Goal: Task Accomplishment & Management: Complete application form

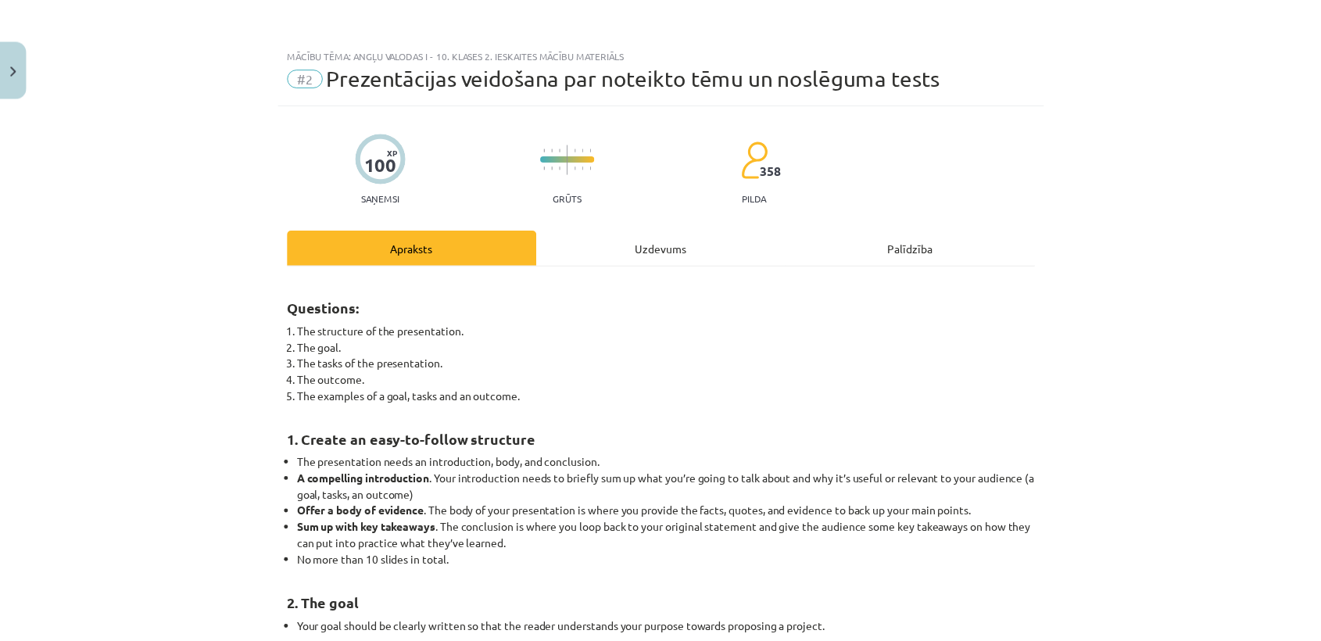
scroll to position [266, 0]
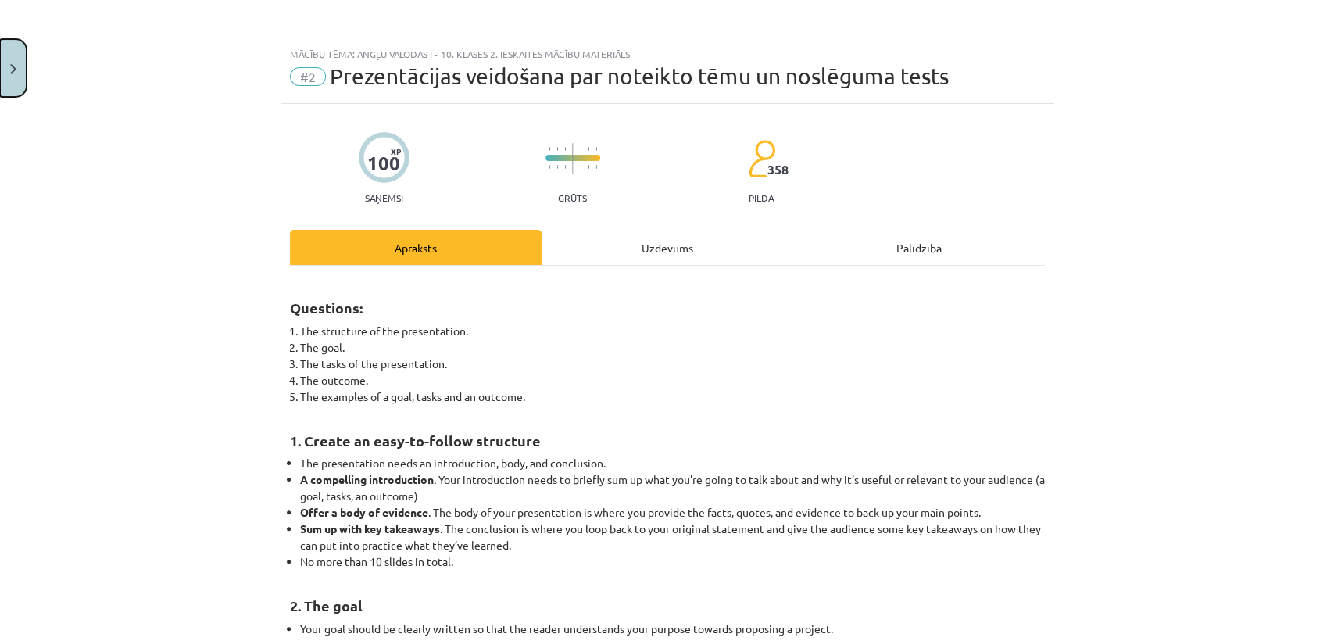
click at [5, 44] on button "Close" at bounding box center [13, 68] width 27 height 58
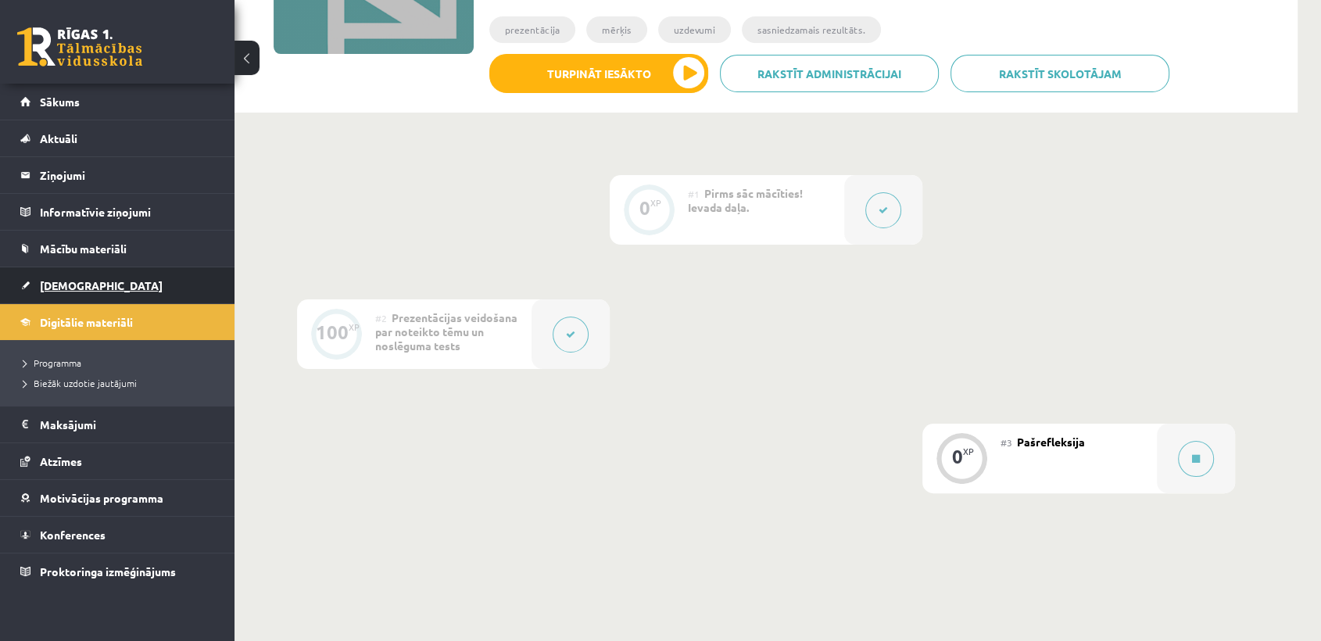
click at [89, 296] on link "[DEMOGRAPHIC_DATA]" at bounding box center [117, 285] width 195 height 36
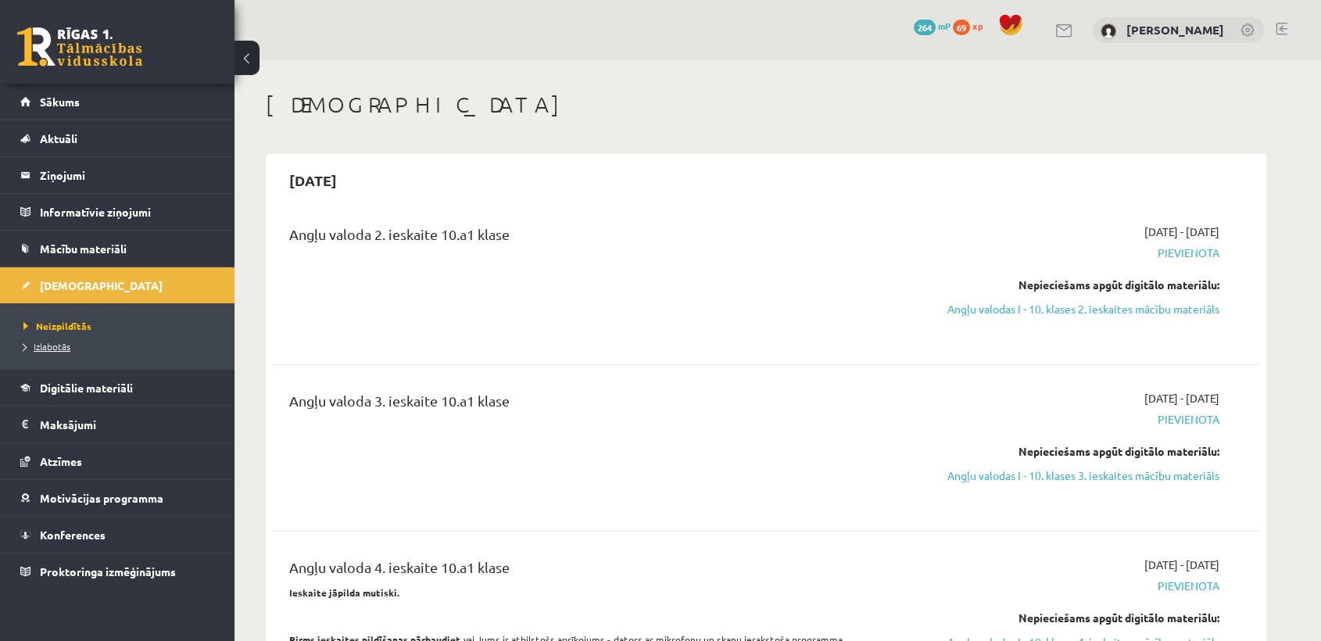
click at [45, 345] on span "Izlabotās" at bounding box center [46, 346] width 47 height 13
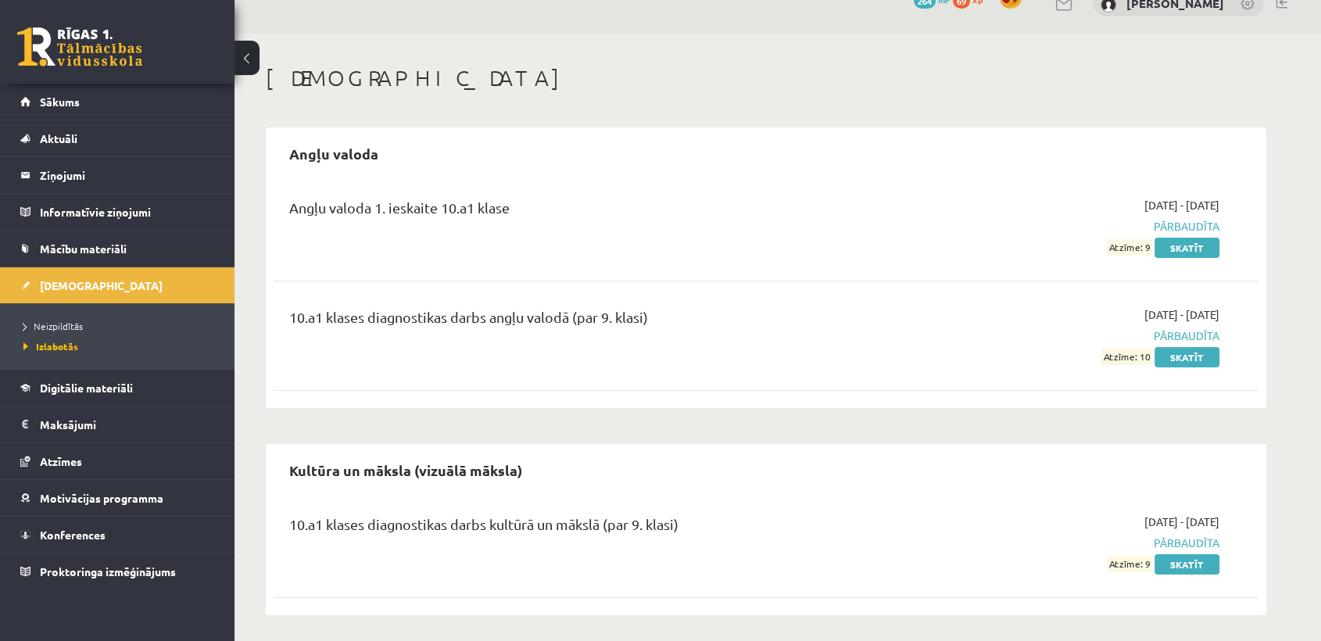
scroll to position [31, 0]
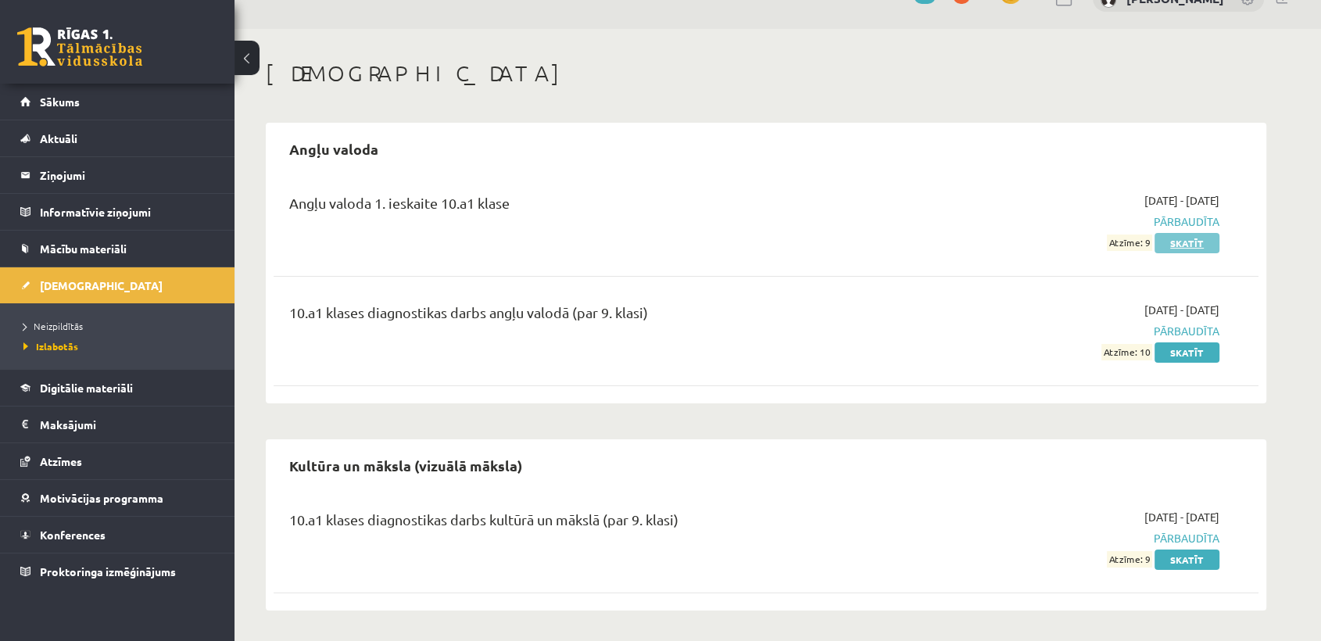
click at [1183, 247] on link "Skatīt" at bounding box center [1186, 243] width 65 height 20
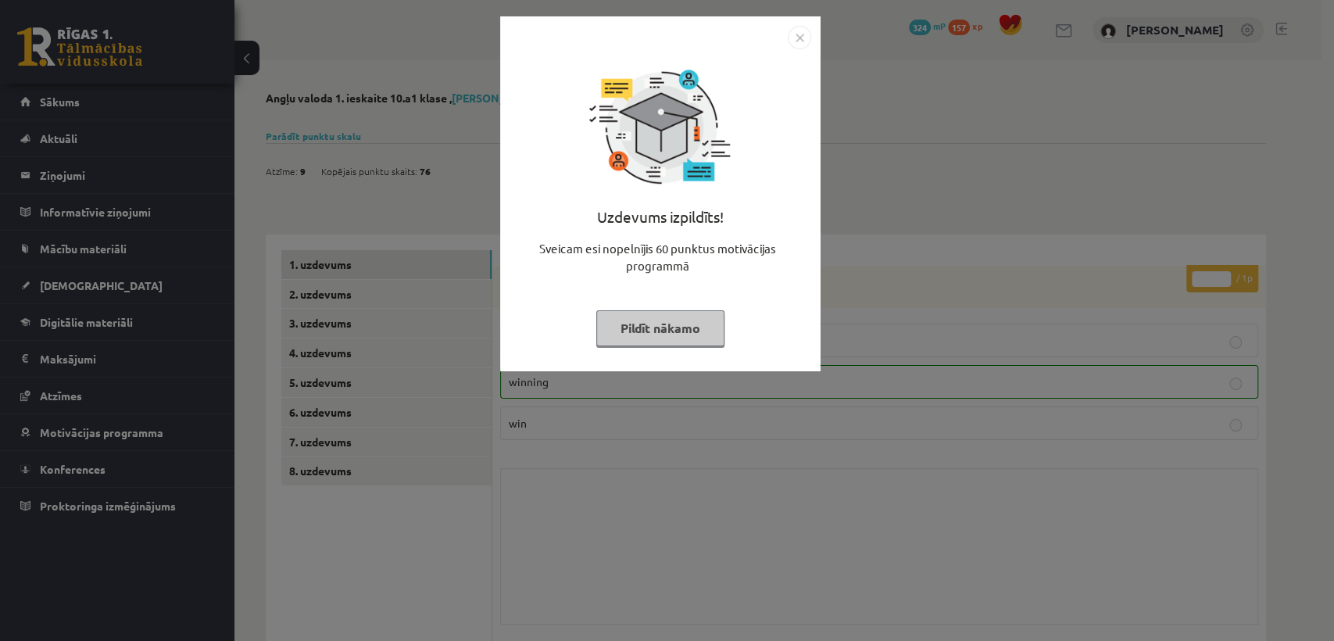
click at [661, 327] on button "Pildīt nākamo" at bounding box center [660, 328] width 128 height 36
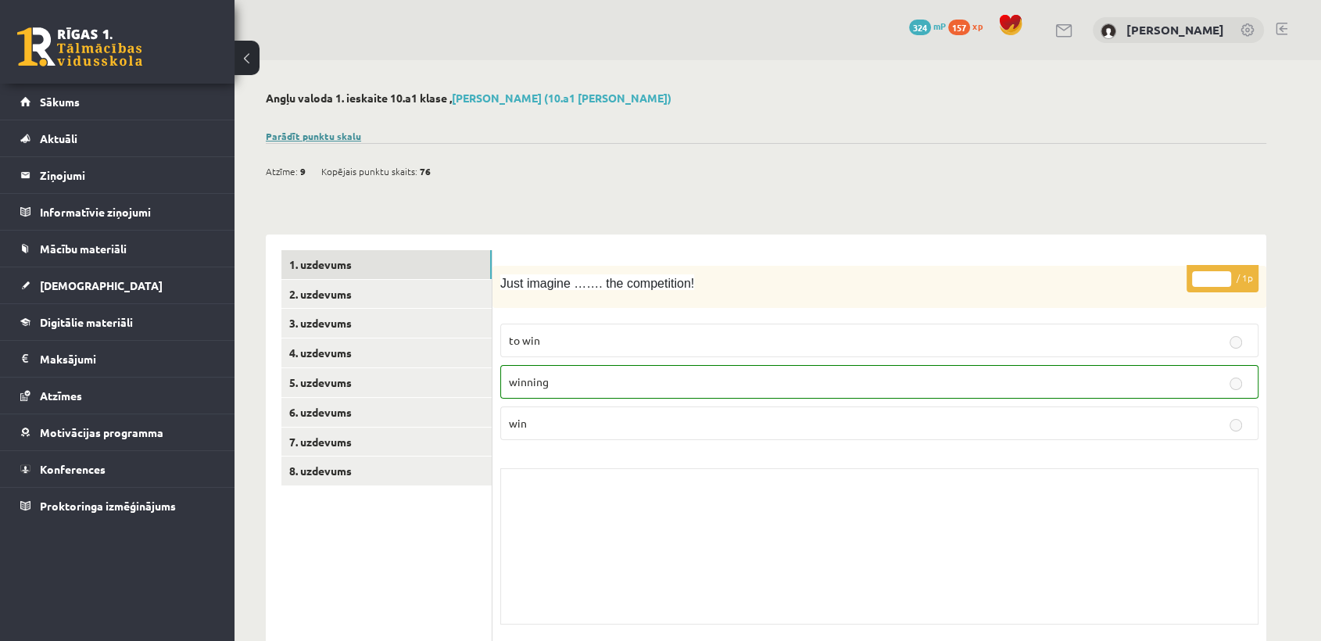
click at [317, 136] on link "Parādīt punktu skalu" at bounding box center [313, 136] width 95 height 13
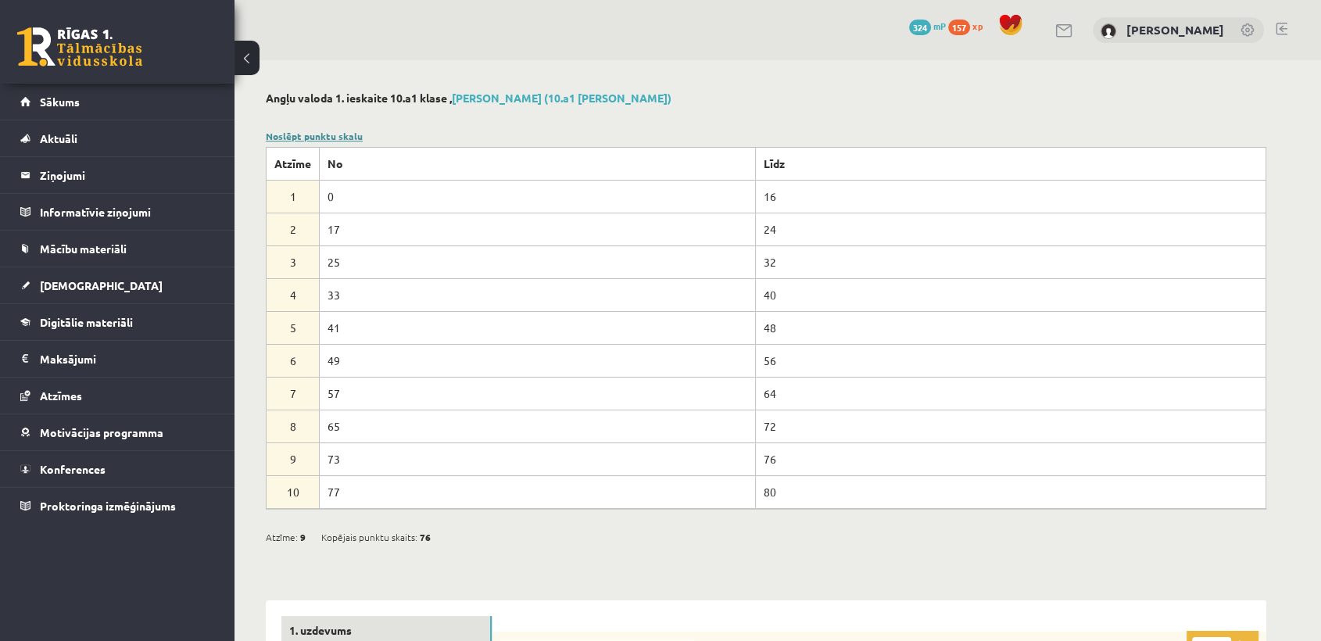
click at [342, 134] on link "Noslēpt punktu skalu" at bounding box center [314, 136] width 97 height 13
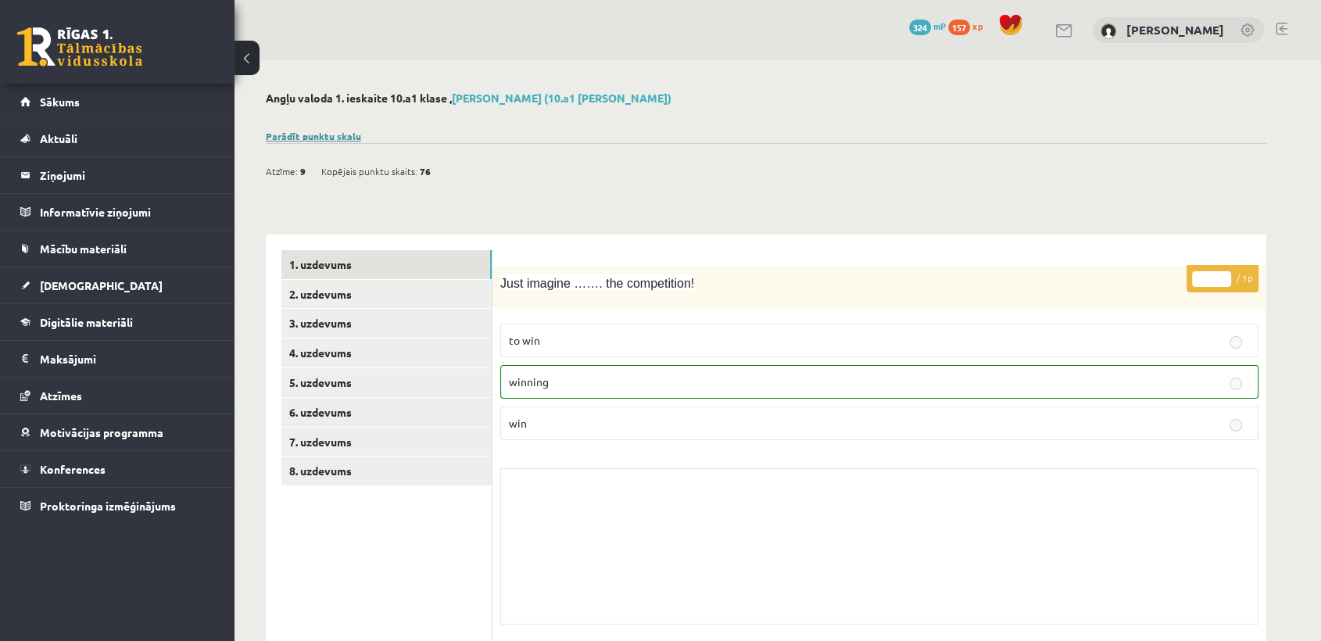
click at [334, 134] on link "Parādīt punktu skalu" at bounding box center [313, 136] width 95 height 13
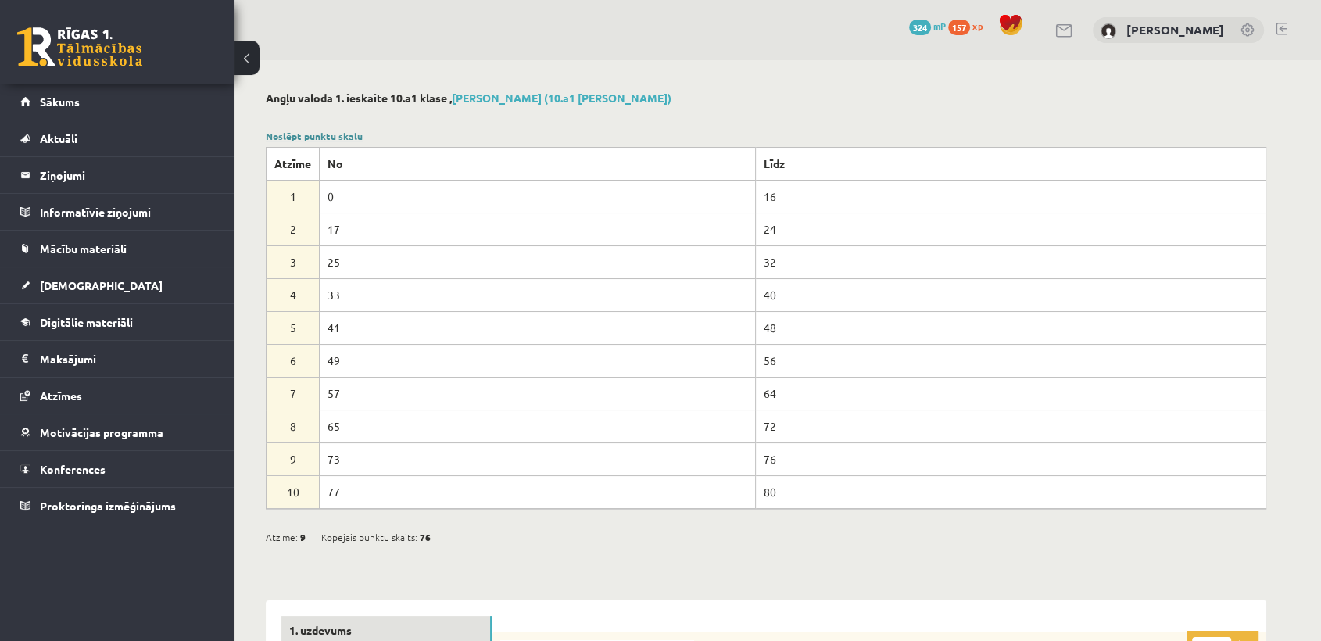
click at [334, 134] on link "Noslēpt punktu skalu" at bounding box center [314, 136] width 97 height 13
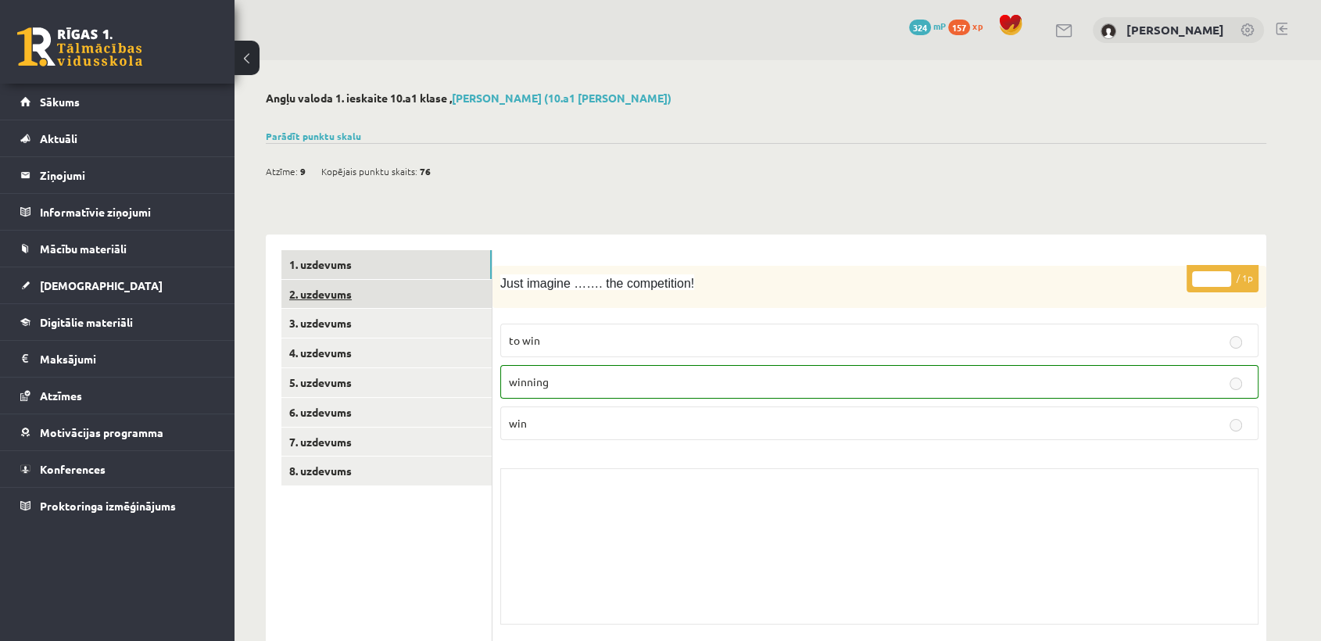
click at [419, 290] on link "2. uzdevums" at bounding box center [386, 294] width 210 height 29
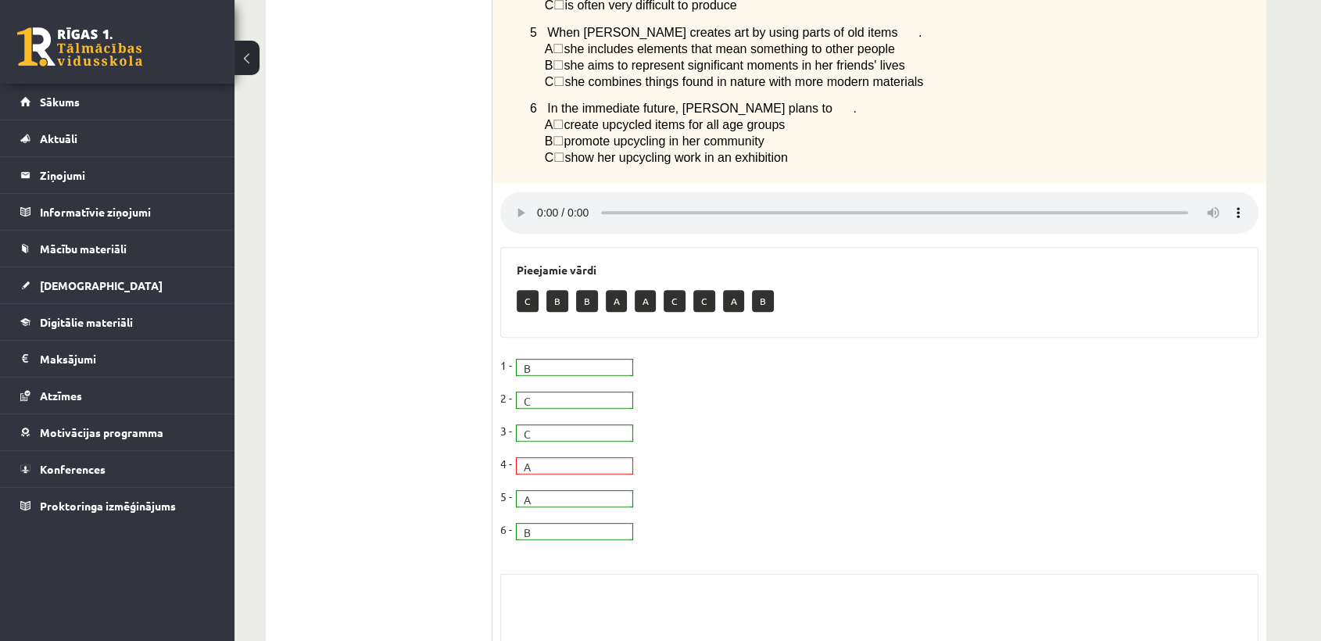
scroll to position [624, 0]
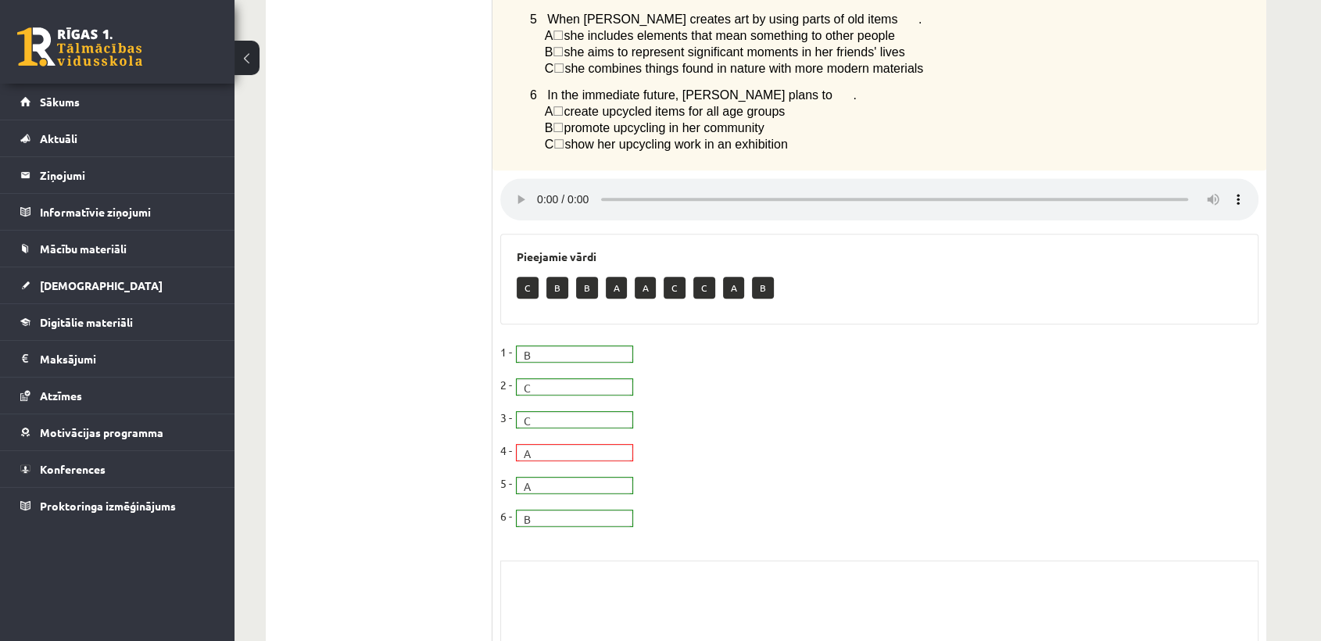
drag, startPoint x: 731, startPoint y: 327, endPoint x: 572, endPoint y: 456, distance: 204.4
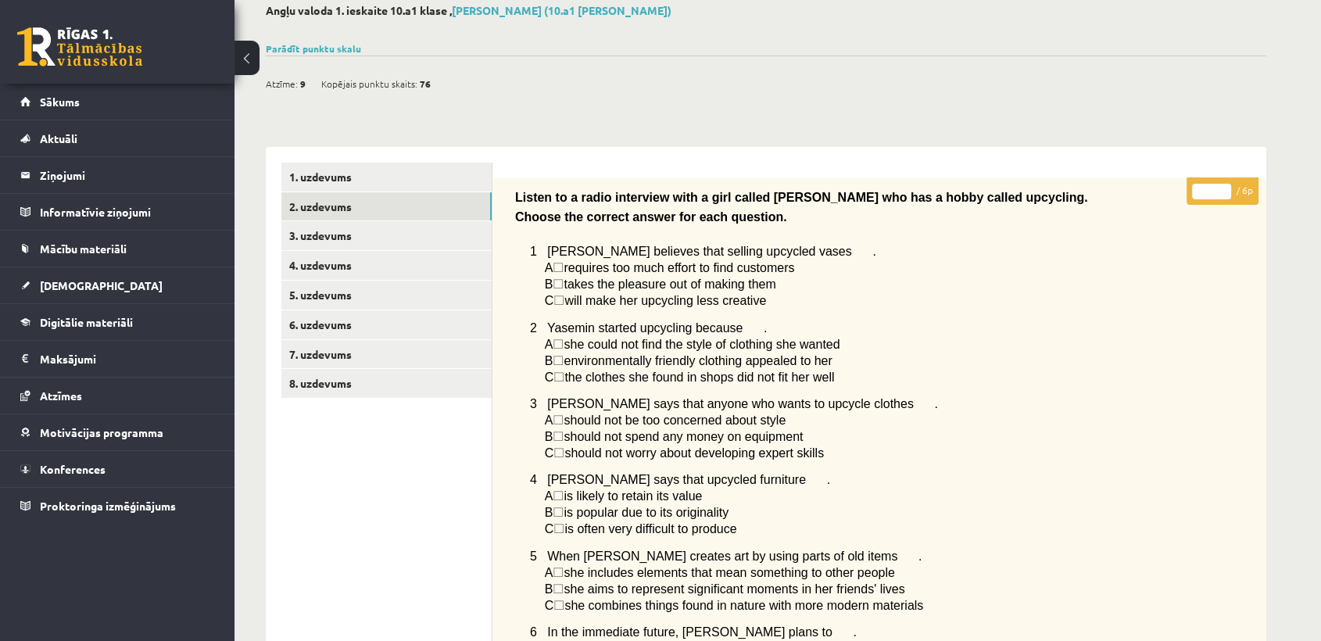
scroll to position [33, 0]
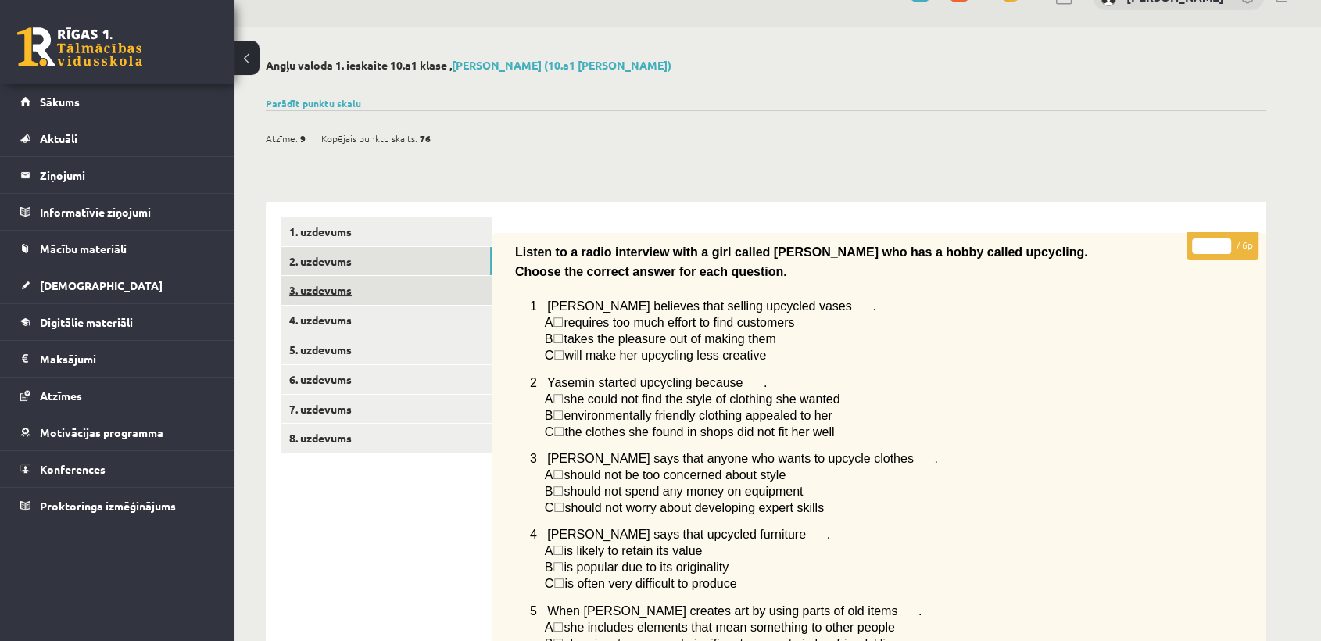
click at [413, 298] on link "3. uzdevums" at bounding box center [386, 290] width 210 height 29
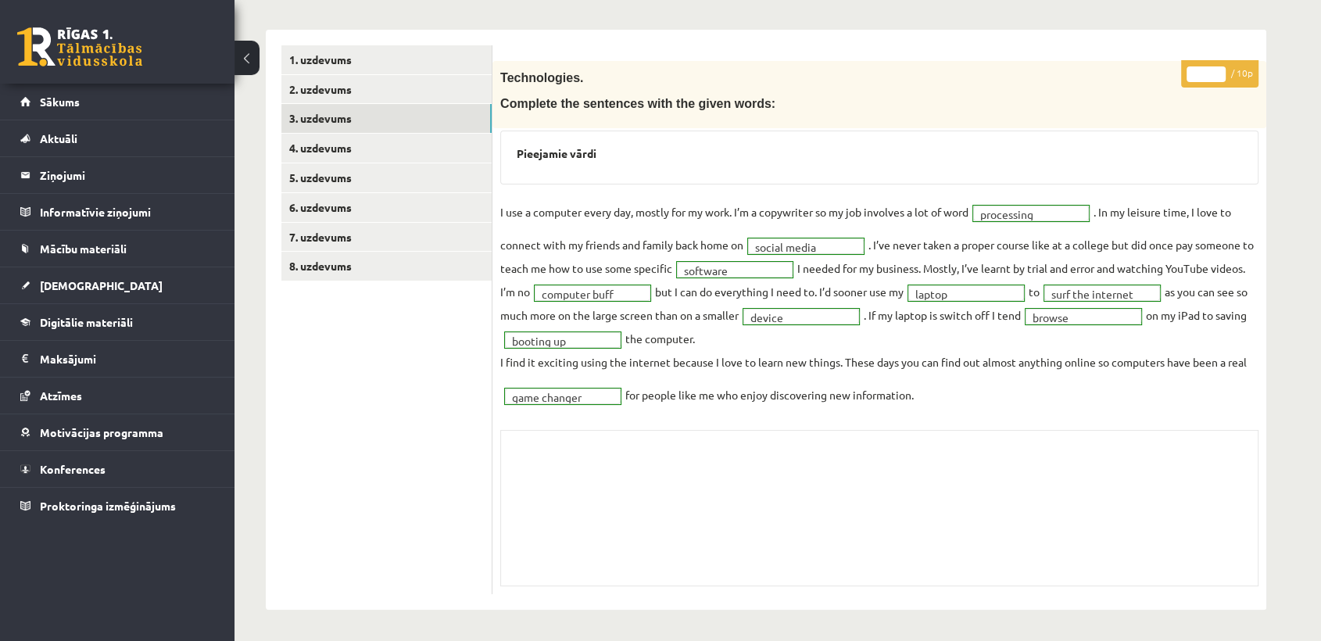
scroll to position [202, 0]
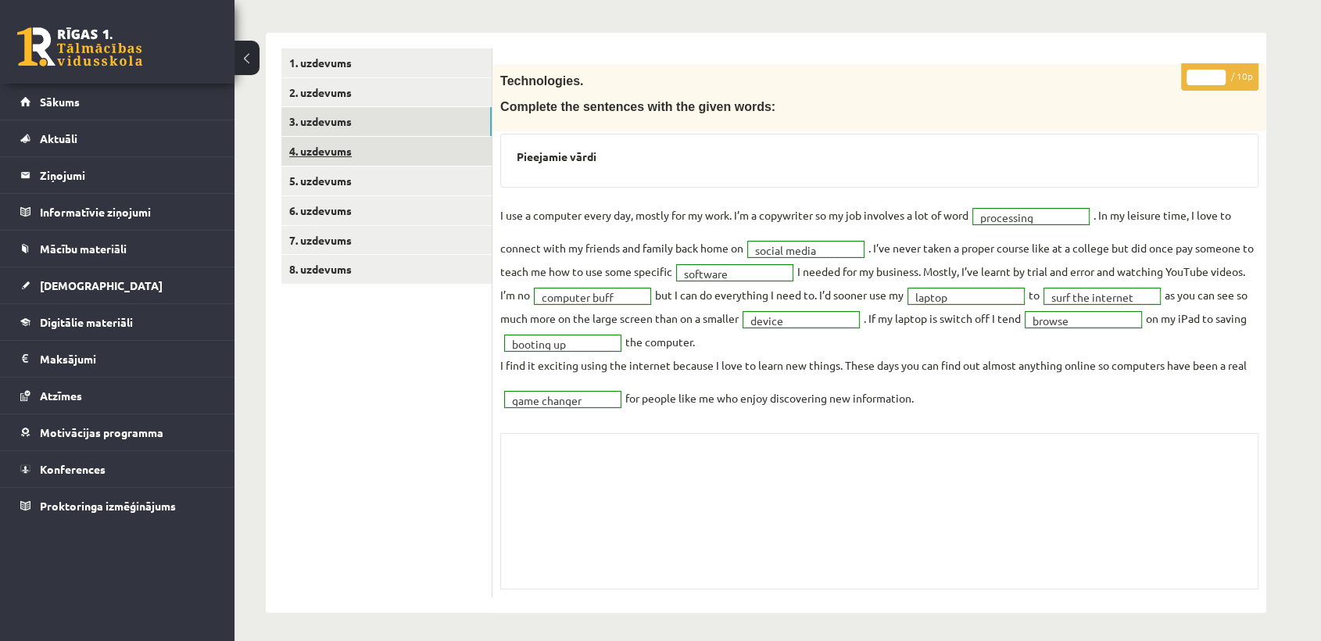
click at [345, 149] on link "4. uzdevums" at bounding box center [386, 151] width 210 height 29
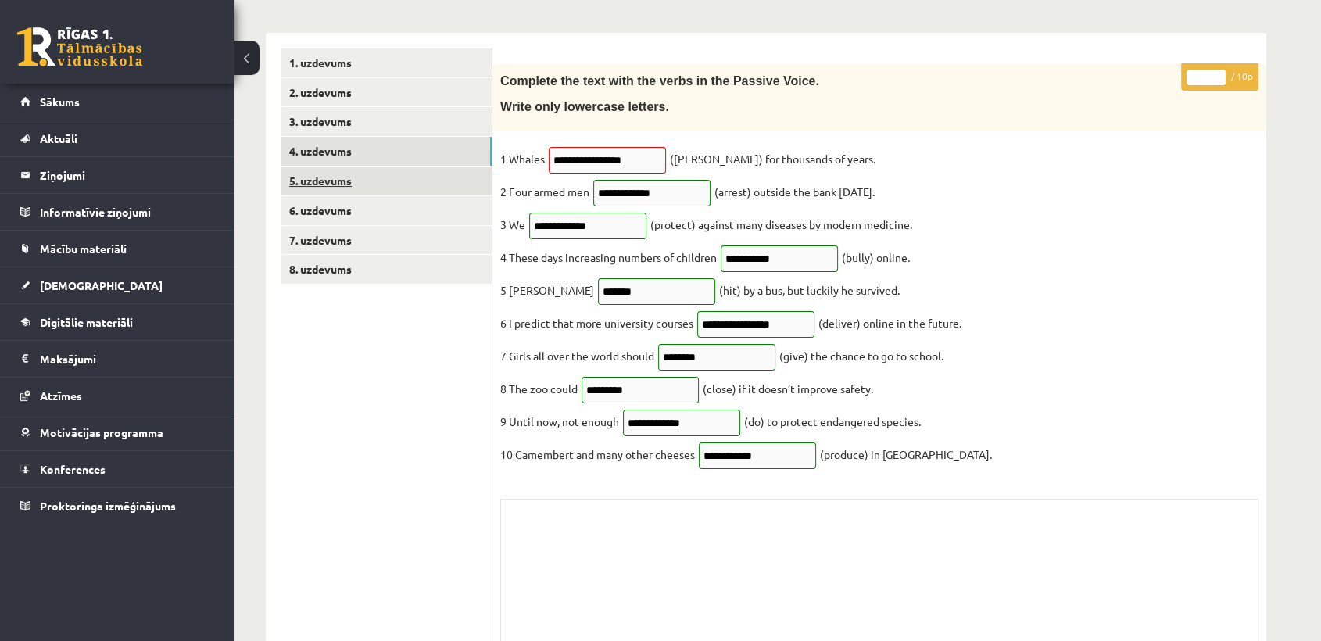
click at [417, 180] on link "5. uzdevums" at bounding box center [386, 180] width 210 height 29
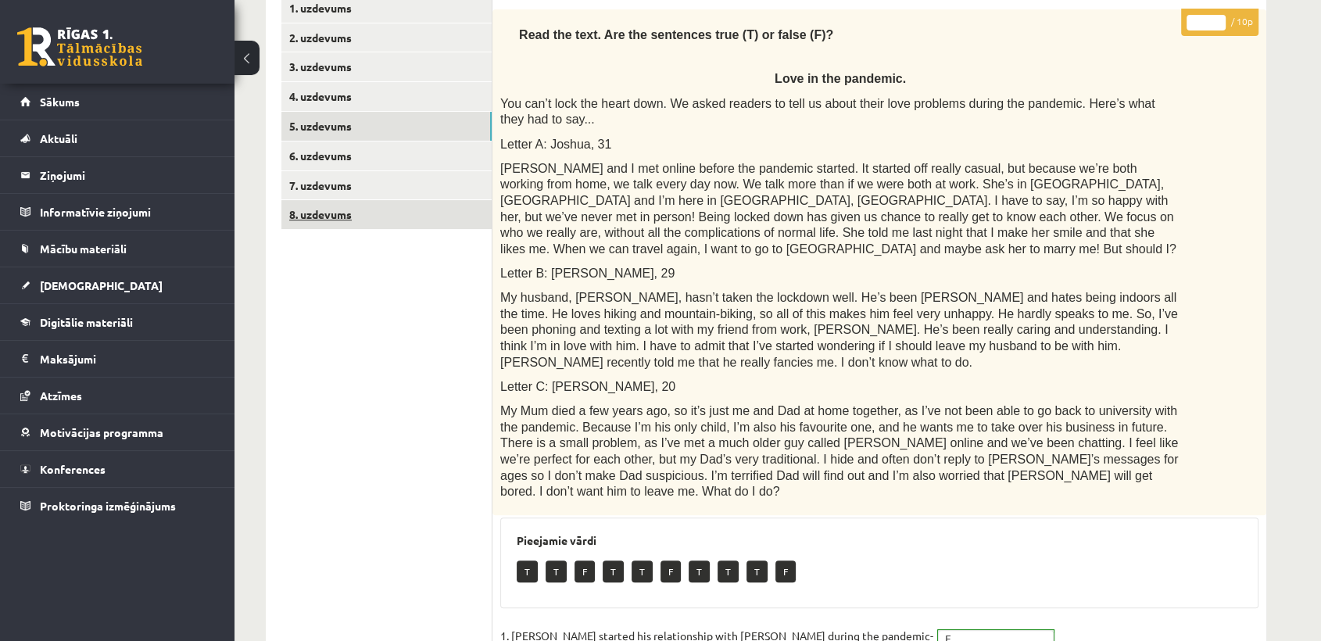
scroll to position [228, 0]
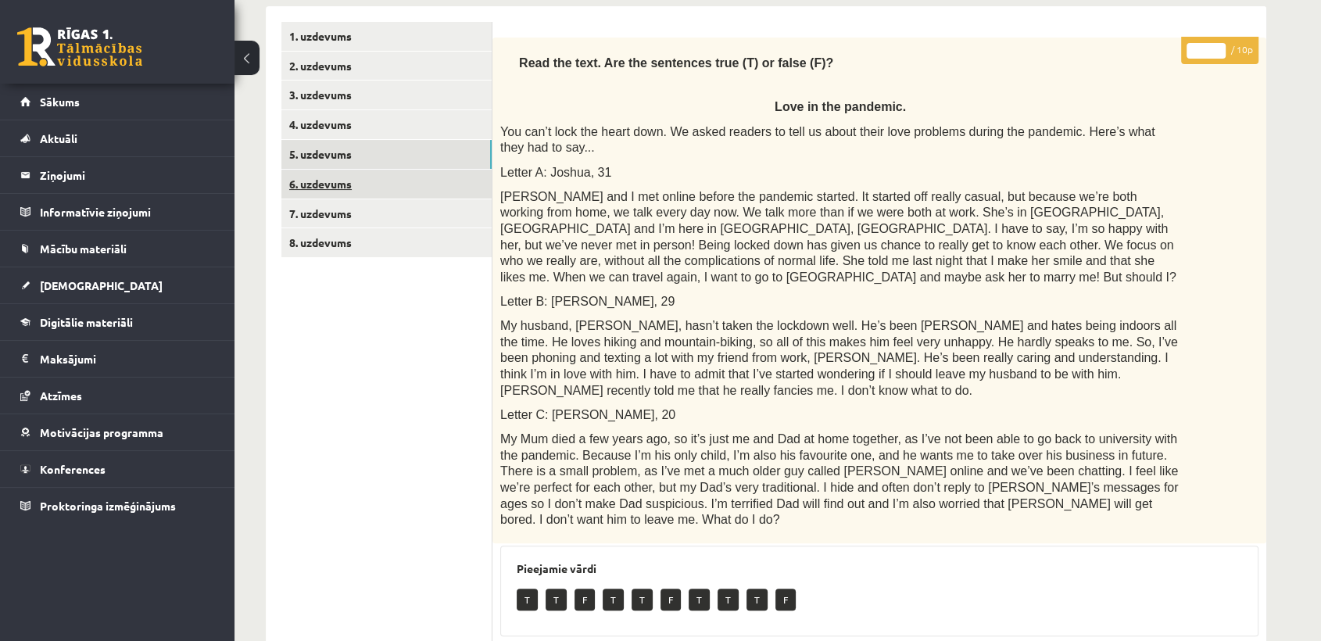
click at [369, 170] on link "6. uzdevums" at bounding box center [386, 184] width 210 height 29
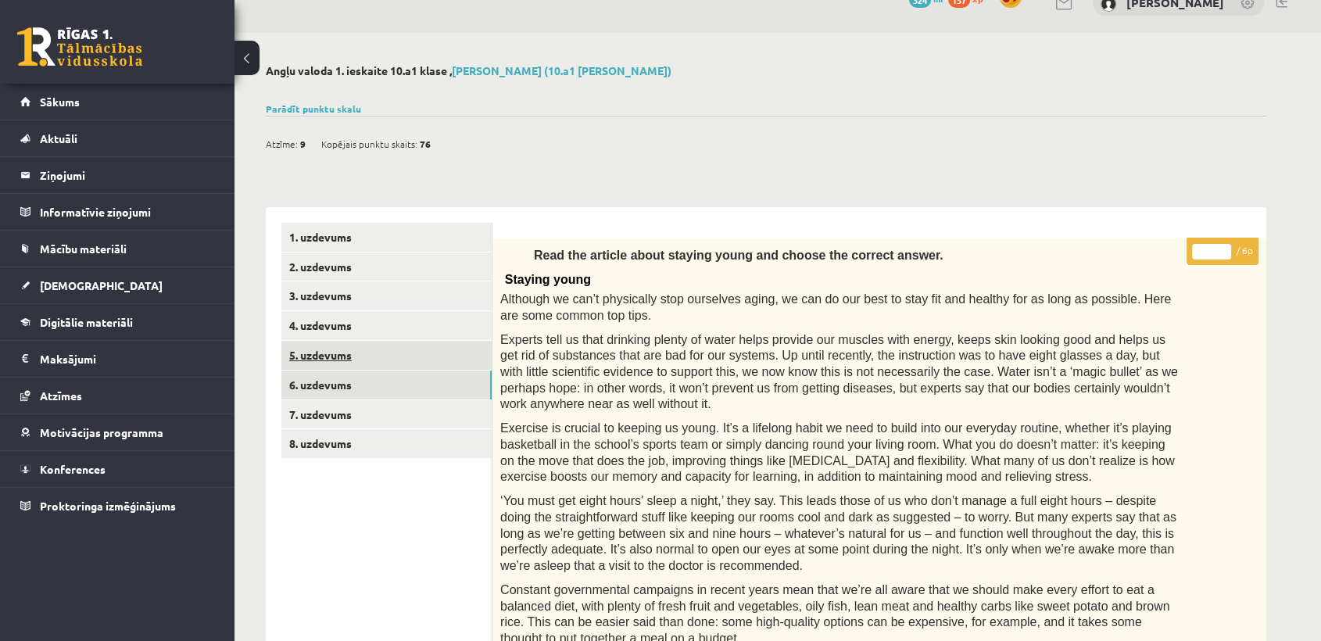
scroll to position [24, 0]
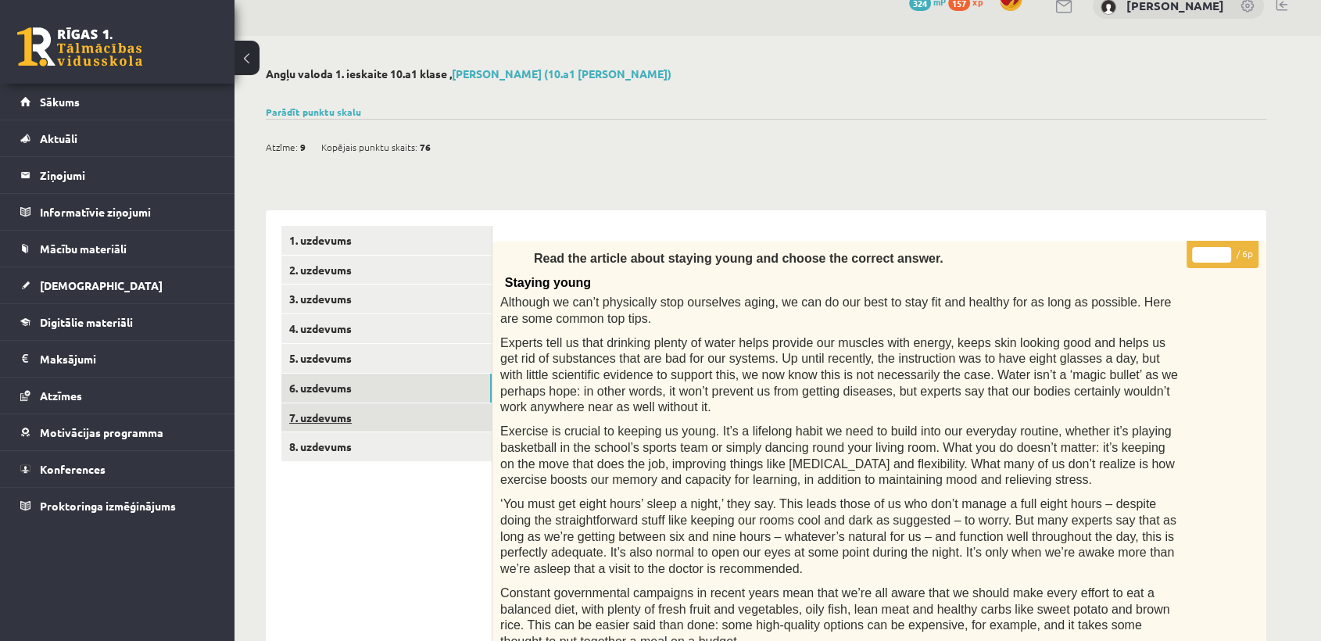
click at [377, 412] on link "7. uzdevums" at bounding box center [386, 417] width 210 height 29
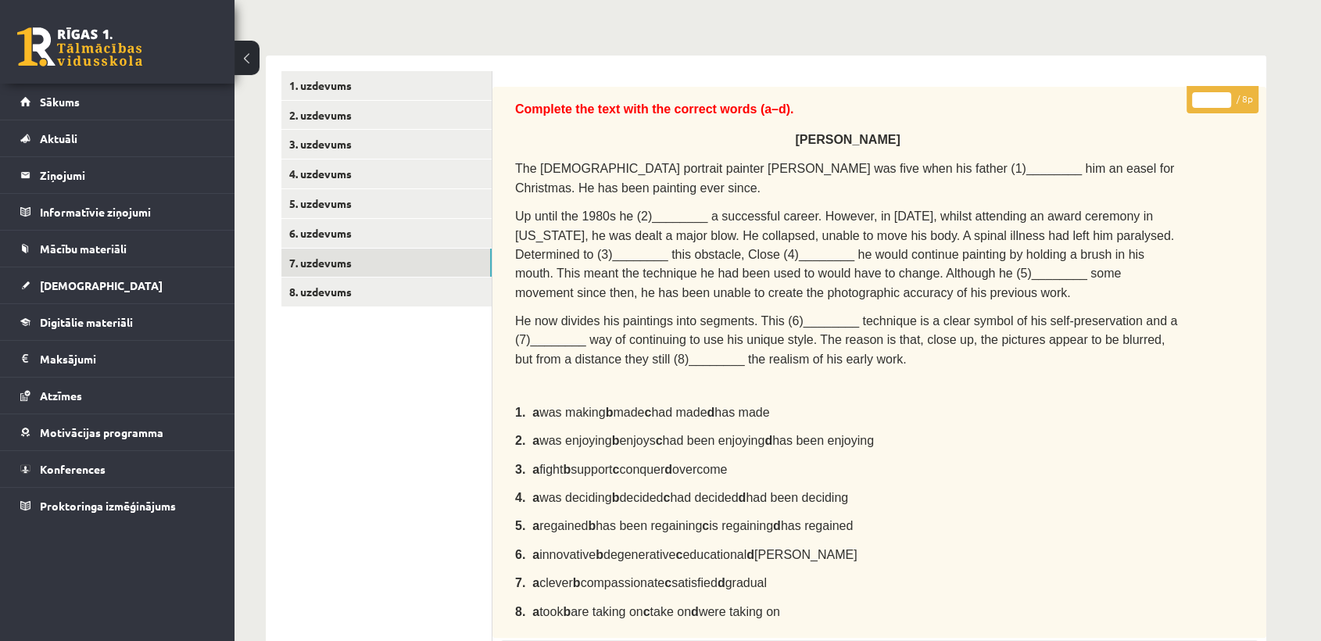
scroll to position [102, 0]
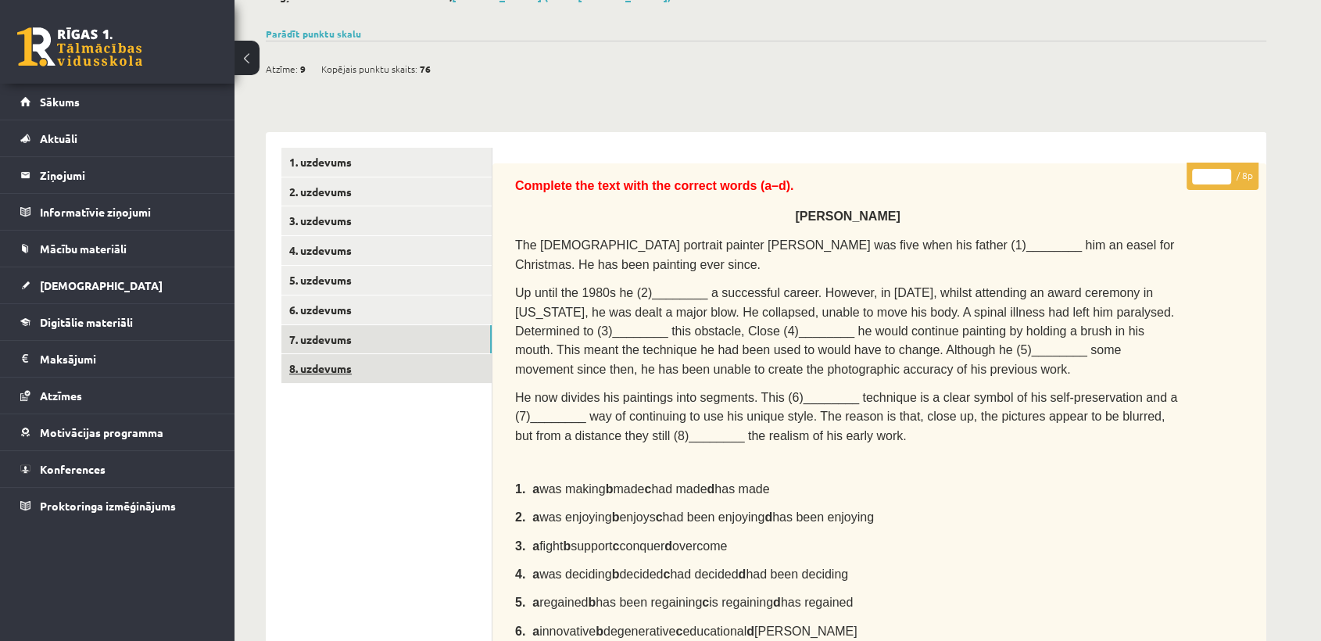
drag, startPoint x: 724, startPoint y: 413, endPoint x: 446, endPoint y: 362, distance: 283.0
click at [446, 362] on link "8. uzdevums" at bounding box center [386, 368] width 210 height 29
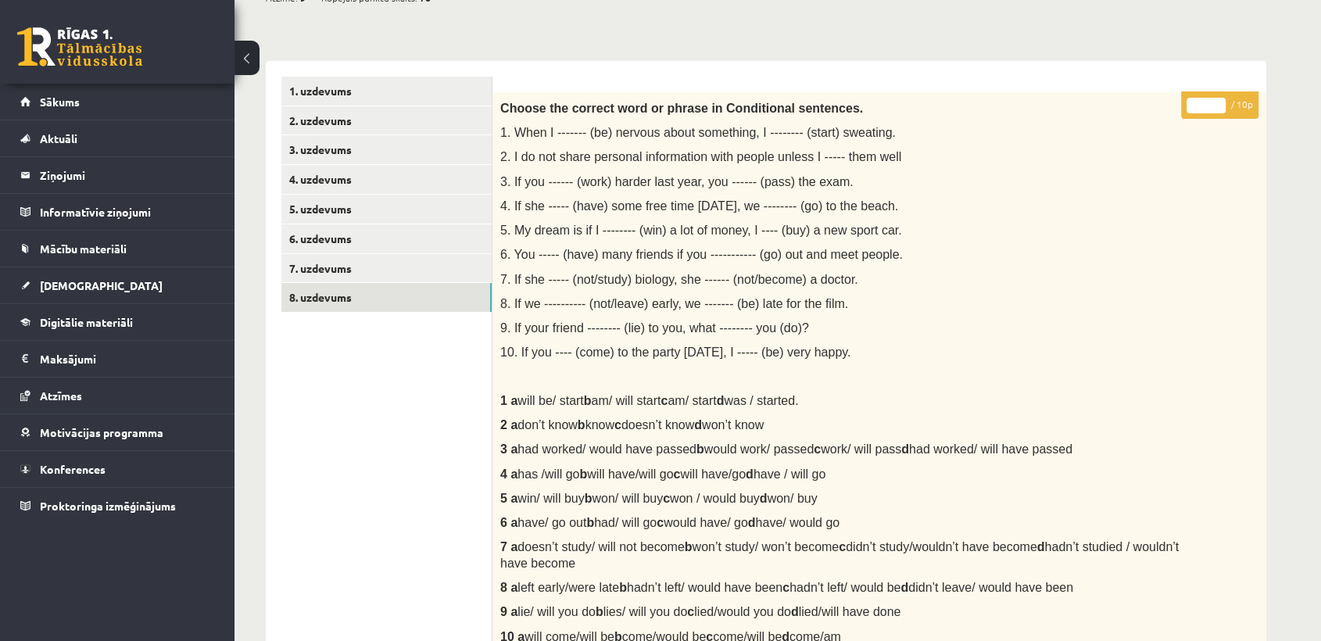
scroll to position [0, 0]
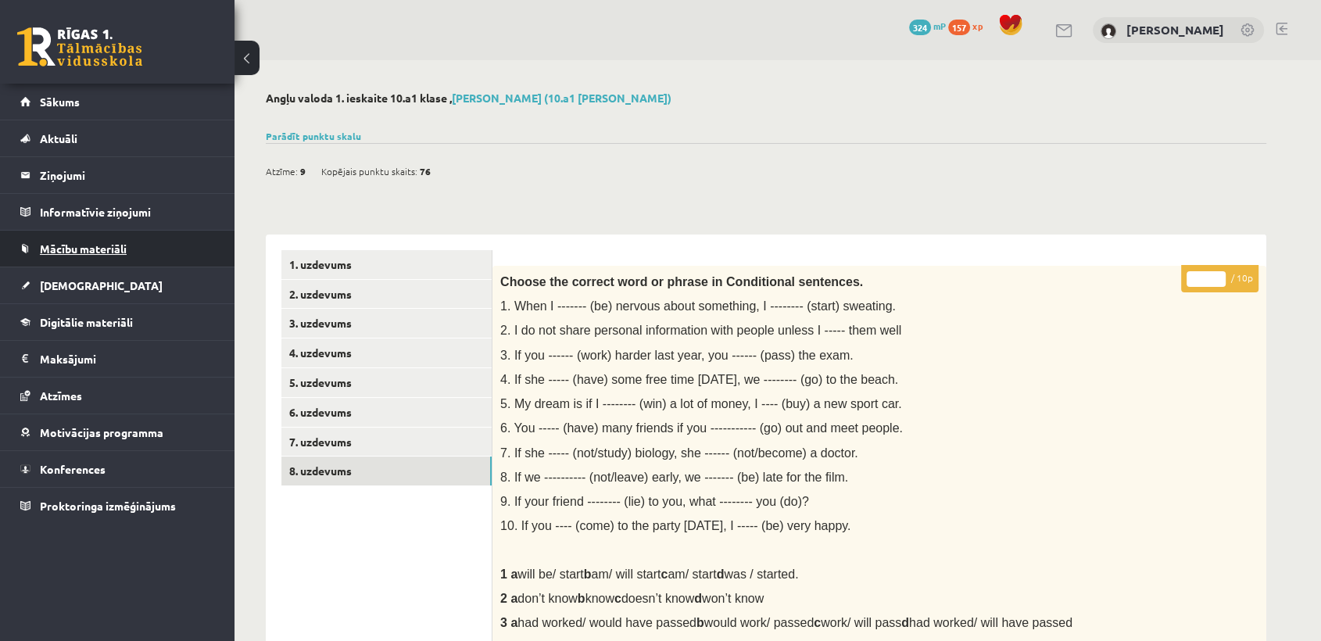
click at [117, 243] on span "Mācību materiāli" at bounding box center [83, 248] width 87 height 14
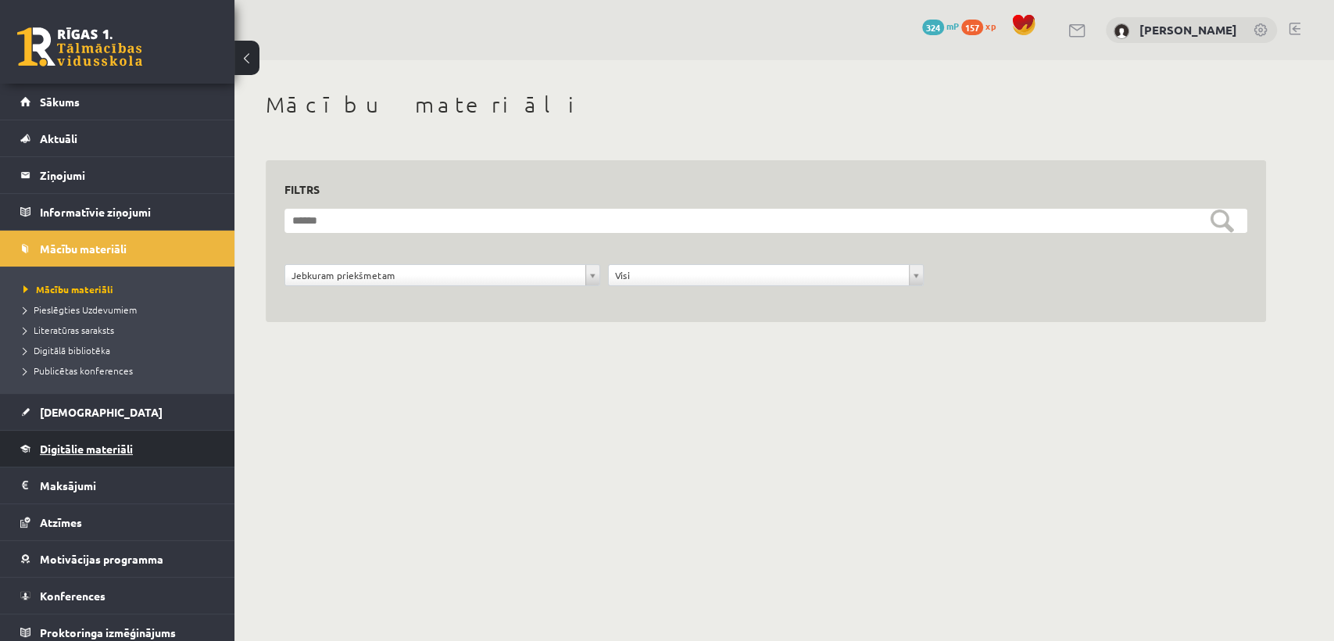
click at [47, 453] on link "Digitālie materiāli" at bounding box center [117, 449] width 195 height 36
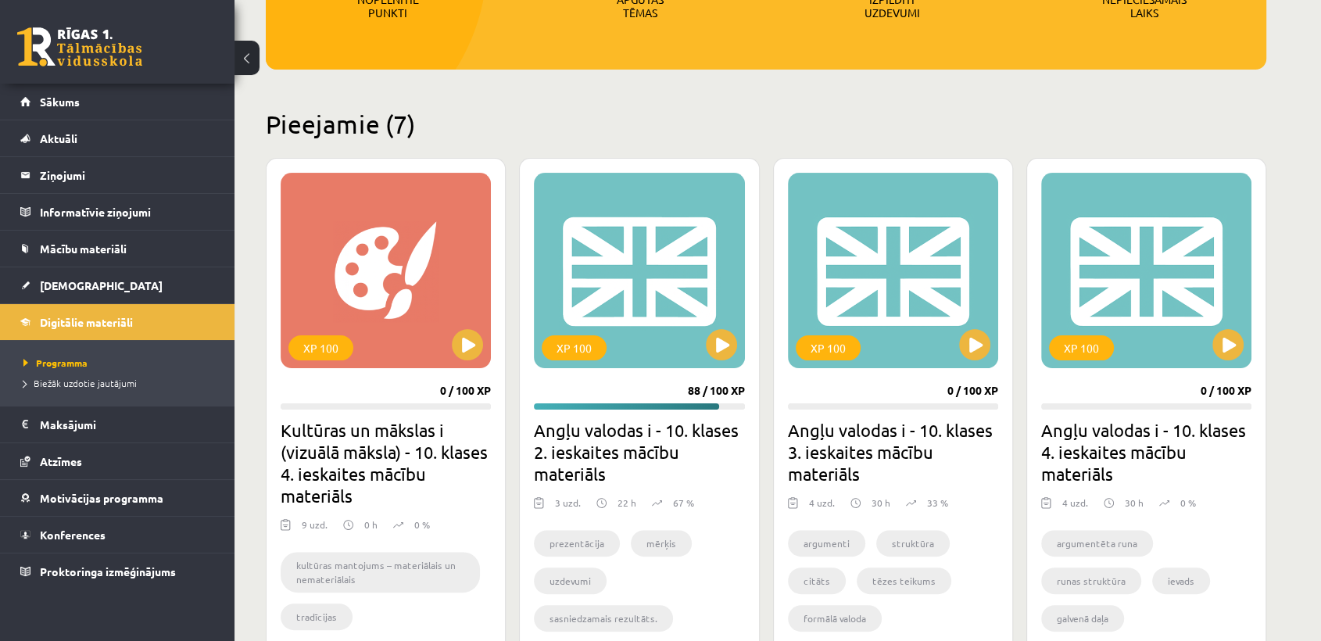
scroll to position [34, 0]
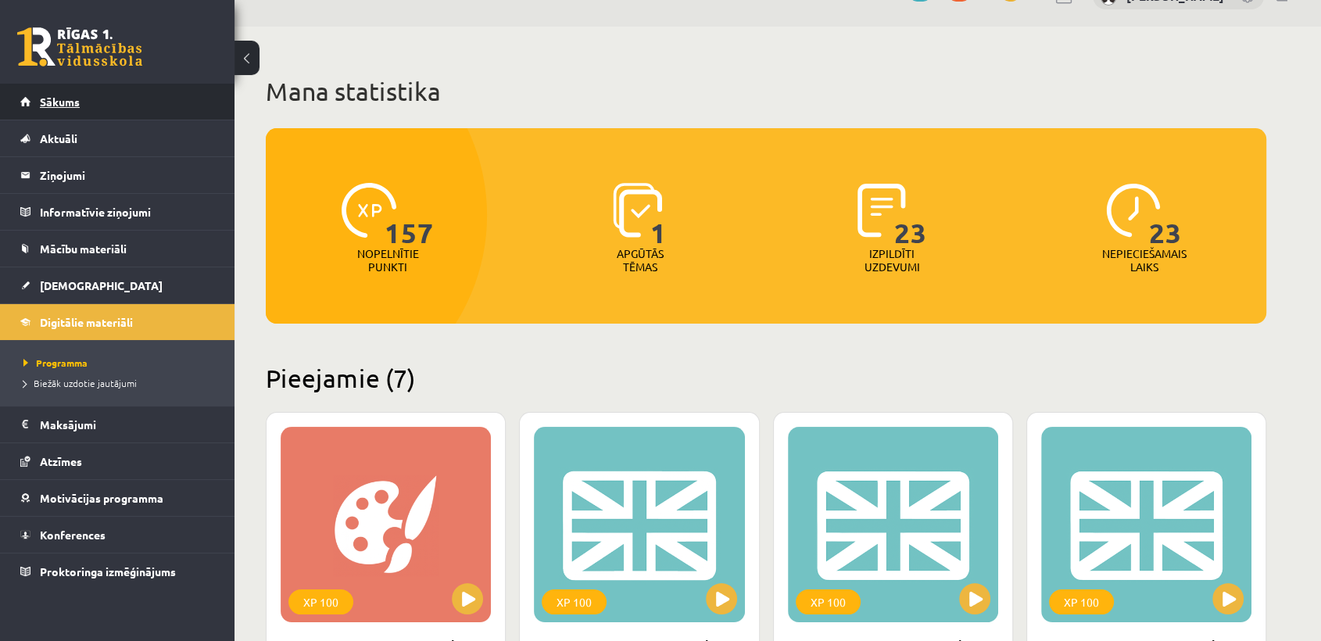
click at [207, 107] on link "Sākums" at bounding box center [117, 102] width 195 height 36
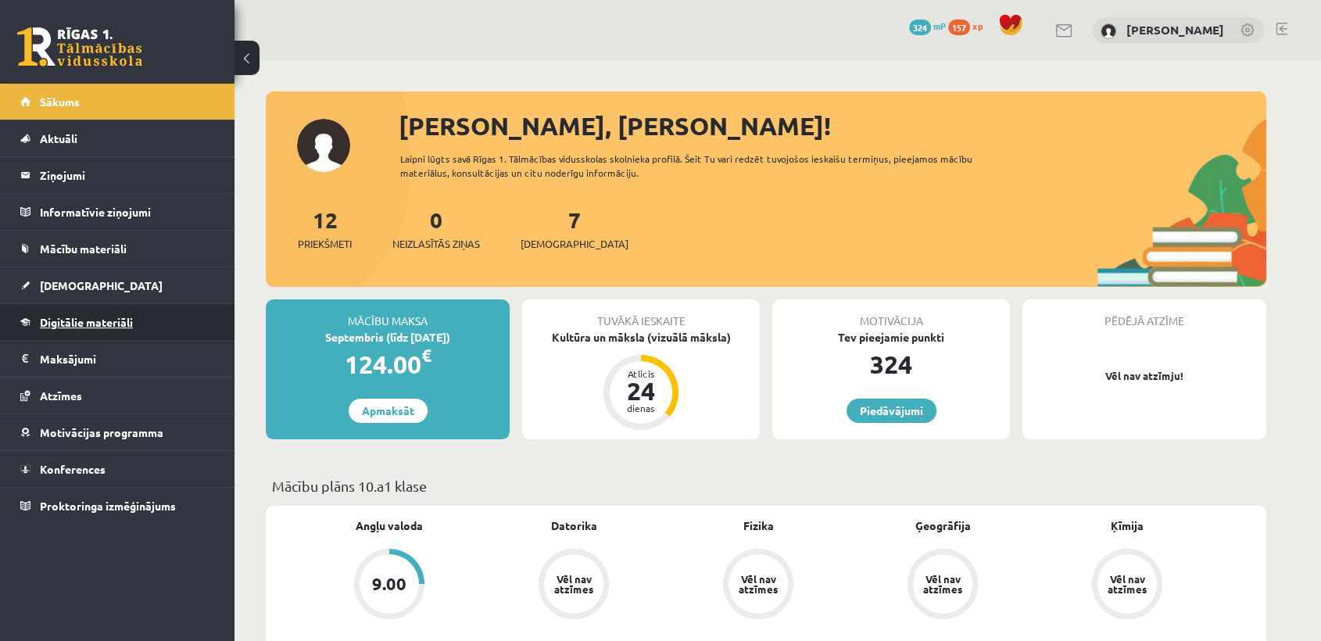
click at [169, 327] on link "Digitālie materiāli" at bounding box center [117, 322] width 195 height 36
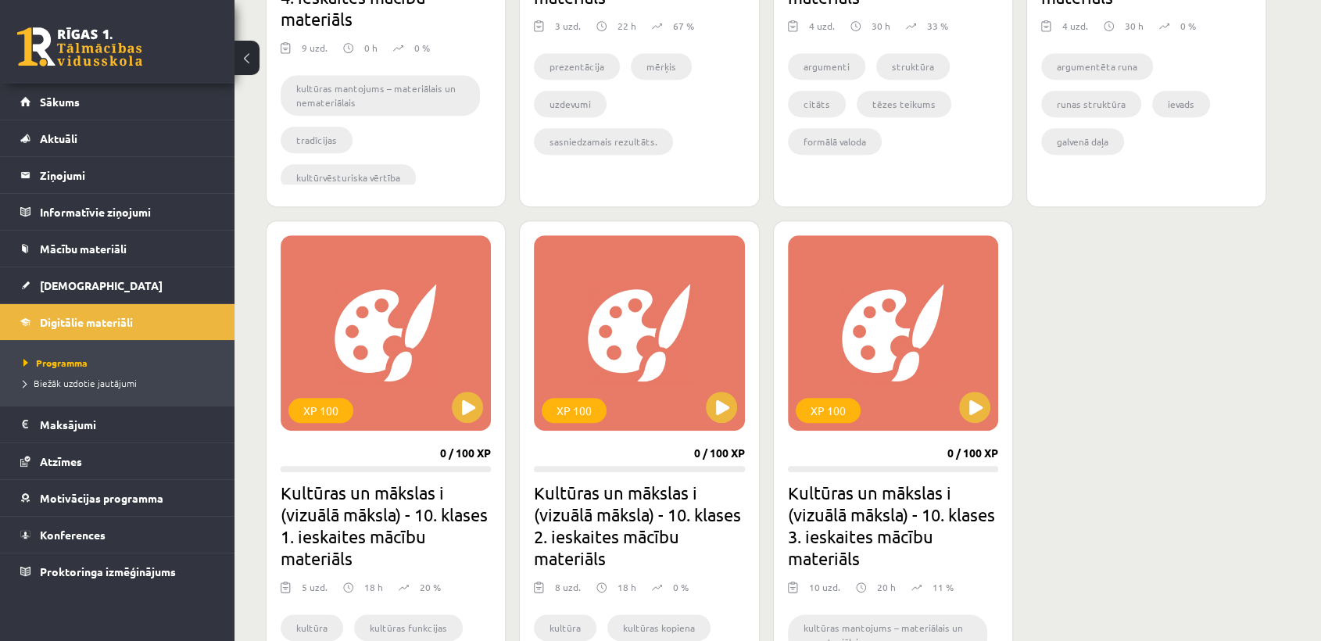
scroll to position [766, 0]
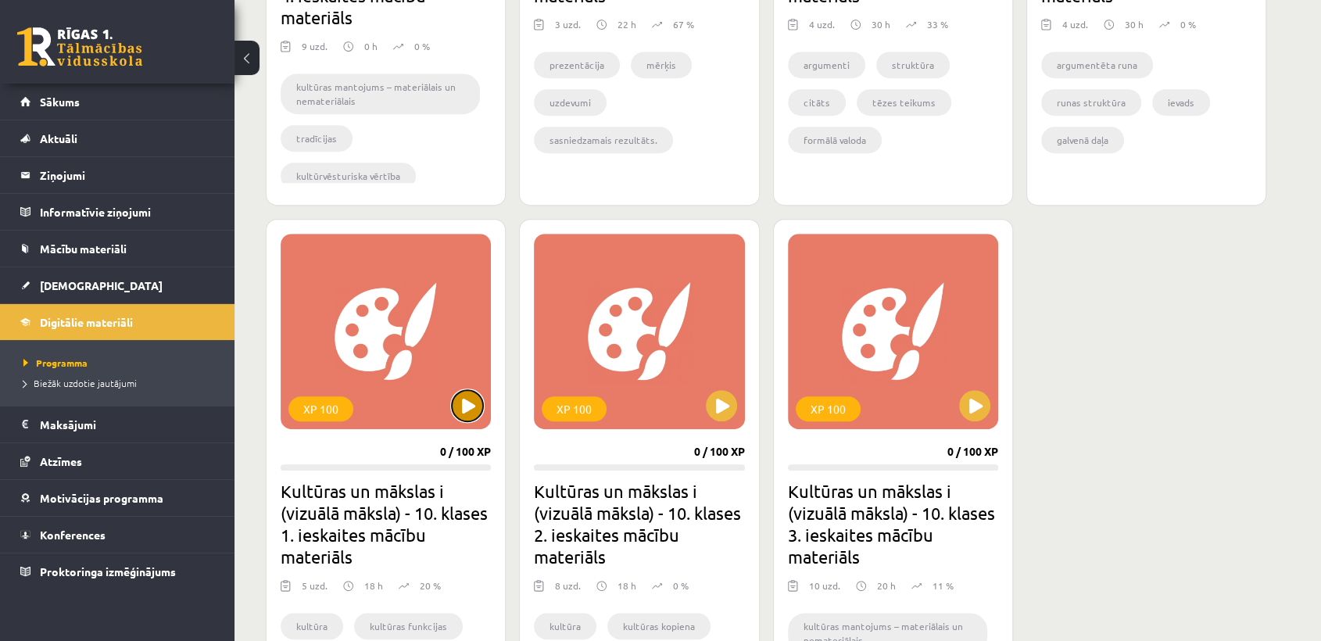
click at [480, 401] on button at bounding box center [467, 405] width 31 height 31
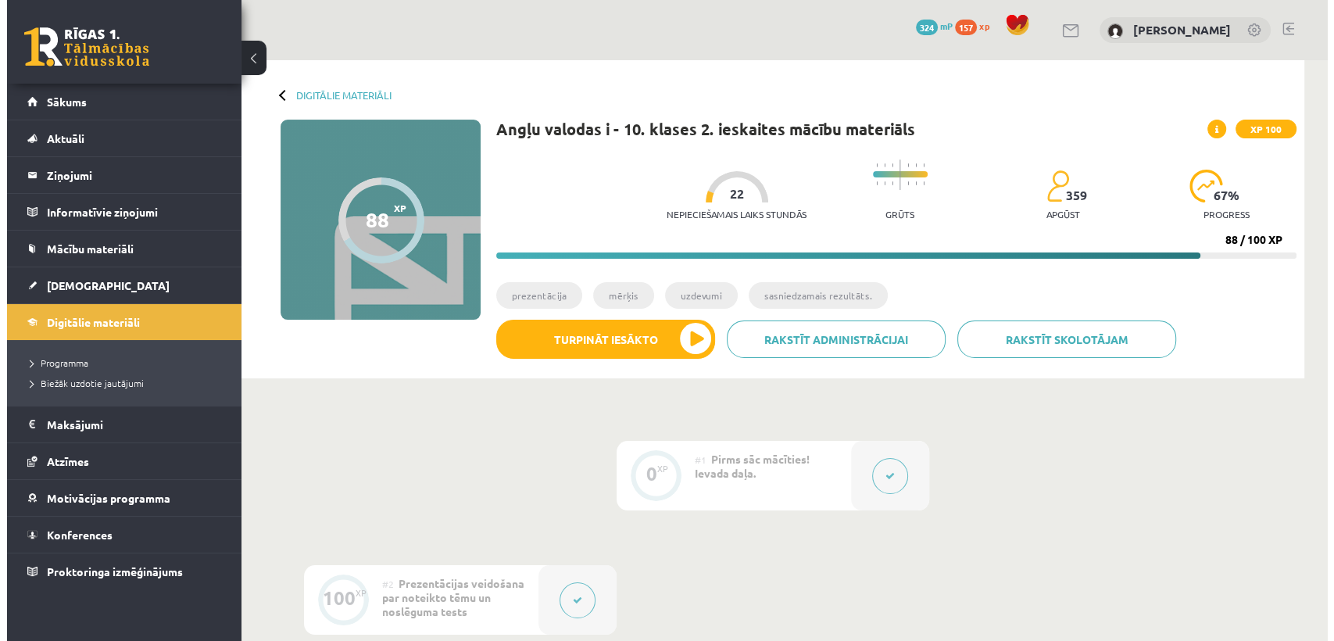
scroll to position [392, 0]
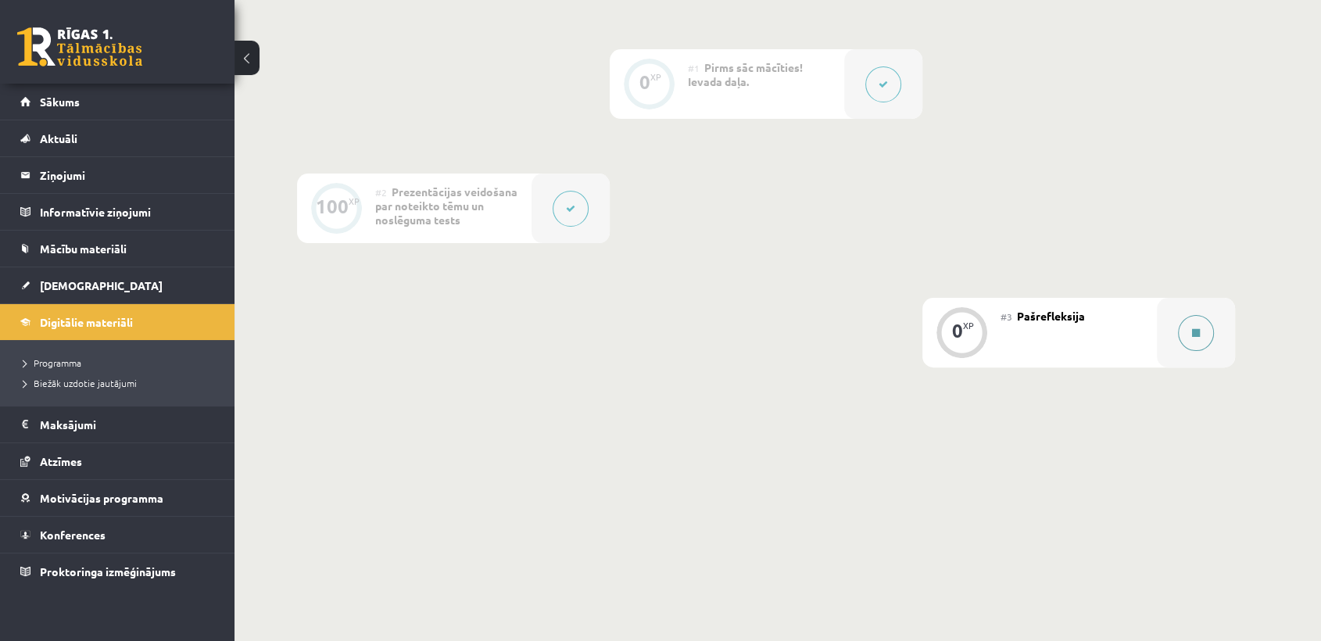
click at [1201, 342] on button at bounding box center [1196, 333] width 36 height 36
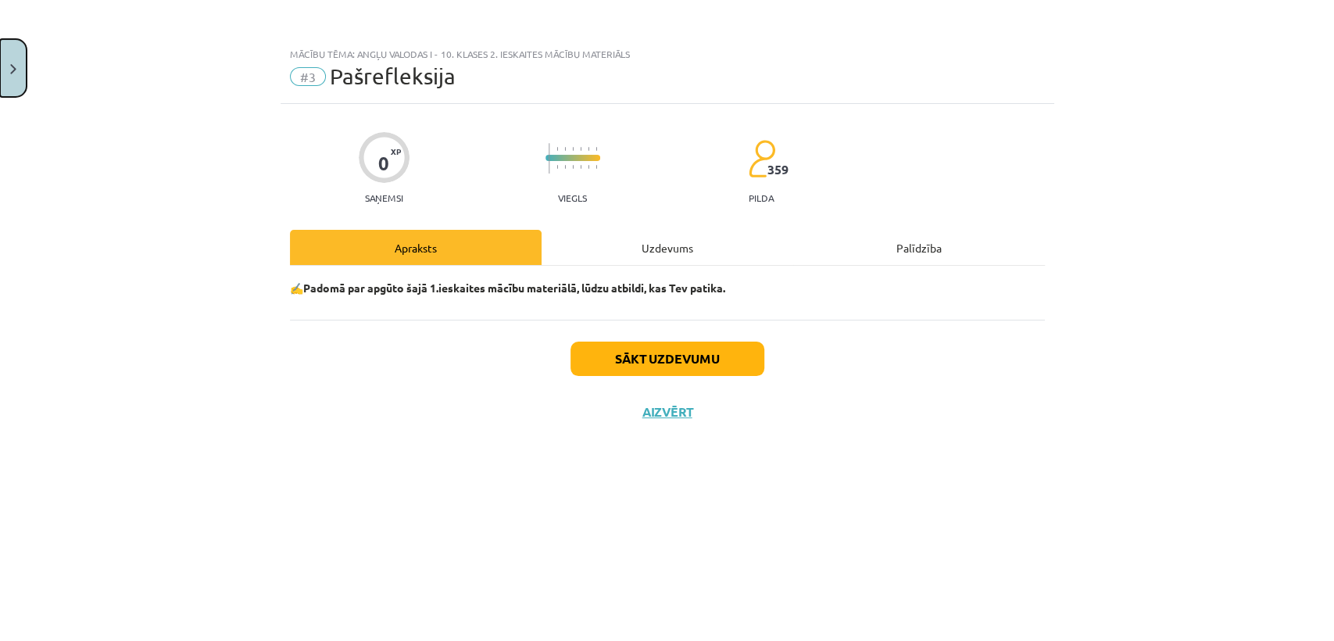
click at [0, 43] on button "Close" at bounding box center [13, 68] width 27 height 58
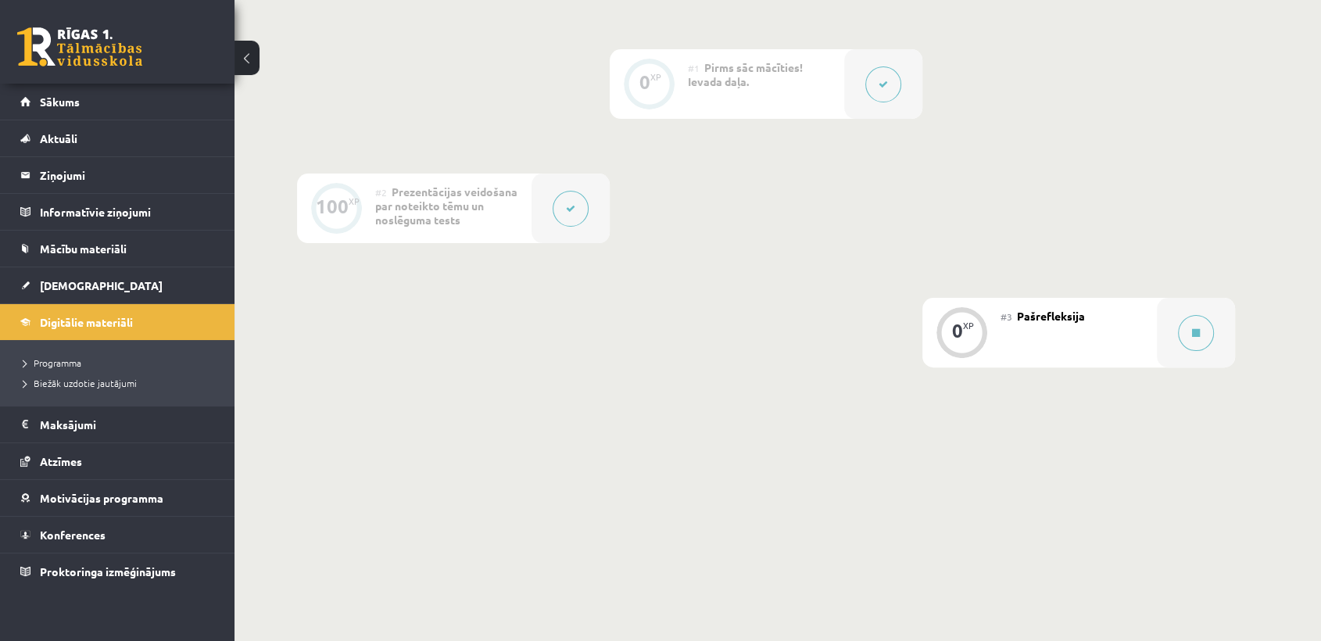
click at [570, 204] on icon at bounding box center [570, 208] width 9 height 9
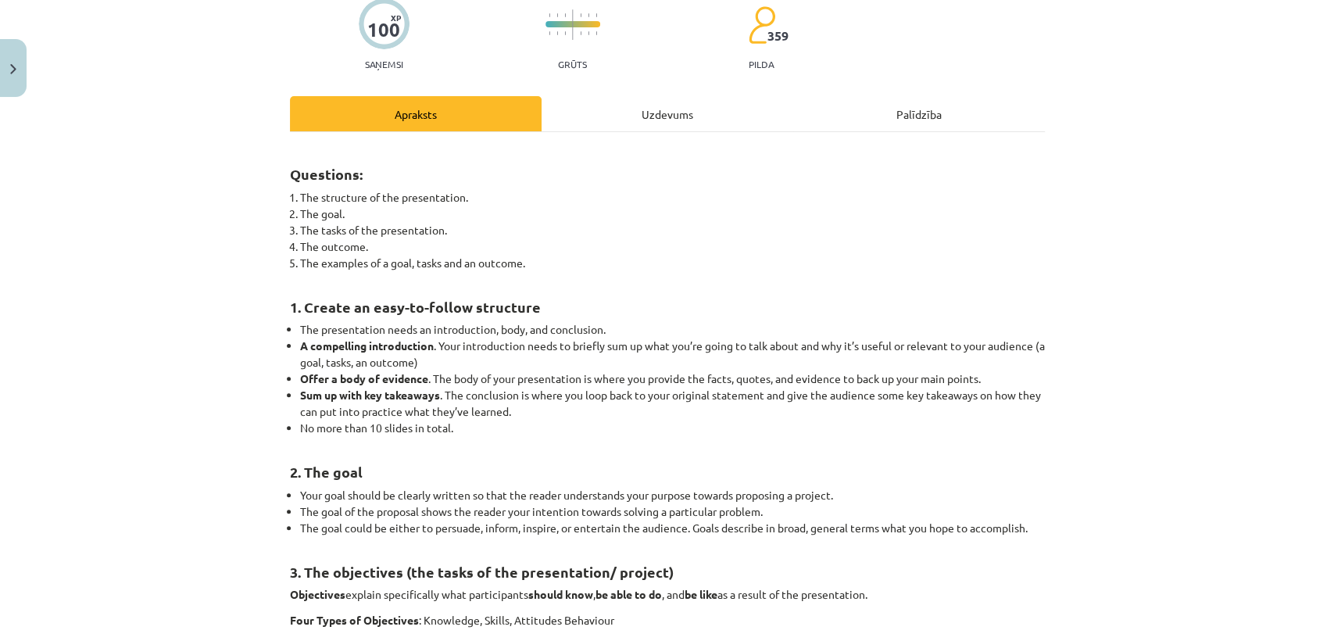
scroll to position [135, 0]
click at [919, 114] on div "Palīdzība" at bounding box center [919, 112] width 252 height 35
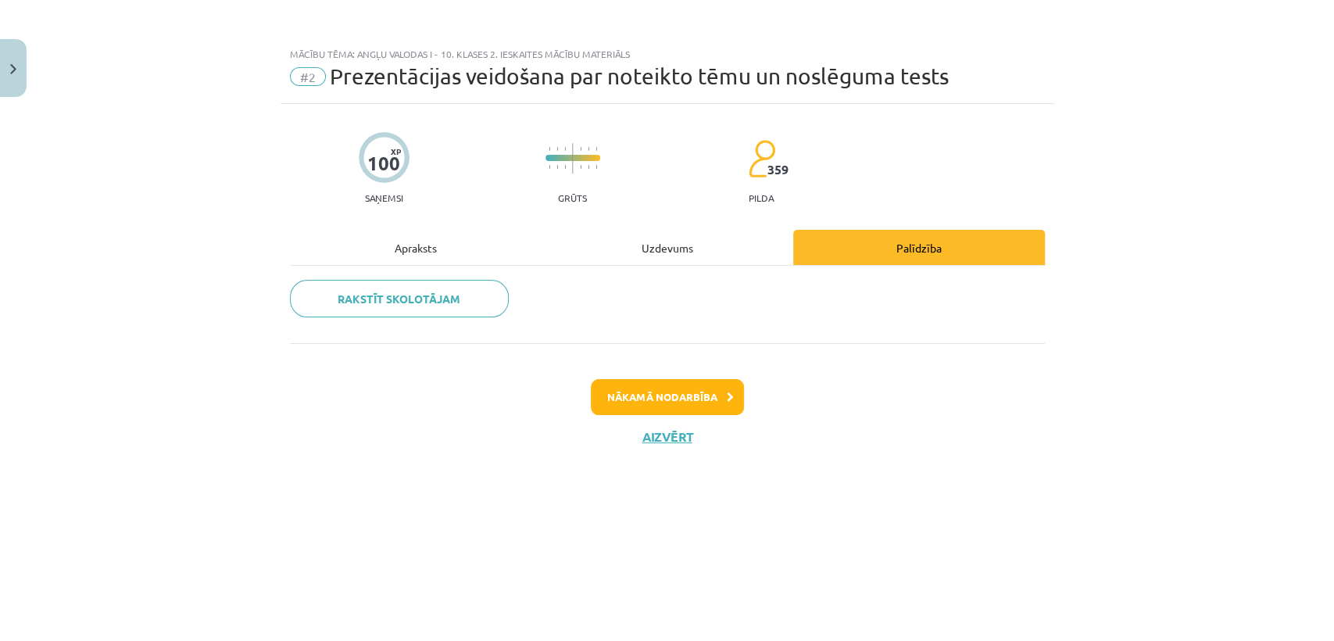
click at [439, 241] on div "Apraksts" at bounding box center [416, 247] width 252 height 35
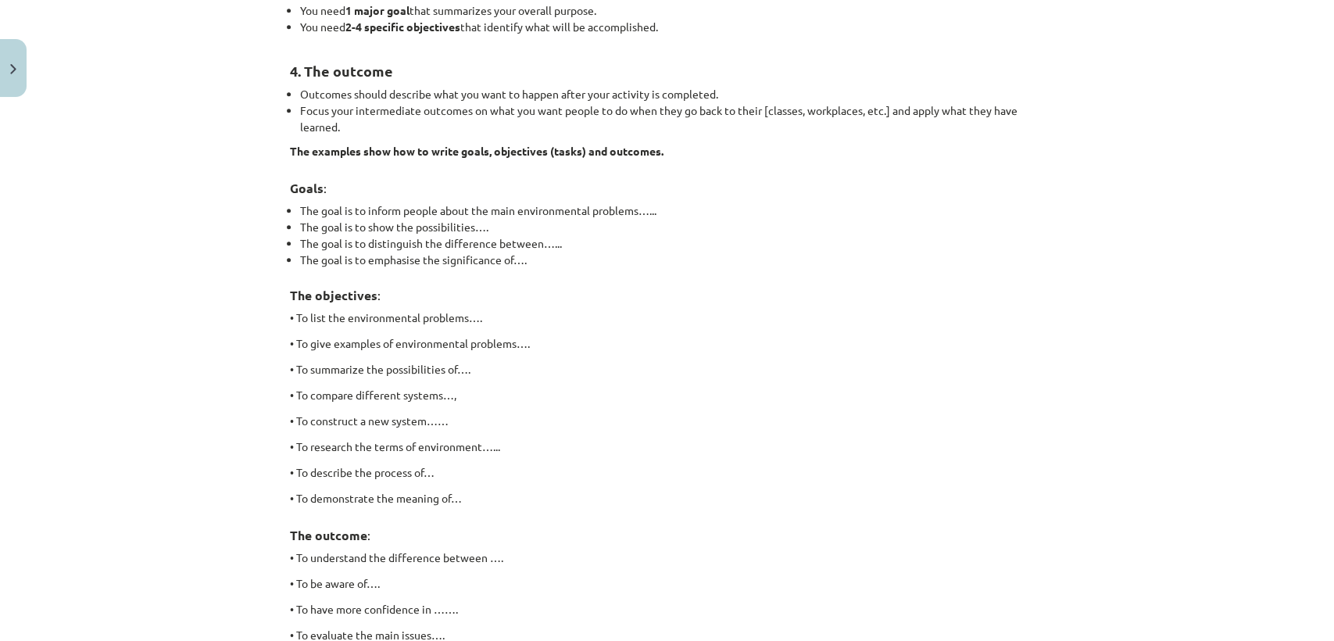
scroll to position [1044, 0]
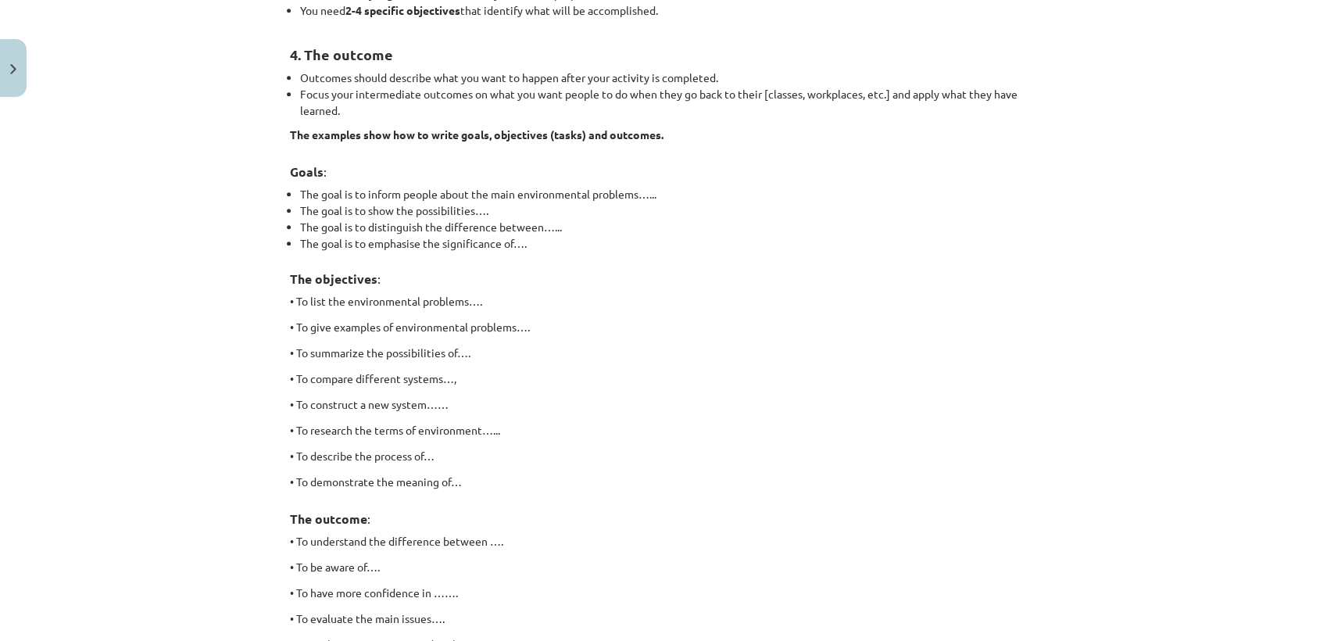
drag, startPoint x: 324, startPoint y: 188, endPoint x: 461, endPoint y: 274, distance: 162.0
click at [461, 274] on div "Questions: The structure of the presentation. The goal. The tasks of the presen…" at bounding box center [667, 372] width 755 height 2272
click at [715, 242] on li "The goal is to emphasise the significance of…." at bounding box center [672, 243] width 745 height 16
drag, startPoint x: 302, startPoint y: 198, endPoint x: 482, endPoint y: 258, distance: 190.0
click at [482, 258] on div "Questions: The structure of the presentation. The goal. The tasks of the presen…" at bounding box center [667, 372] width 755 height 2272
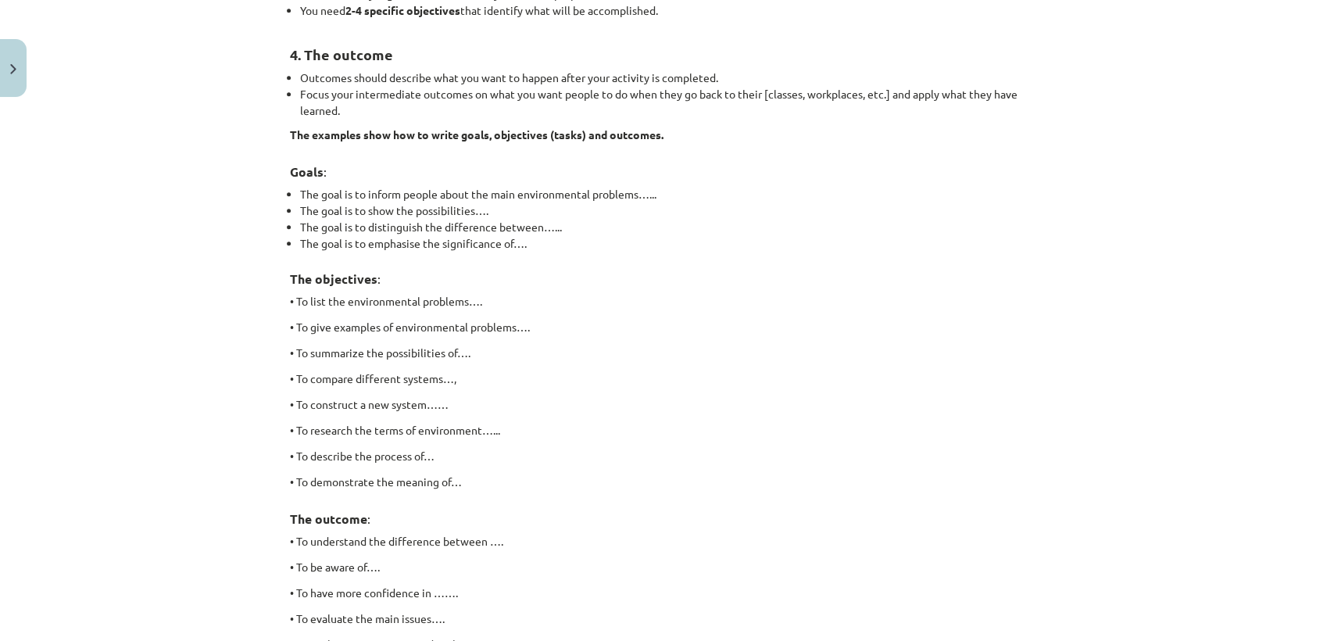
click at [519, 272] on h3 "The objectives :" at bounding box center [667, 273] width 755 height 29
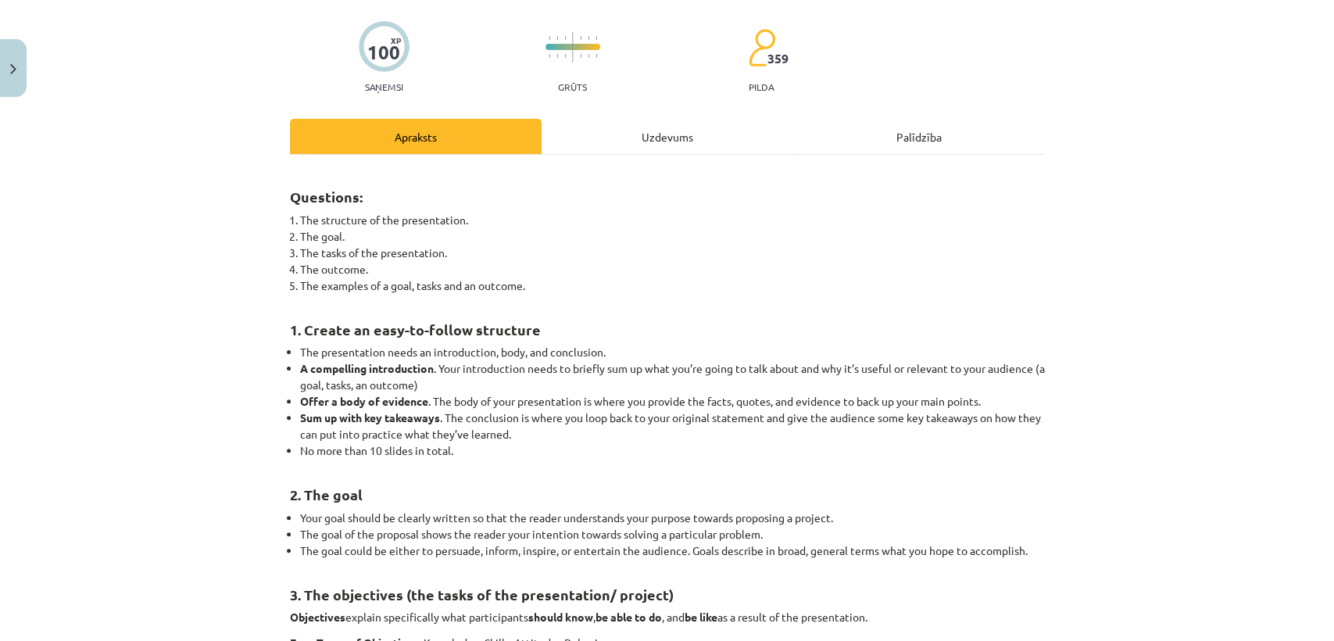
scroll to position [0, 0]
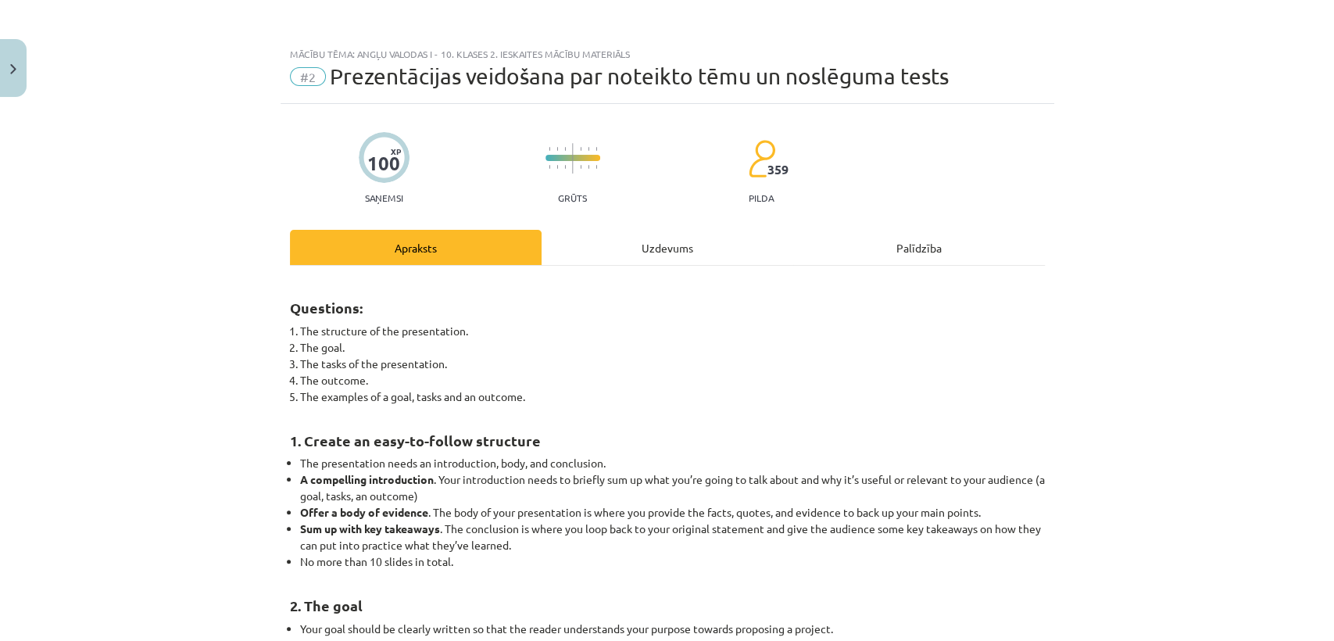
click at [668, 261] on div "Uzdevums" at bounding box center [668, 247] width 252 height 35
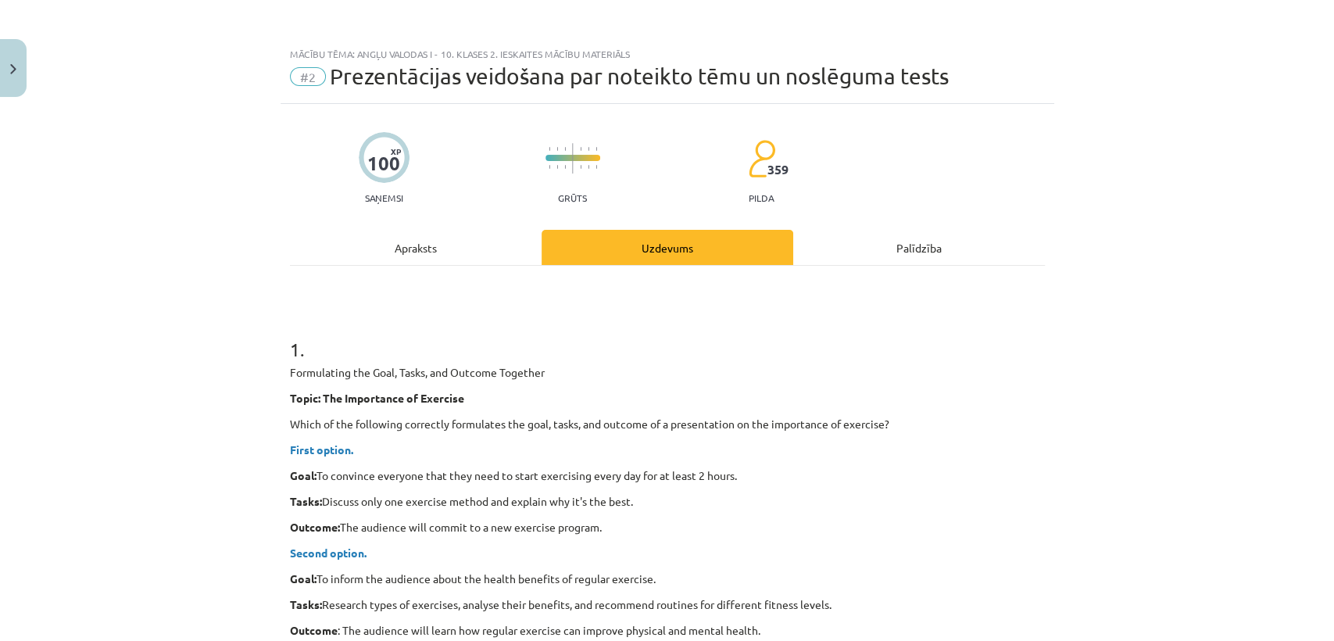
click at [438, 259] on div "Apraksts" at bounding box center [416, 247] width 252 height 35
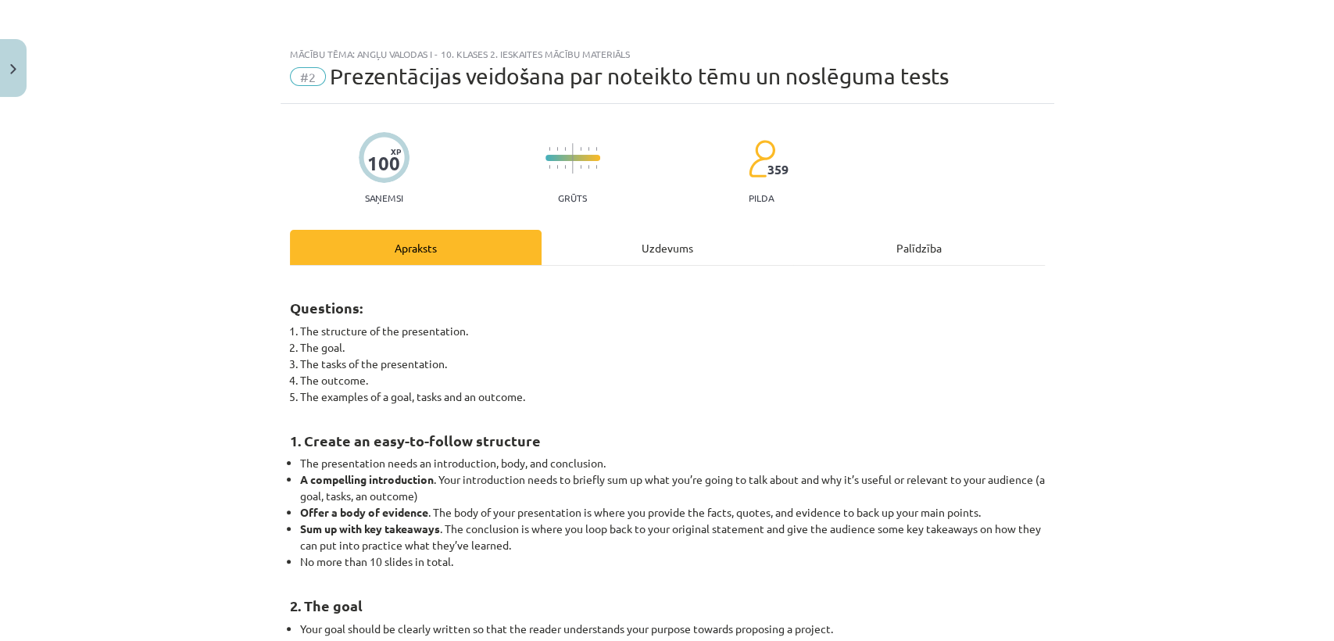
click at [915, 233] on div "Palīdzība" at bounding box center [919, 247] width 252 height 35
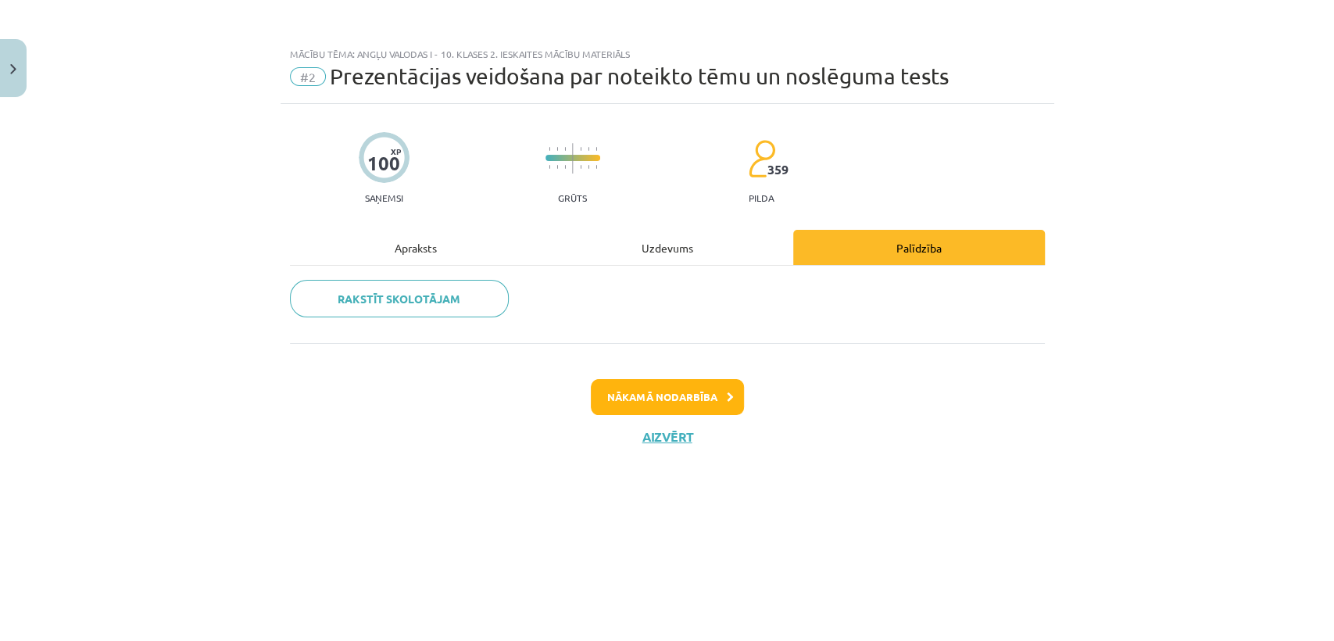
click at [428, 277] on div "Rakstīt skolotājam" at bounding box center [667, 304] width 755 height 77
click at [368, 293] on link "Rakstīt skolotājam" at bounding box center [399, 299] width 219 height 38
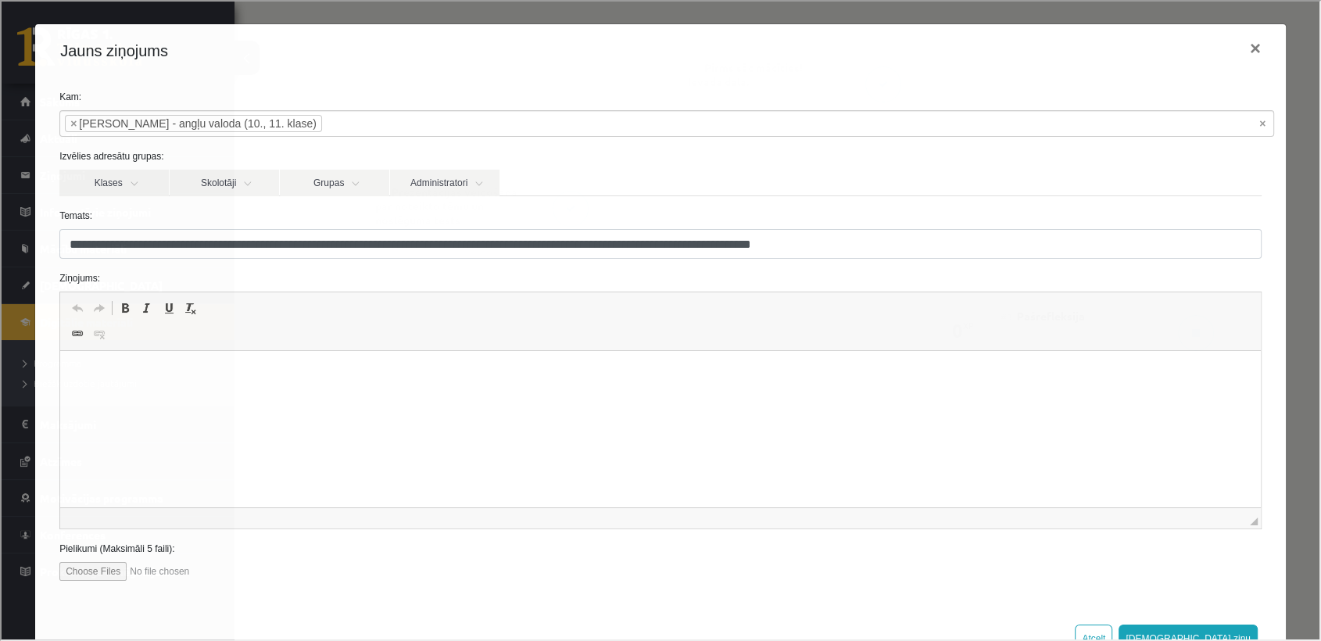
click at [169, 379] on p "Editor, wiswyg-editor-47024868246660-1757231367-371" at bounding box center [660, 375] width 1169 height 16
click at [1243, 48] on button "×" at bounding box center [1254, 47] width 36 height 44
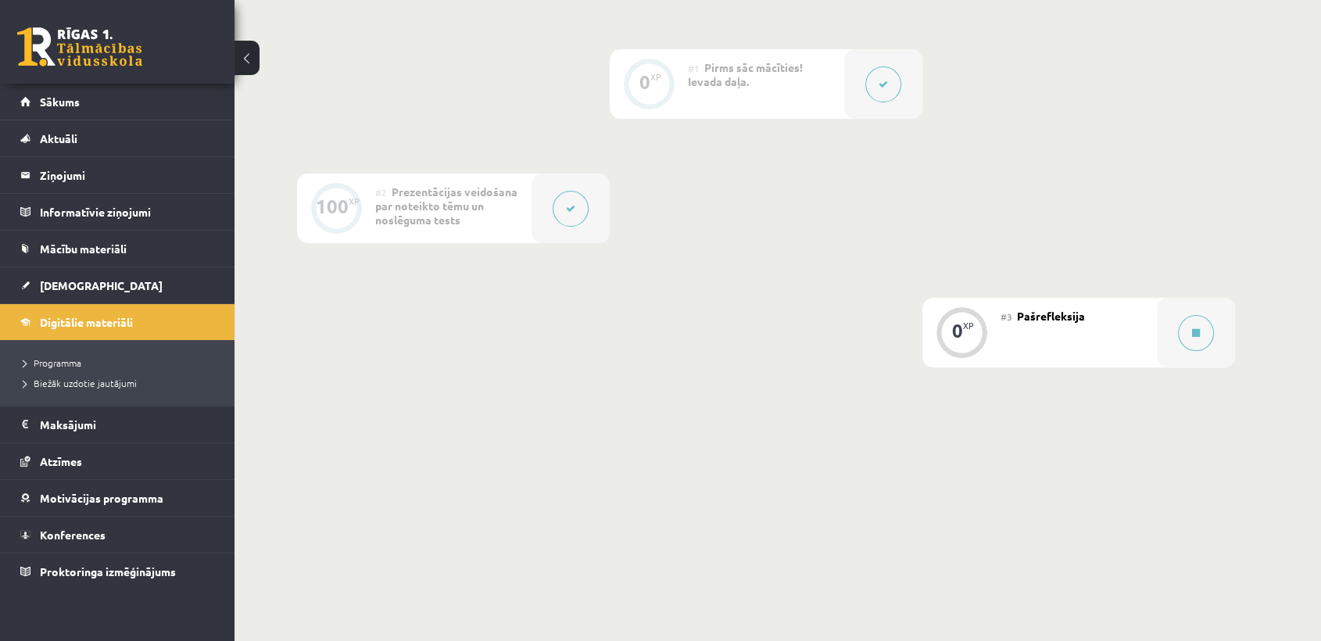
click at [536, 195] on div at bounding box center [570, 208] width 78 height 70
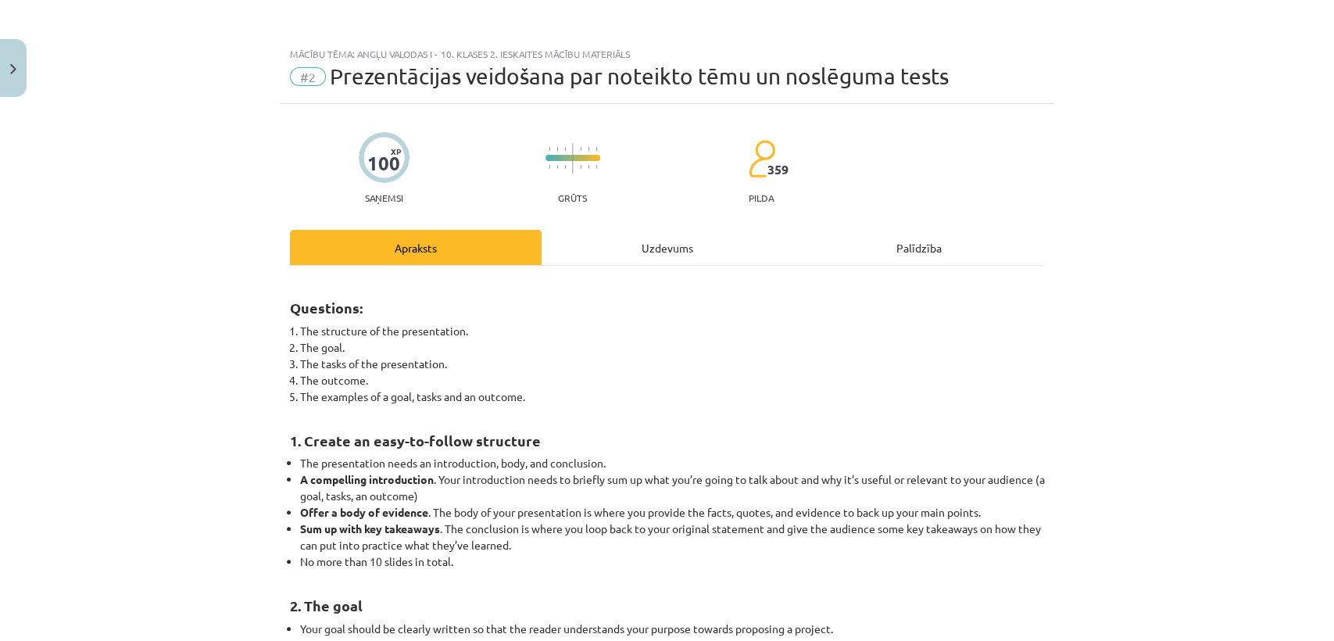
click at [929, 241] on div "Palīdzība" at bounding box center [919, 247] width 252 height 35
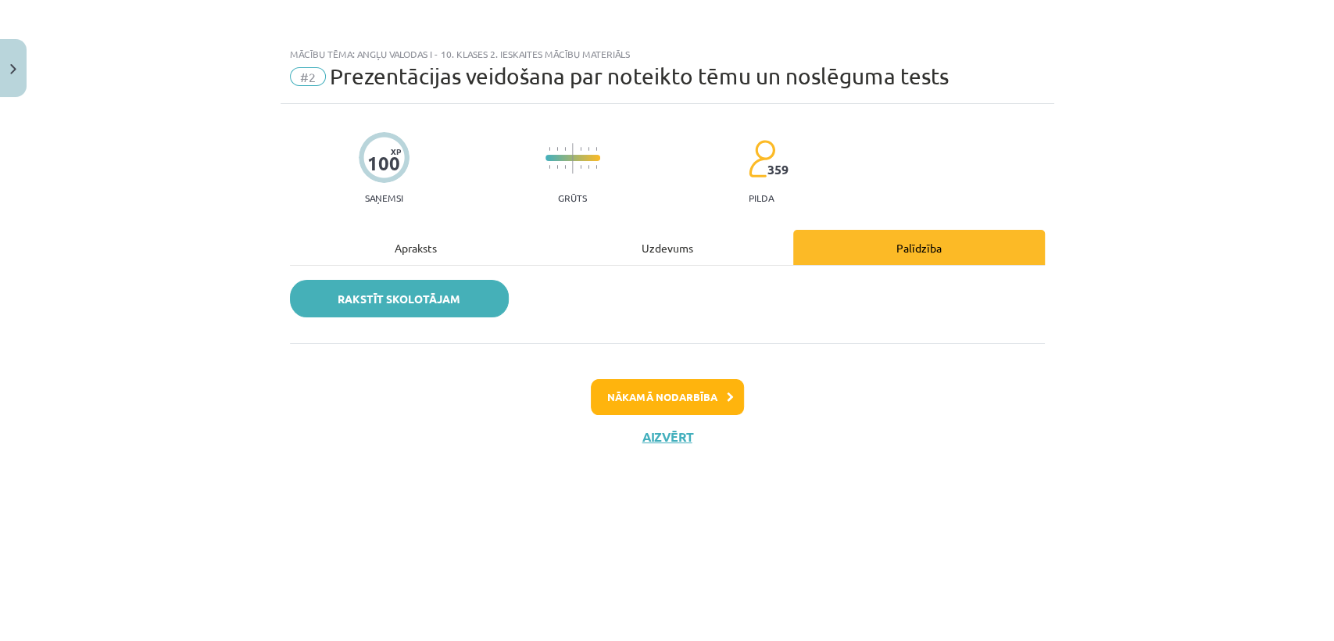
click at [352, 287] on link "Rakstīt skolotājam" at bounding box center [399, 299] width 219 height 38
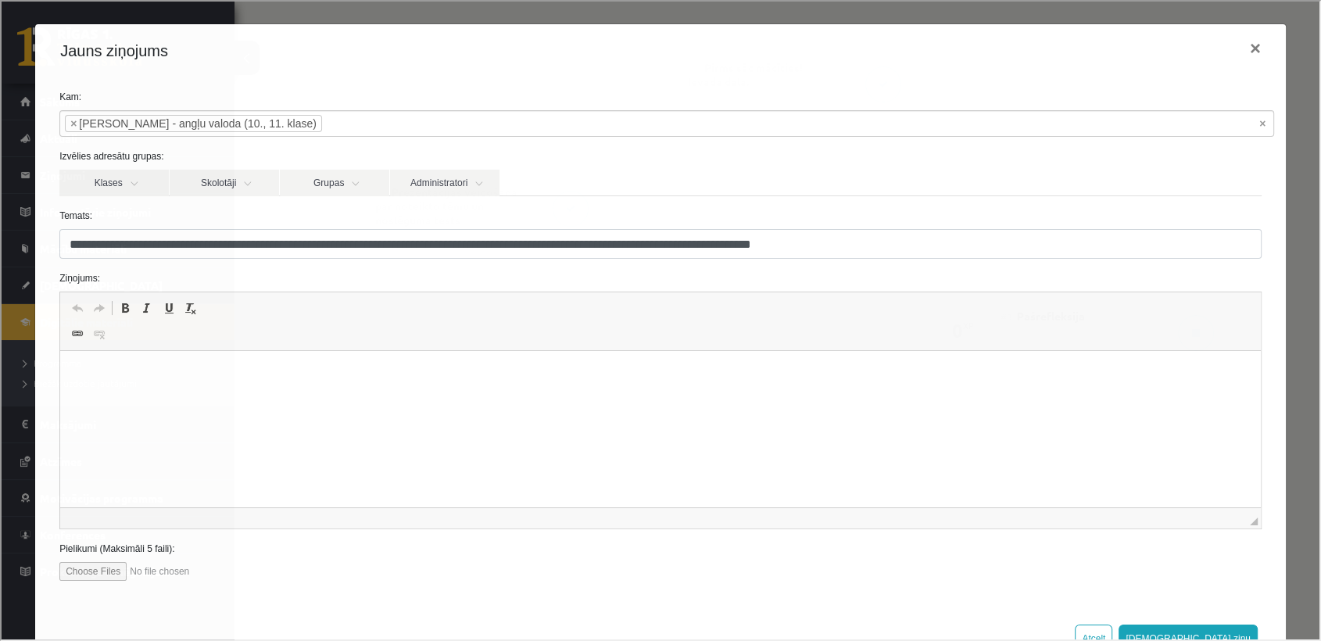
click at [469, 372] on p "Editor, wiswyg-editor-47024952073780-1757231390-843" at bounding box center [660, 375] width 1169 height 16
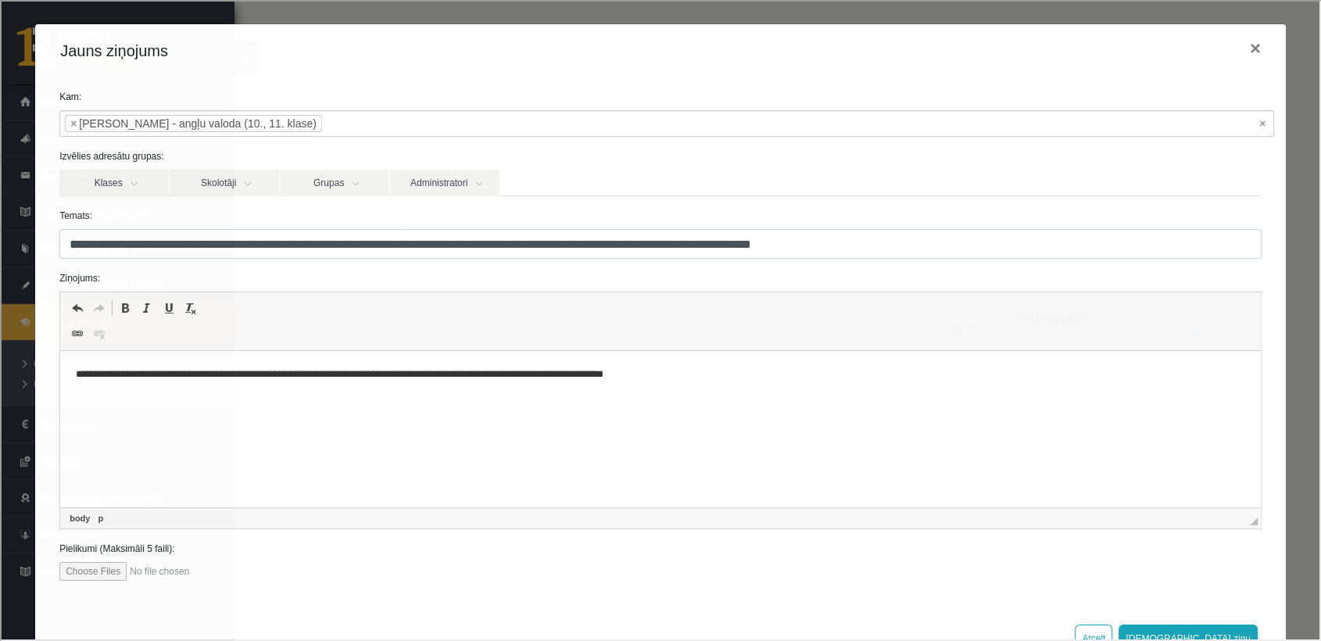
click at [469, 380] on p "**********" at bounding box center [654, 375] width 1157 height 16
click at [481, 378] on p "**********" at bounding box center [654, 375] width 1157 height 16
click at [658, 378] on p "**********" at bounding box center [654, 375] width 1157 height 16
click at [256, 184] on link "Skolotāji" at bounding box center [222, 181] width 109 height 27
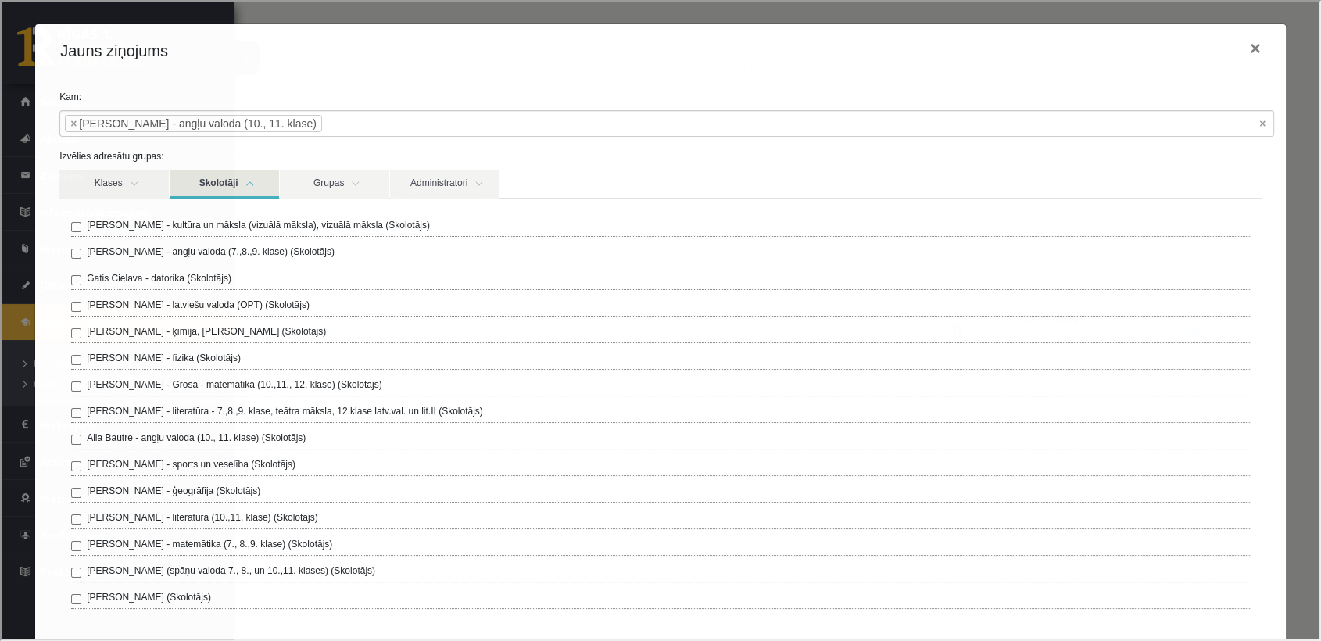
click at [256, 184] on link "Skolotāji" at bounding box center [222, 182] width 109 height 29
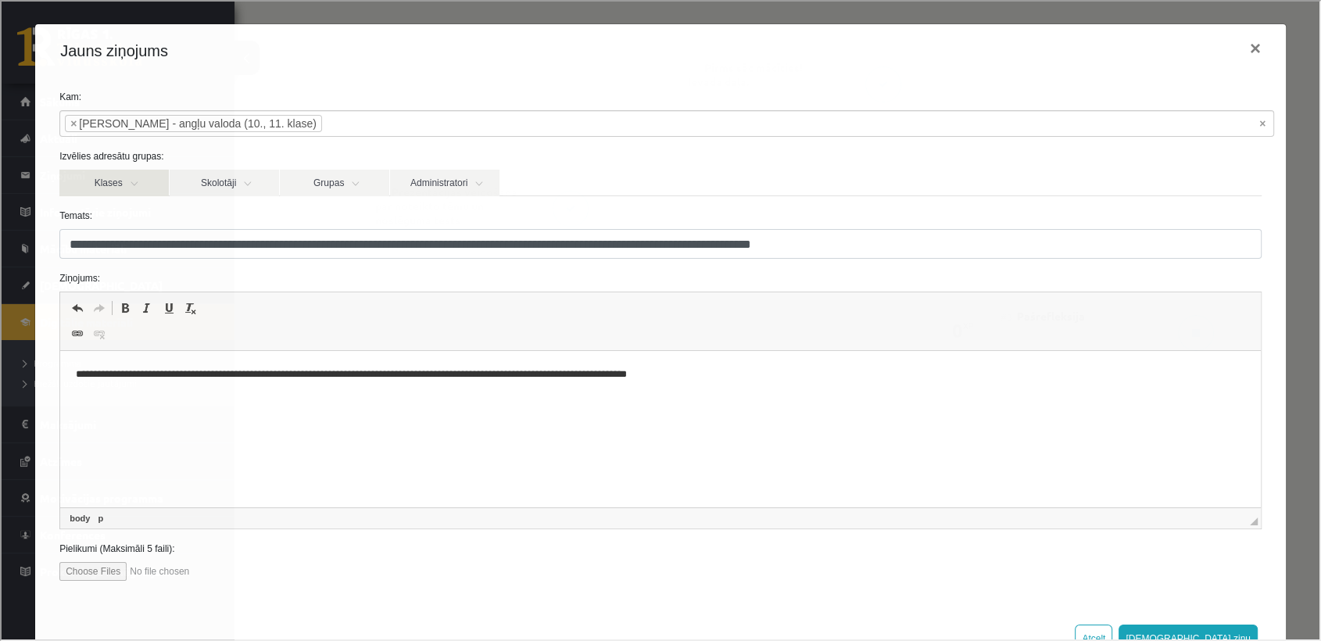
click at [127, 177] on link "Klases" at bounding box center [112, 181] width 109 height 27
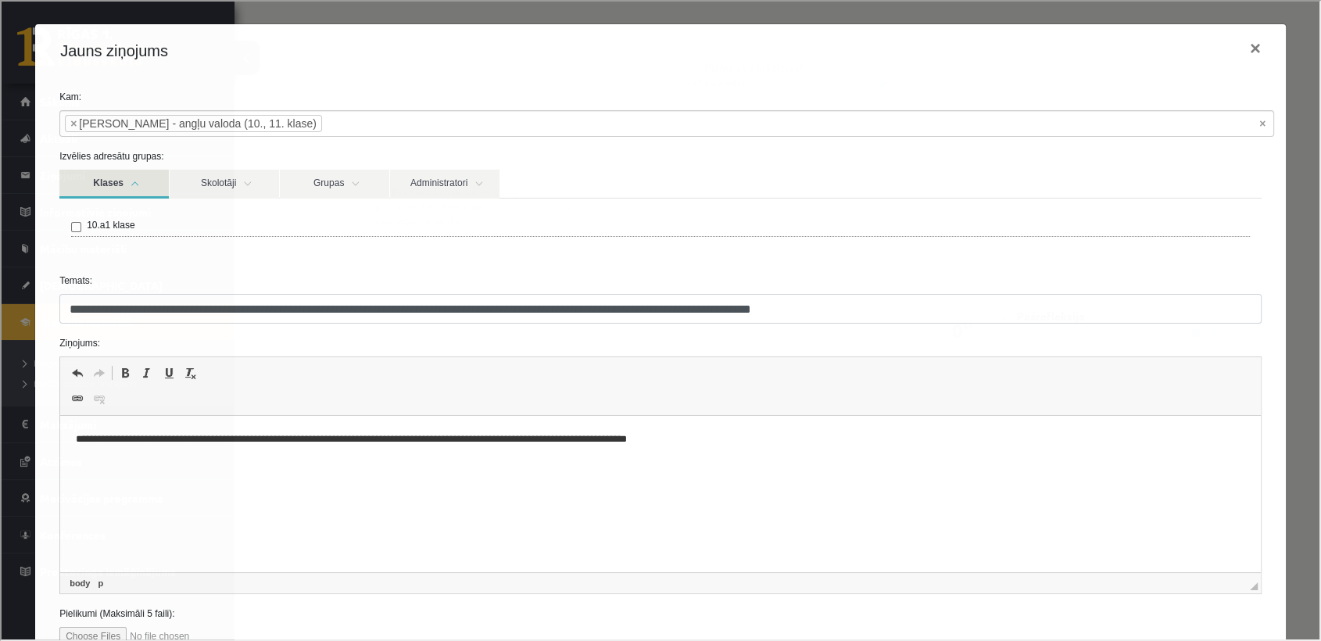
click at [127, 177] on link "Klases" at bounding box center [112, 182] width 109 height 29
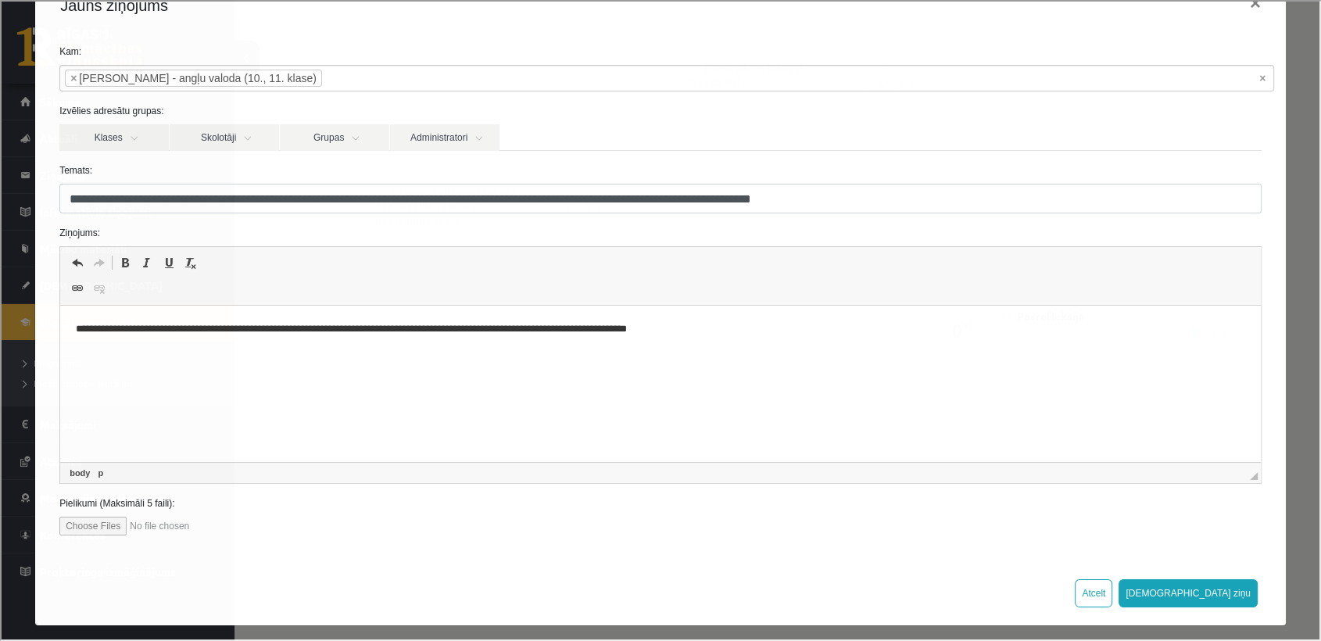
scroll to position [45, 0]
click at [1216, 584] on button "Sūtīt ziņu" at bounding box center [1186, 592] width 139 height 28
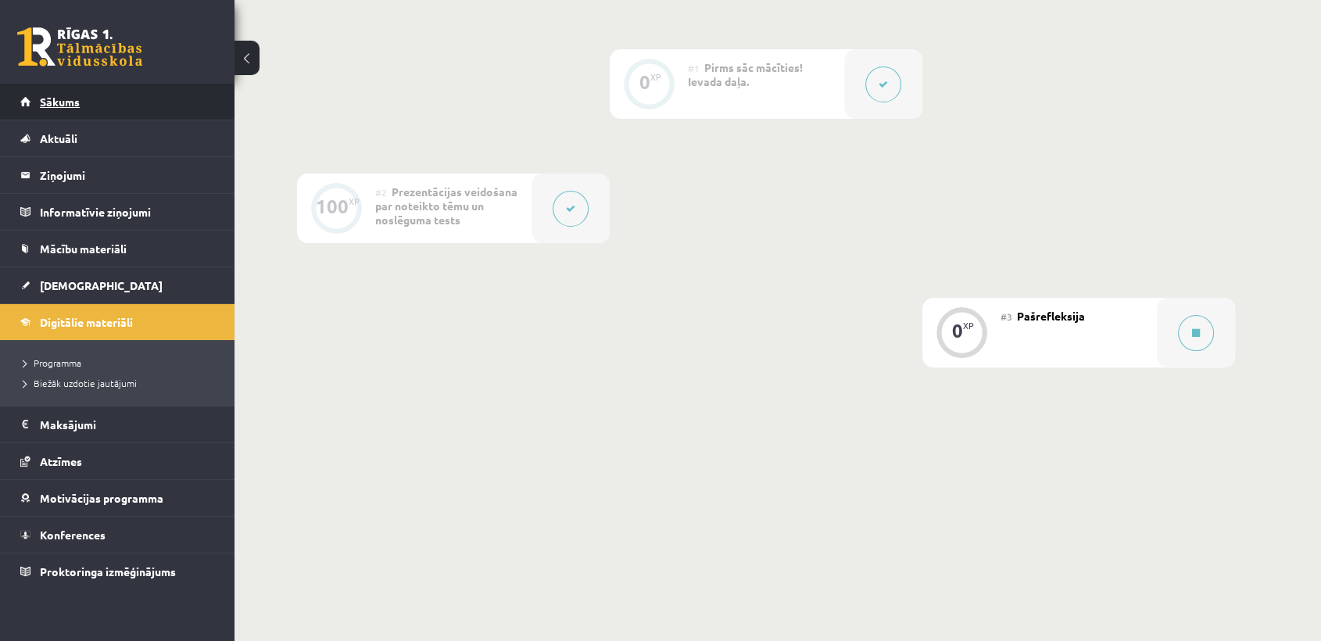
click at [110, 100] on link "Sākums" at bounding box center [117, 102] width 195 height 36
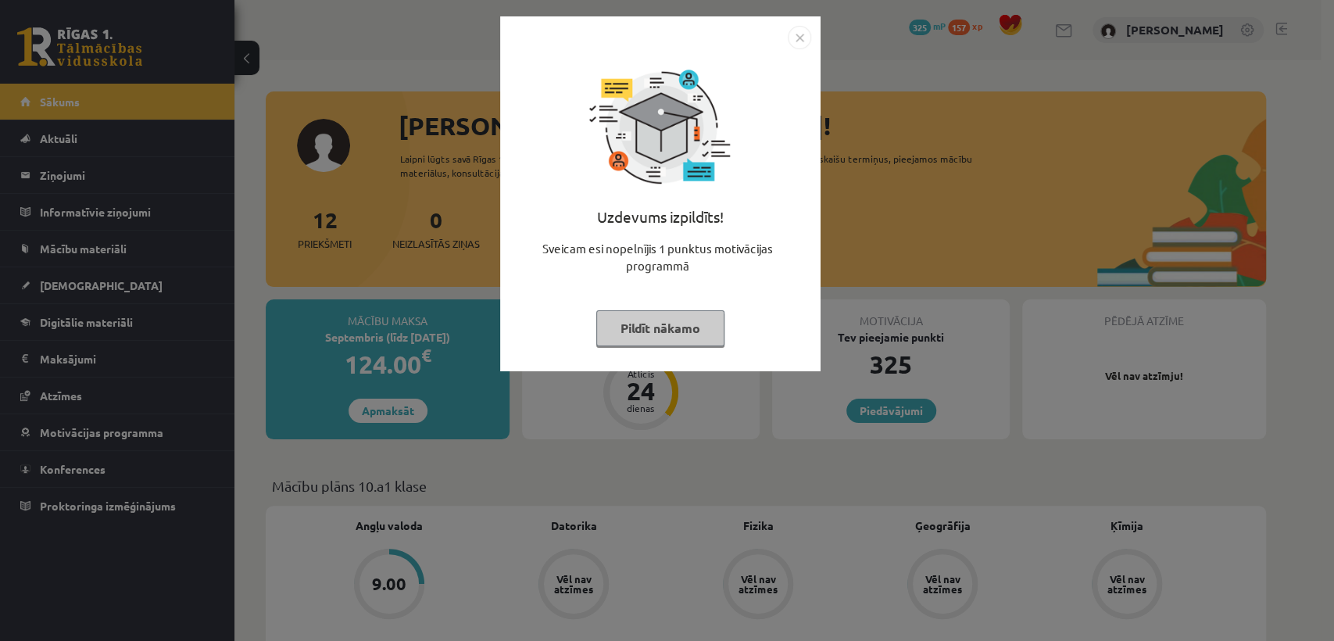
click at [688, 327] on button "Pildīt nākamo" at bounding box center [660, 328] width 128 height 36
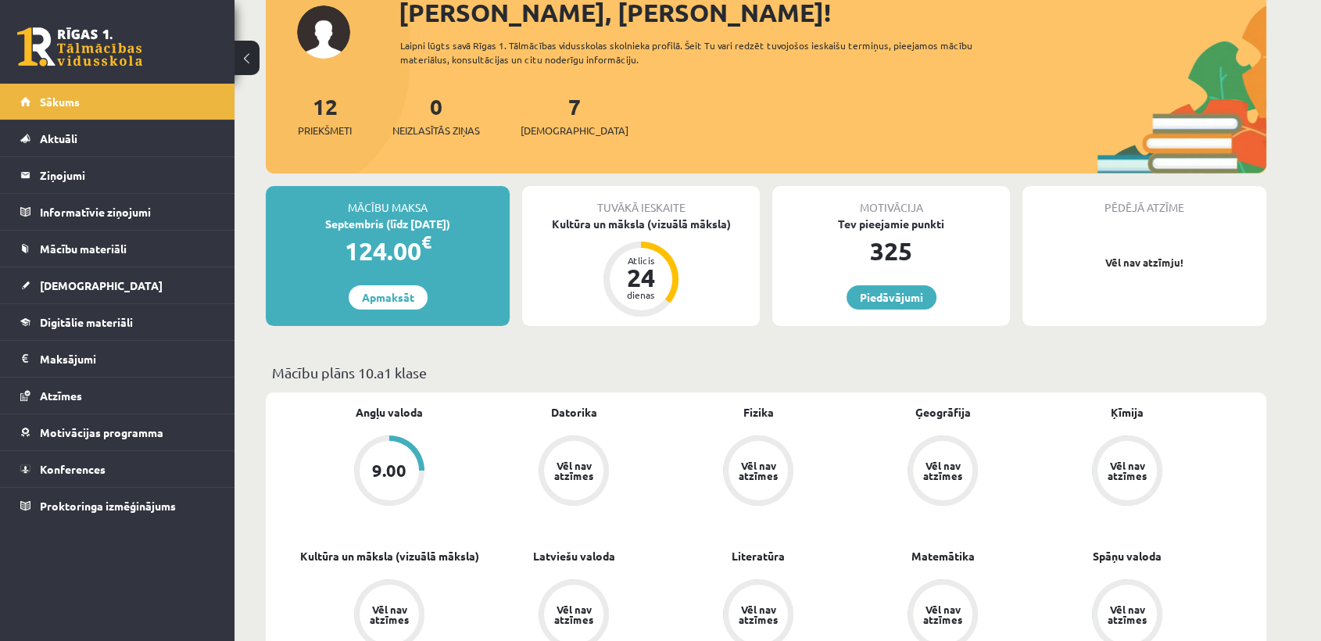
scroll to position [113, 0]
click at [94, 317] on span "Digitālie materiāli" at bounding box center [86, 322] width 93 height 14
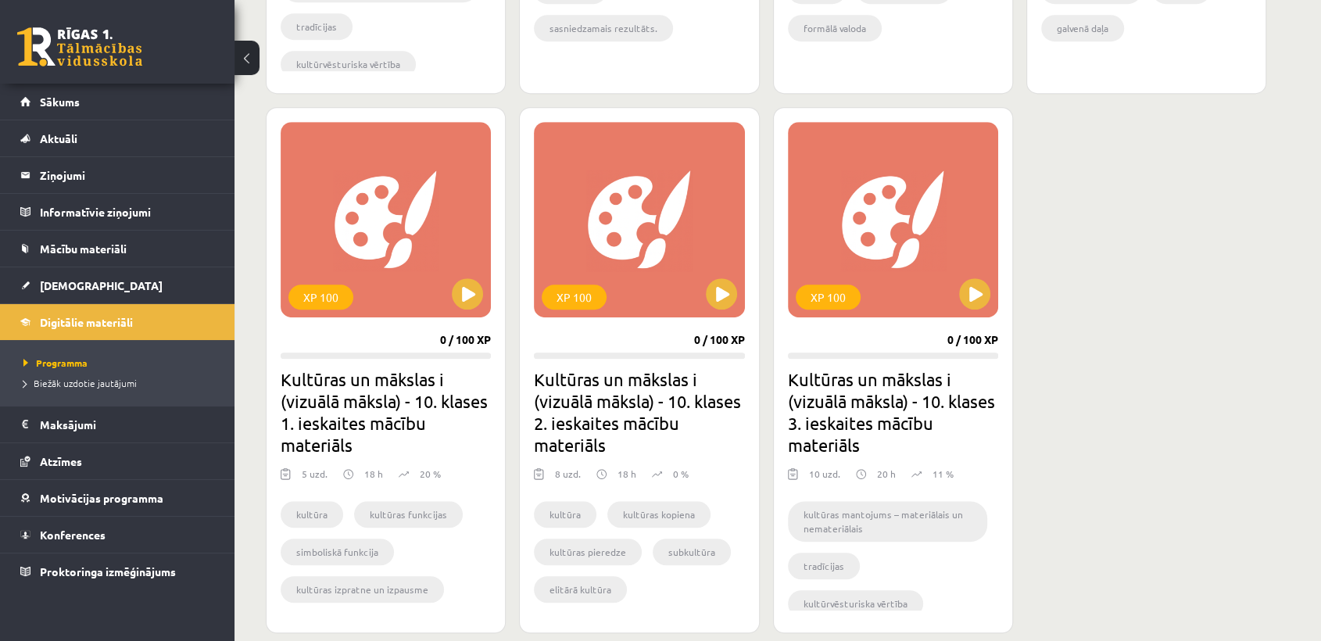
scroll to position [882, 0]
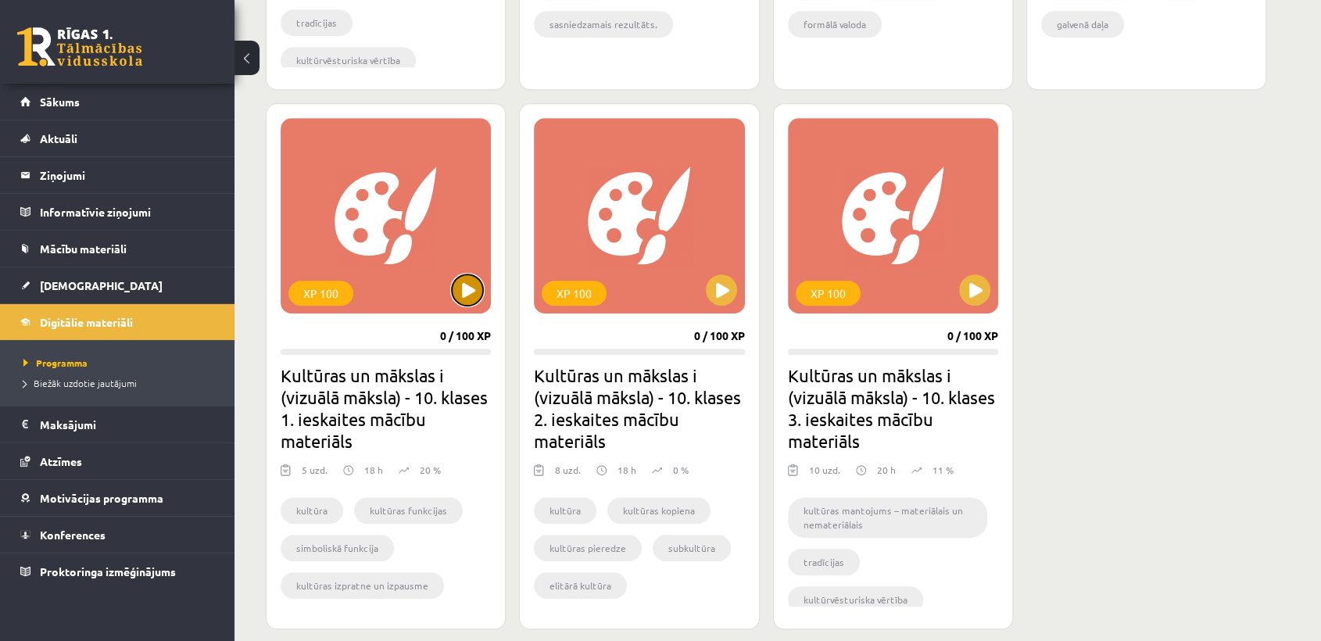
click at [465, 283] on button at bounding box center [467, 289] width 31 height 31
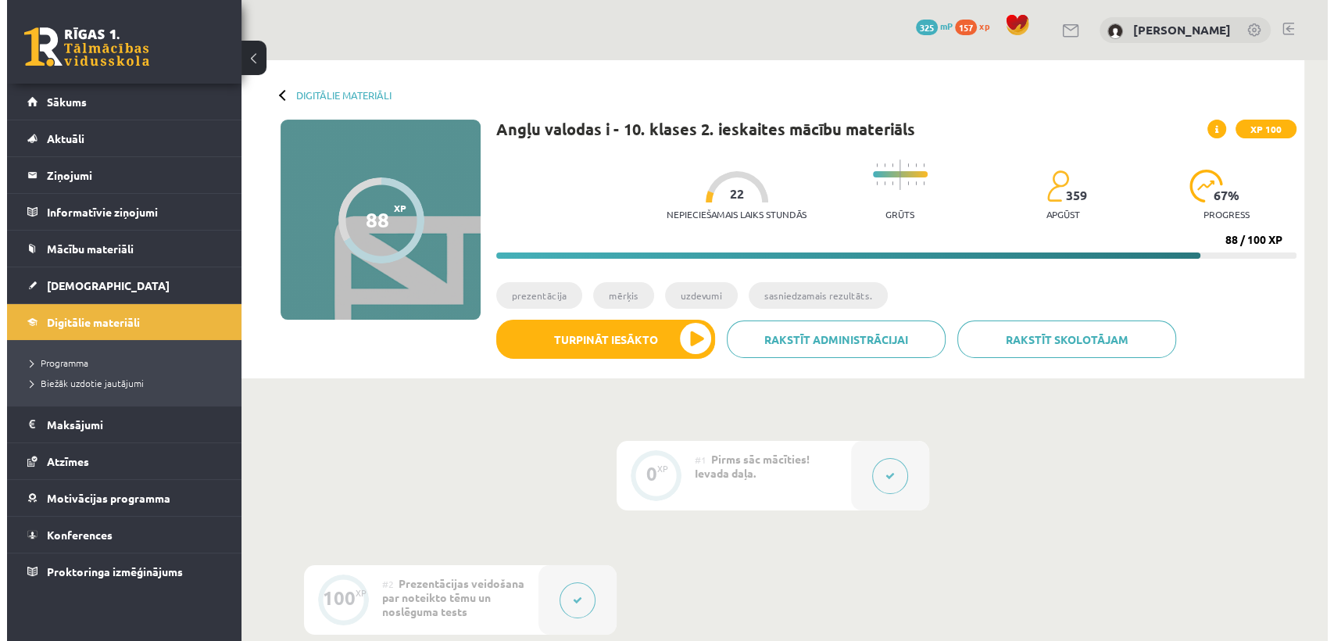
scroll to position [243, 0]
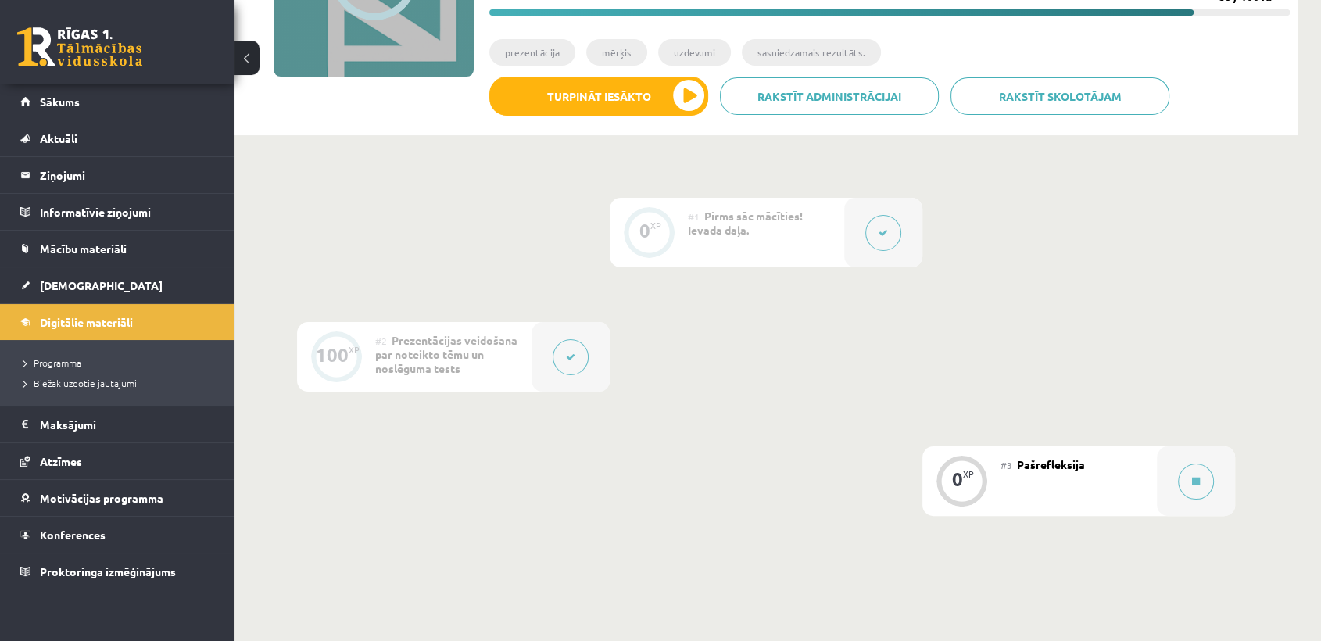
click at [574, 350] on button at bounding box center [571, 357] width 36 height 36
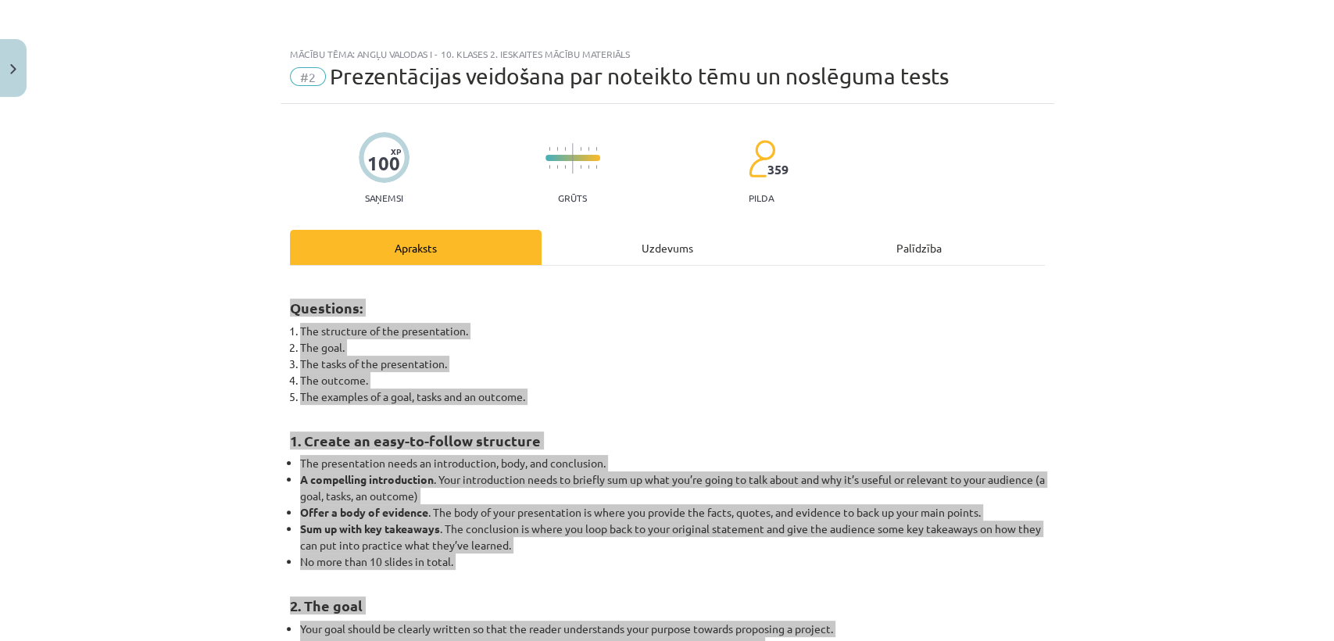
scroll to position [1869, 0]
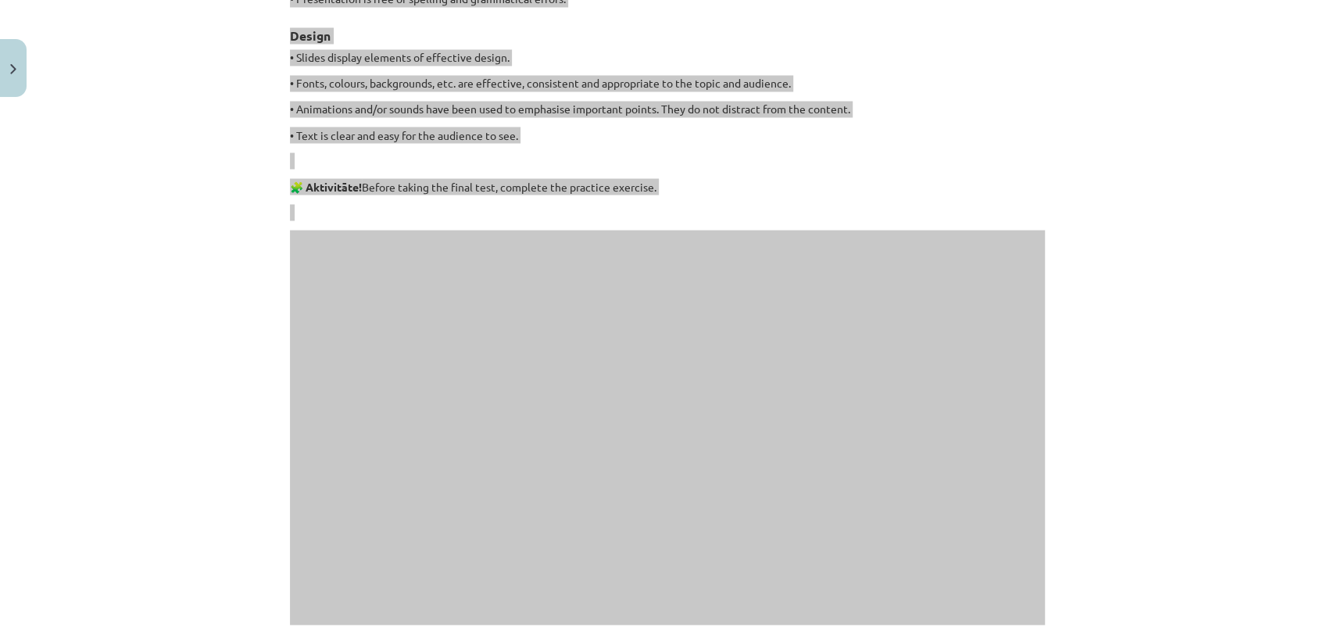
drag, startPoint x: 267, startPoint y: 300, endPoint x: 595, endPoint y: 417, distance: 347.5
click at [506, 339] on div "Mācību tēma: Angļu valodas i - 10. klases 2. ieskaites mācību materiāls #2 Prez…" at bounding box center [667, 320] width 1334 height 641
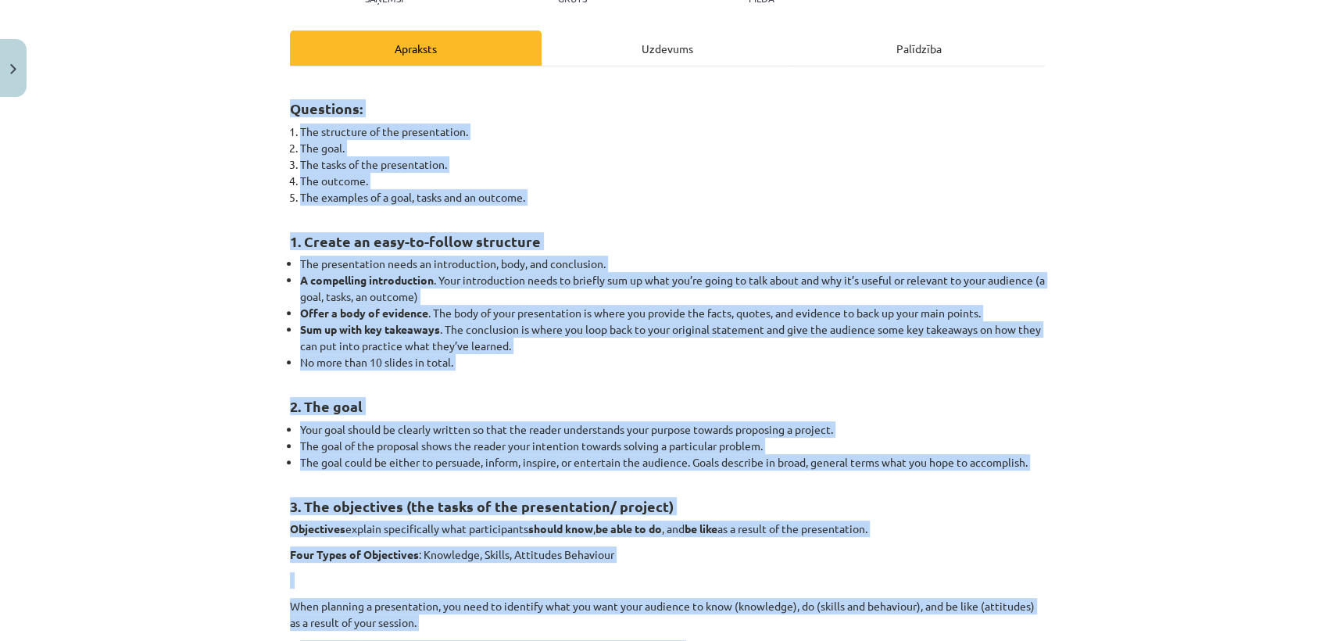
scroll to position [147, 0]
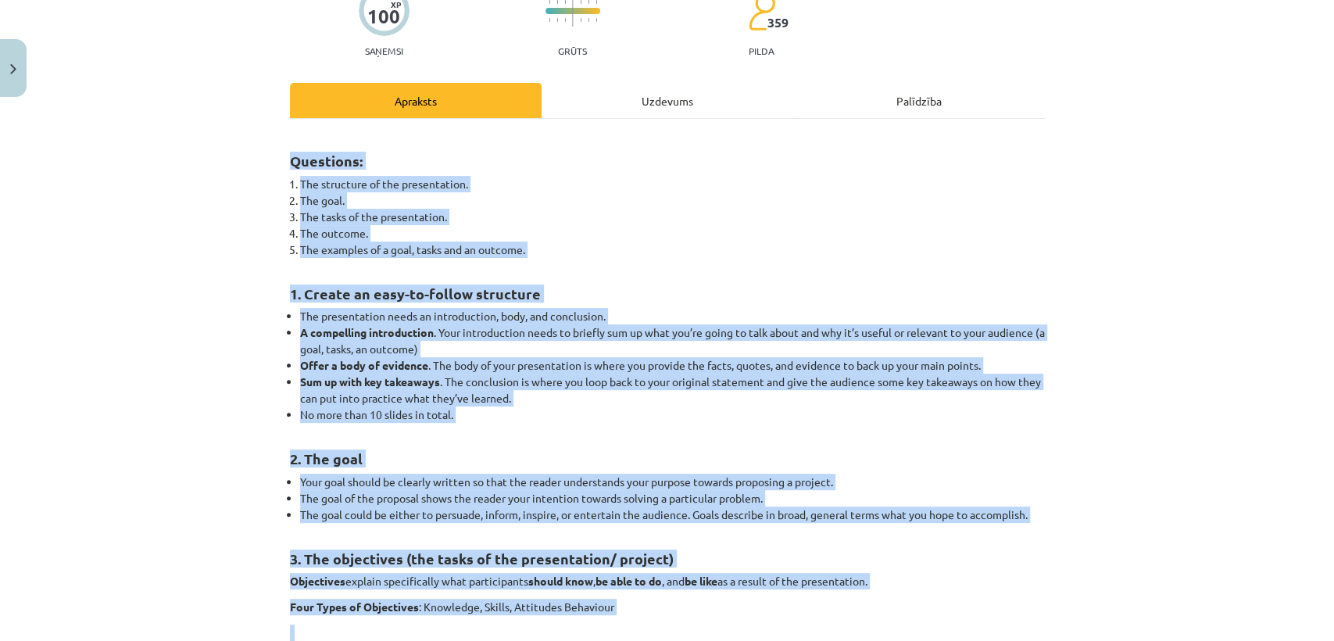
click at [1002, 310] on li "The presentation needs an introduction, body, and conclusion." at bounding box center [672, 316] width 745 height 16
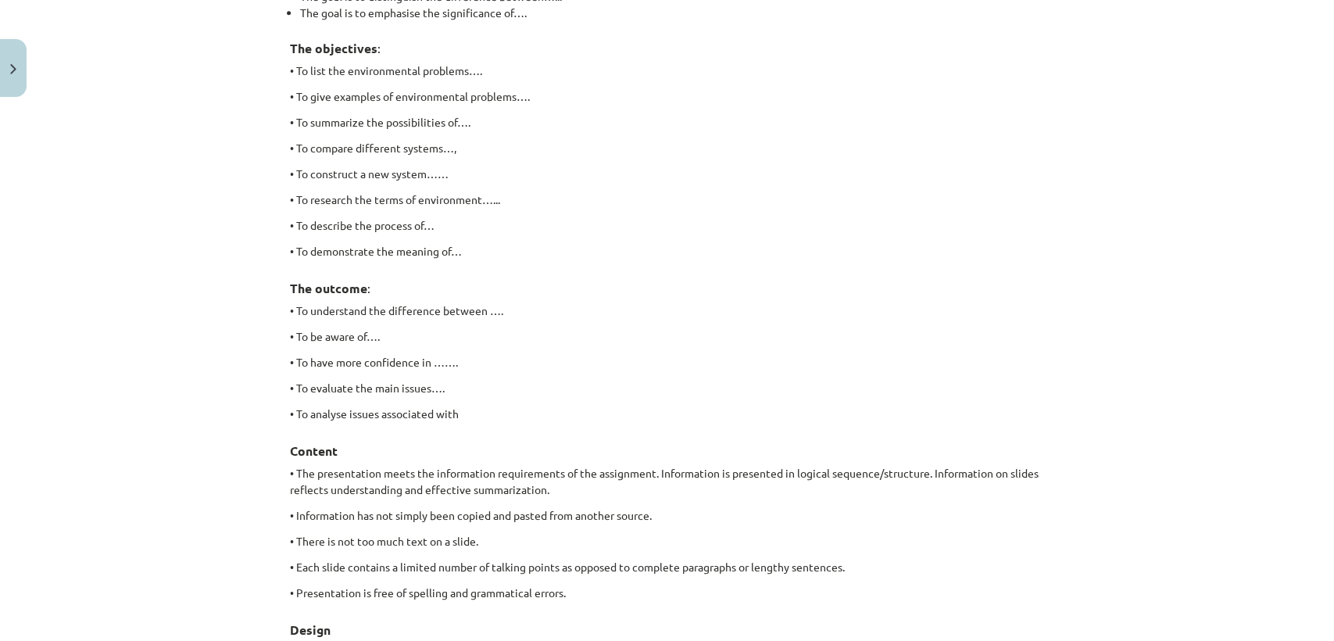
scroll to position [1832, 0]
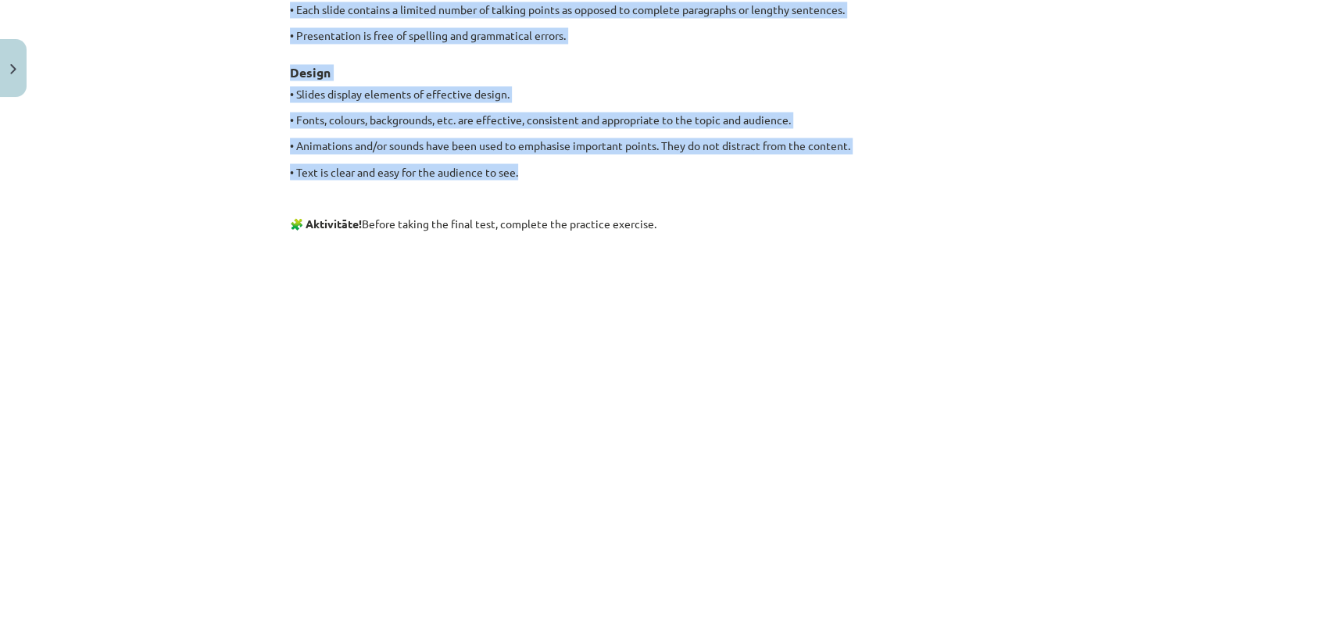
drag, startPoint x: 269, startPoint y: 150, endPoint x: 642, endPoint y: 158, distance: 372.9
click at [642, 158] on div "Mācību tēma: Angļu valodas i - 10. klases 2. ieskaites mācību materiāls #2 Prez…" at bounding box center [667, 320] width 1334 height 641
copy div "Questions: The structure of the presentation. The goal. The tasks of the presen…"
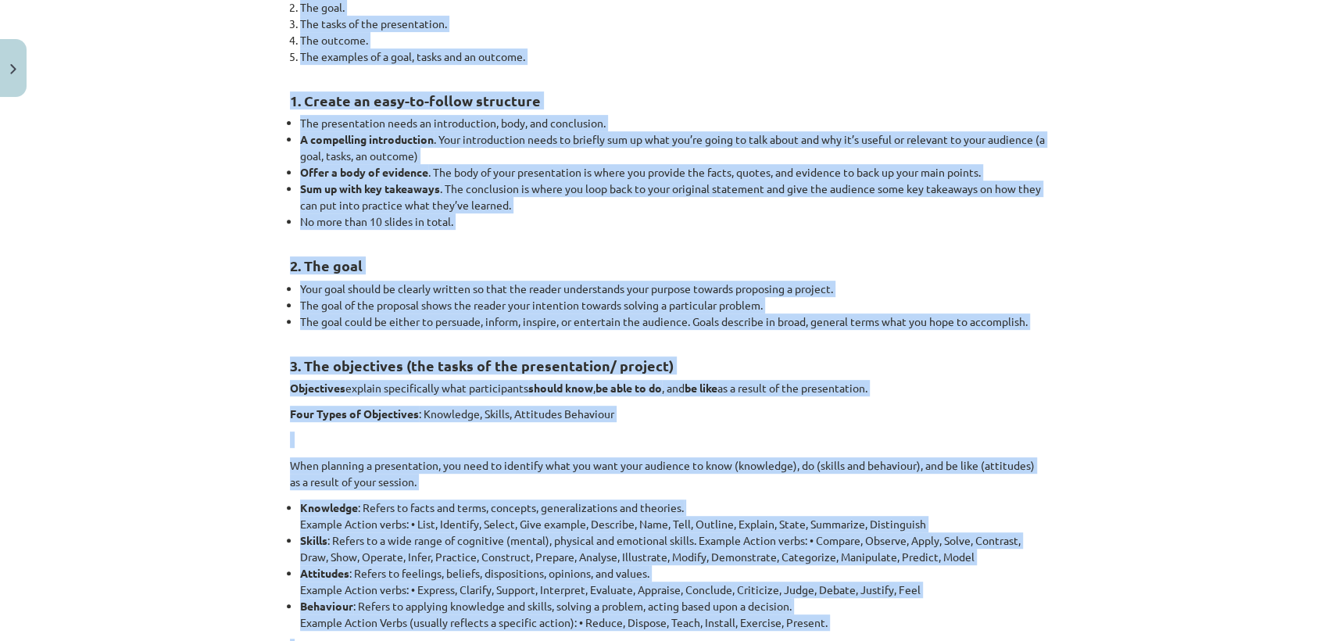
scroll to position [0, 0]
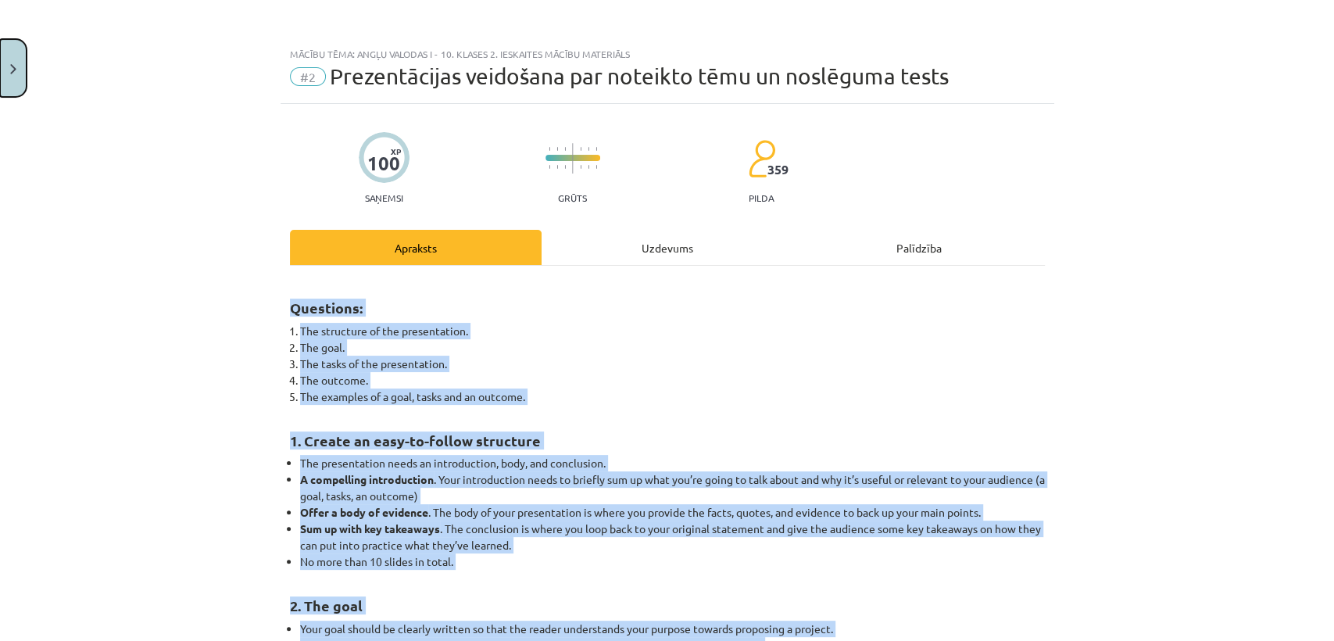
click at [6, 66] on button "Close" at bounding box center [13, 68] width 27 height 58
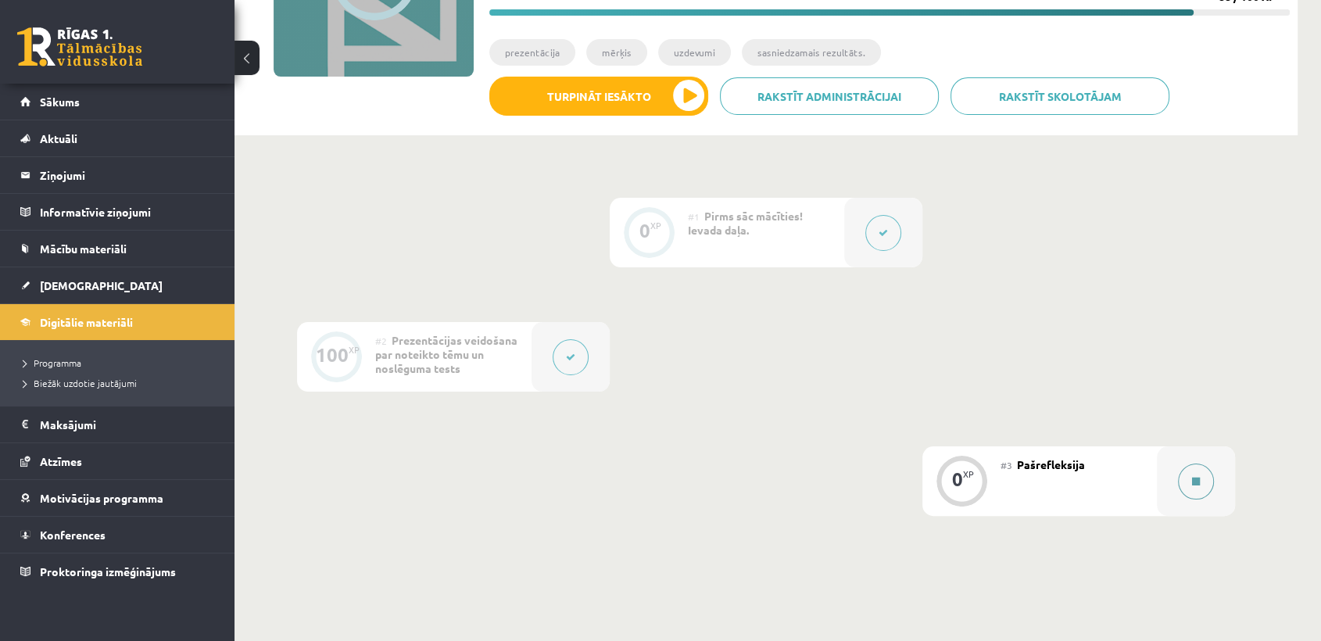
click at [1189, 473] on button at bounding box center [1196, 481] width 36 height 36
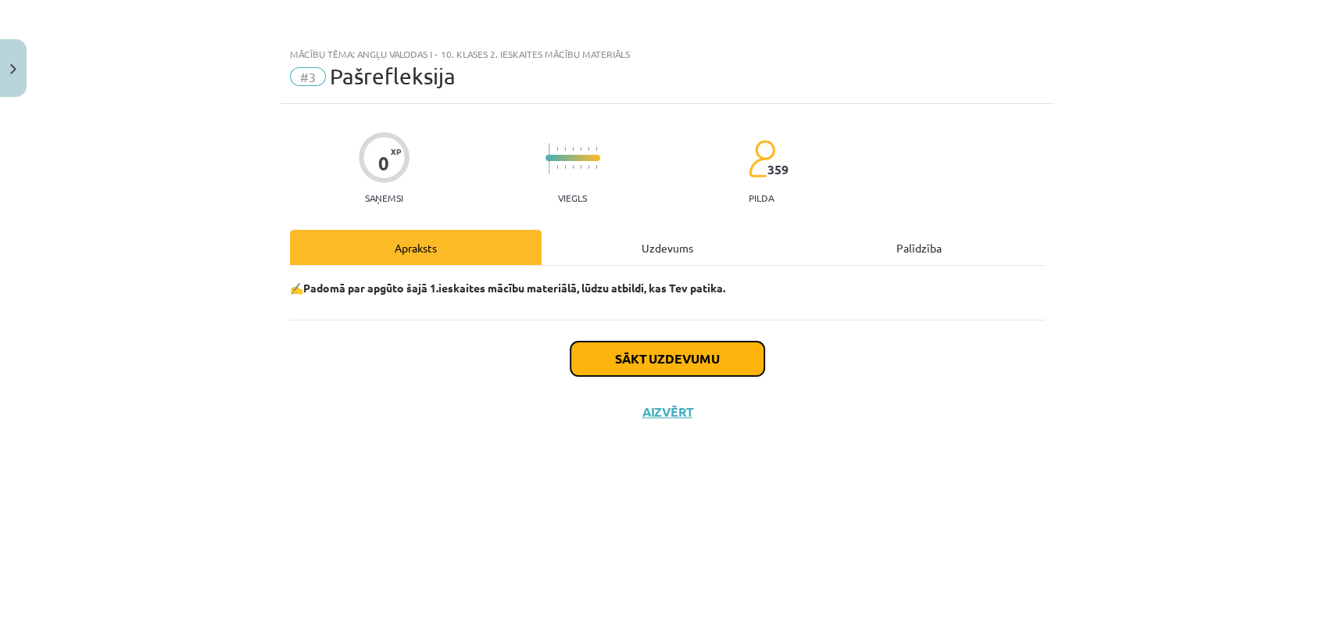
click at [621, 372] on button "Sākt uzdevumu" at bounding box center [667, 359] width 194 height 34
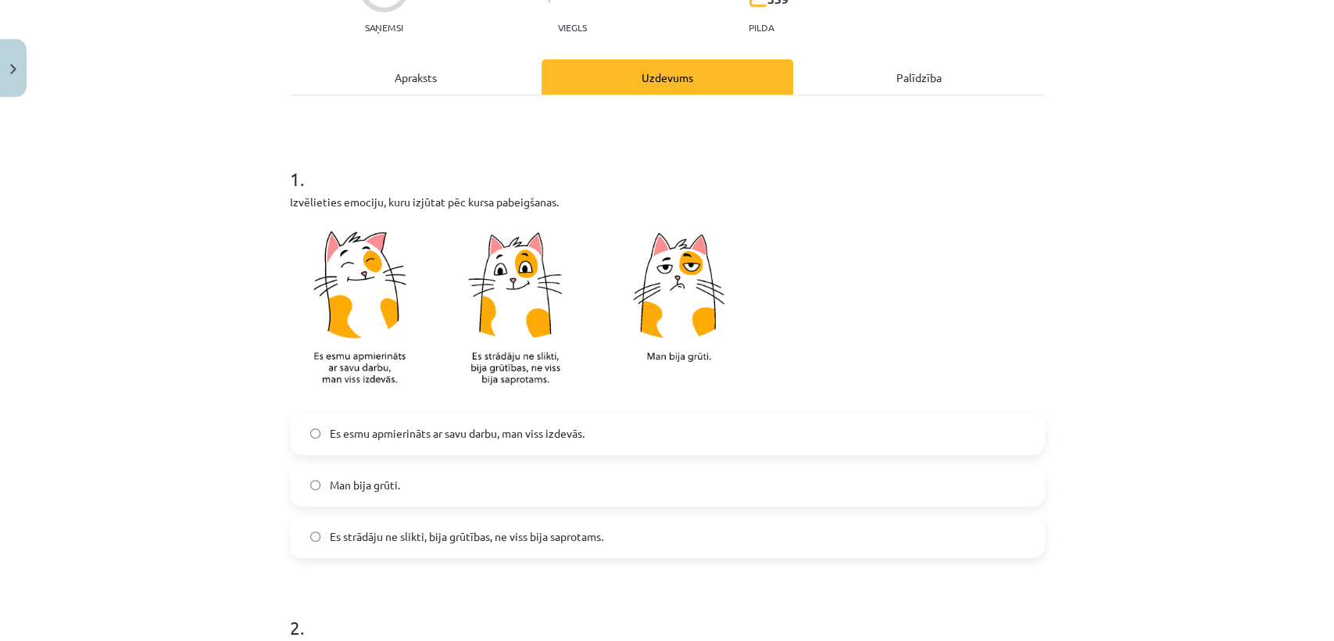
scroll to position [188, 0]
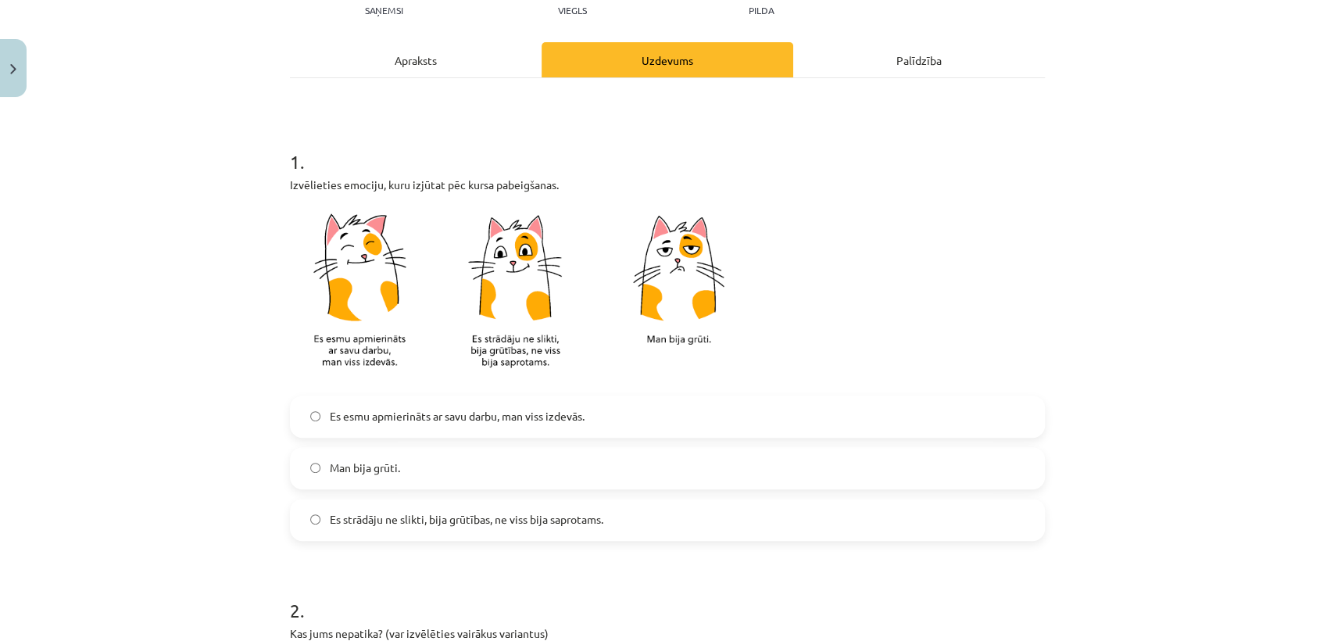
click at [488, 424] on label "Es esmu apmierināts ar savu darbu, man viss izdevās." at bounding box center [667, 416] width 752 height 39
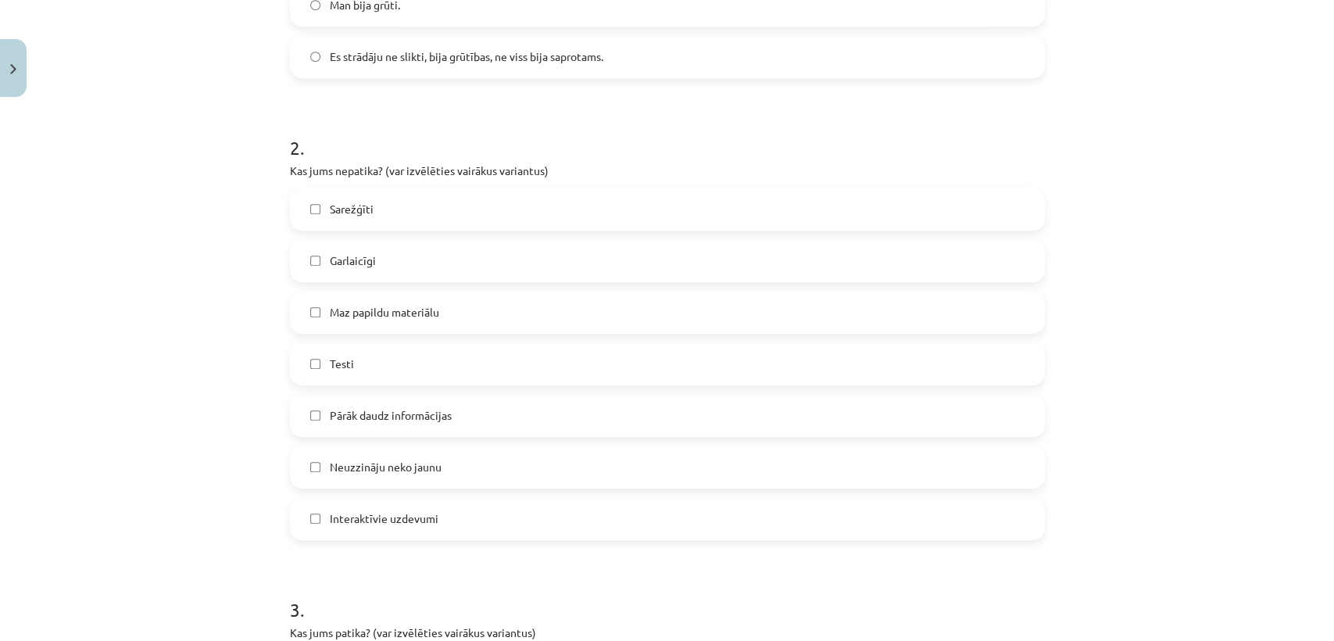
scroll to position [650, 0]
click at [429, 309] on span "Maz papildu materiālu" at bounding box center [384, 312] width 109 height 16
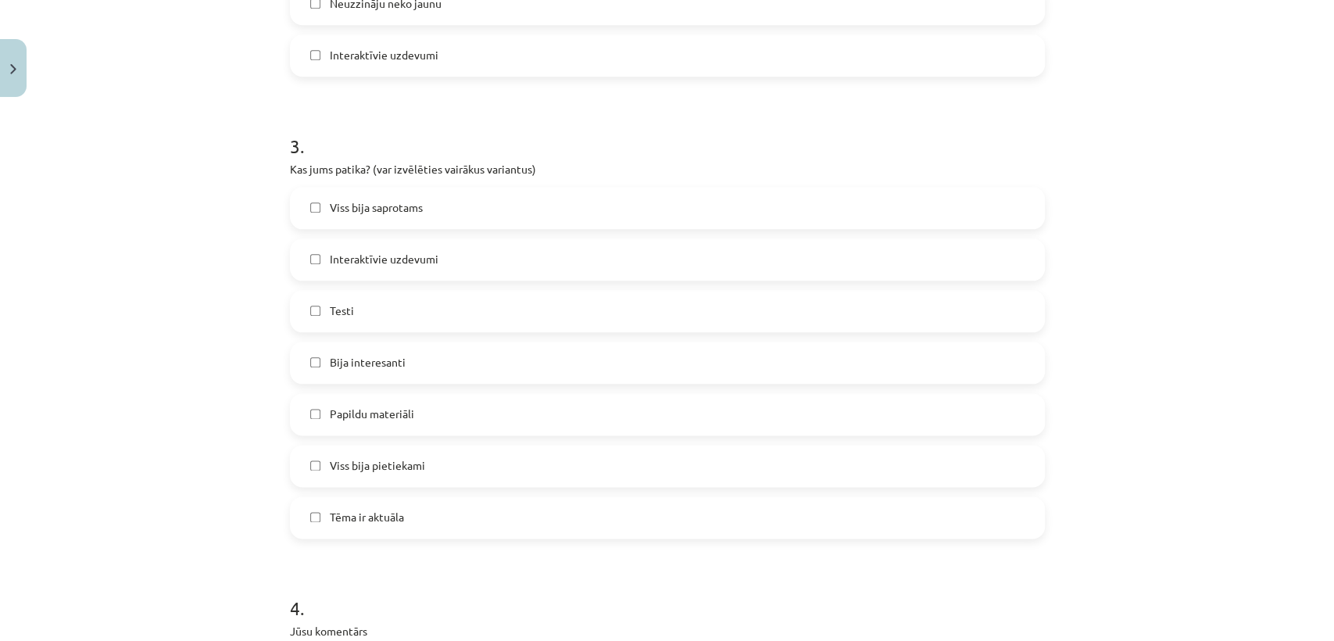
scroll to position [1114, 0]
click at [418, 299] on label "Testi" at bounding box center [667, 310] width 752 height 39
click at [418, 298] on label "Testi" at bounding box center [667, 310] width 752 height 39
click at [338, 514] on span "Tēma ir aktuāla" at bounding box center [367, 516] width 74 height 16
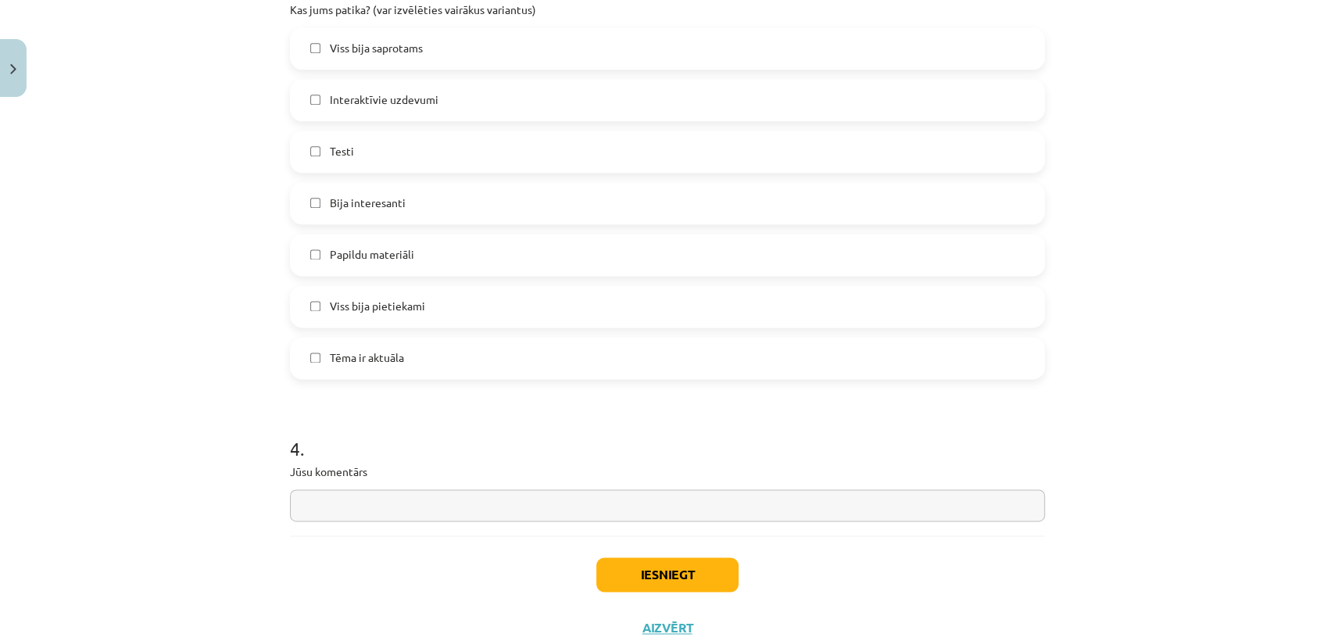
scroll to position [1325, 0]
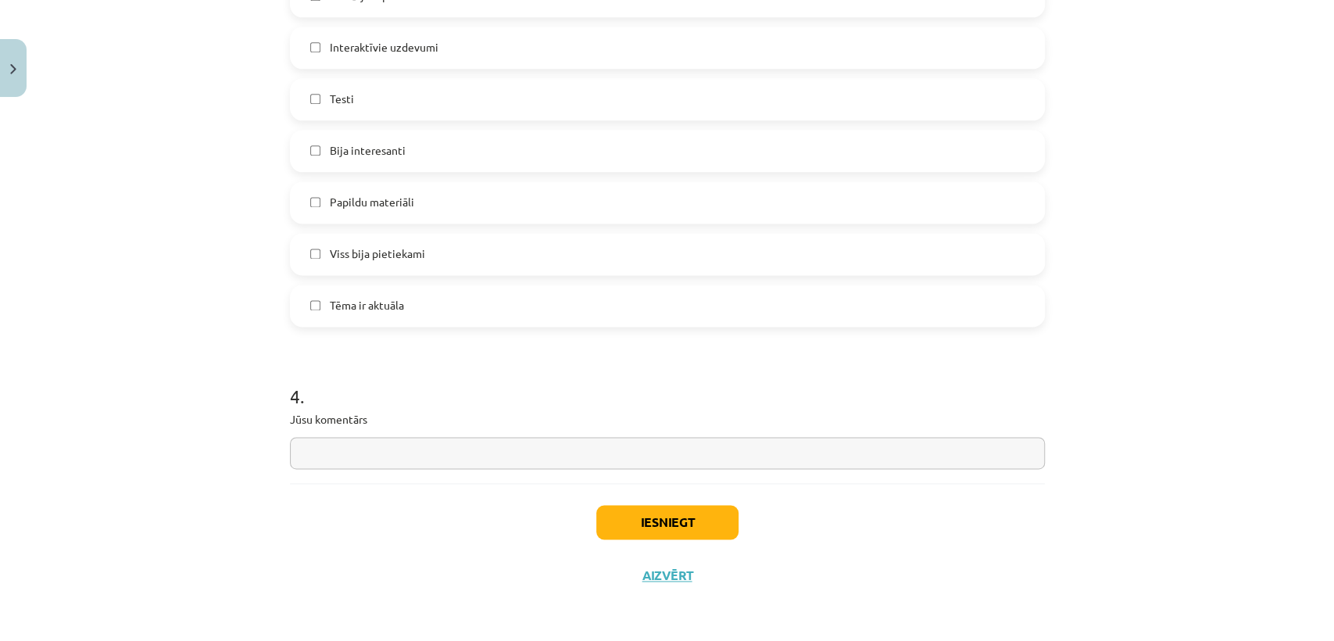
click at [365, 449] on input "text" at bounding box center [667, 453] width 755 height 32
type input "**********"
click at [629, 515] on button "Iesniegt" at bounding box center [667, 522] width 142 height 34
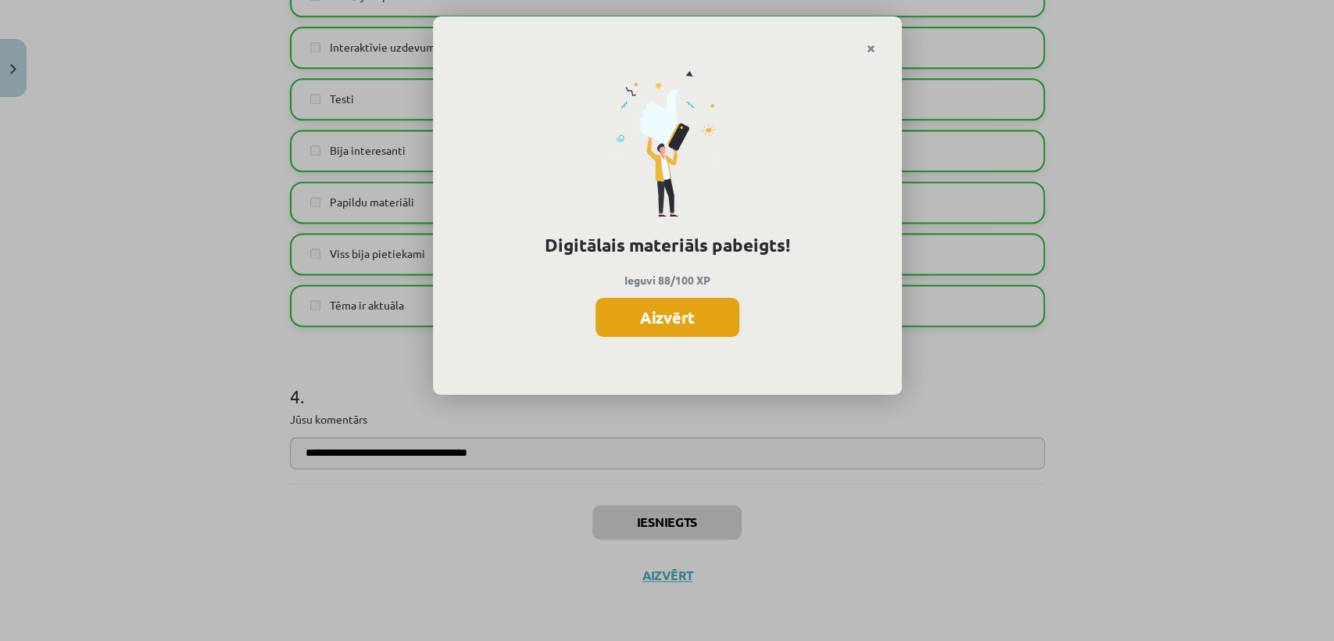
click at [694, 330] on button "Aizvērt" at bounding box center [667, 317] width 144 height 39
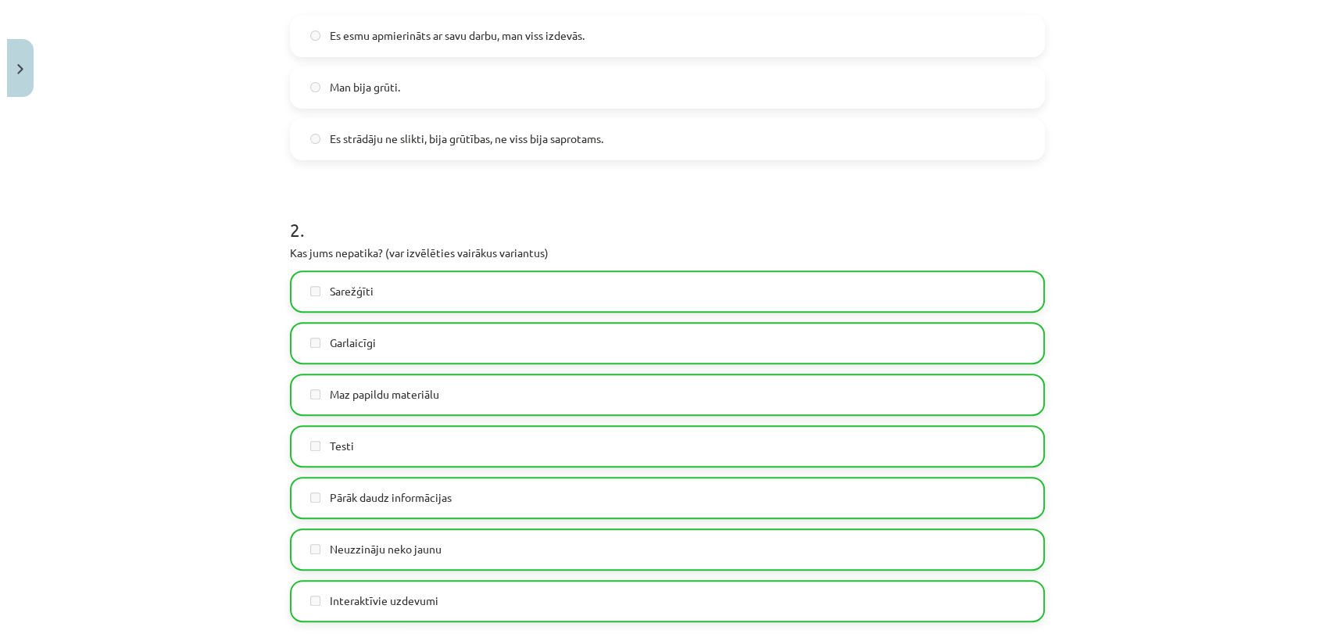
scroll to position [0, 0]
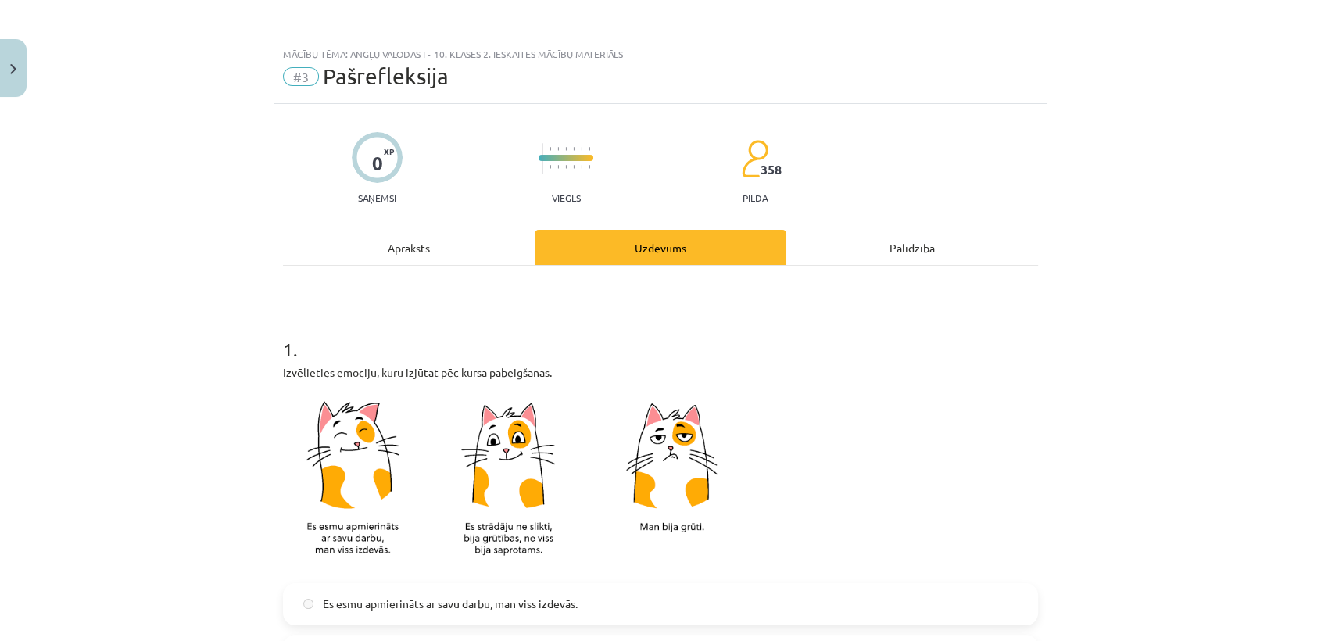
click at [393, 256] on div "Apraksts" at bounding box center [409, 247] width 252 height 35
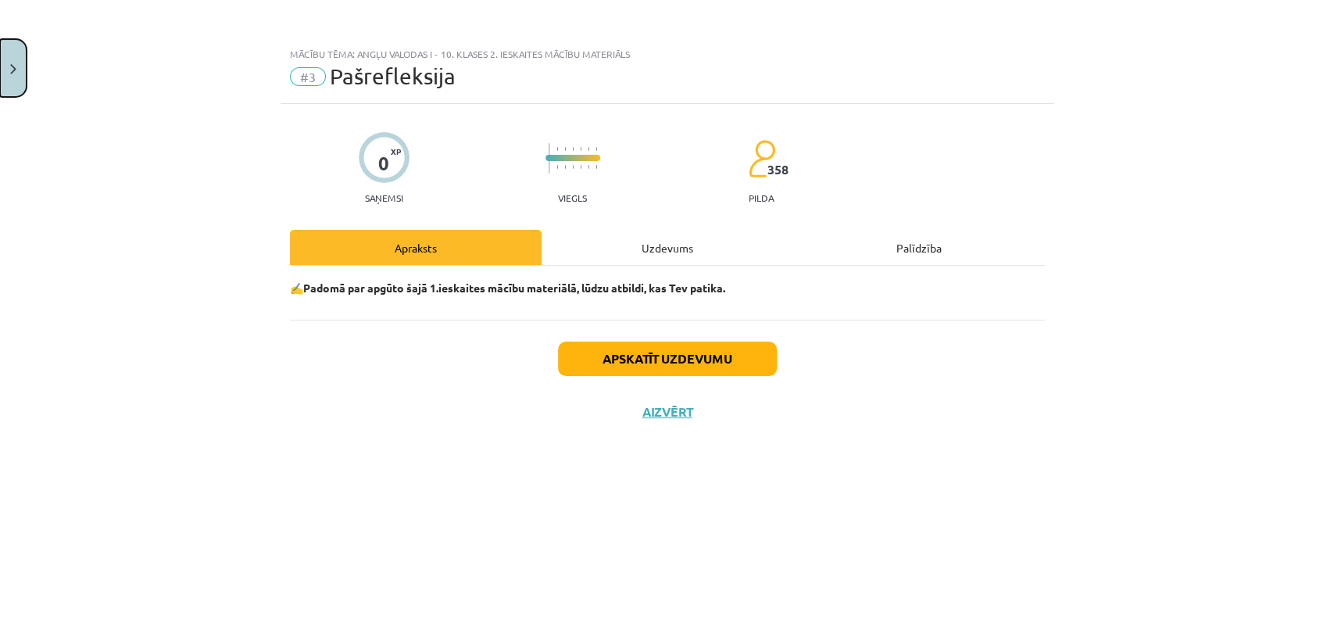
click at [0, 61] on button "Close" at bounding box center [13, 68] width 27 height 58
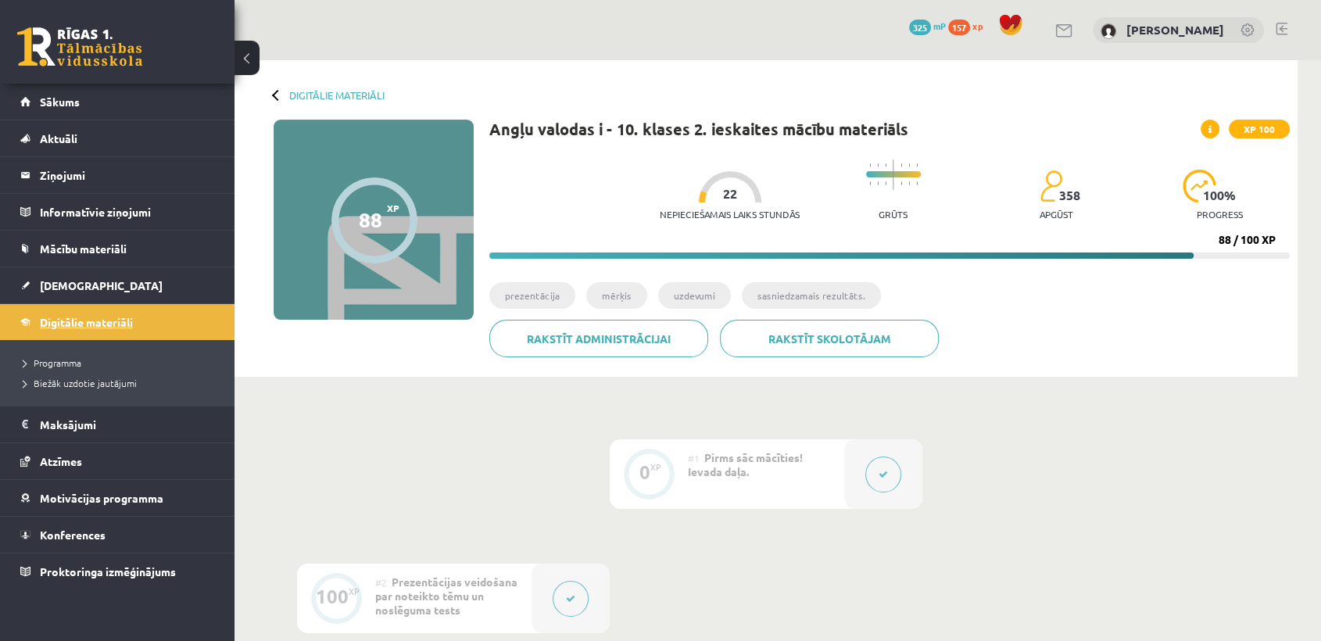
click at [113, 323] on span "Digitālie materiāli" at bounding box center [86, 322] width 93 height 14
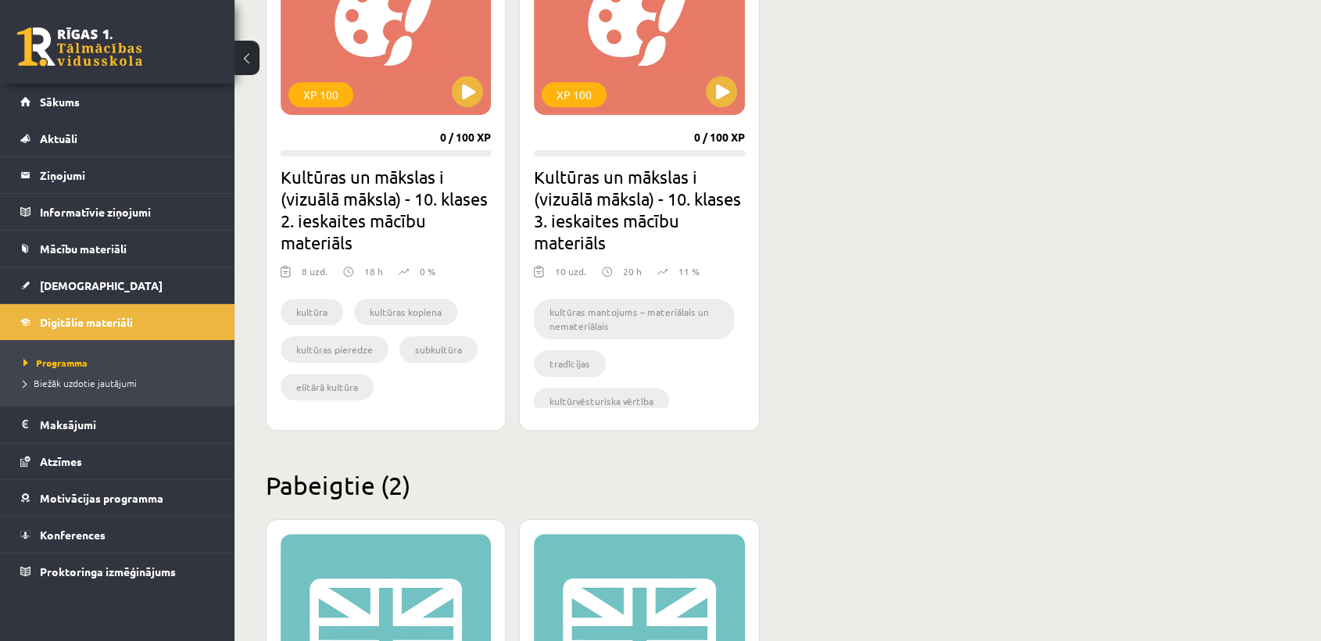
scroll to position [1493, 0]
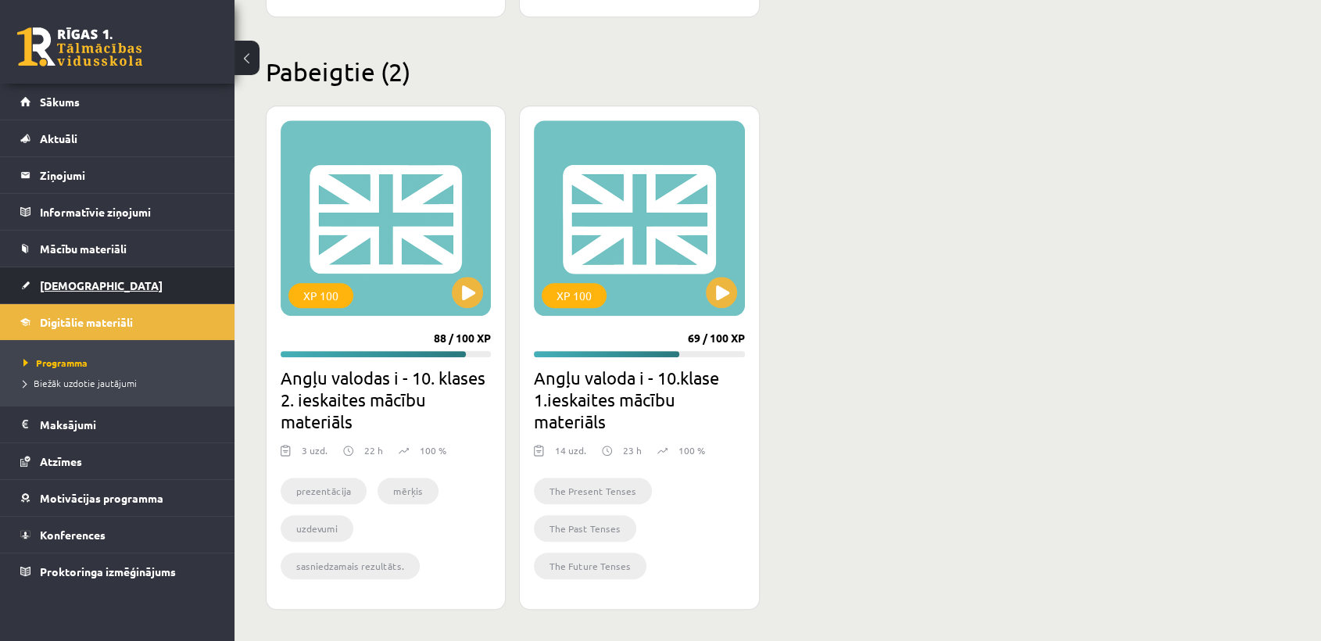
click at [170, 281] on link "[DEMOGRAPHIC_DATA]" at bounding box center [117, 285] width 195 height 36
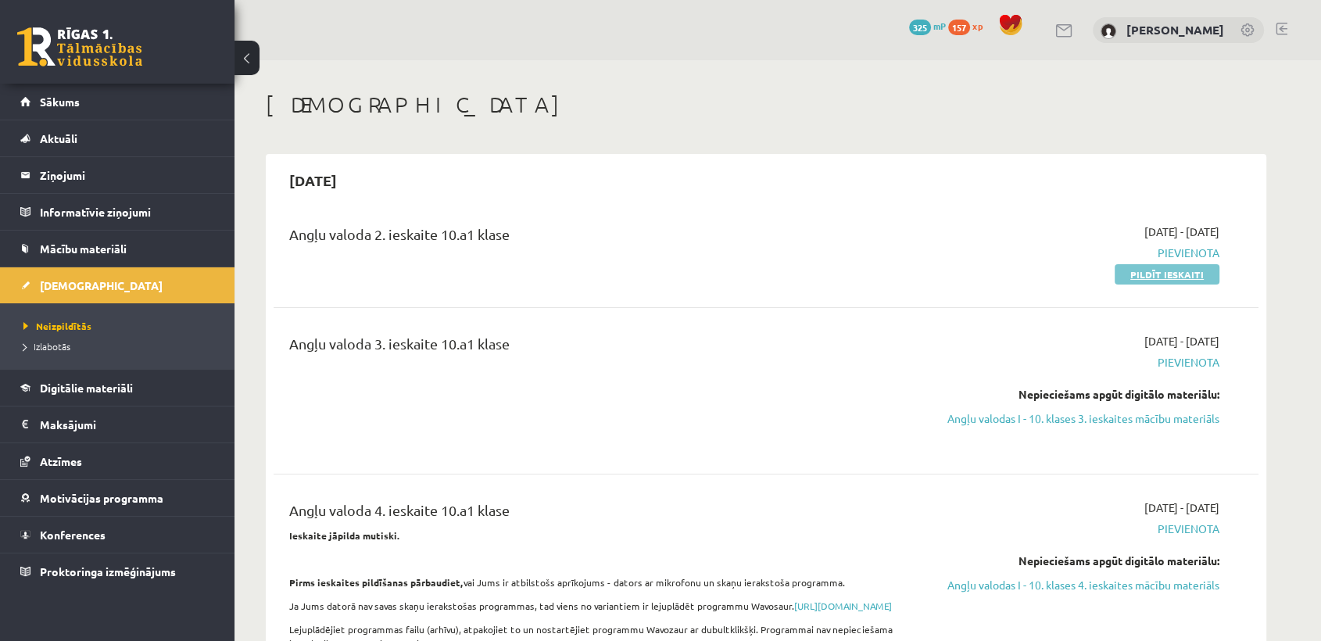
click at [1133, 277] on link "Pildīt ieskaiti" at bounding box center [1166, 274] width 105 height 20
drag, startPoint x: 1140, startPoint y: 270, endPoint x: 1020, endPoint y: 281, distance: 120.8
click at [1020, 281] on div "2025-09-01 - 2025-09-30 Pievienota Pildīt ieskaiti" at bounding box center [1072, 253] width 318 height 59
click at [1152, 277] on link "Pildīt ieskaiti" at bounding box center [1166, 274] width 105 height 20
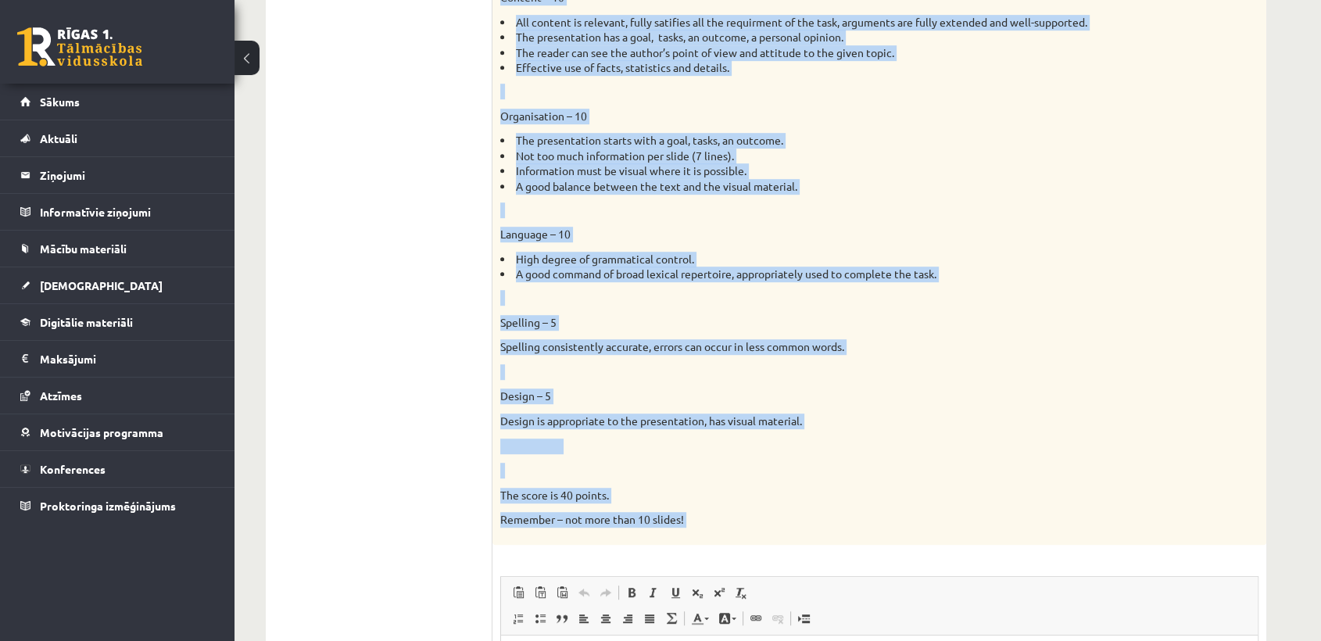
scroll to position [1157, 0]
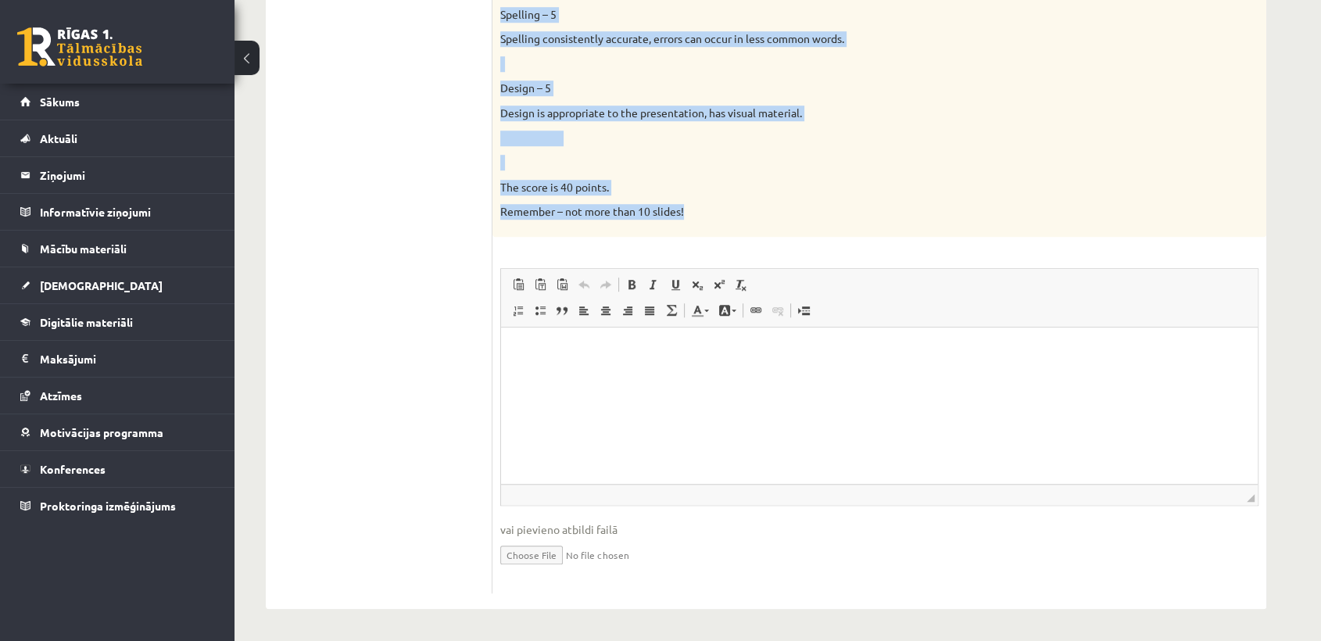
drag, startPoint x: 499, startPoint y: 308, endPoint x: 760, endPoint y: 203, distance: 281.2
copy div "Loremipsumdo. Sitame: 8. Con adip el seddoei temporinc ut la etdolo magnaaliqu.…"
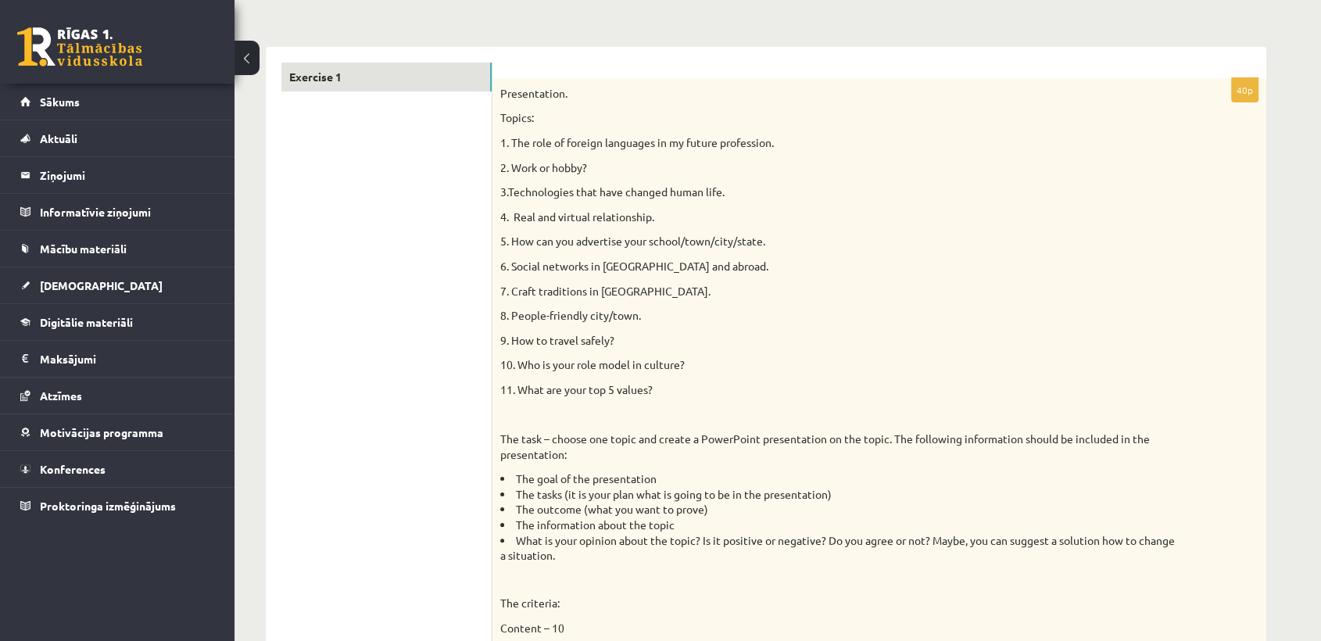
scroll to position [219, 0]
drag, startPoint x: 513, startPoint y: 142, endPoint x: 782, endPoint y: 145, distance: 269.6
click at [782, 145] on p "1. The role of foreign languages in my future profession." at bounding box center [840, 142] width 680 height 16
copy p "The role of foreign languages in my future profession."
click at [873, 262] on p "6. Social networks in [GEOGRAPHIC_DATA] and abroad." at bounding box center [840, 266] width 680 height 16
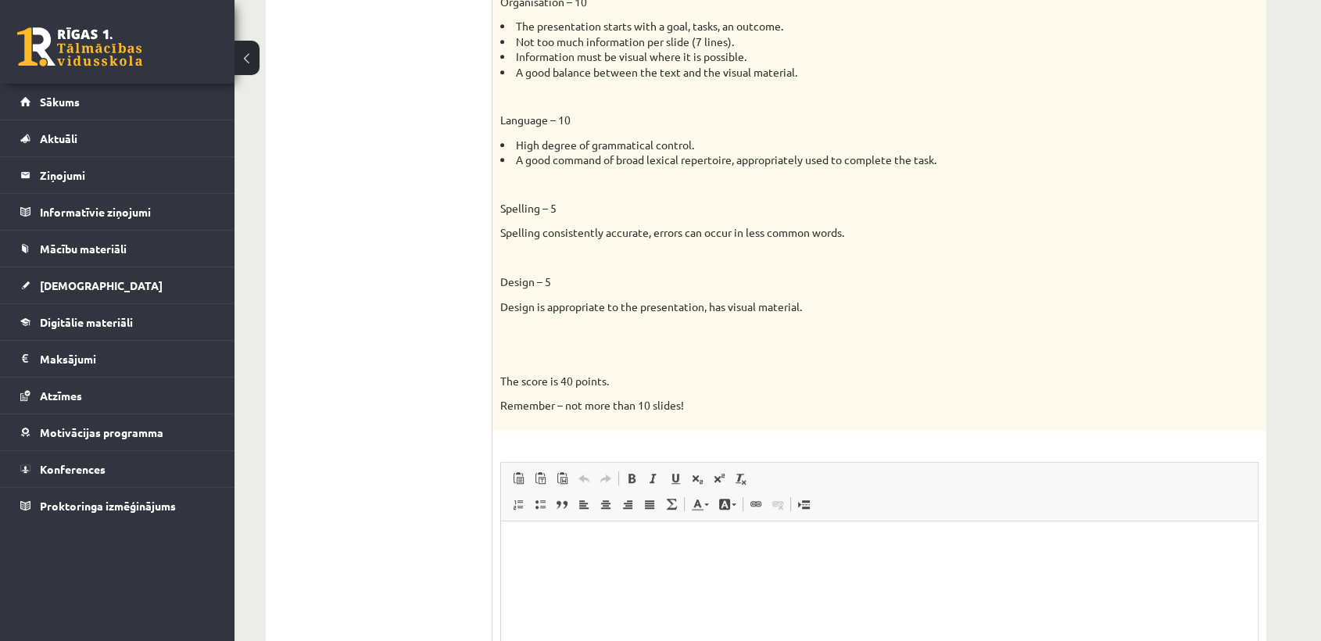
scroll to position [0, 0]
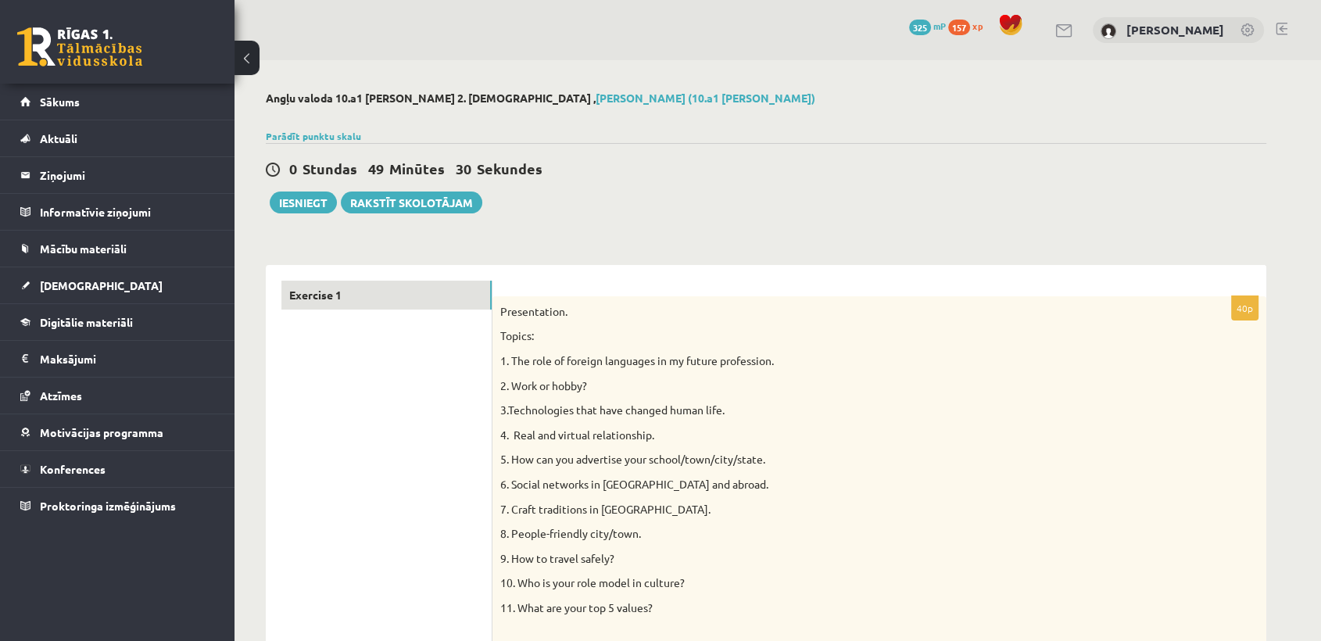
click at [921, 151] on div "0 Stundas 49 Minūtes 30 Sekundes Ieskaite saglabāta! Iesniegt Rakstīt skolotājam" at bounding box center [766, 178] width 1000 height 70
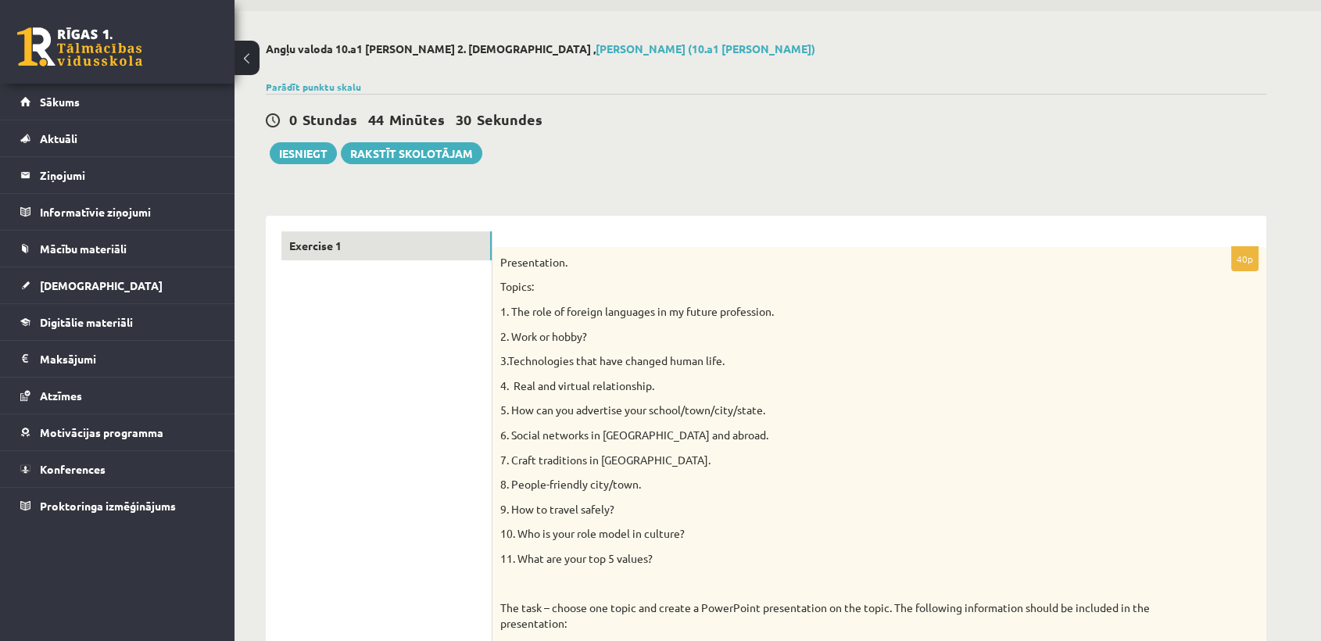
scroll to position [50, 0]
click at [297, 80] on link "Parādīt punktu skalu" at bounding box center [313, 86] width 95 height 13
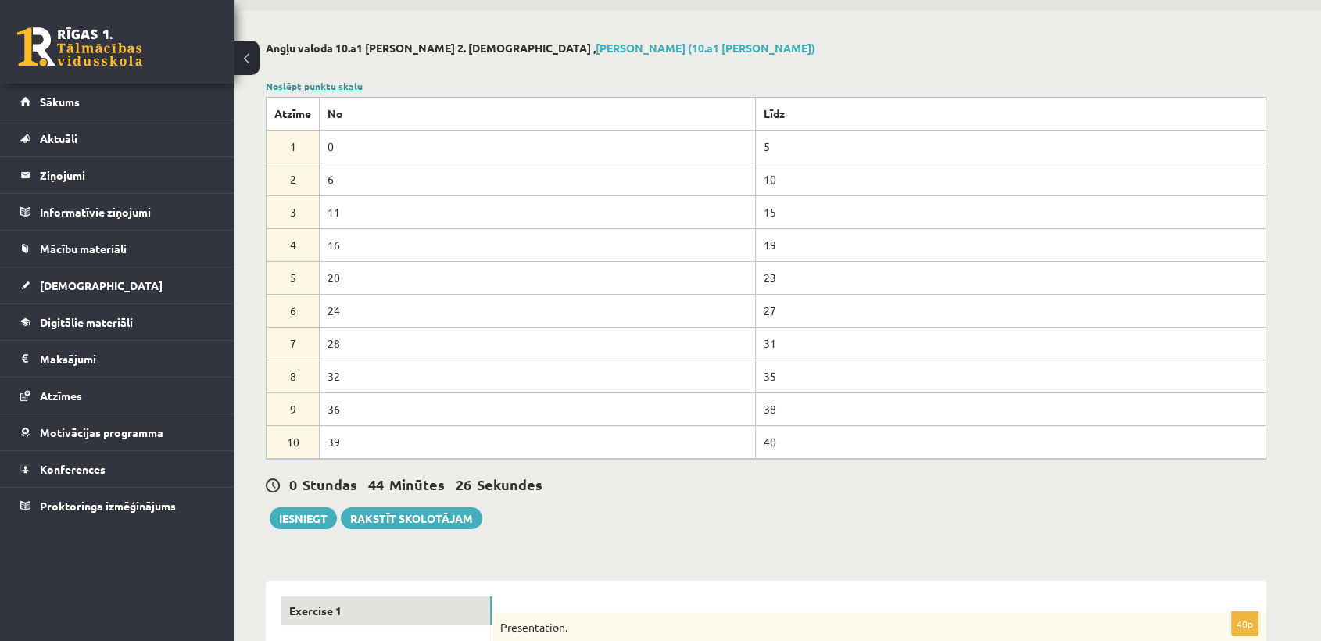
click at [297, 80] on link "Noslēpt punktu skalu" at bounding box center [314, 86] width 97 height 13
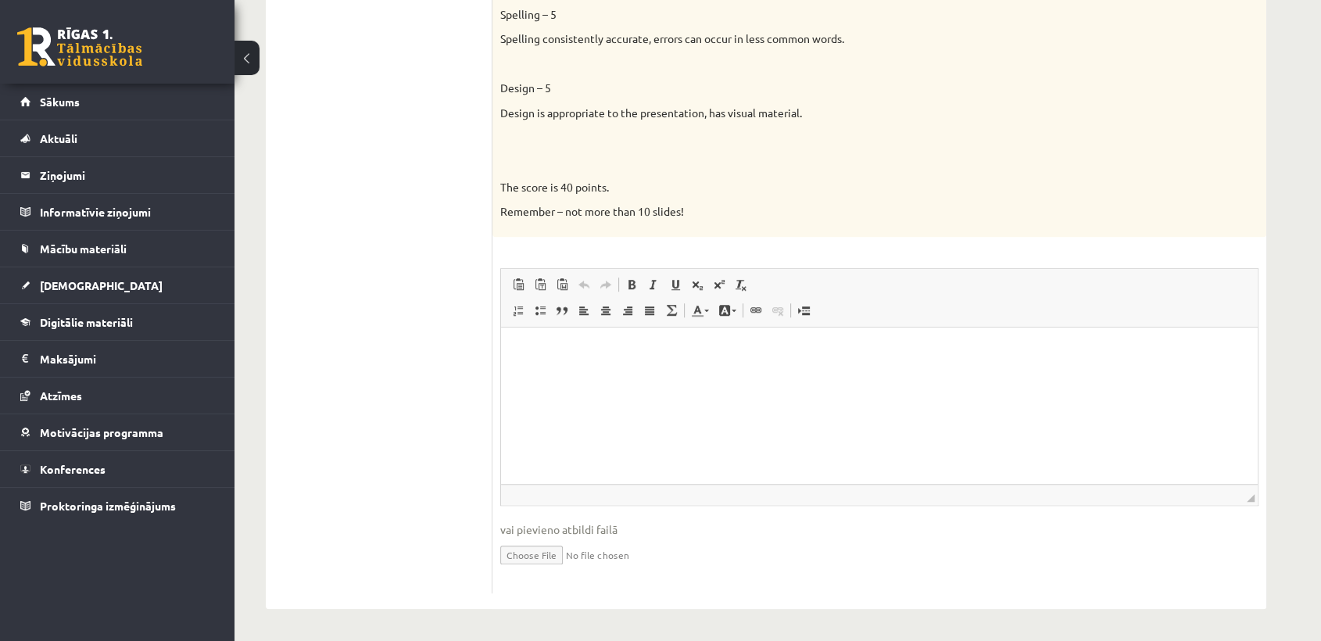
scroll to position [1157, 0]
click at [536, 553] on input "file" at bounding box center [879, 554] width 758 height 32
type input "**********"
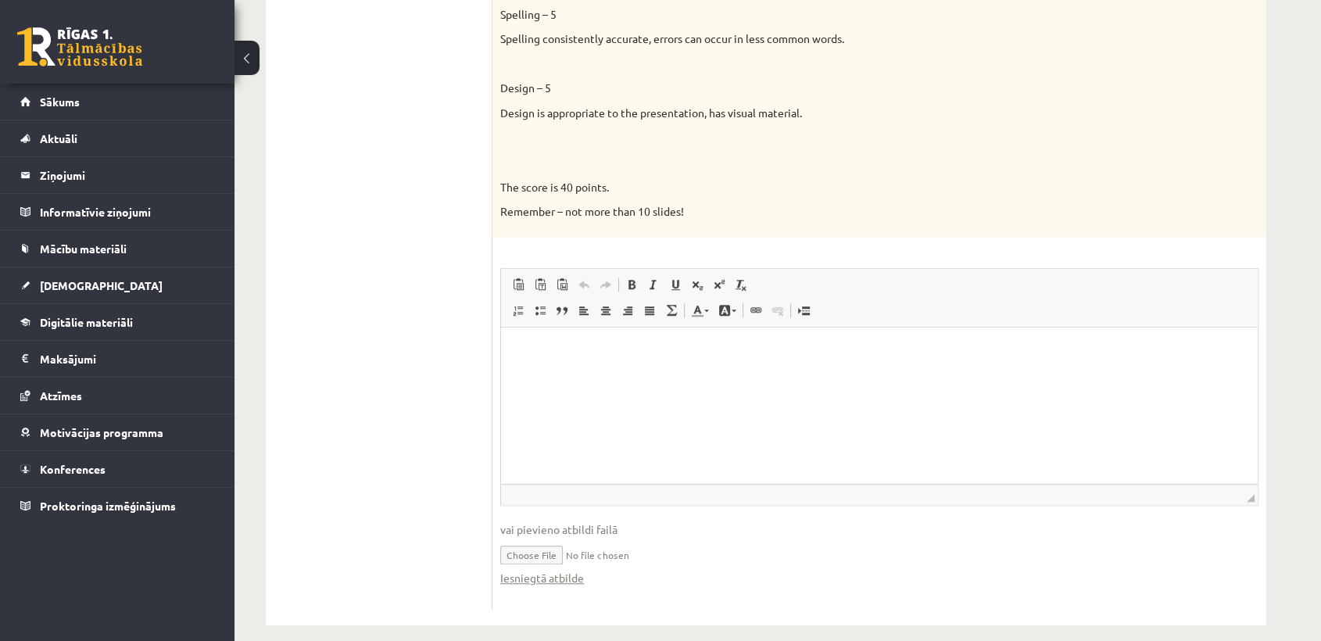
click at [661, 553] on input "file" at bounding box center [879, 554] width 758 height 32
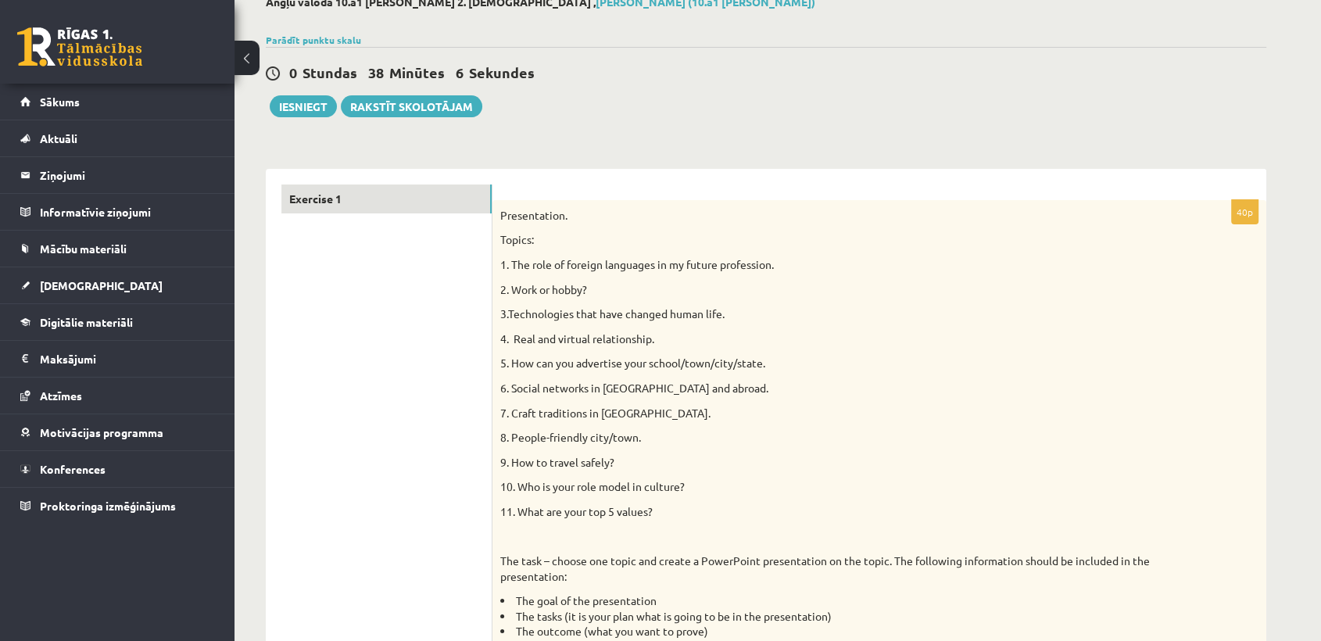
scroll to position [62, 0]
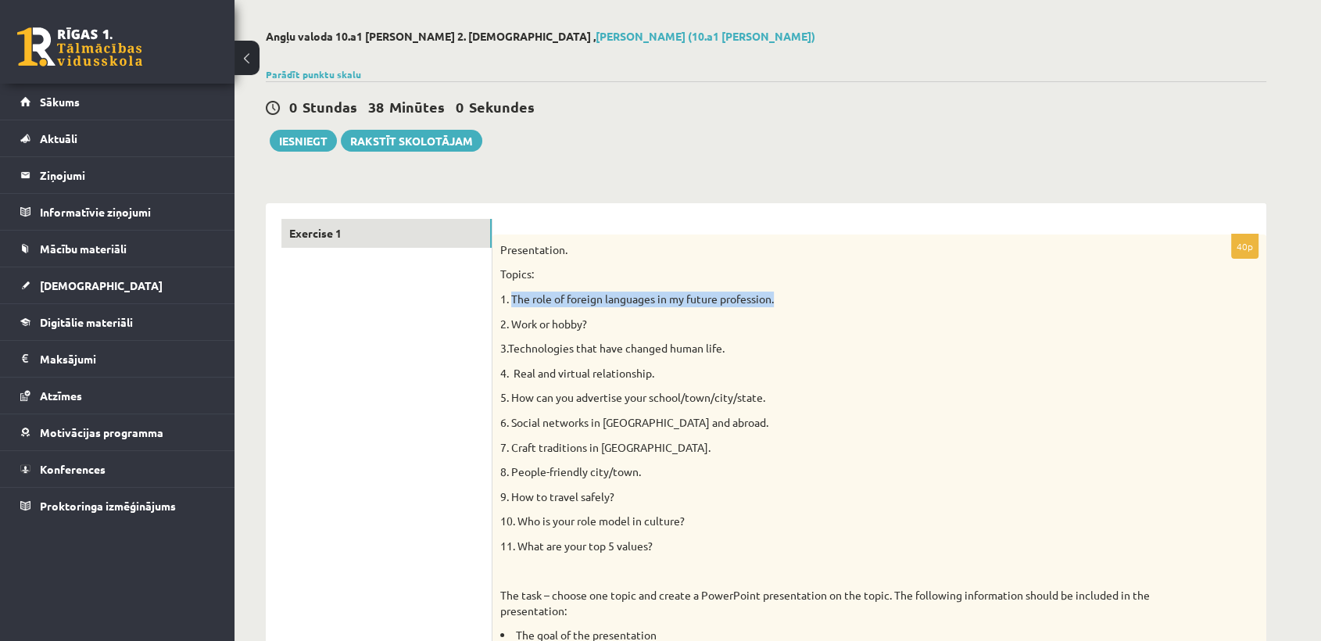
drag, startPoint x: 783, startPoint y: 300, endPoint x: 513, endPoint y: 298, distance: 270.4
click at [513, 298] on p "1. The role of foreign languages in my future profession." at bounding box center [840, 299] width 680 height 16
copy p "The role of foreign languages in my future profession."
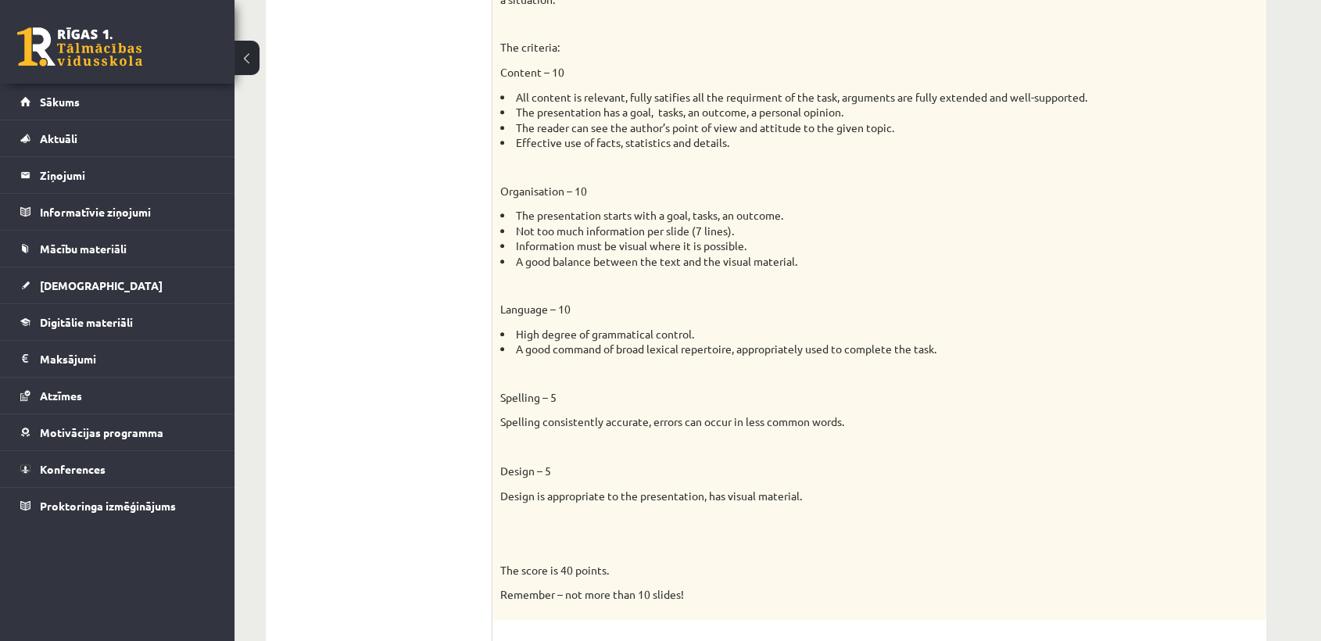
scroll to position [1173, 0]
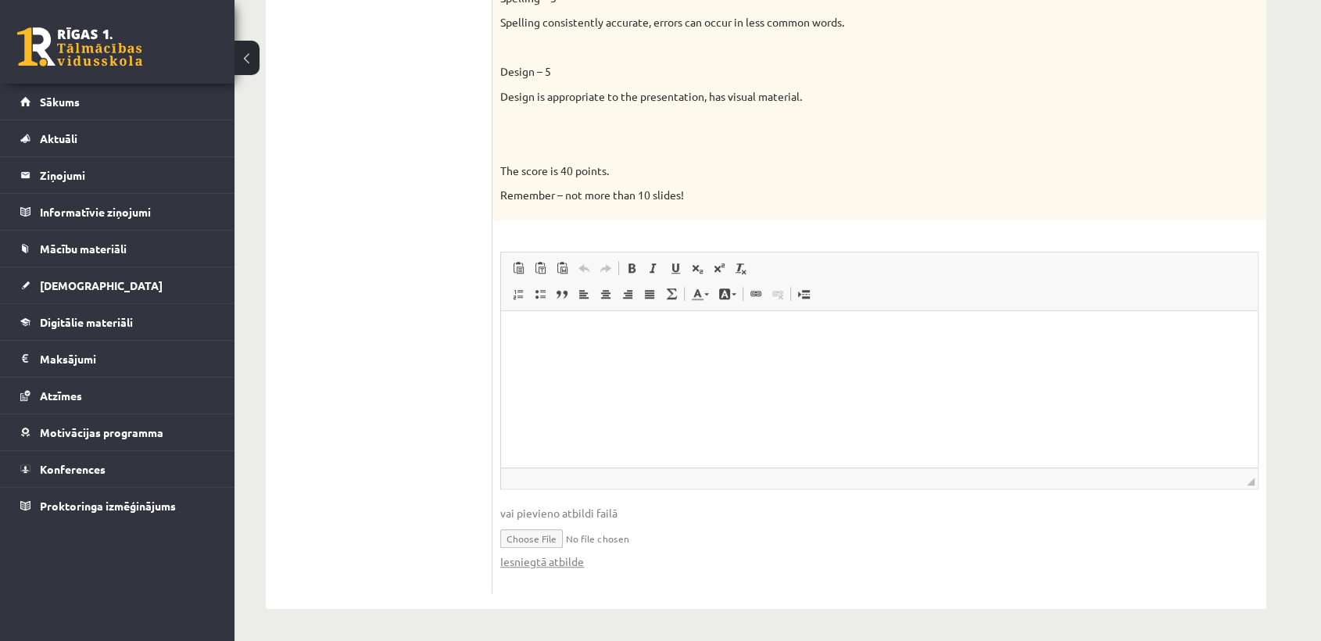
click at [542, 537] on input "file" at bounding box center [879, 537] width 758 height 32
type input "**********"
click at [567, 564] on link "Iesniegtā atbilde" at bounding box center [542, 561] width 84 height 16
click at [657, 358] on html at bounding box center [879, 334] width 756 height 48
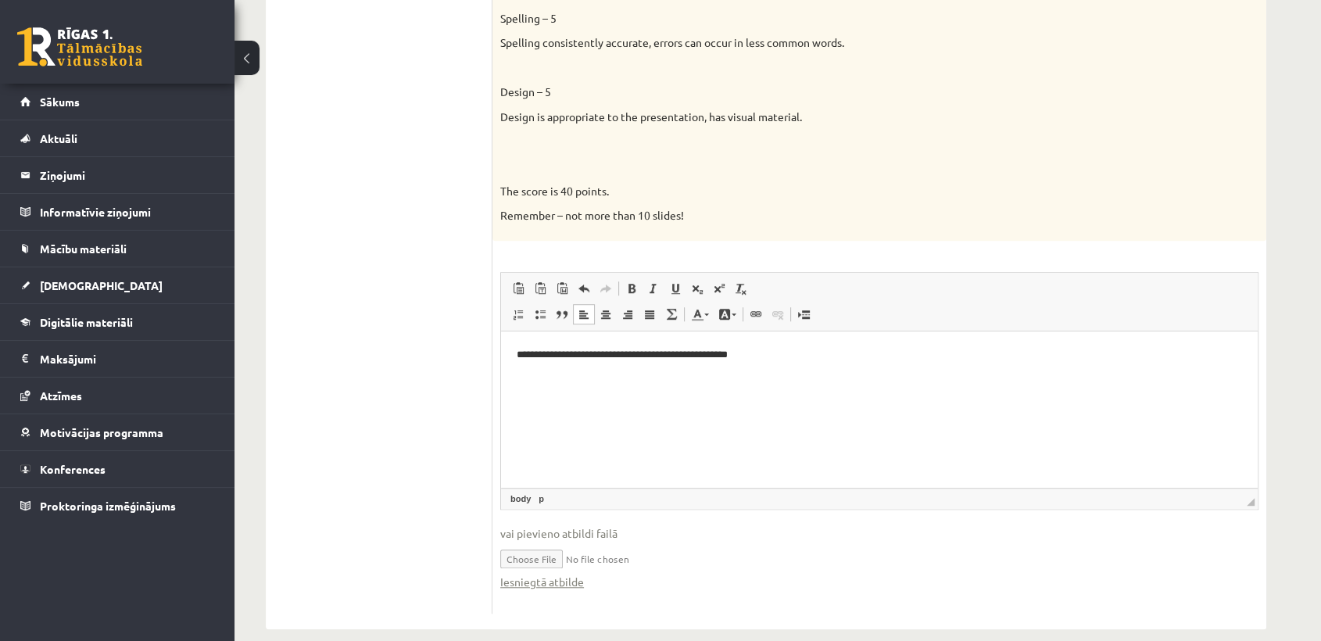
scroll to position [1166, 0]
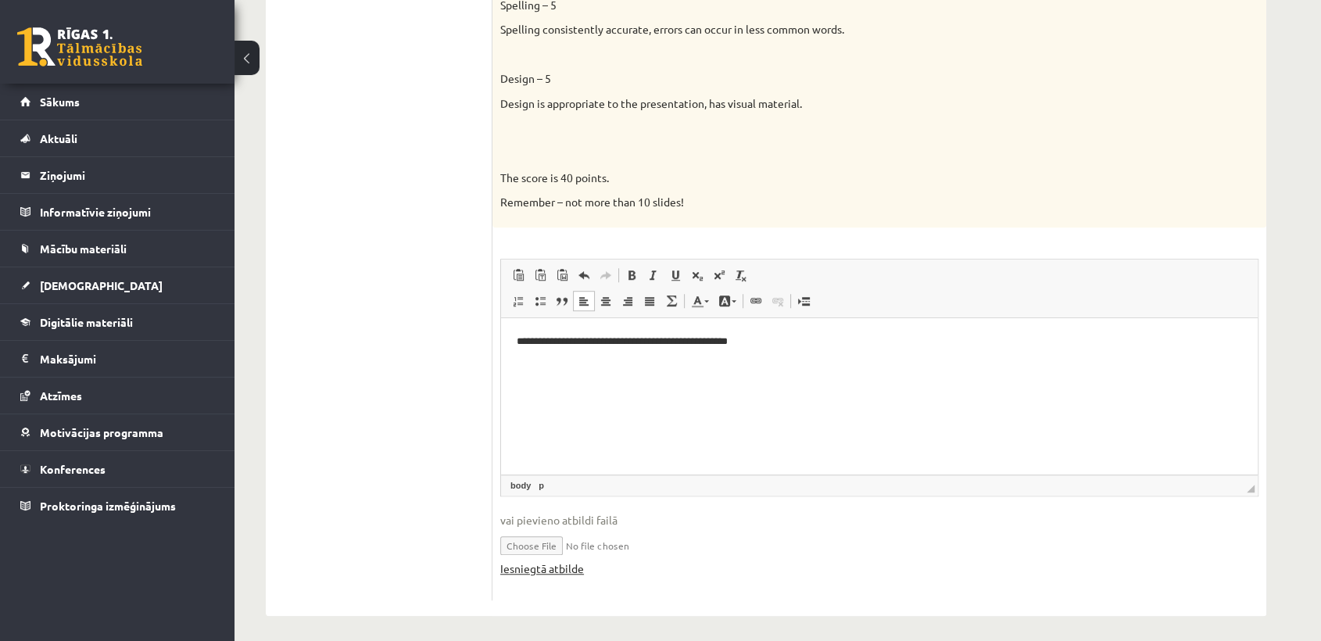
click at [521, 568] on link "Iesniegtā atbilde" at bounding box center [542, 568] width 84 height 16
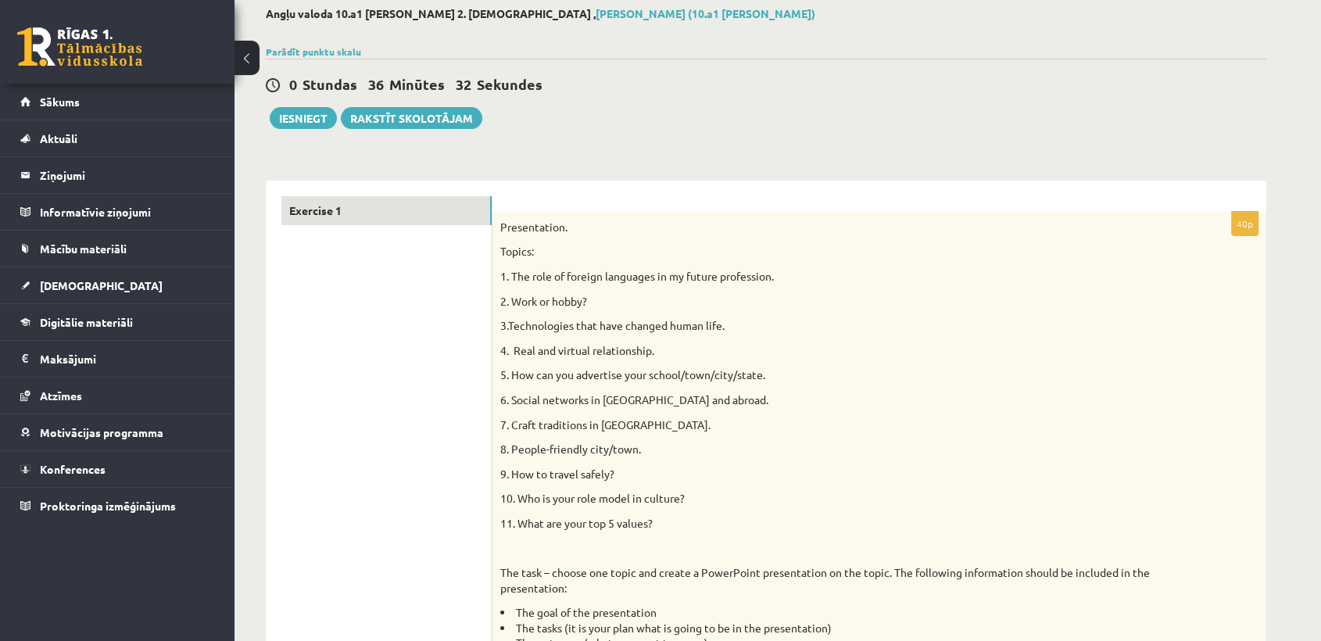
scroll to position [0, 0]
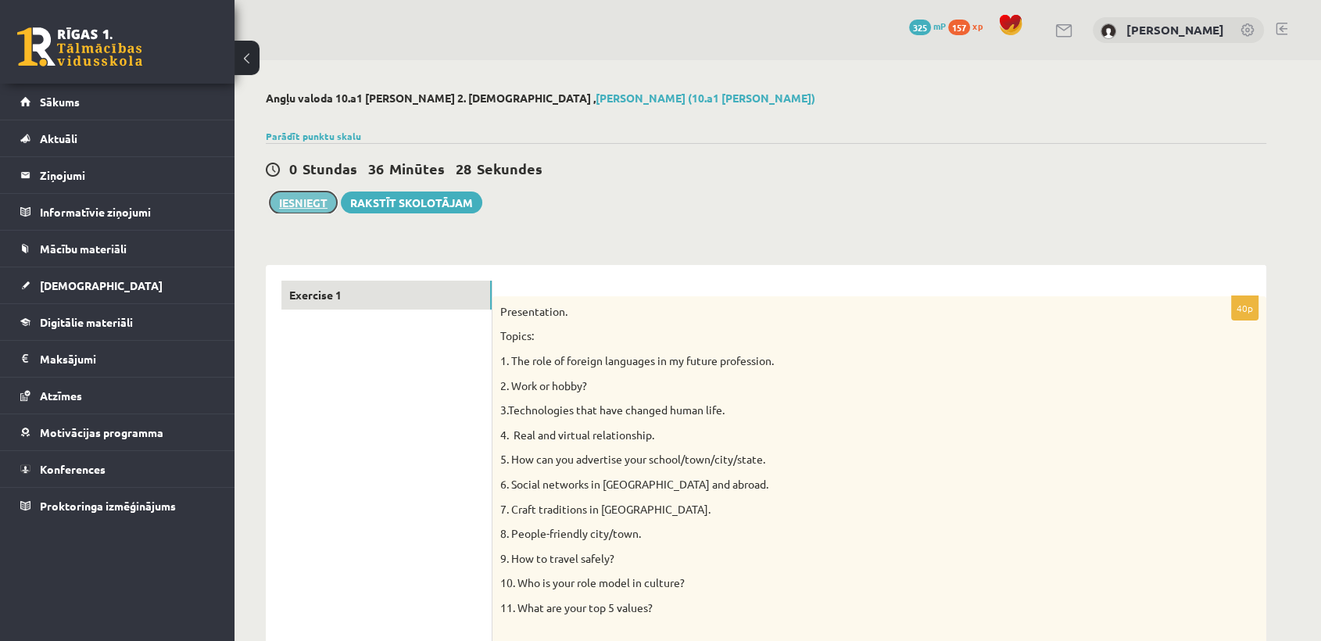
click at [297, 206] on button "Iesniegt" at bounding box center [303, 202] width 67 height 22
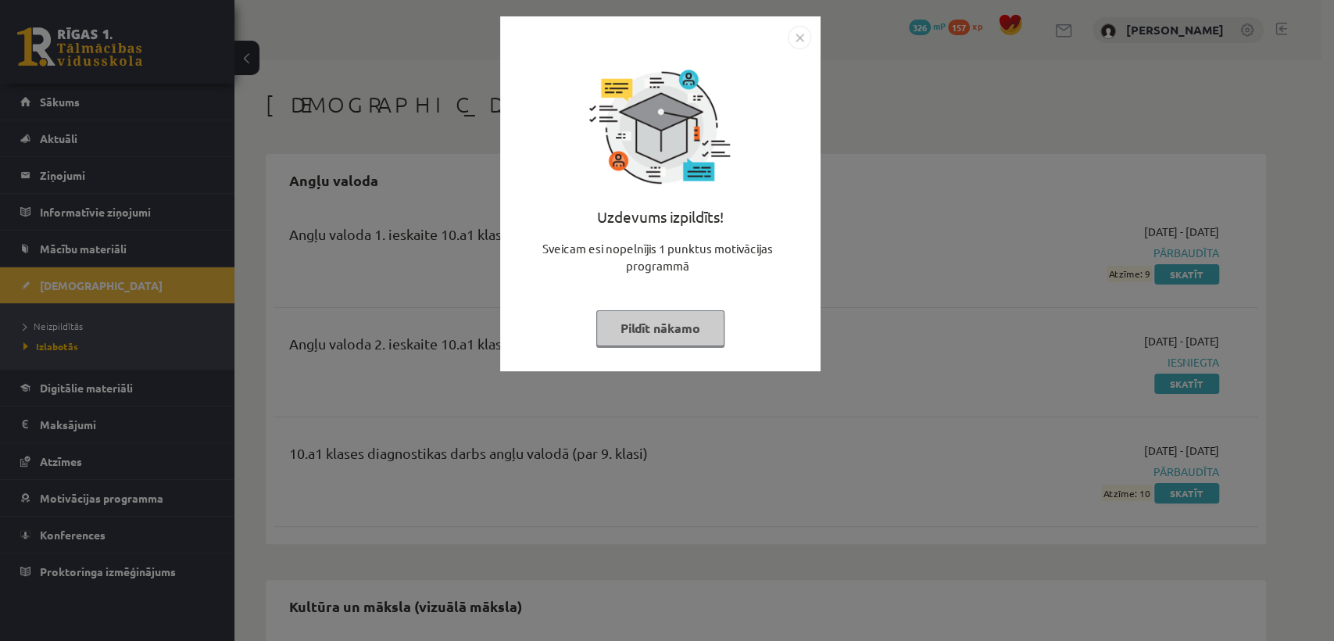
click at [691, 333] on button "Pildīt nākamo" at bounding box center [660, 328] width 128 height 36
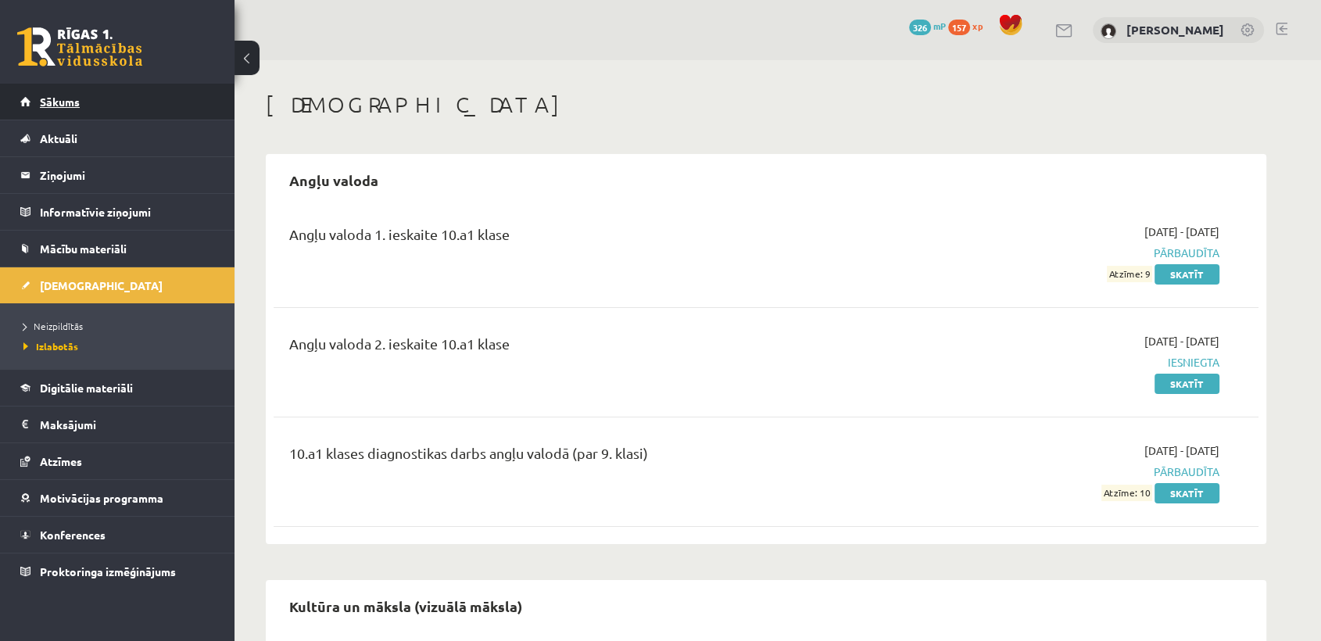
click at [123, 102] on link "Sākums" at bounding box center [117, 102] width 195 height 36
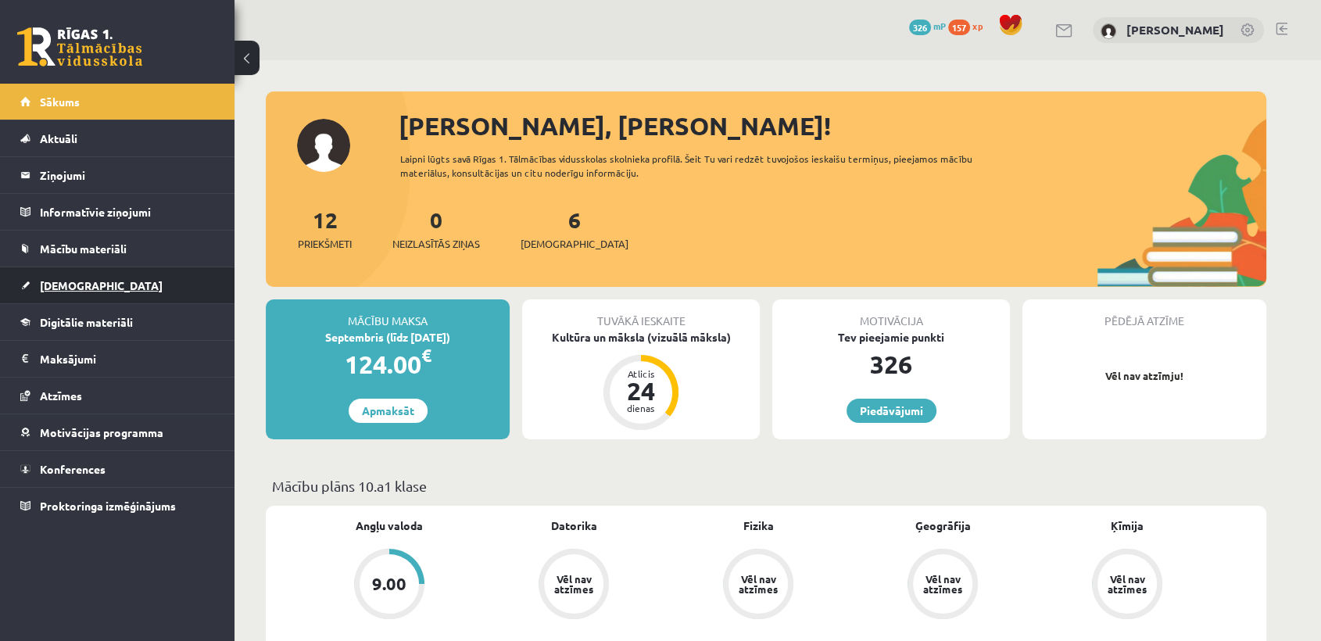
click at [162, 274] on link "[DEMOGRAPHIC_DATA]" at bounding box center [117, 285] width 195 height 36
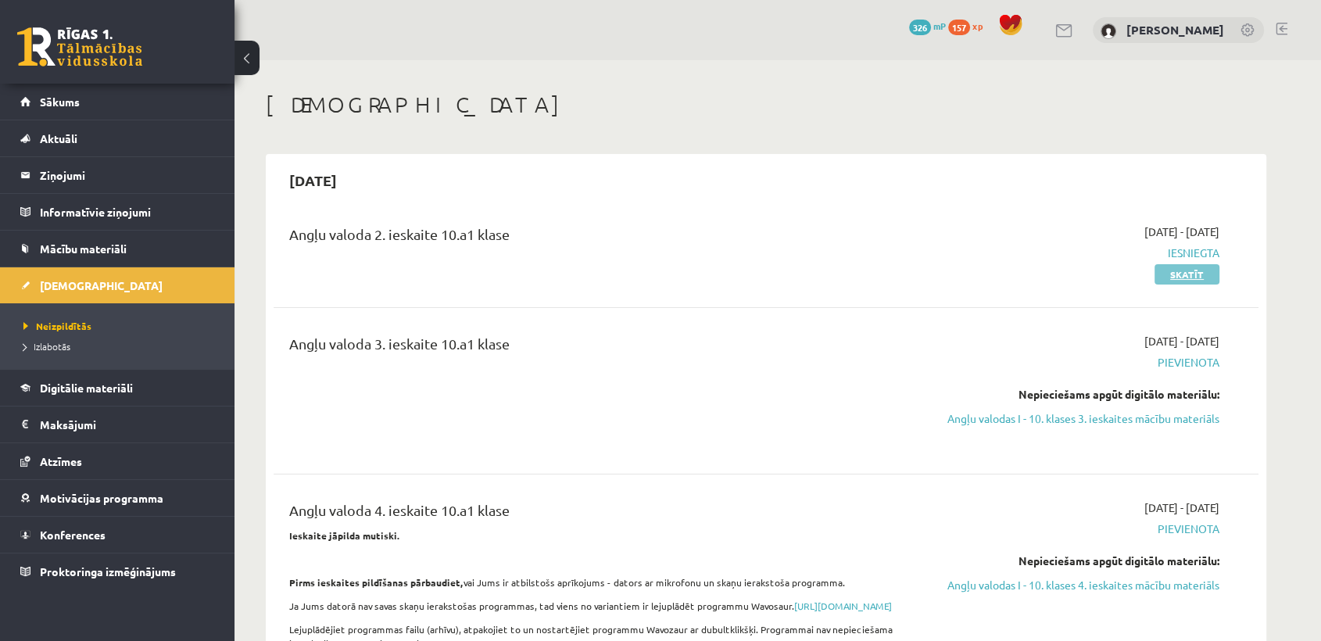
click at [1174, 266] on link "Skatīt" at bounding box center [1186, 274] width 65 height 20
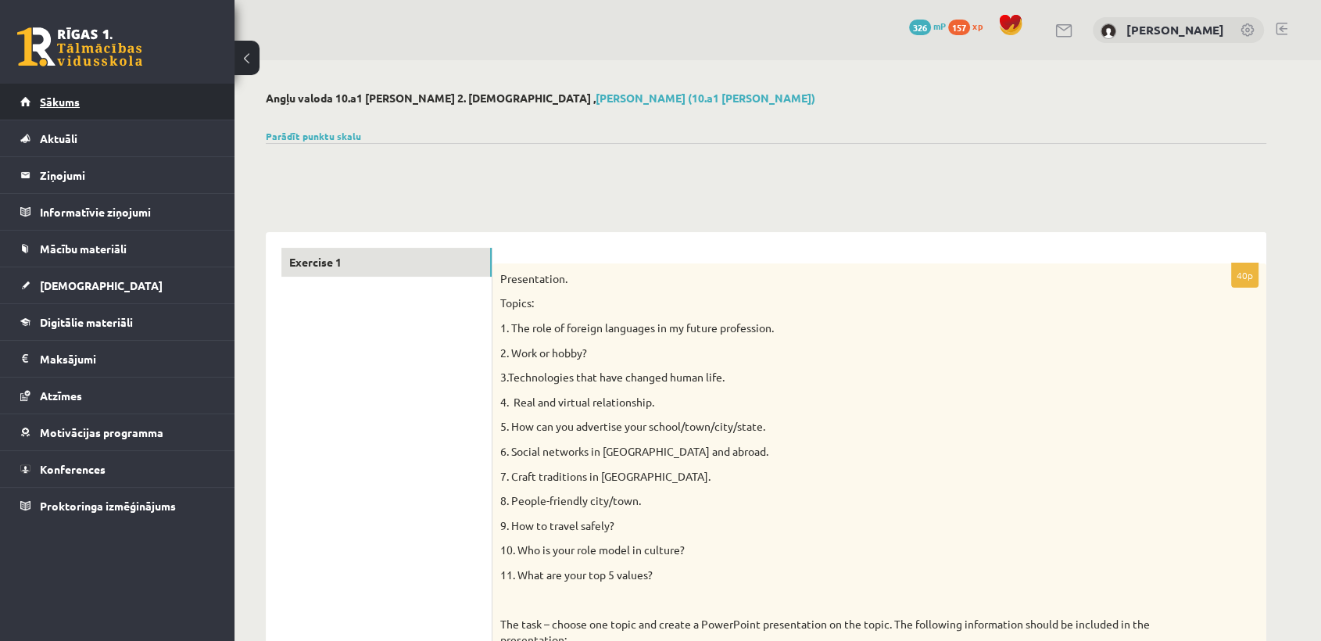
click at [129, 95] on link "Sākums" at bounding box center [117, 102] width 195 height 36
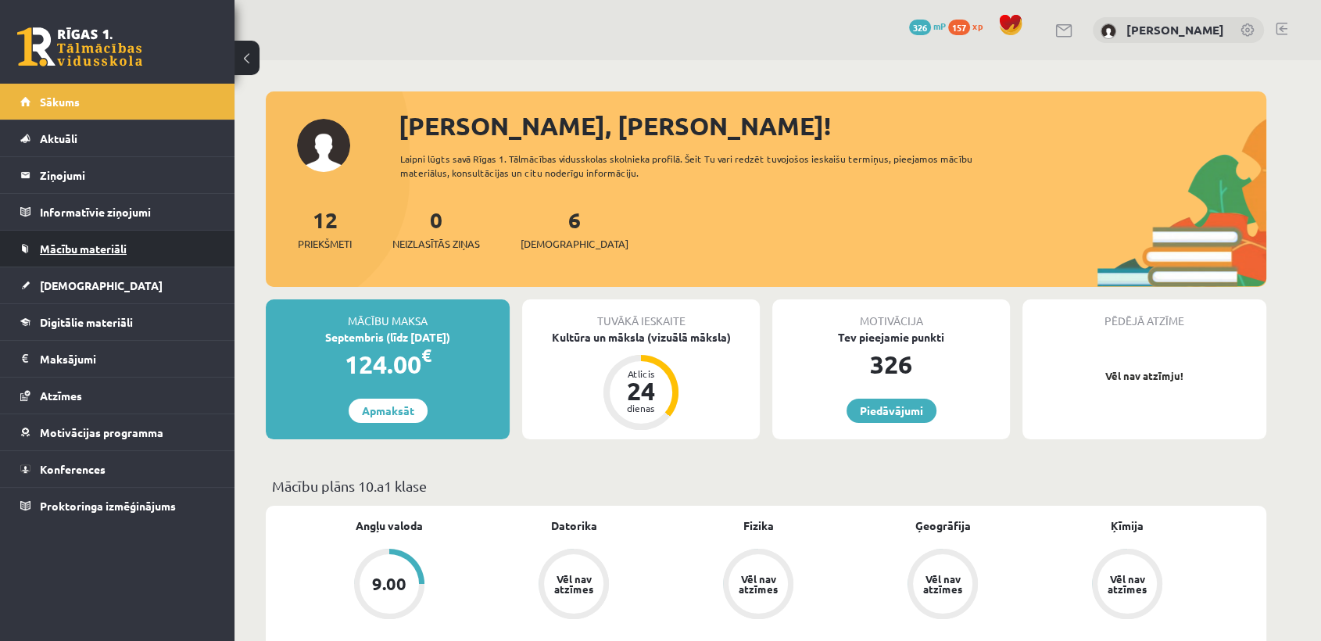
click at [199, 245] on link "Mācību materiāli" at bounding box center [117, 249] width 195 height 36
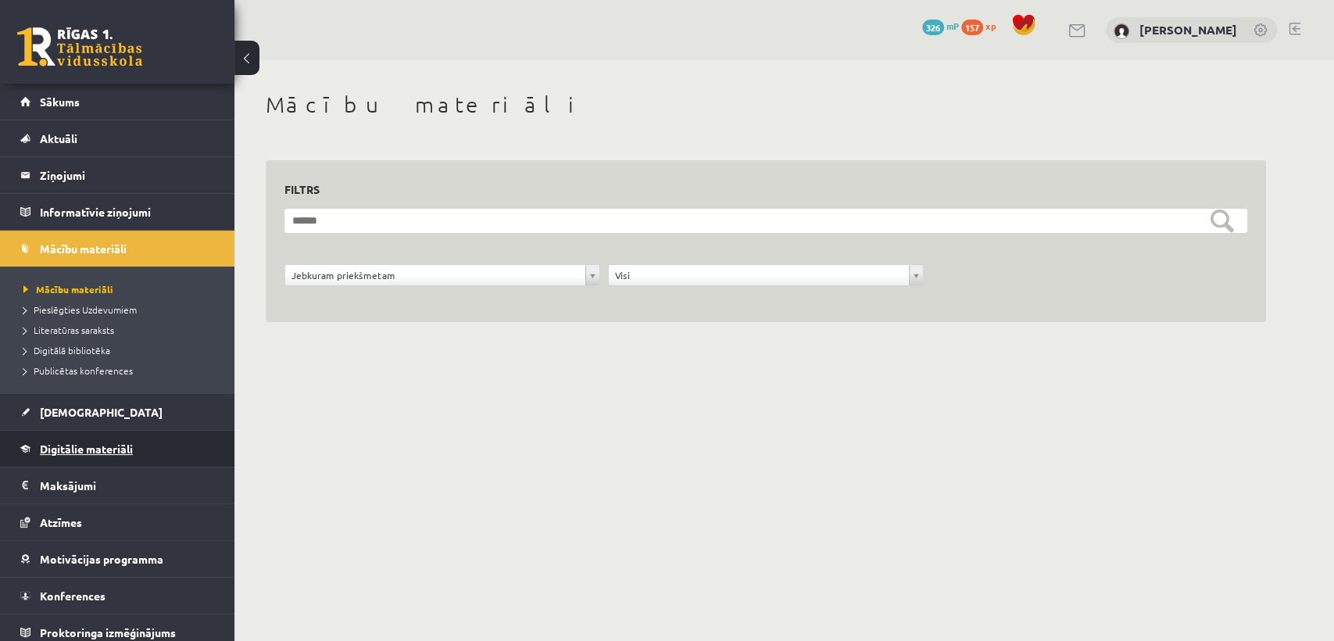
click at [139, 445] on link "Digitālie materiāli" at bounding box center [117, 449] width 195 height 36
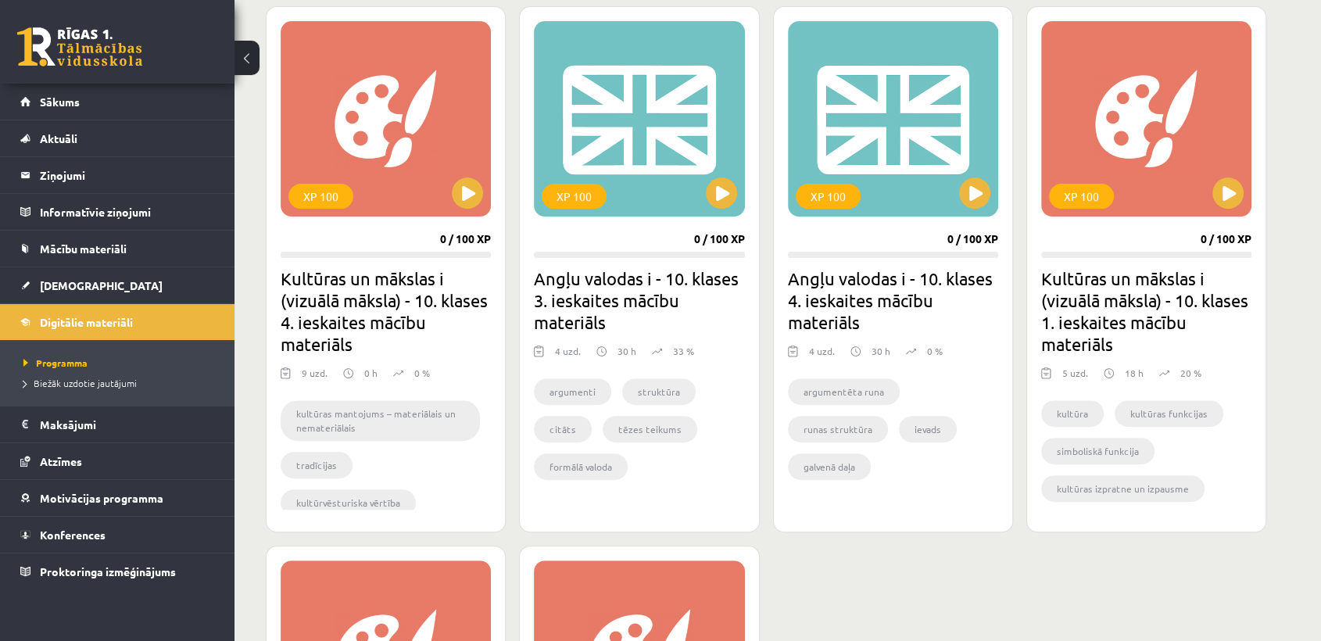
scroll to position [442, 0]
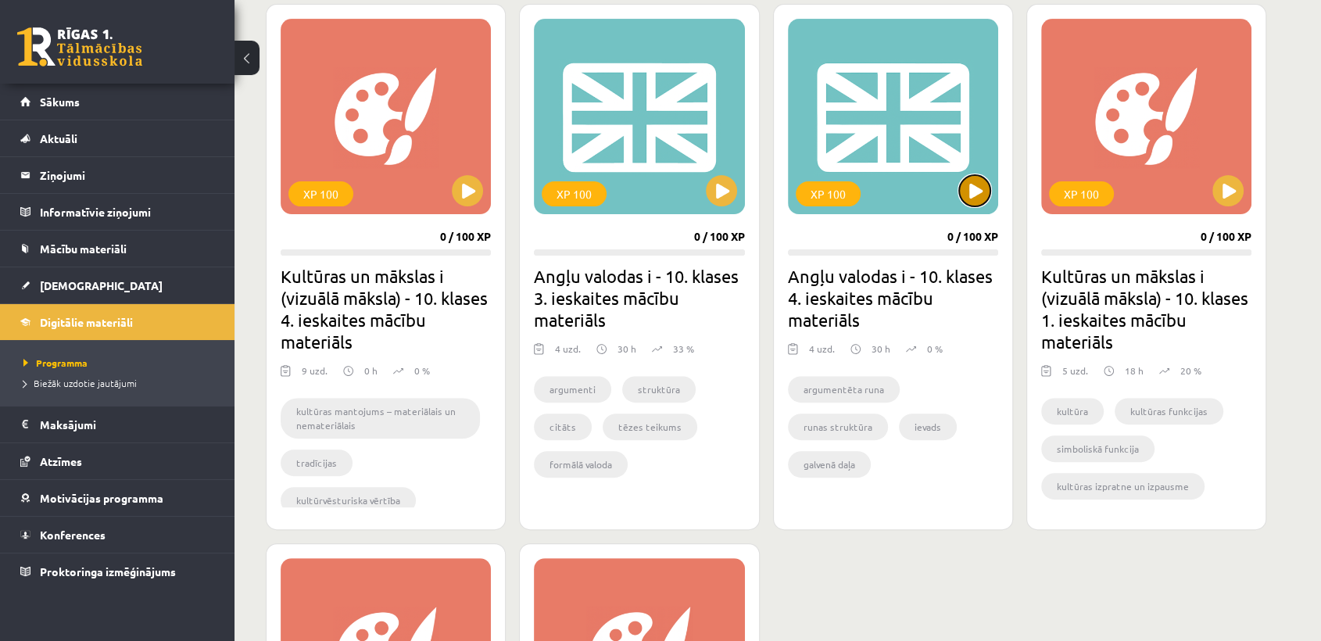
click at [971, 195] on button at bounding box center [974, 190] width 31 height 31
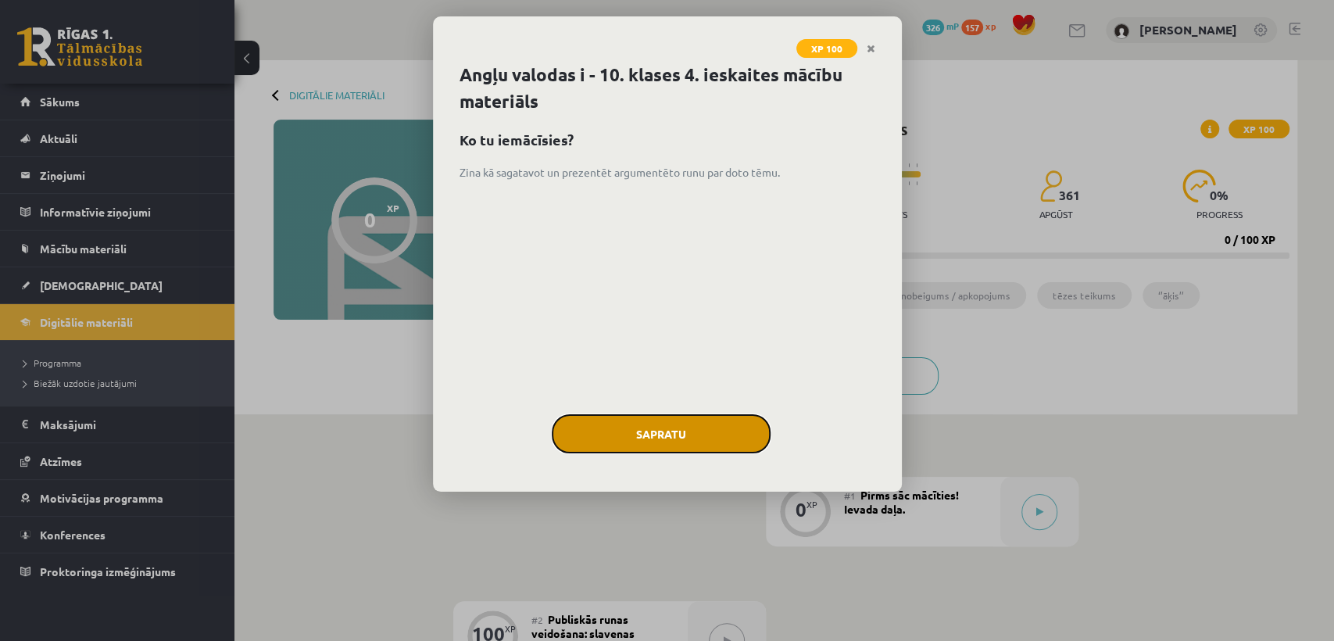
click at [674, 424] on button "Sapratu" at bounding box center [661, 433] width 219 height 39
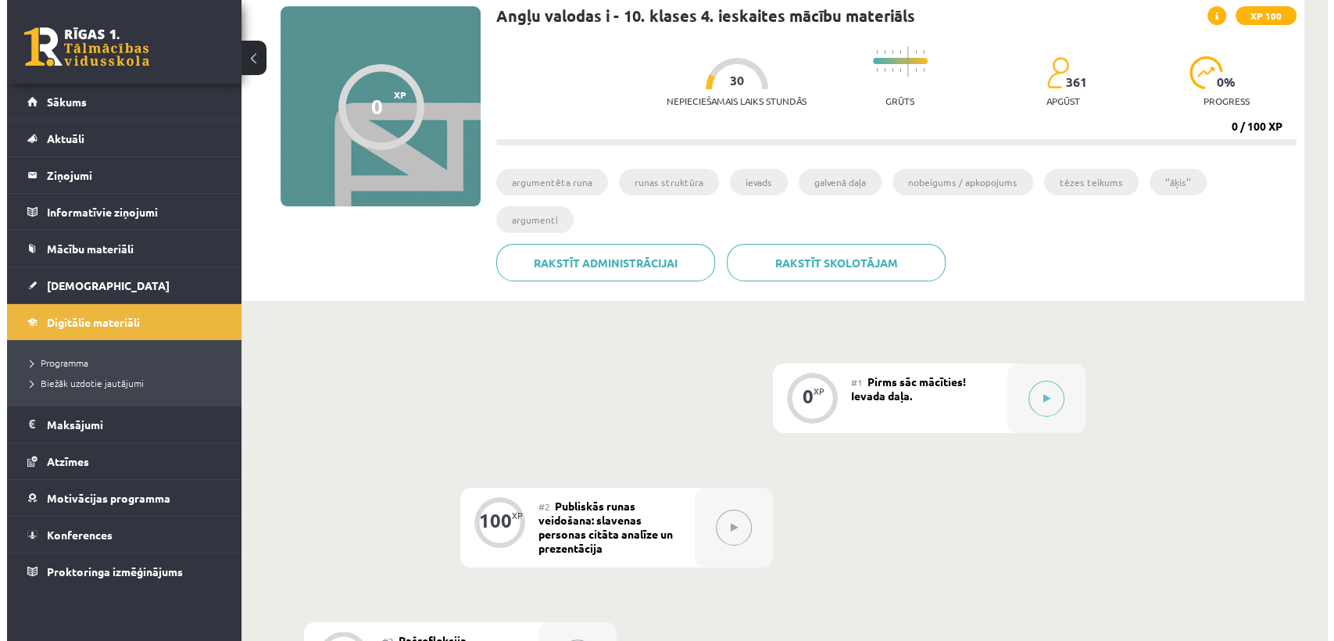
scroll to position [122, 0]
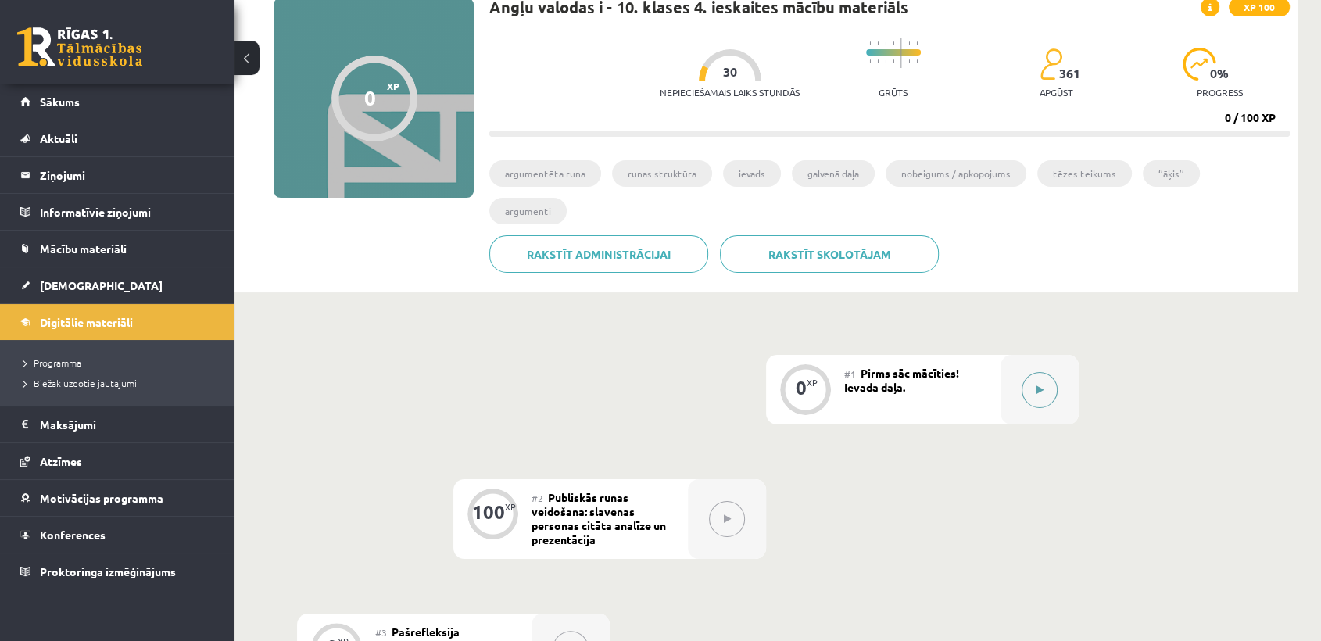
click at [1028, 372] on button at bounding box center [1039, 390] width 36 height 36
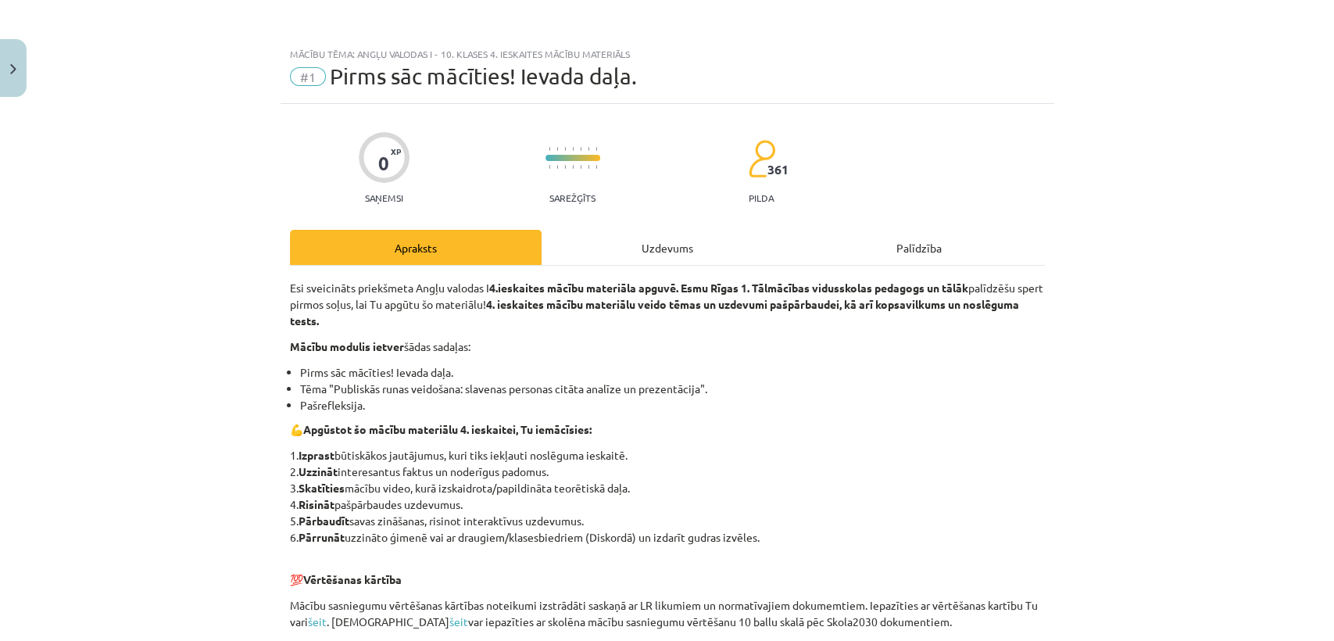
scroll to position [435, 0]
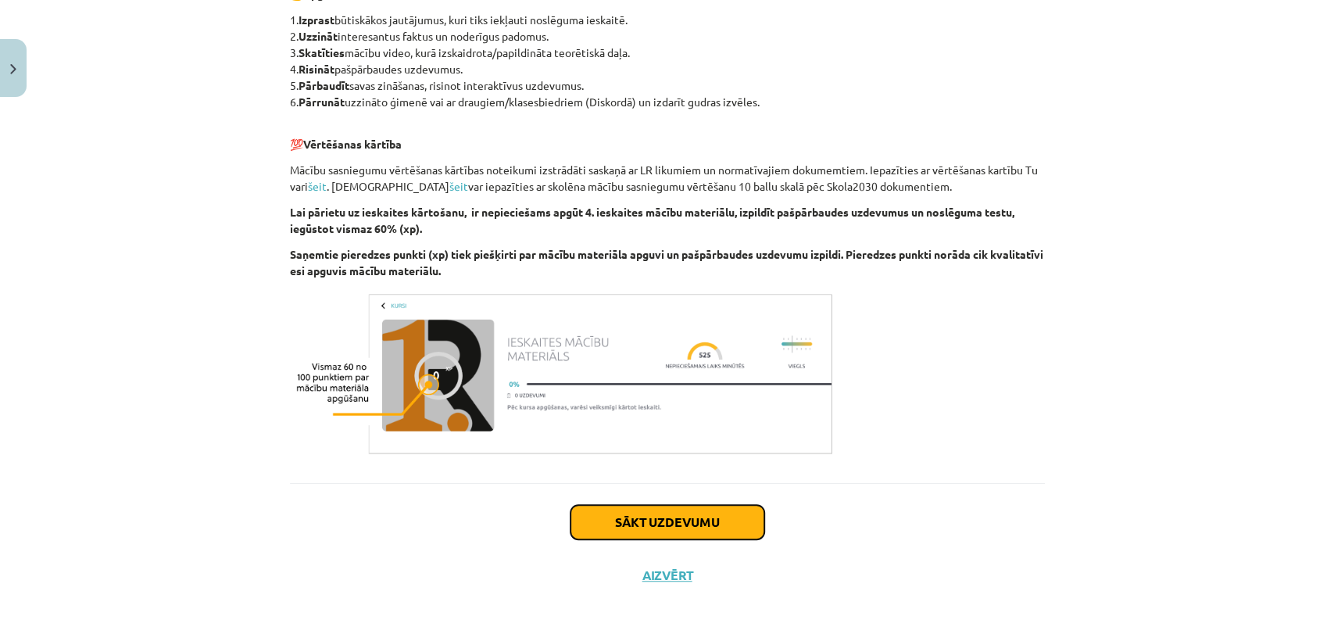
click at [712, 514] on button "Sākt uzdevumu" at bounding box center [667, 522] width 194 height 34
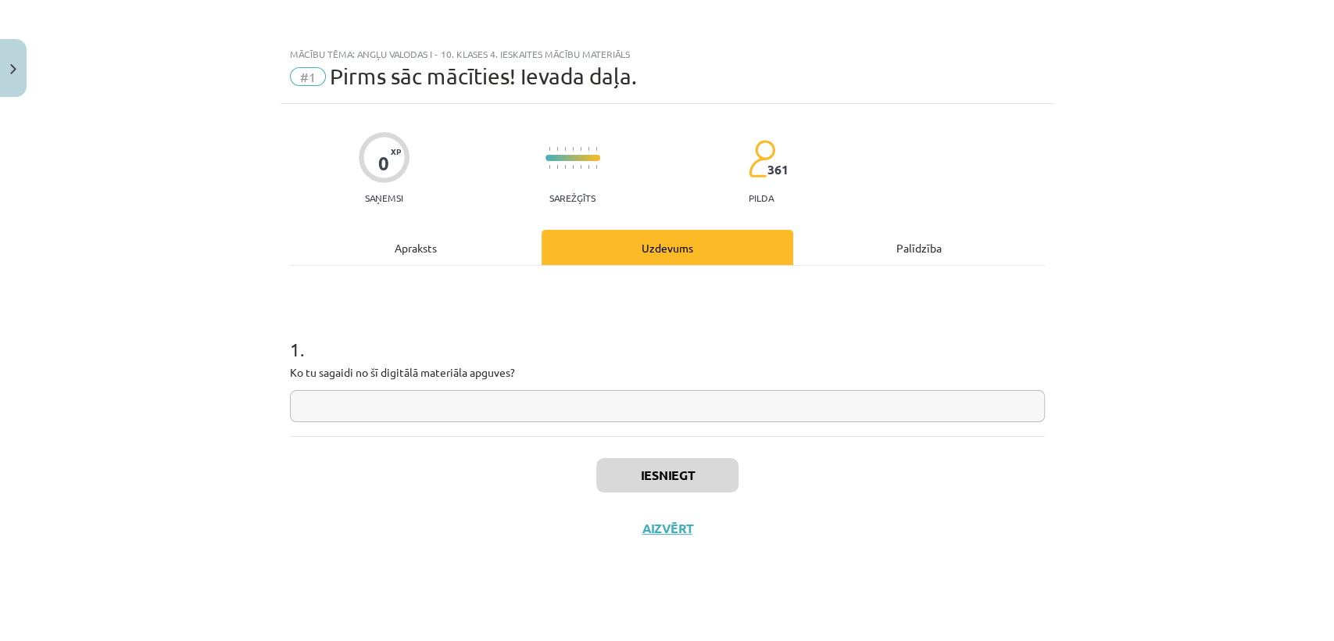
scroll to position [0, 0]
click at [493, 408] on input "text" at bounding box center [667, 406] width 755 height 32
type input "*"
click at [631, 463] on button "Iesniegt" at bounding box center [667, 475] width 142 height 34
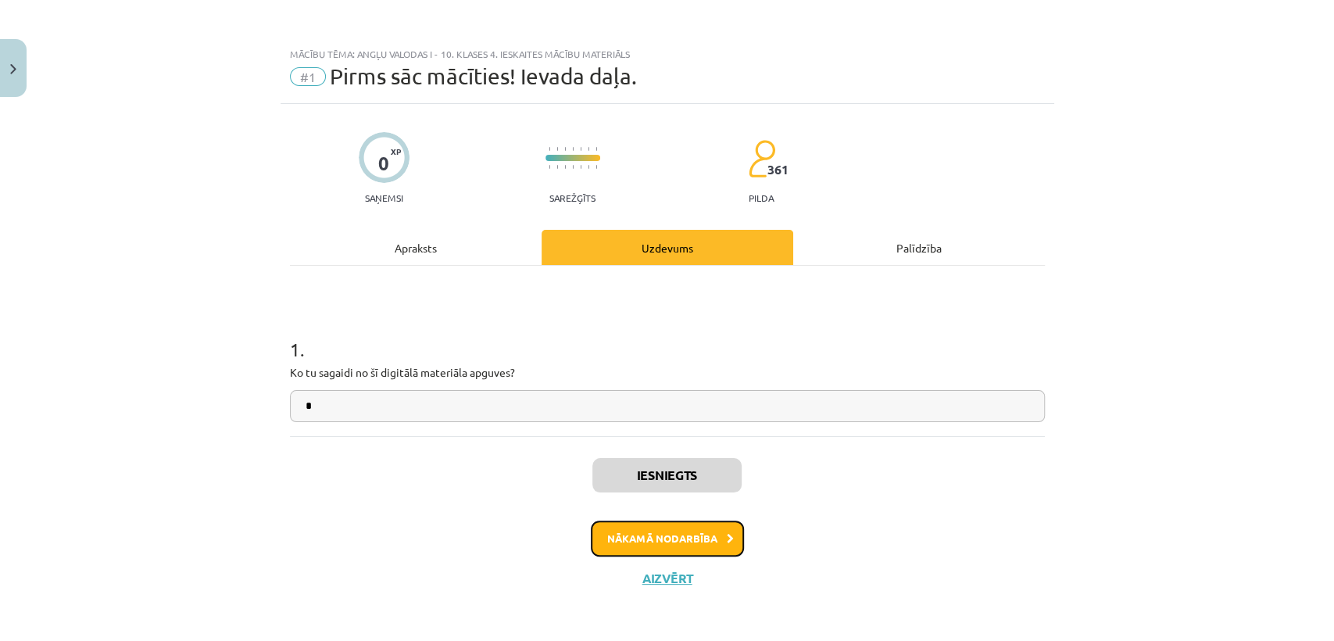
click at [638, 529] on button "Nākamā nodarbība" at bounding box center [667, 538] width 153 height 36
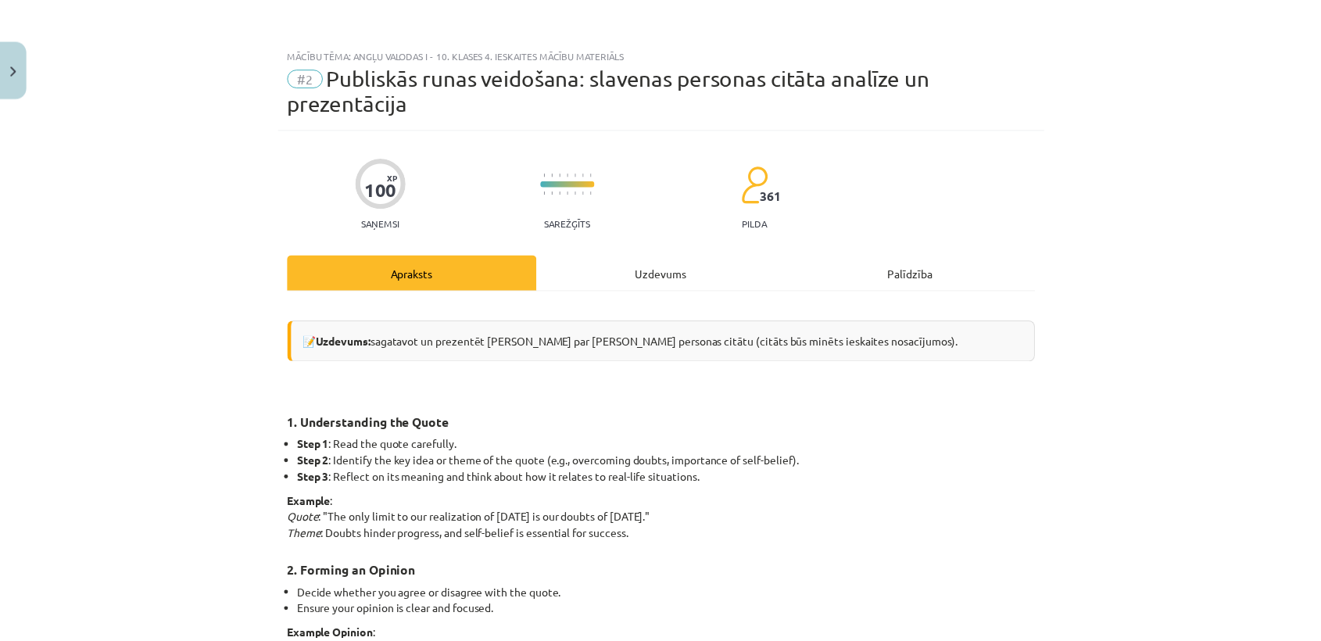
scroll to position [2, 0]
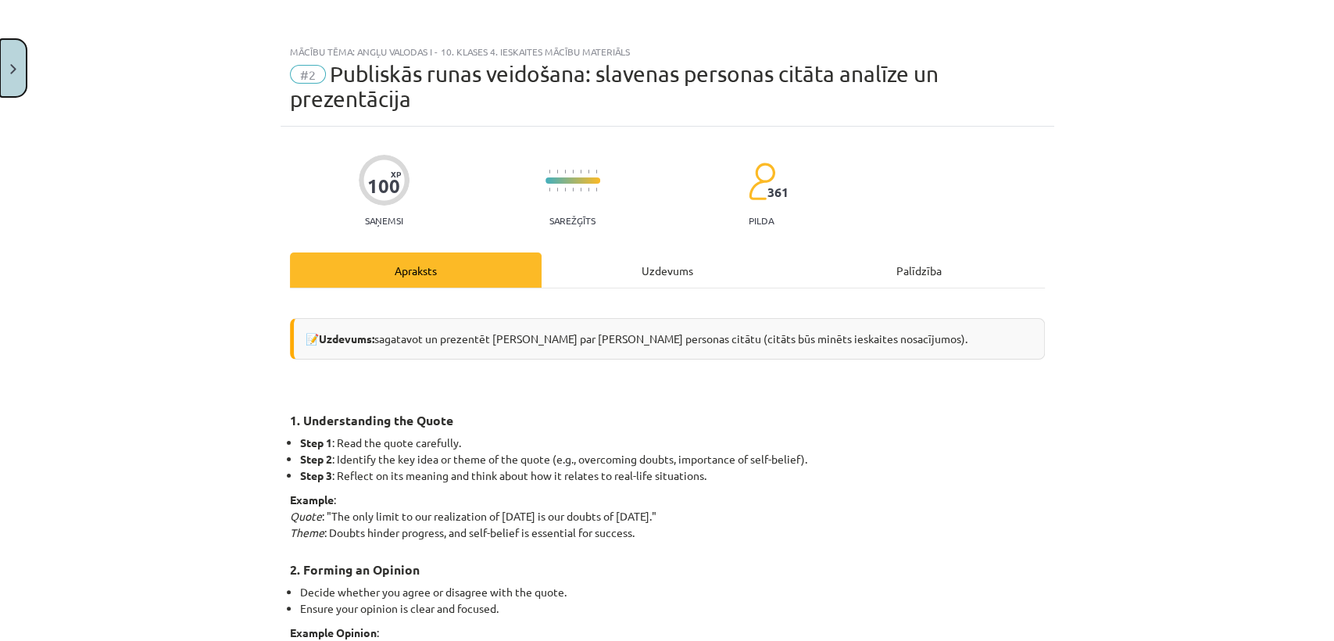
click at [2, 83] on button "Close" at bounding box center [13, 68] width 27 height 58
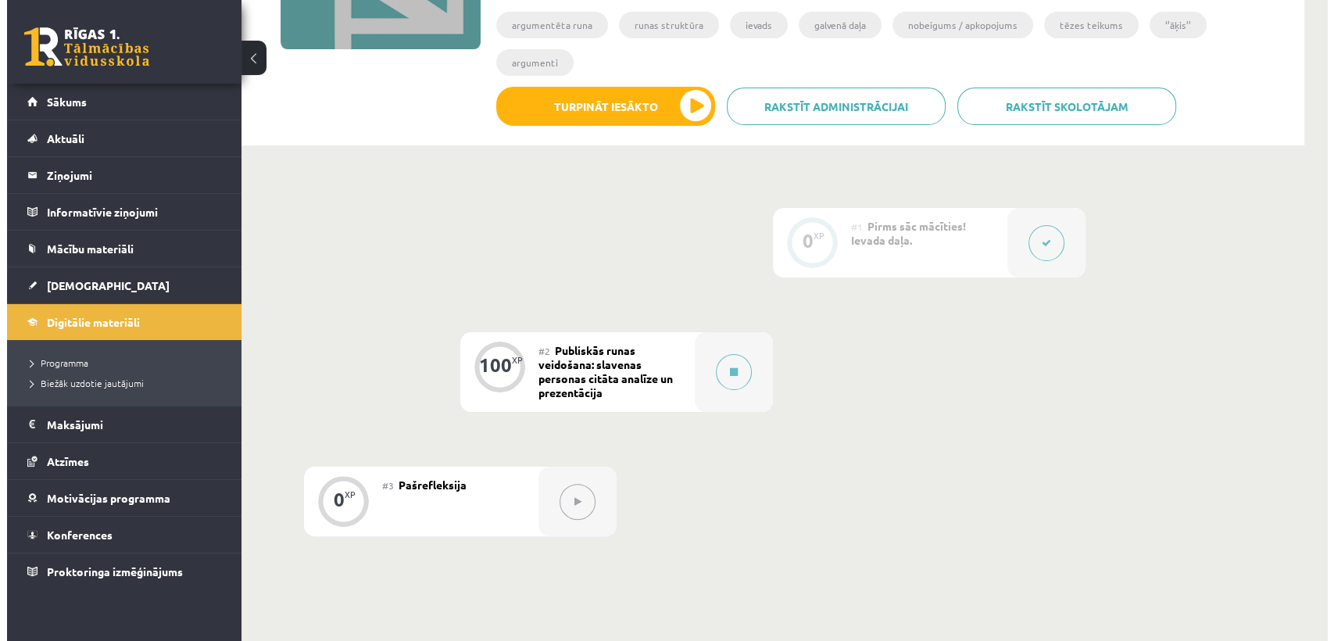
scroll to position [271, 0]
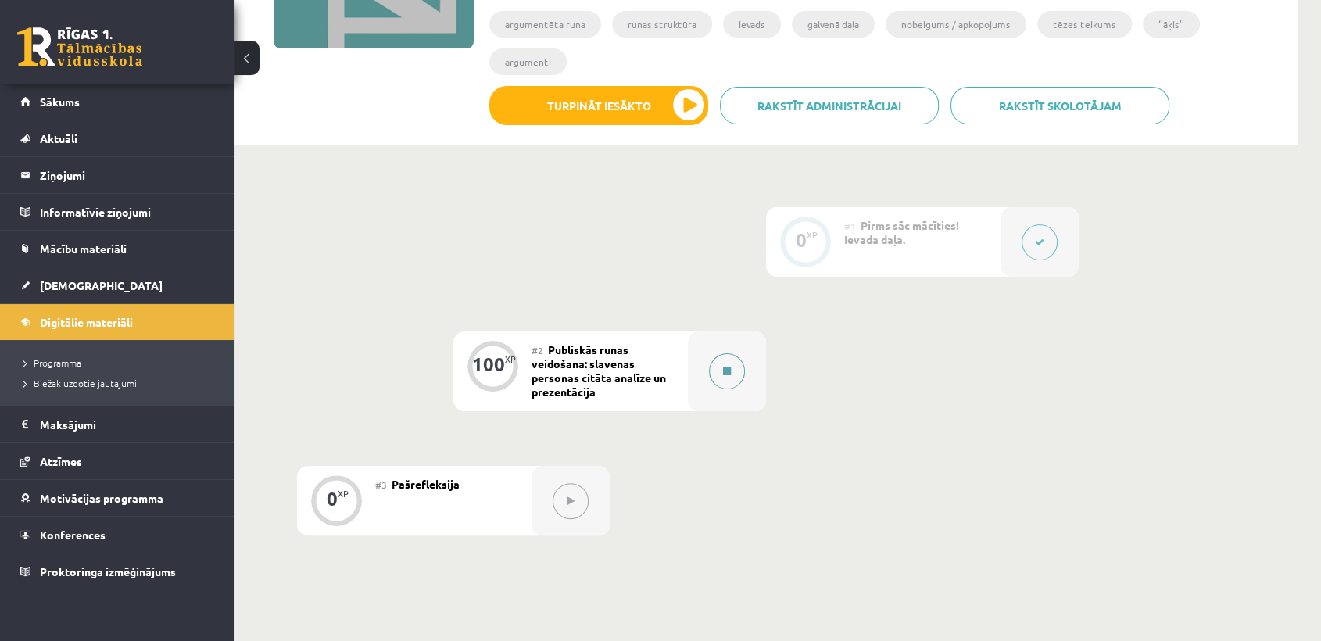
click at [721, 353] on button at bounding box center [727, 371] width 36 height 36
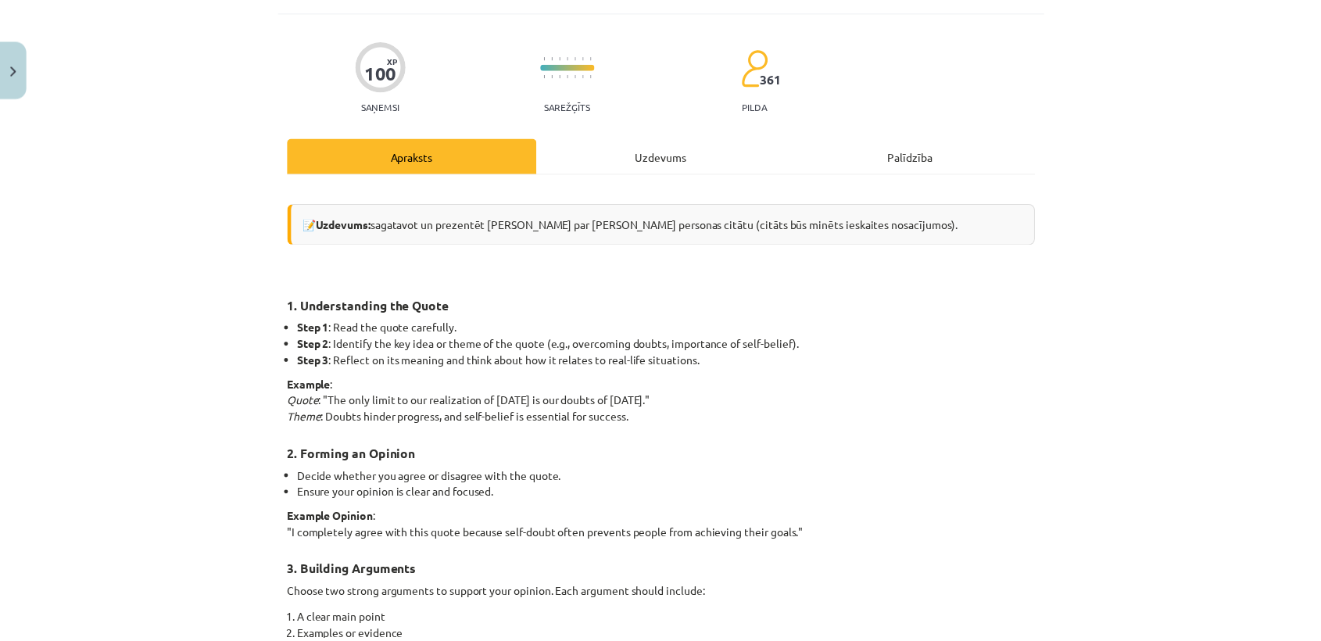
scroll to position [118, 0]
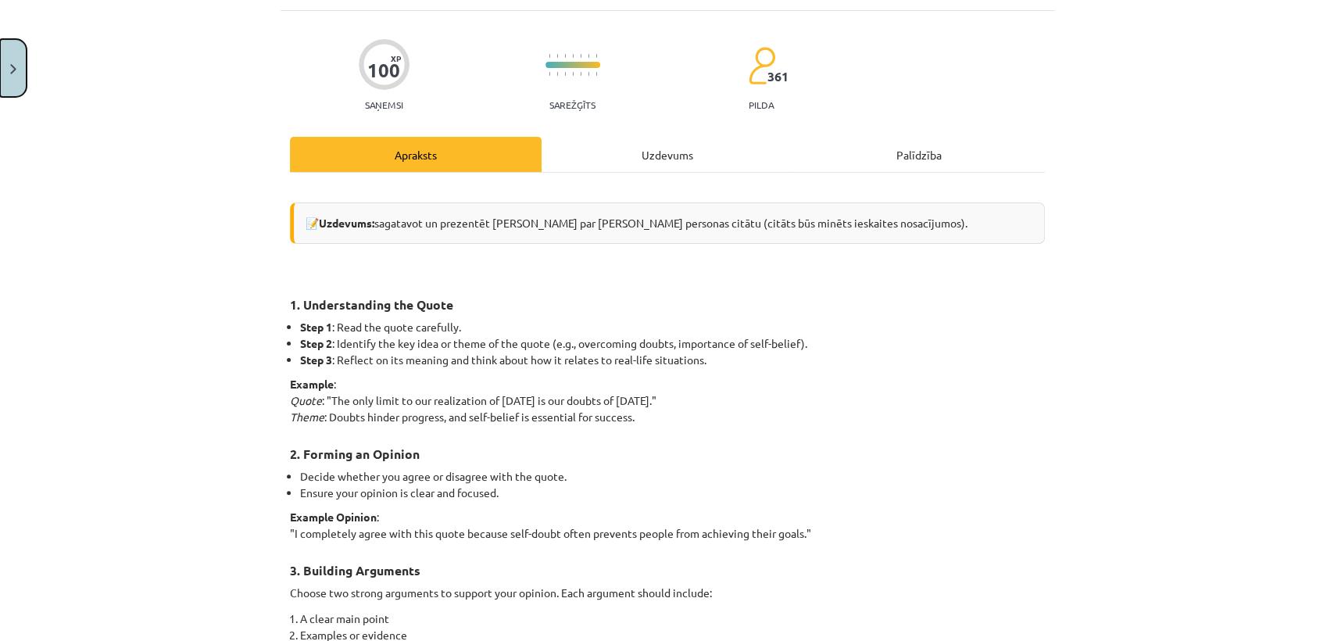
click at [0, 78] on button "Close" at bounding box center [13, 68] width 27 height 58
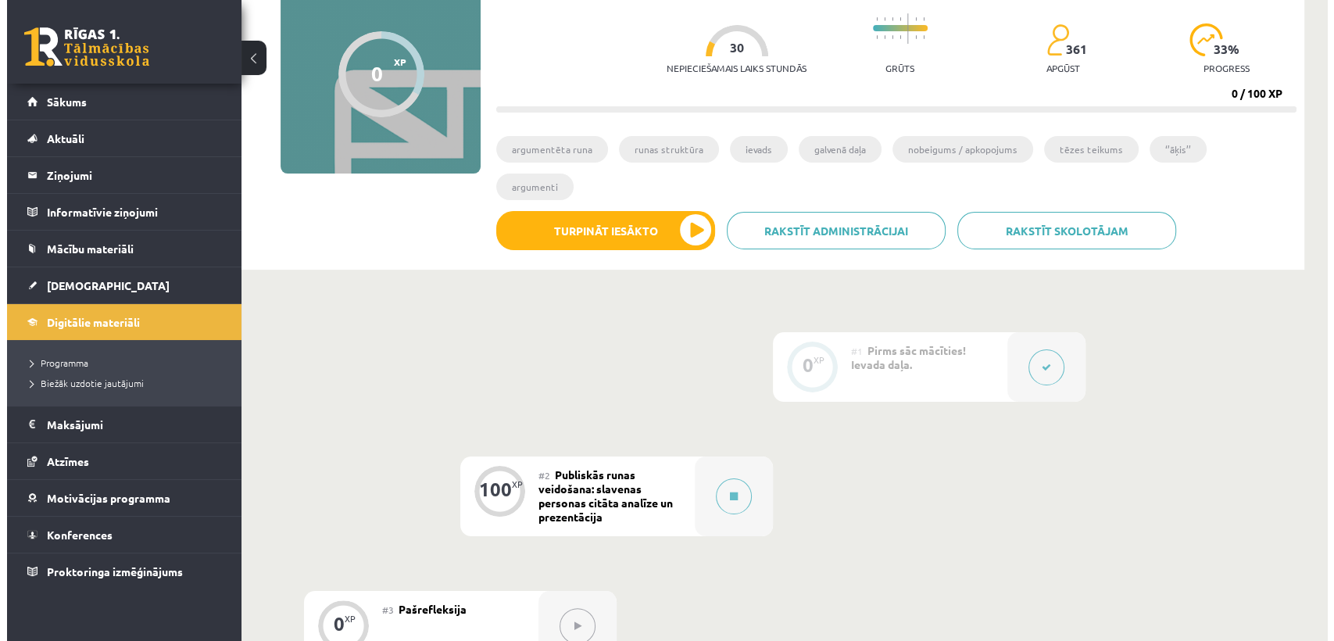
scroll to position [148, 0]
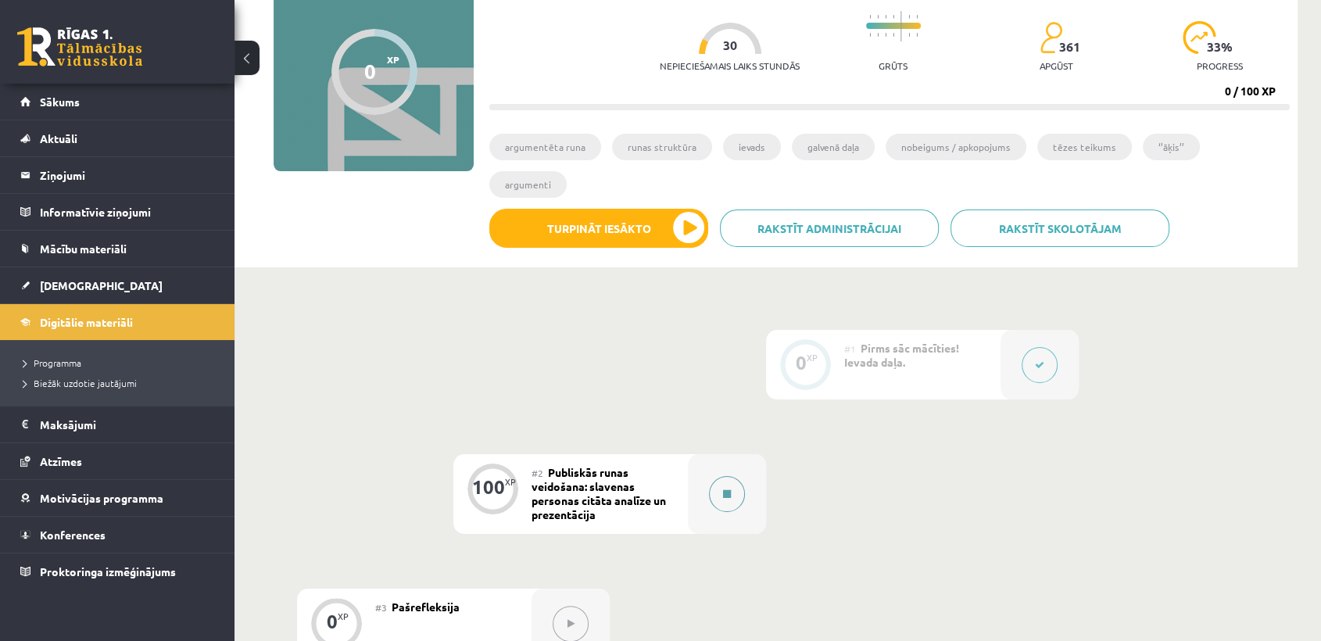
click at [732, 476] on button at bounding box center [727, 494] width 36 height 36
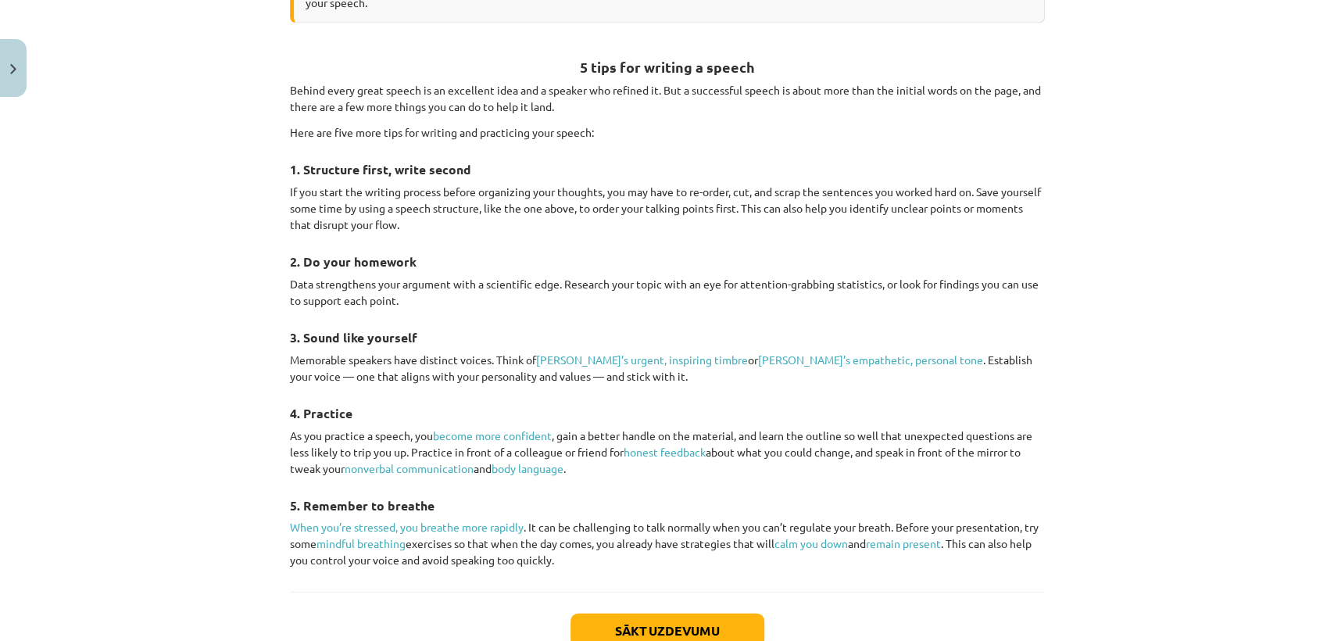
scroll to position [2224, 0]
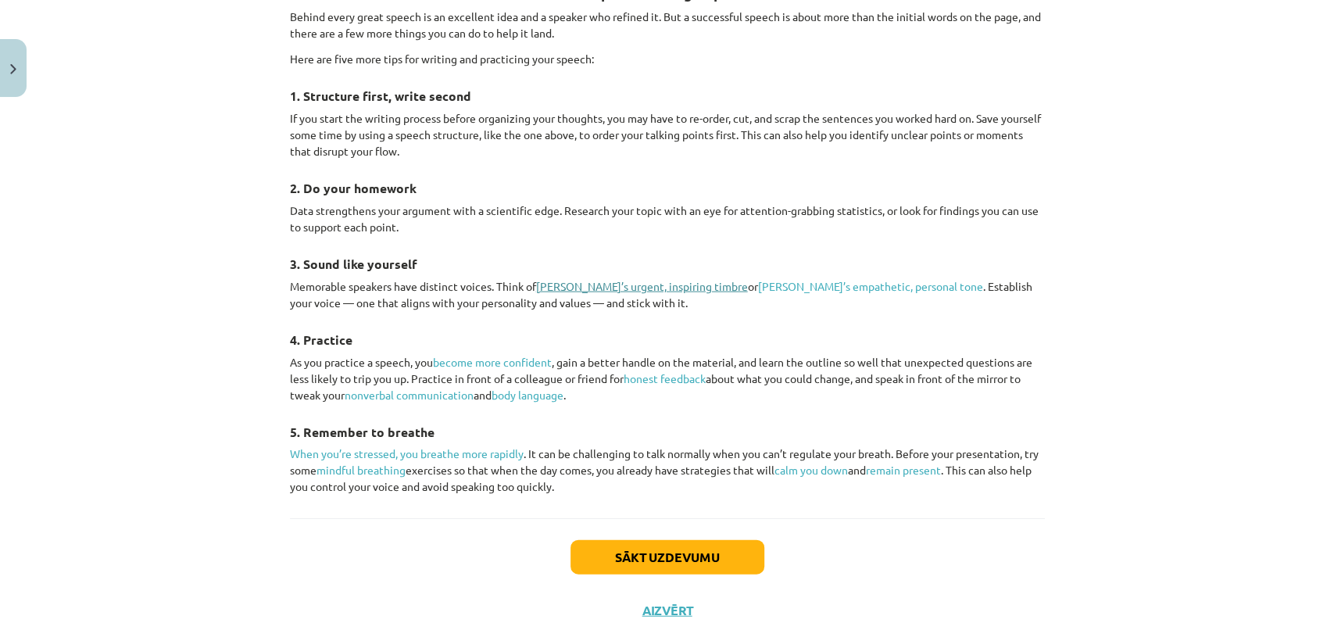
click at [669, 279] on link "Martin Luther King Jr’s urgent, inspiring timbre" at bounding box center [642, 286] width 212 height 14
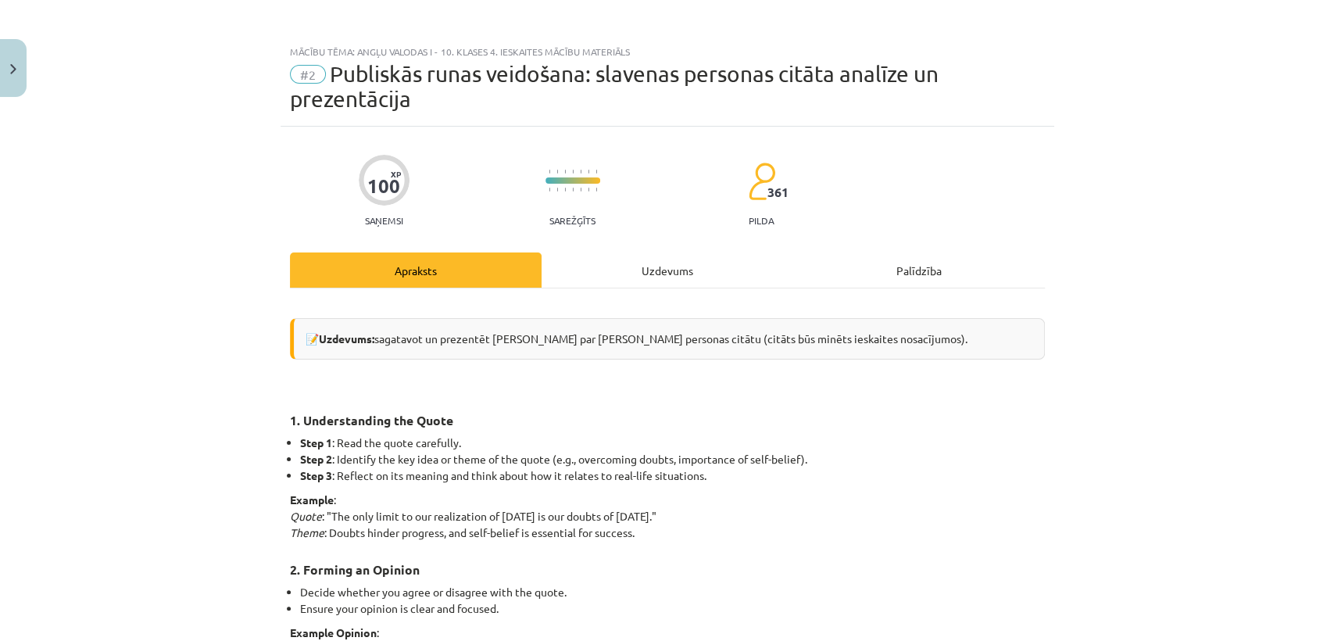
scroll to position [2, 0]
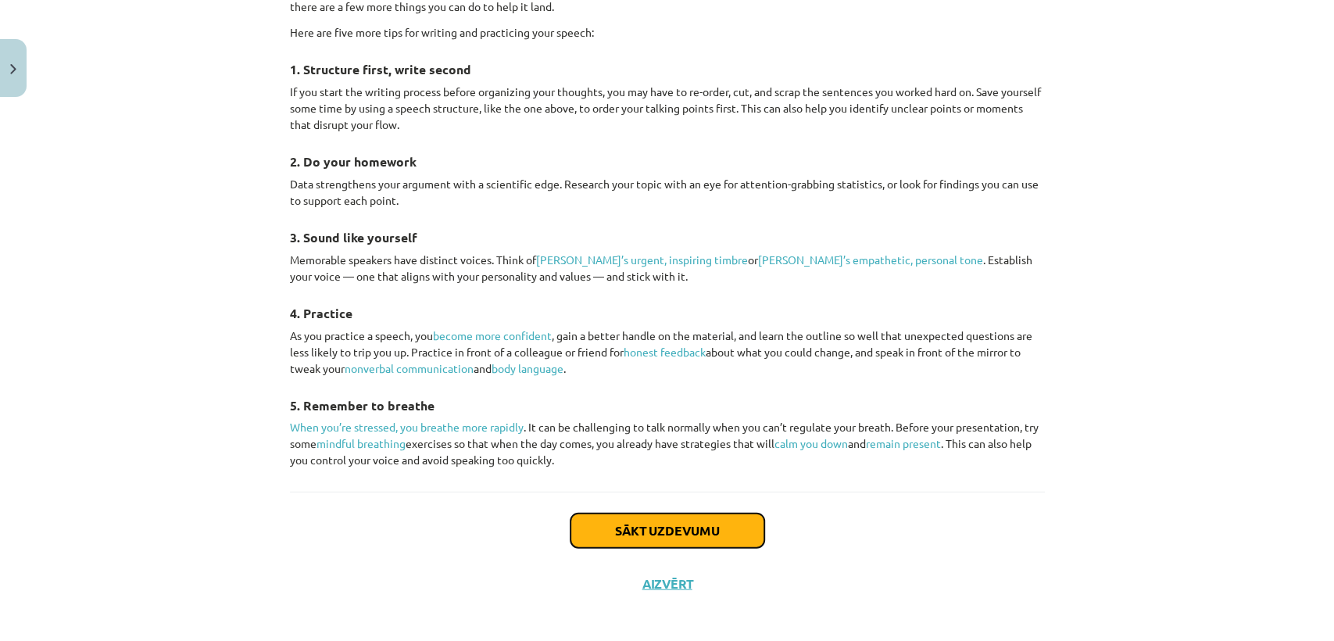
click at [706, 524] on button "Sākt uzdevumu" at bounding box center [667, 530] width 194 height 34
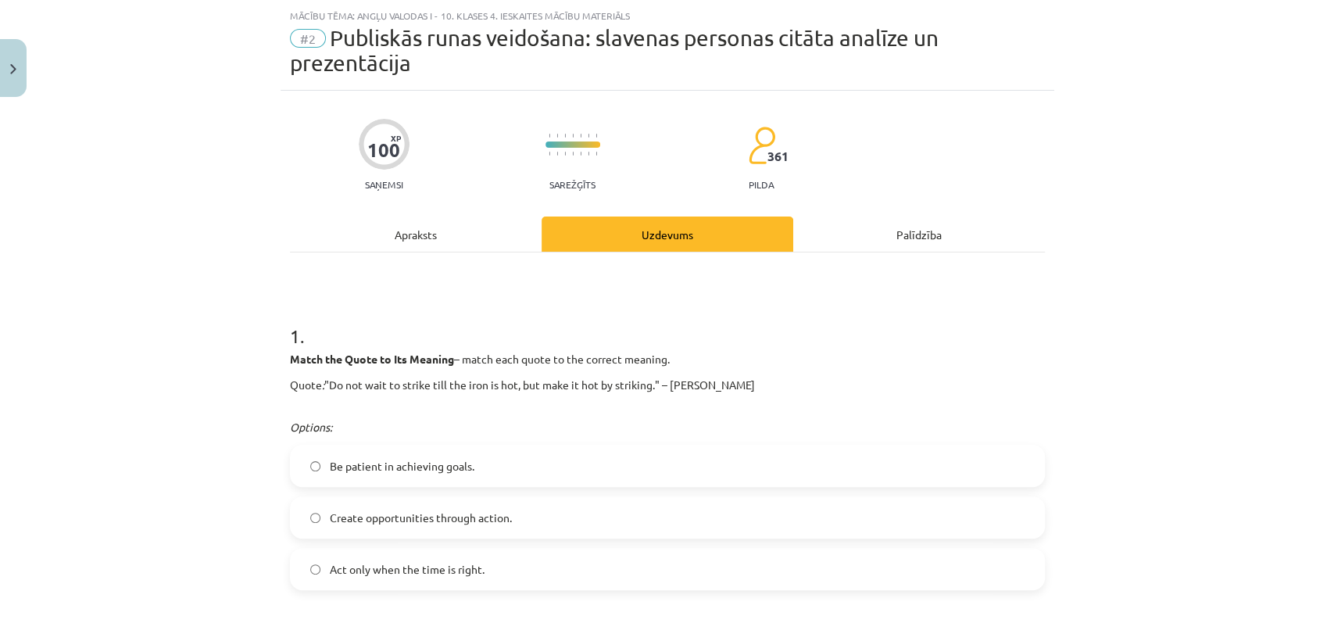
drag, startPoint x: 706, startPoint y: 524, endPoint x: 685, endPoint y: 459, distance: 68.0
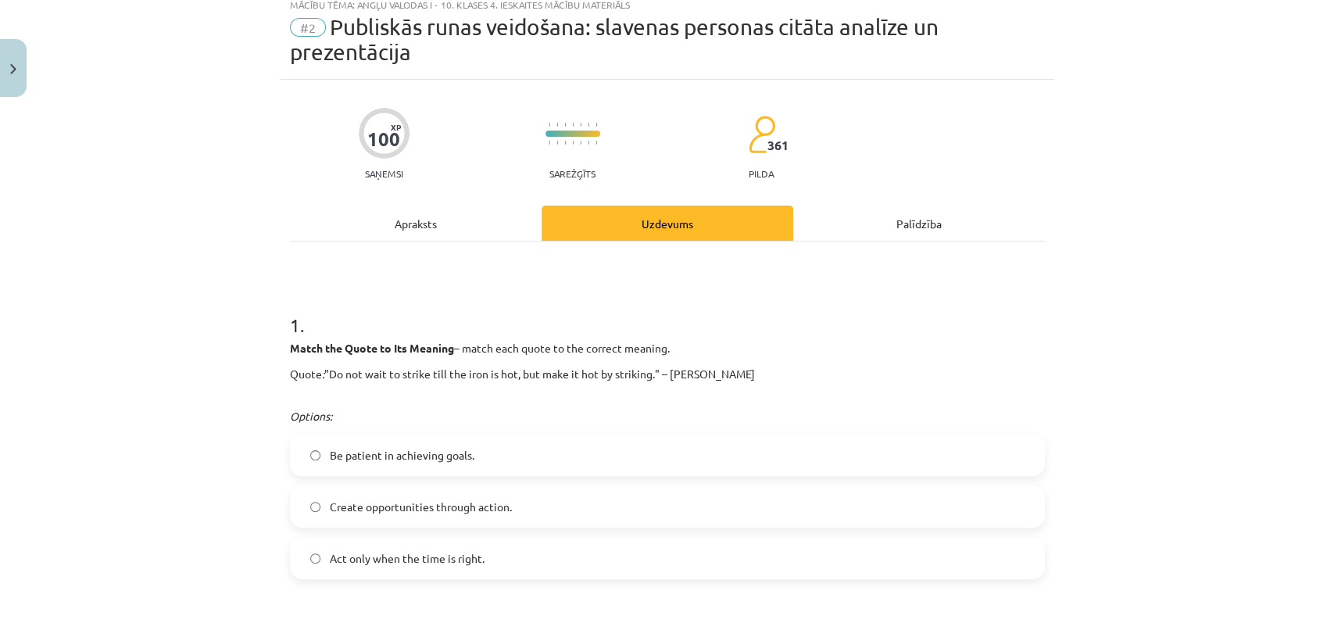
click at [1067, 359] on div "**********" at bounding box center [667, 320] width 1334 height 641
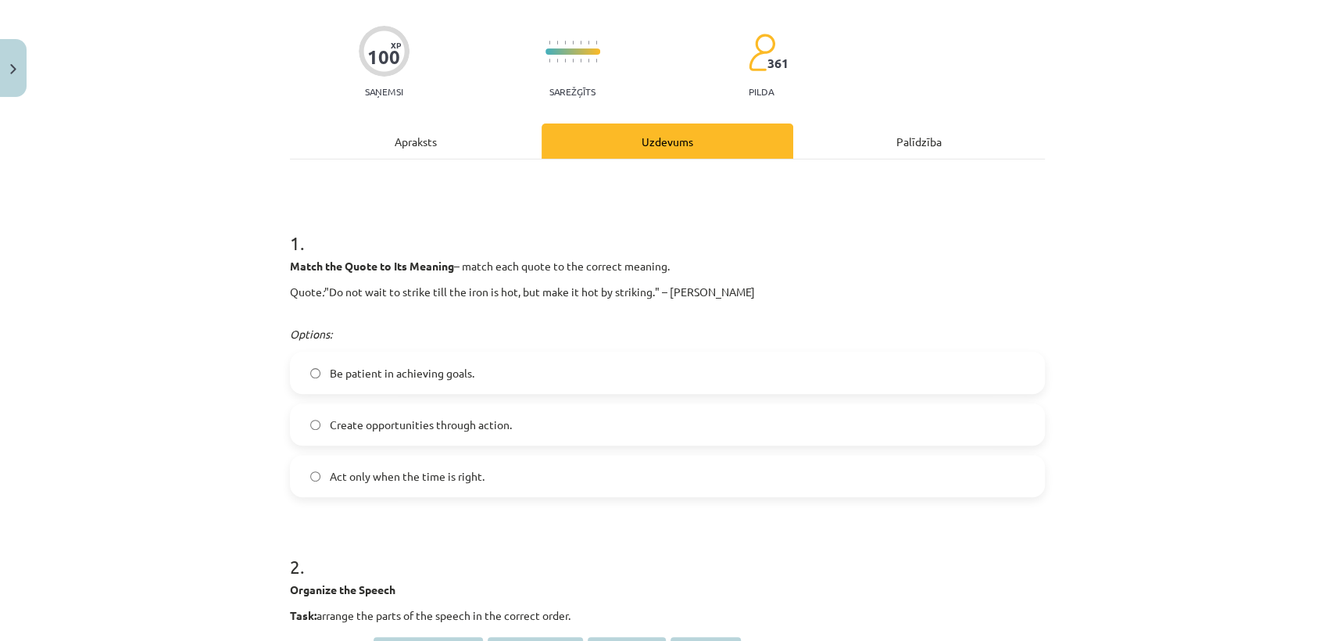
scroll to position [0, 0]
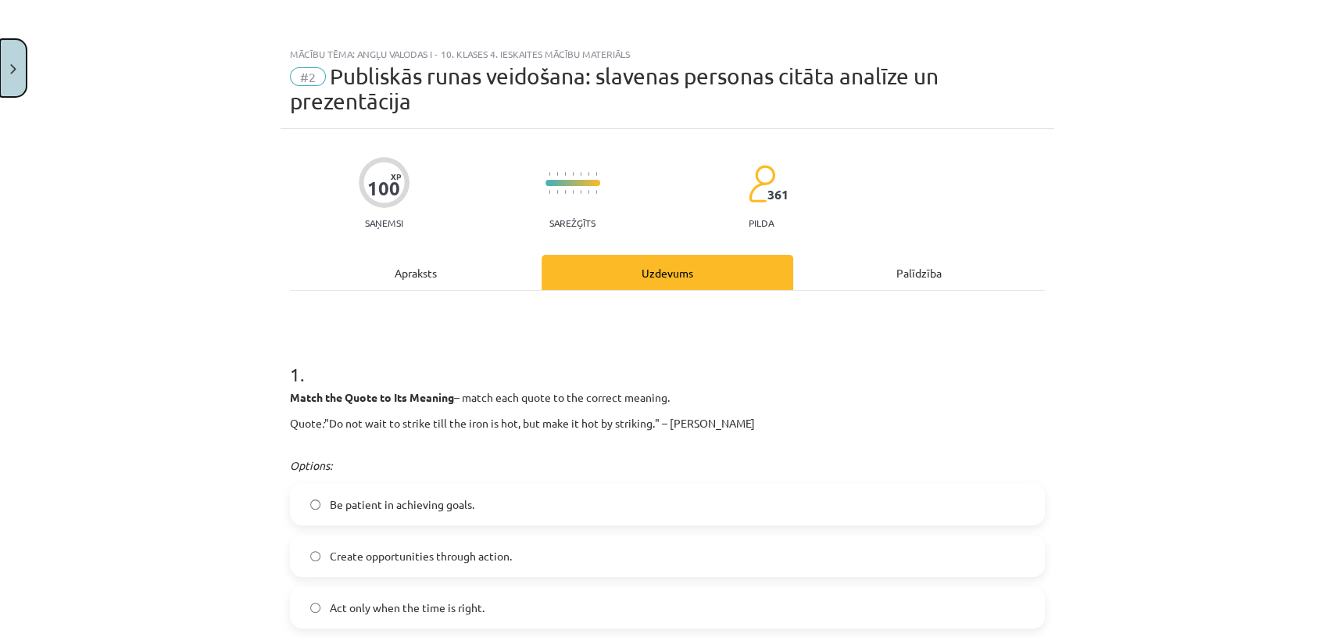
click at [15, 80] on button "Close" at bounding box center [13, 68] width 27 height 58
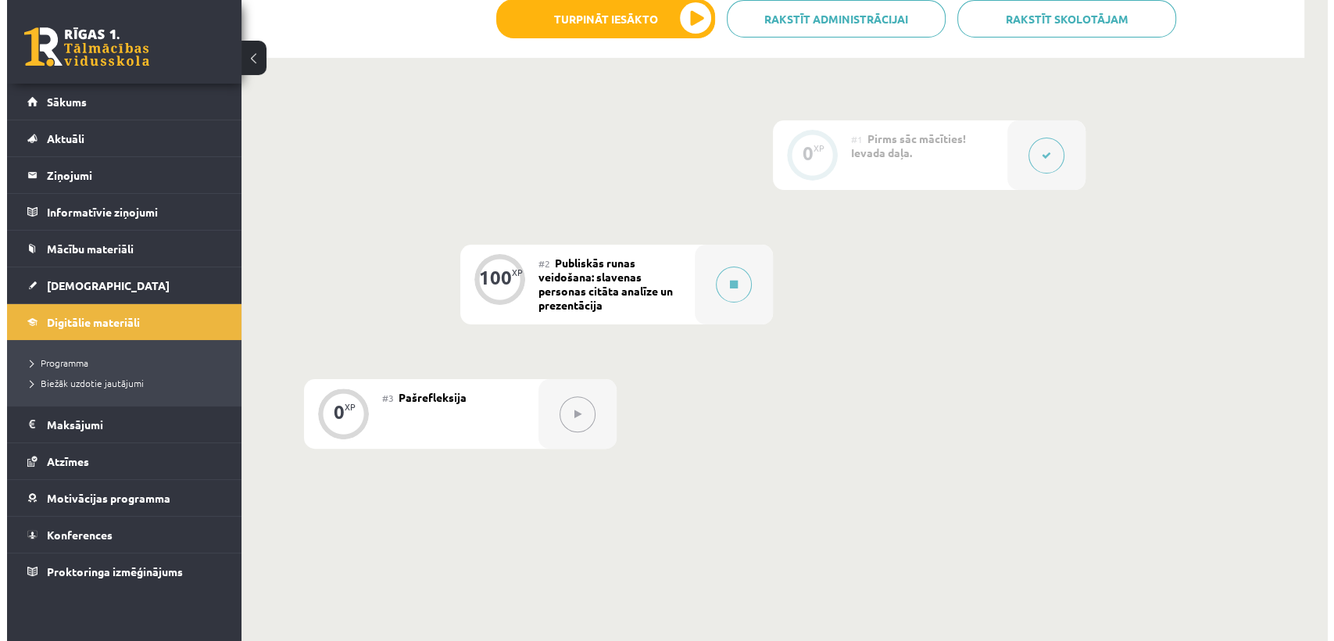
scroll to position [357, 0]
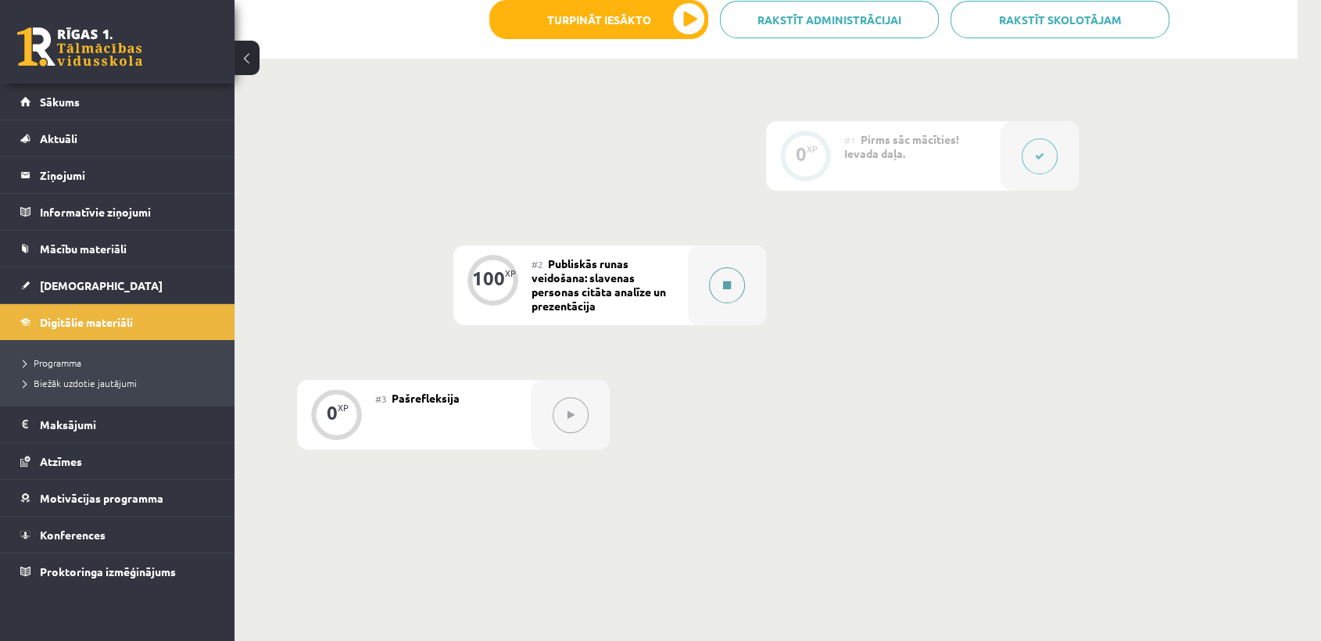
click at [727, 281] on icon at bounding box center [727, 285] width 8 height 9
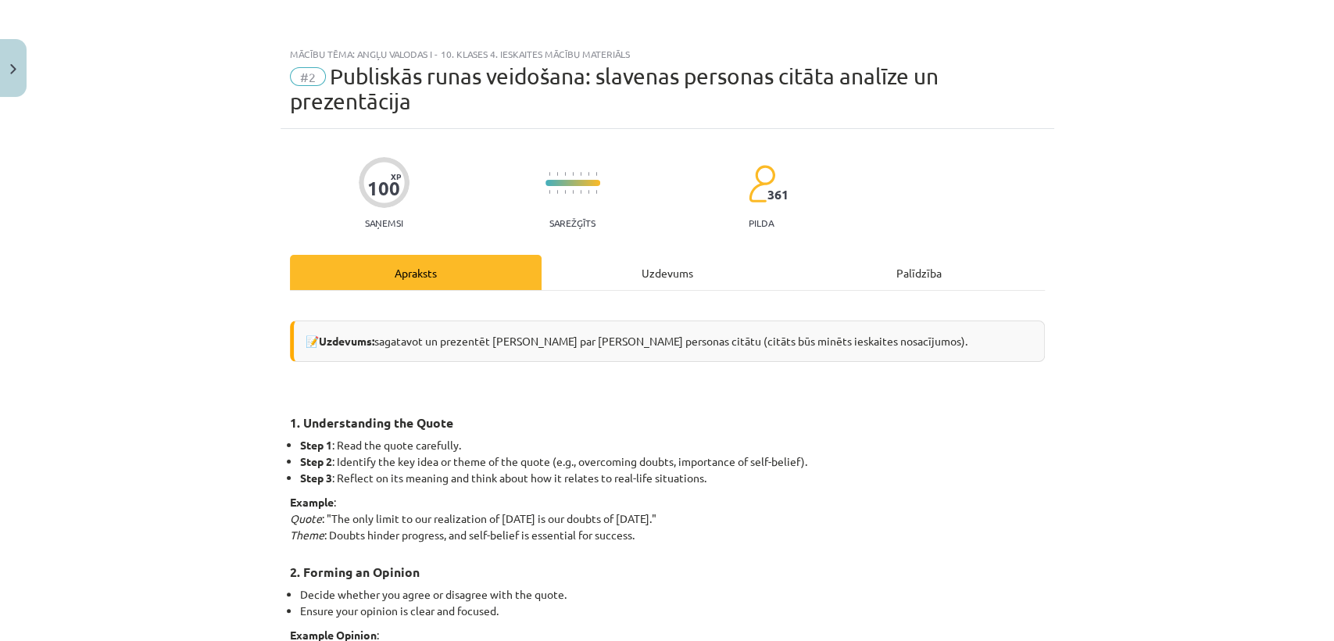
click at [674, 285] on div "Uzdevums" at bounding box center [668, 272] width 252 height 35
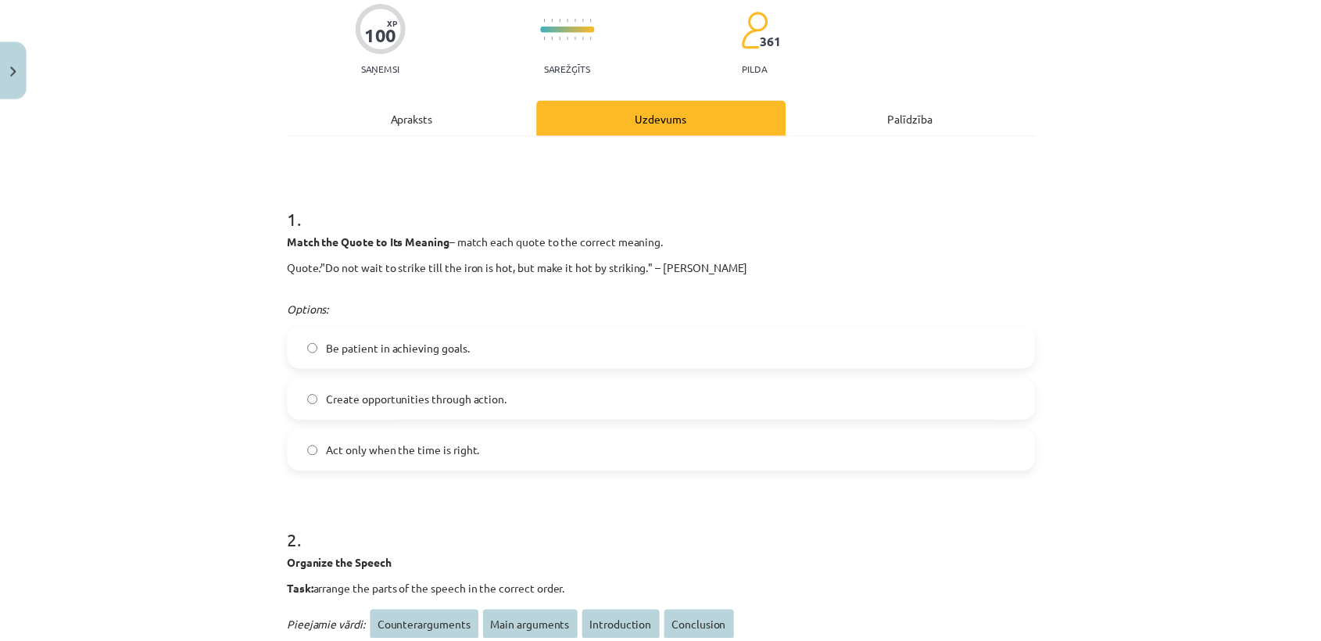
scroll to position [177, 0]
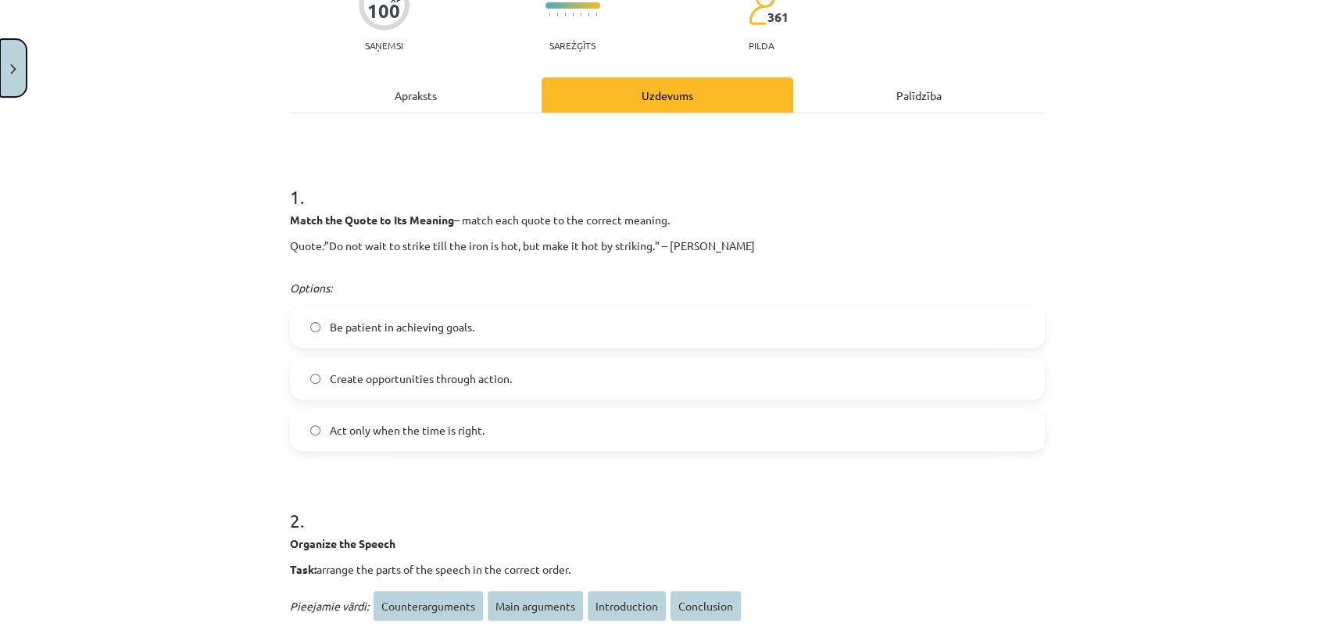
click at [2, 48] on button "Close" at bounding box center [13, 68] width 27 height 58
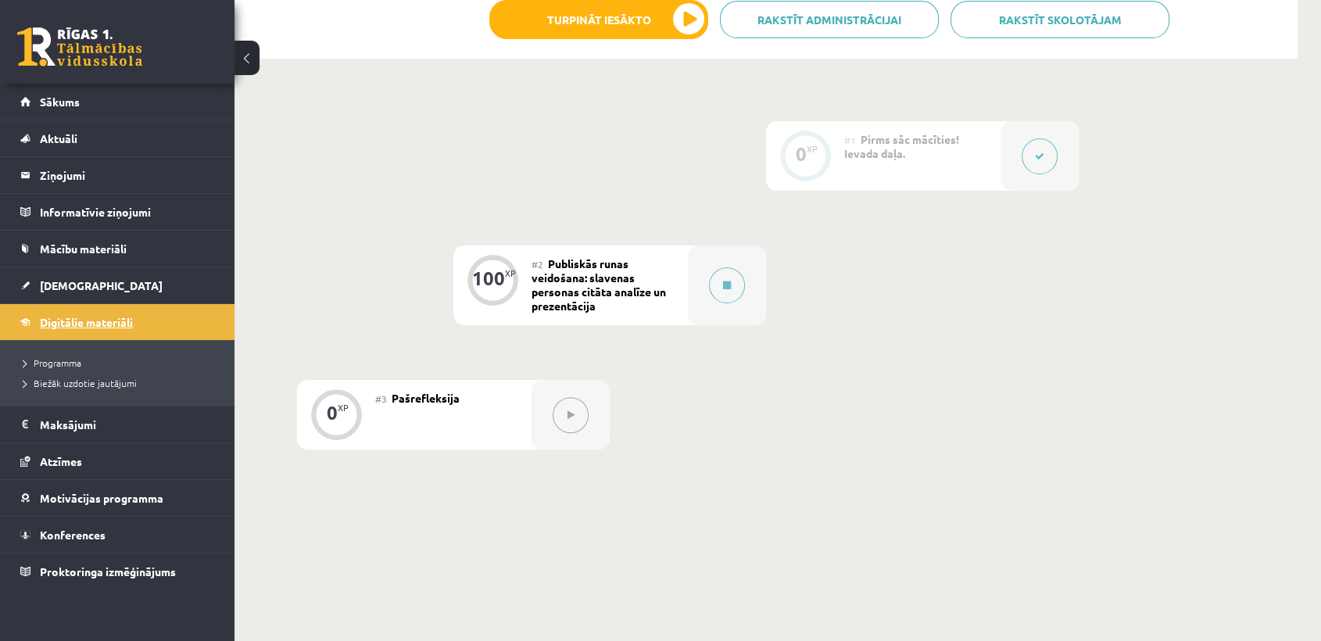
click at [131, 325] on span "Digitālie materiāli" at bounding box center [86, 322] width 93 height 14
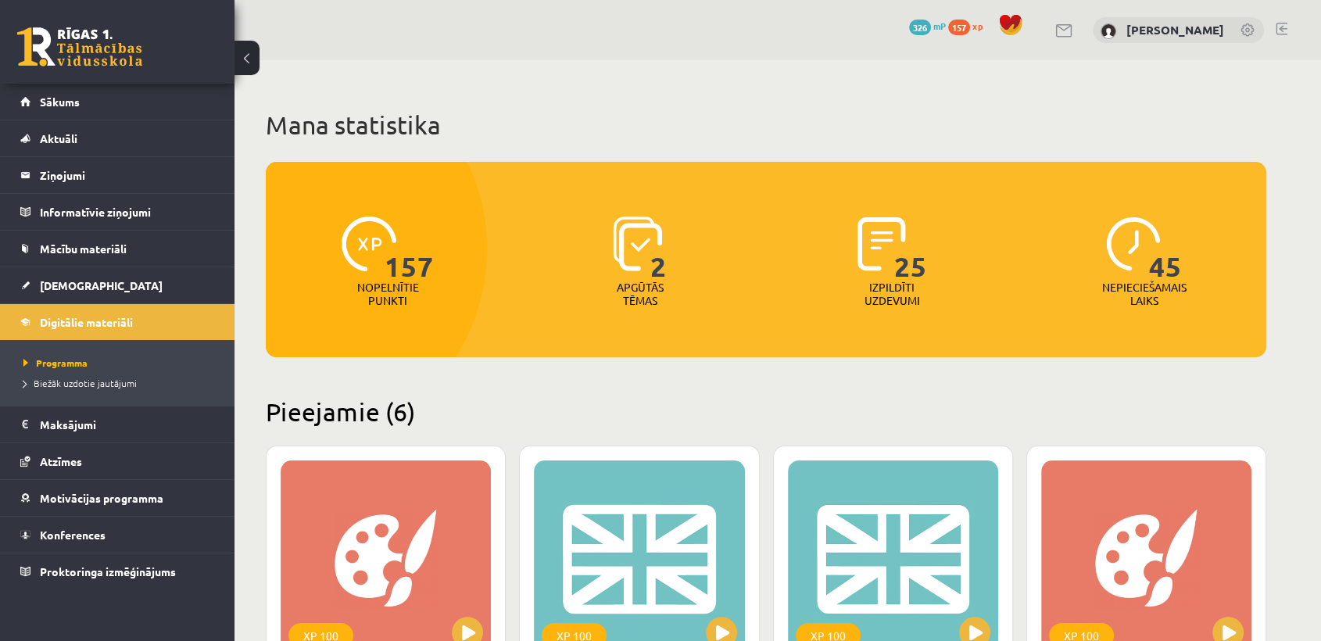
scroll to position [441, 0]
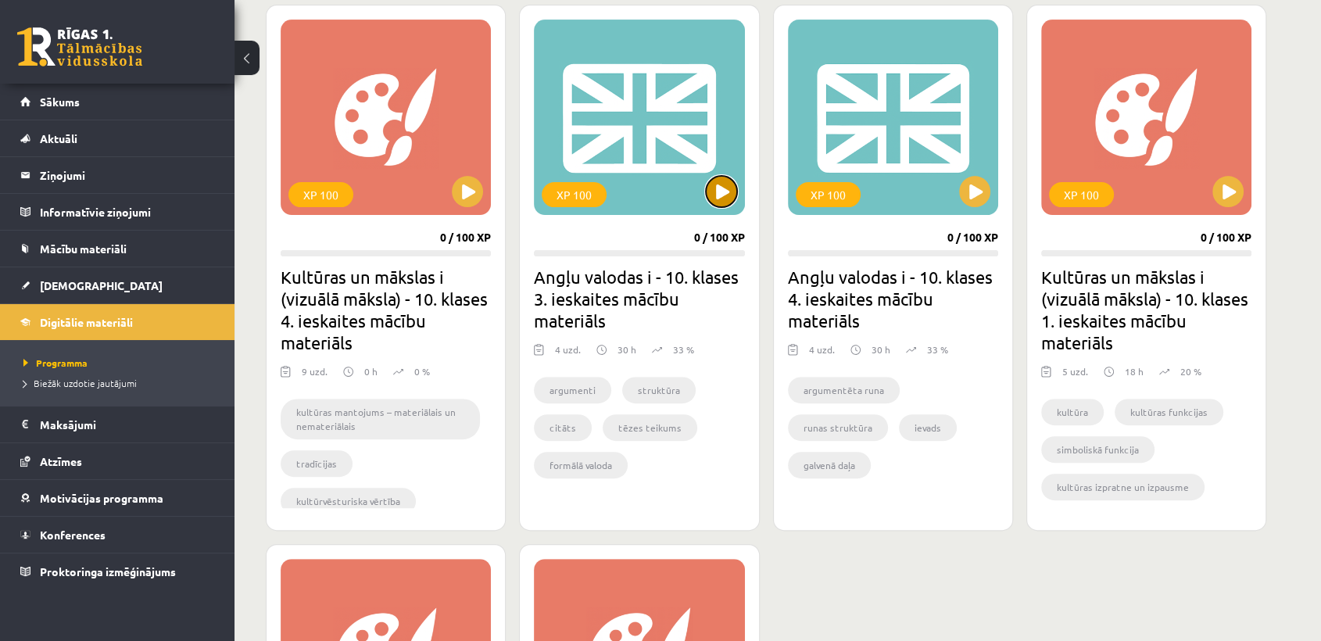
click at [706, 198] on button at bounding box center [721, 191] width 31 height 31
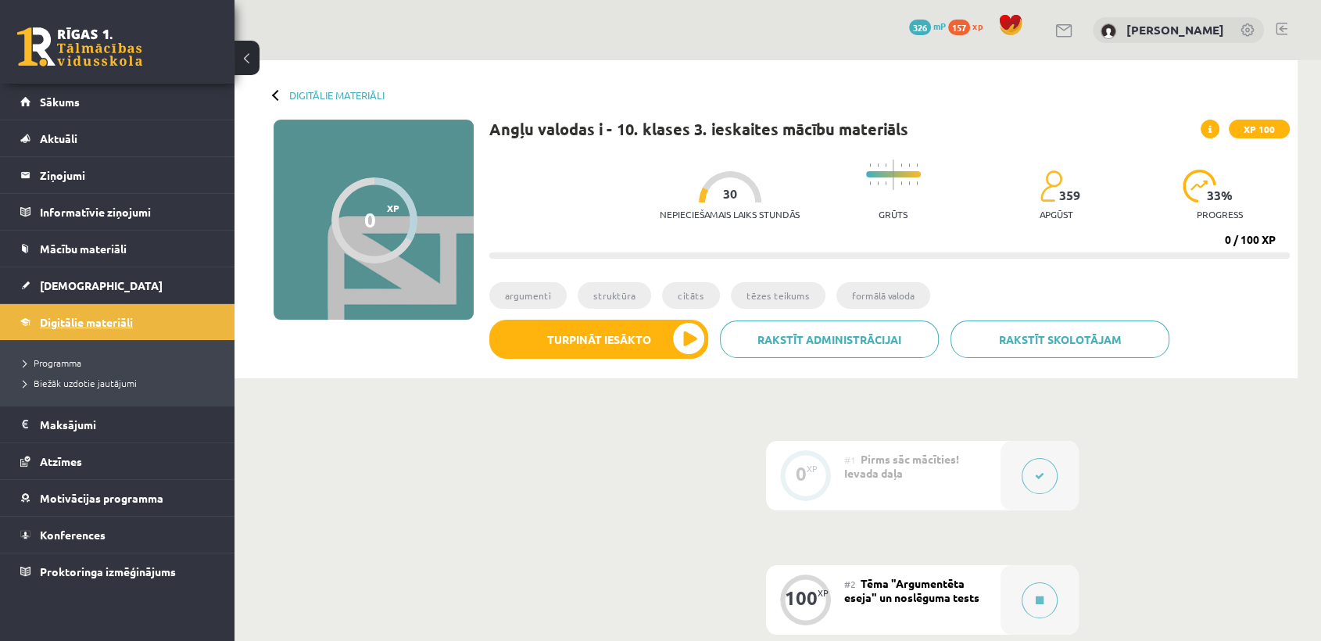
click at [94, 320] on span "Digitālie materiāli" at bounding box center [86, 322] width 93 height 14
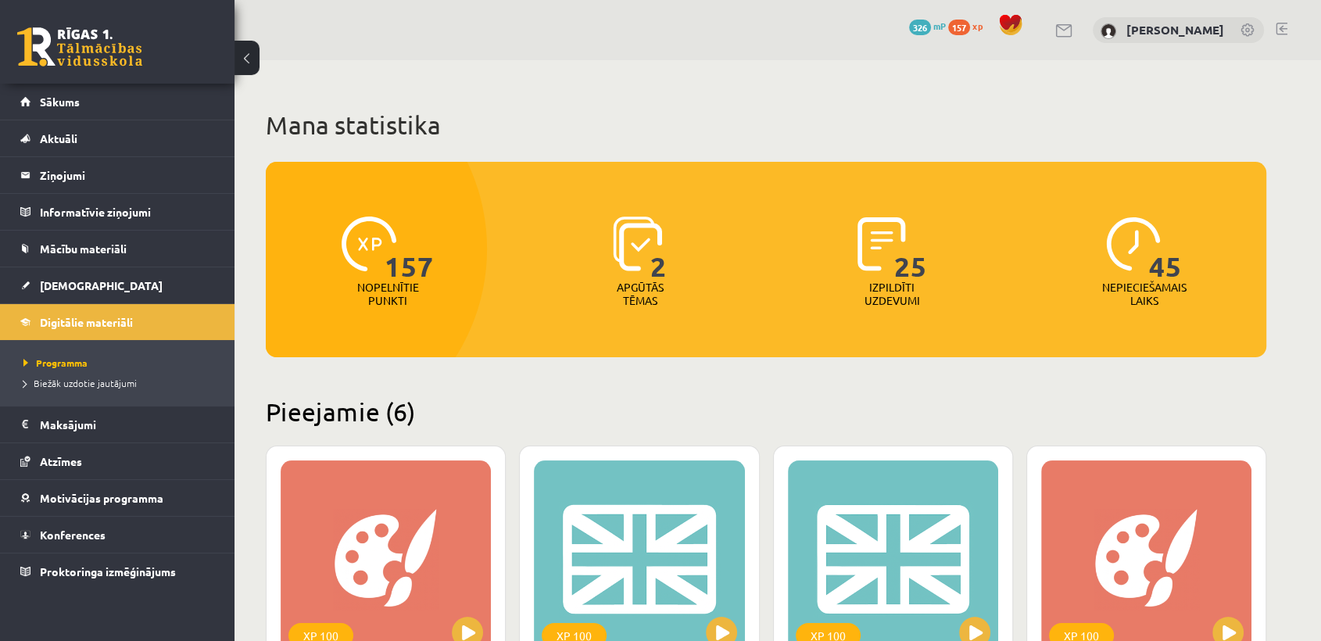
scroll to position [347, 0]
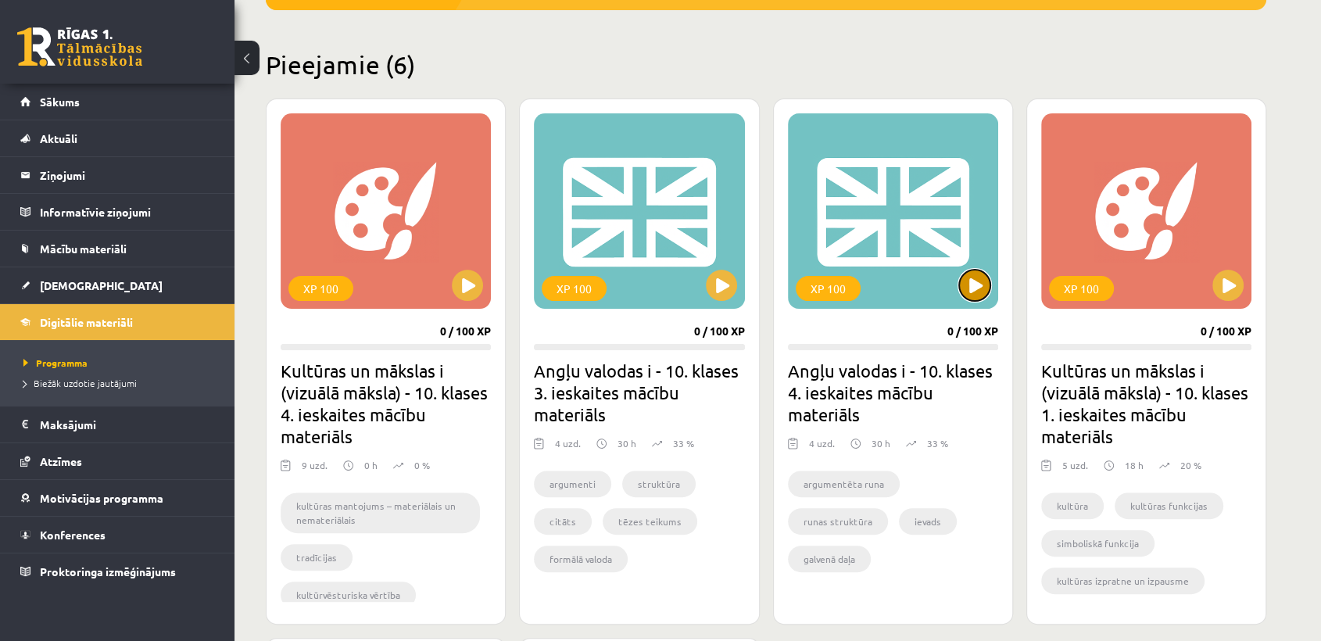
click at [971, 294] on button at bounding box center [974, 285] width 31 height 31
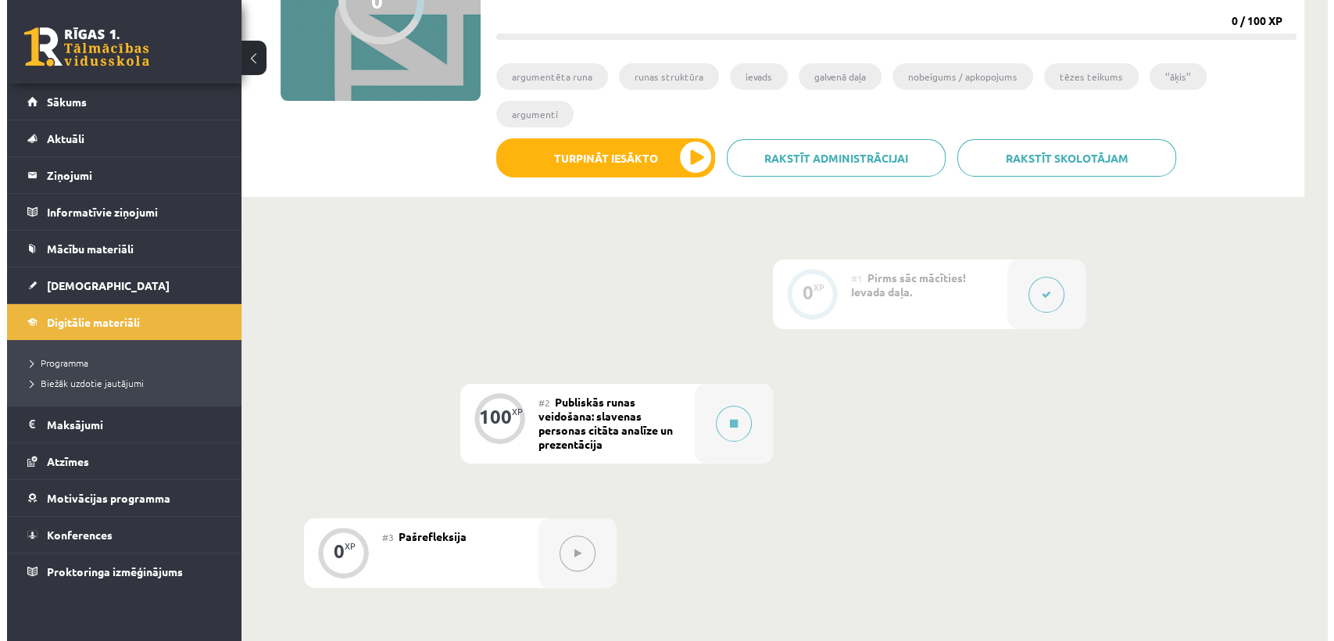
scroll to position [249, 0]
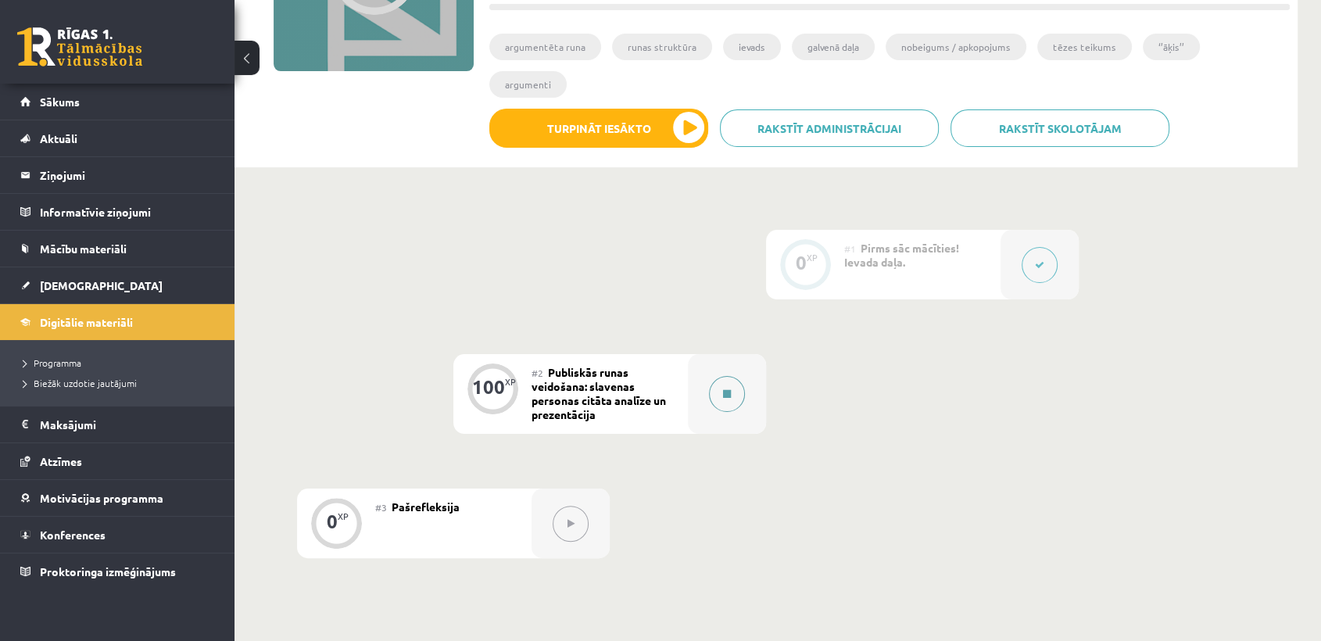
click at [728, 389] on icon at bounding box center [727, 393] width 8 height 9
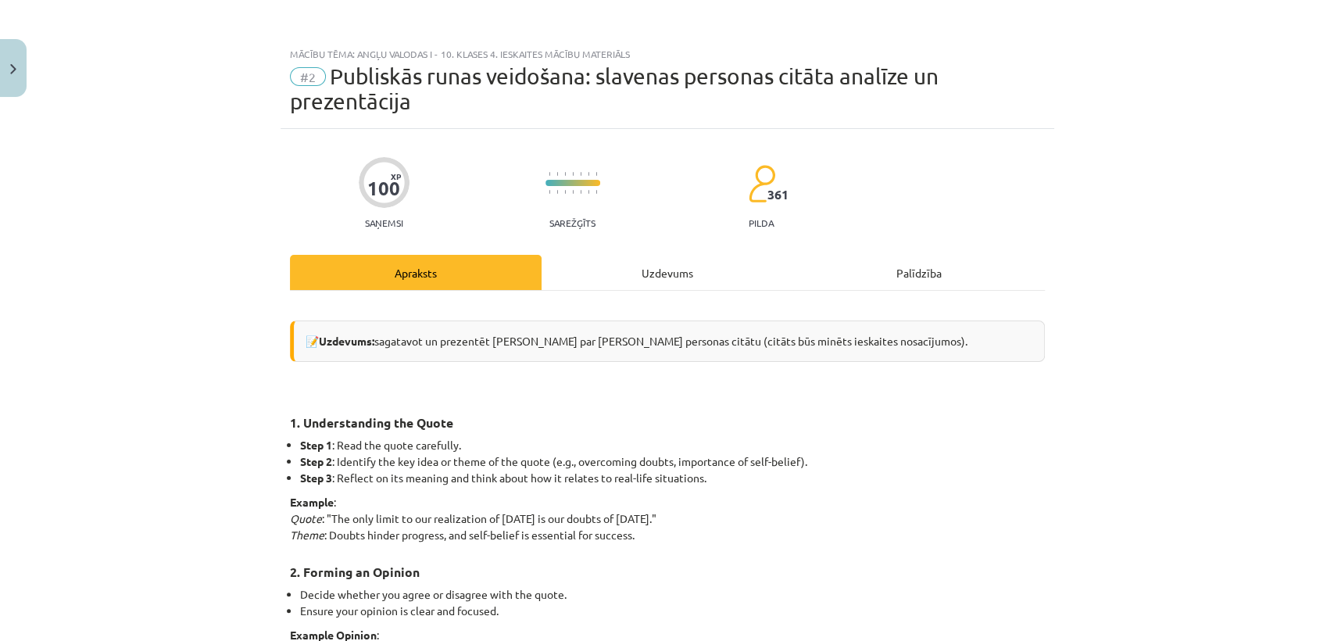
scroll to position [108, 0]
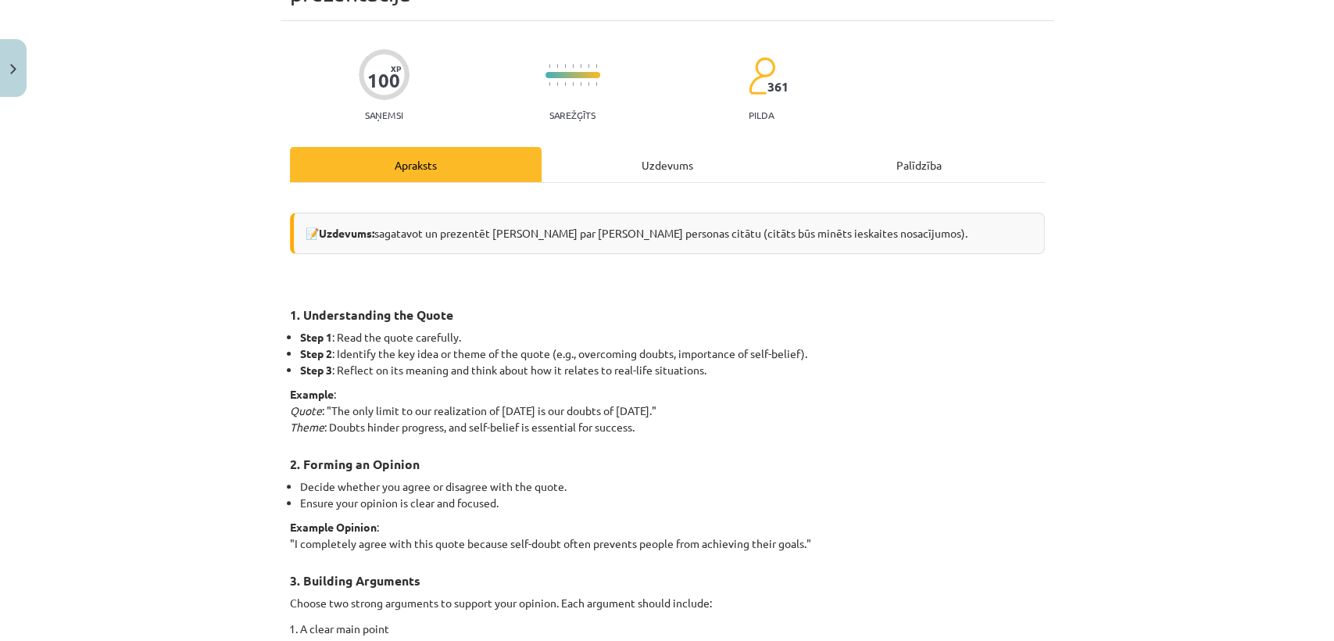
click at [640, 169] on div "Uzdevums" at bounding box center [668, 164] width 252 height 35
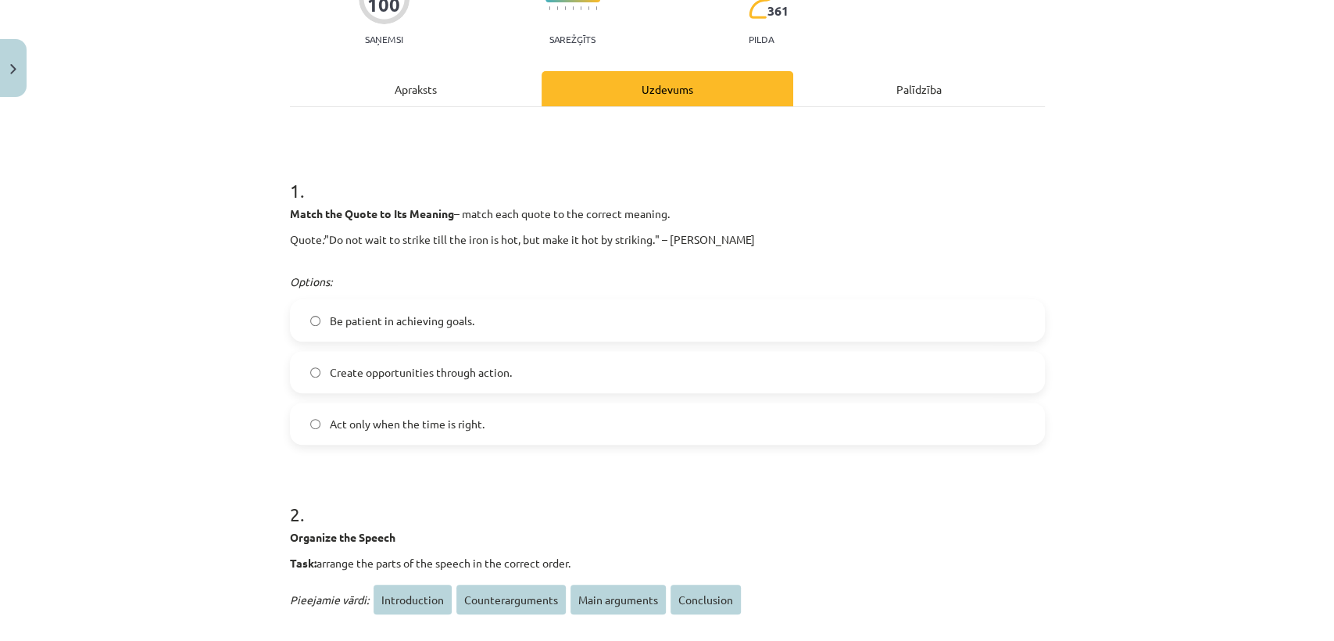
scroll to position [188, 0]
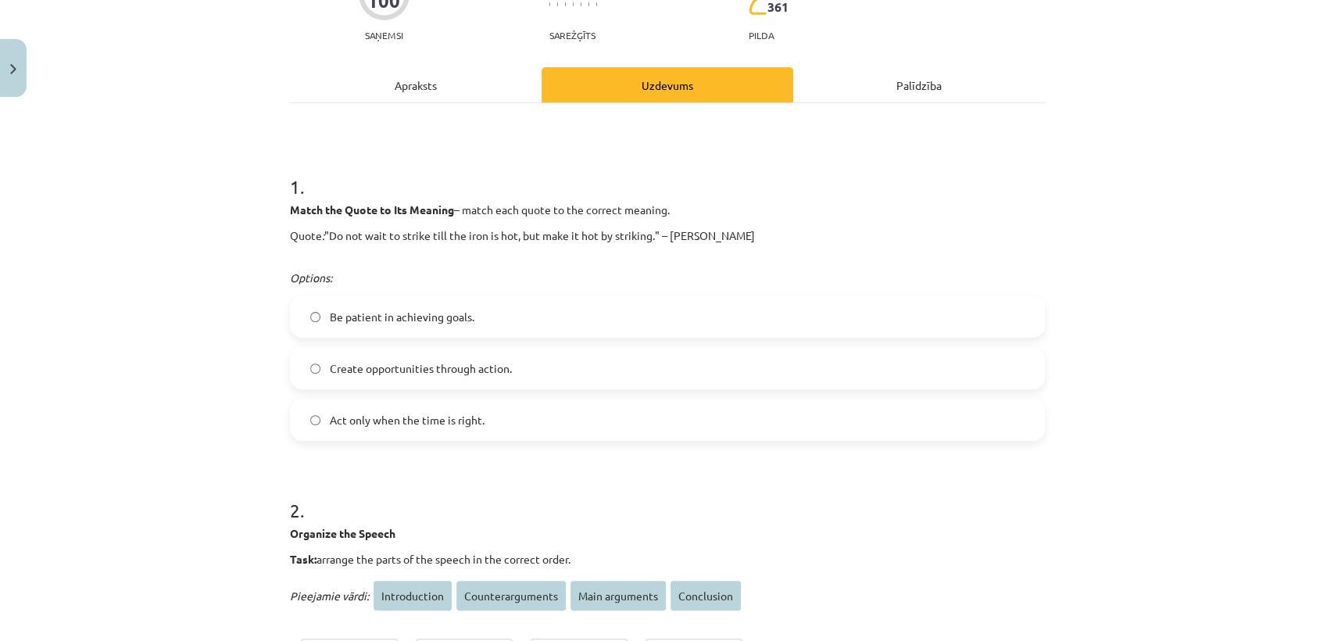
click at [311, 373] on label "Create opportunities through action." at bounding box center [667, 368] width 752 height 39
drag, startPoint x: 281, startPoint y: 206, endPoint x: 639, endPoint y: 420, distance: 417.1
copy div "Match the Quote to Its Meaning – match each quote to the correct meaning. Quote…"
click at [607, 274] on p "Options:" at bounding box center [667, 278] width 755 height 16
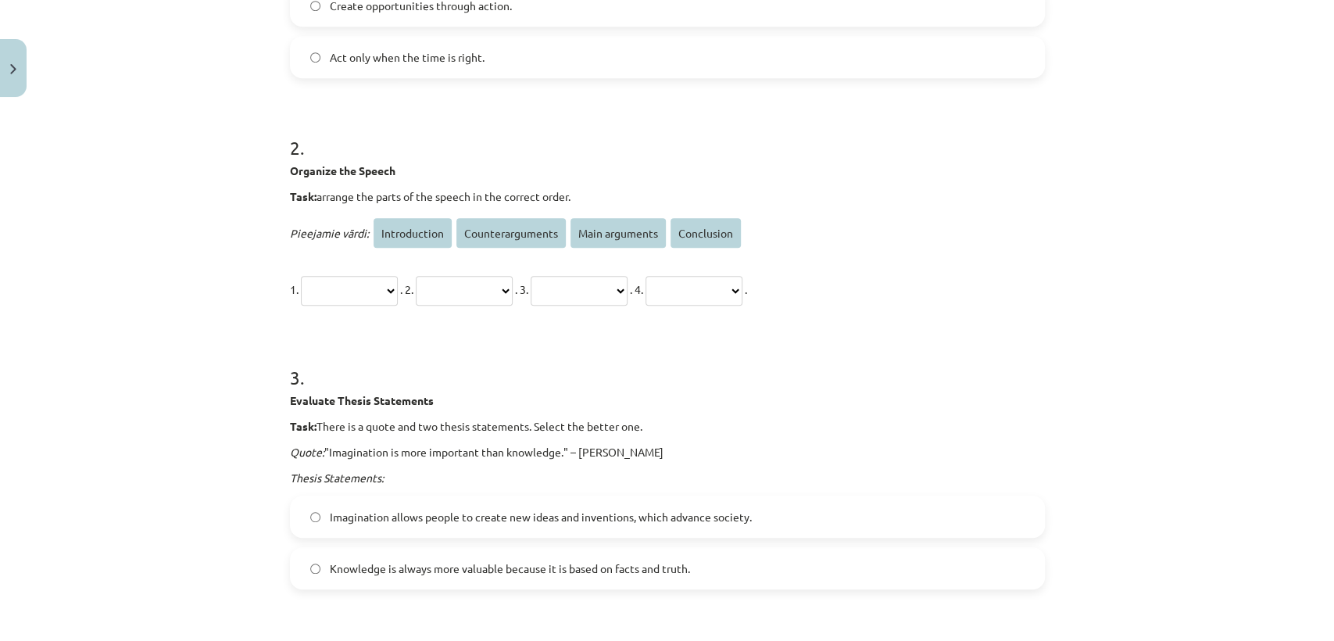
scroll to position [549, 0]
click at [398, 285] on select "**********" at bounding box center [349, 292] width 97 height 30
select select "**********"
click at [301, 277] on select "**********" at bounding box center [349, 292] width 97 height 30
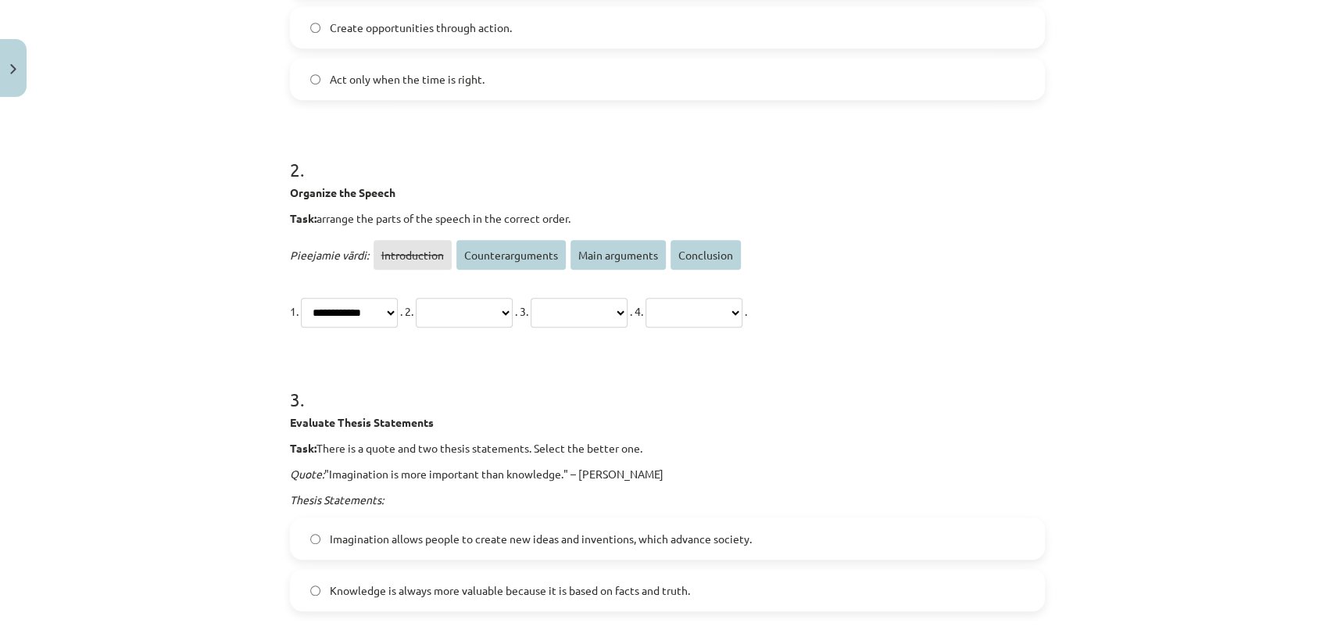
click at [742, 317] on select "**********" at bounding box center [694, 313] width 97 height 30
click at [785, 432] on div "Evaluate Thesis Statements Task: There is a quote and two thesis statements. Se…" at bounding box center [667, 461] width 755 height 94
click at [742, 307] on select "**********" at bounding box center [694, 313] width 97 height 30
select select "**********"
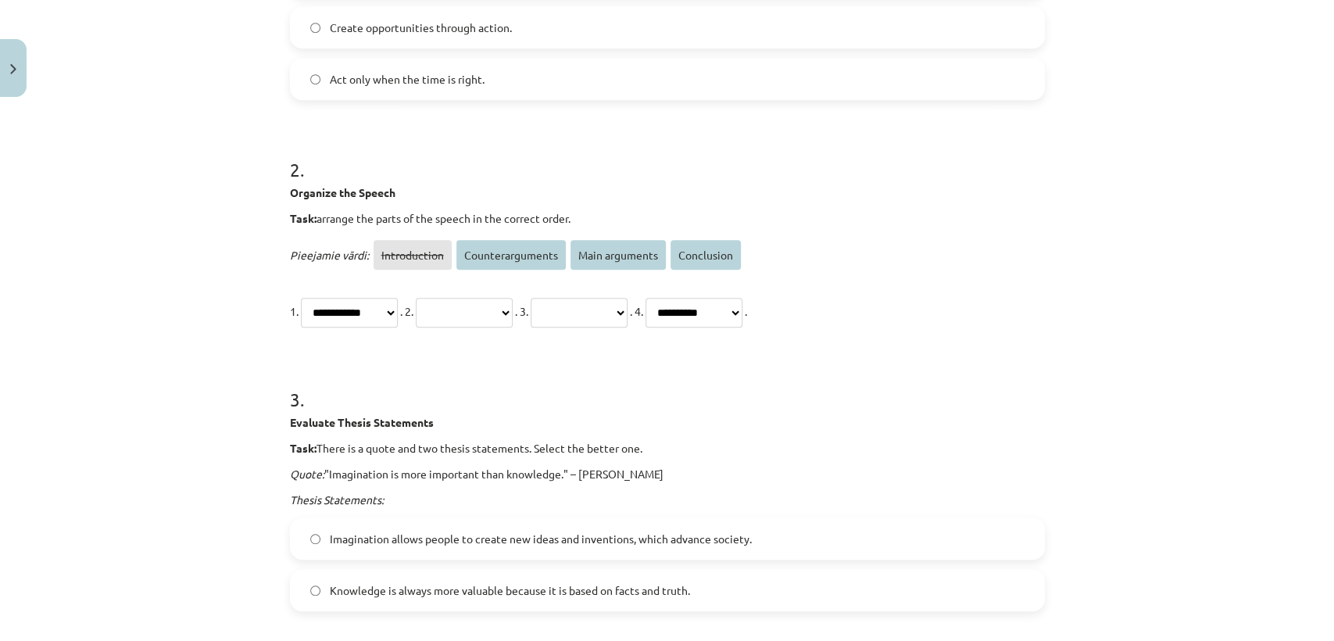
click at [742, 298] on select "**********" at bounding box center [694, 313] width 97 height 30
click at [513, 299] on select "**********" at bounding box center [464, 313] width 97 height 30
select select "**********"
click at [445, 298] on select "**********" at bounding box center [464, 313] width 97 height 30
click at [628, 302] on select "**********" at bounding box center [579, 313] width 97 height 30
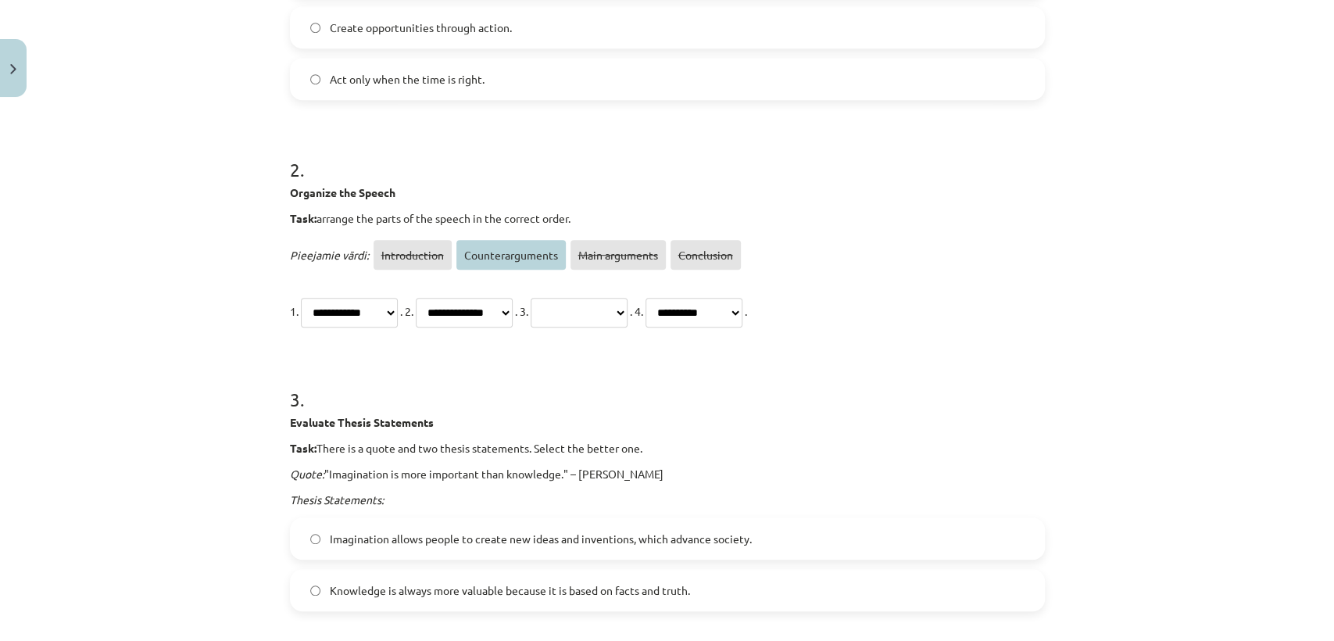
select select "**********"
click at [594, 298] on select "**********" at bounding box center [579, 313] width 97 height 30
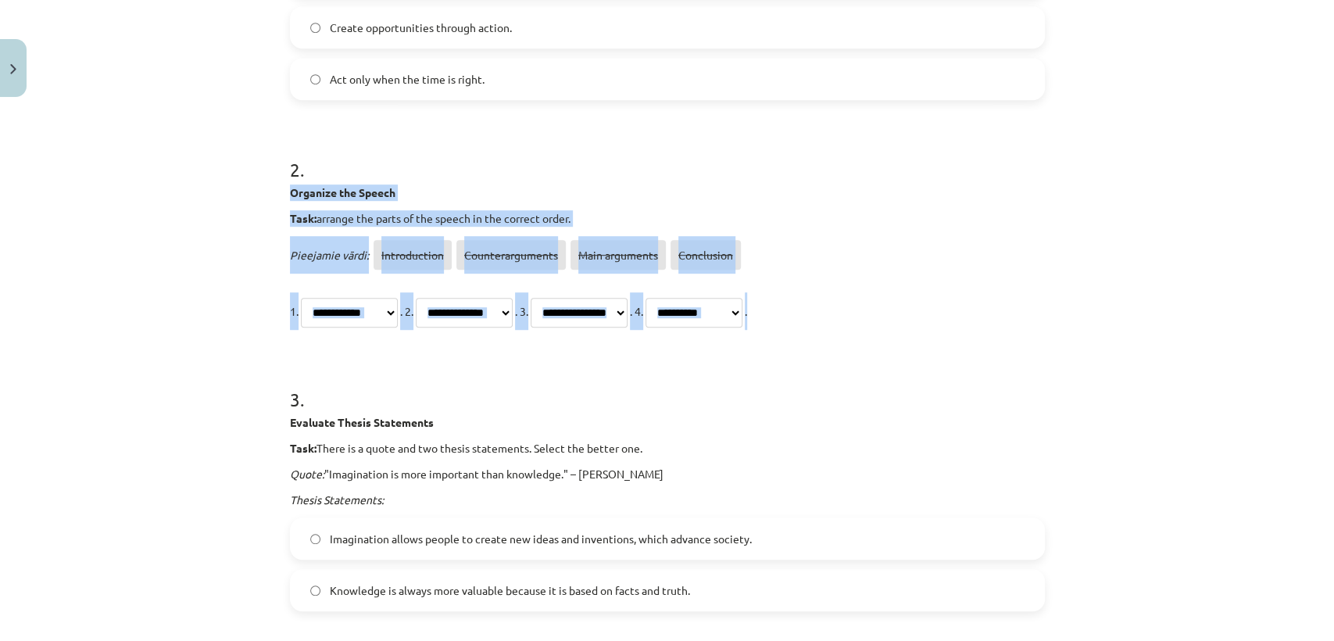
drag, startPoint x: 282, startPoint y: 189, endPoint x: 887, endPoint y: 313, distance: 617.3
click at [887, 313] on div "**********" at bounding box center [667, 230] width 755 height 198
copy div "**********"
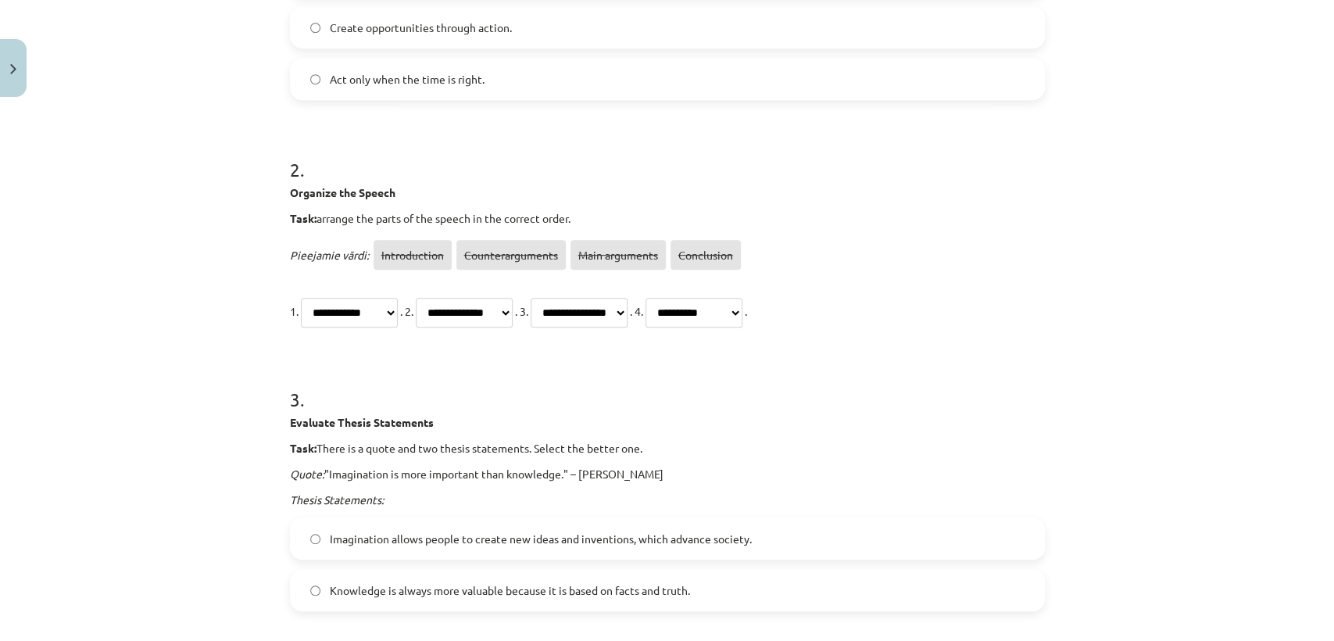
click at [1061, 386] on div "**********" at bounding box center [667, 320] width 1334 height 641
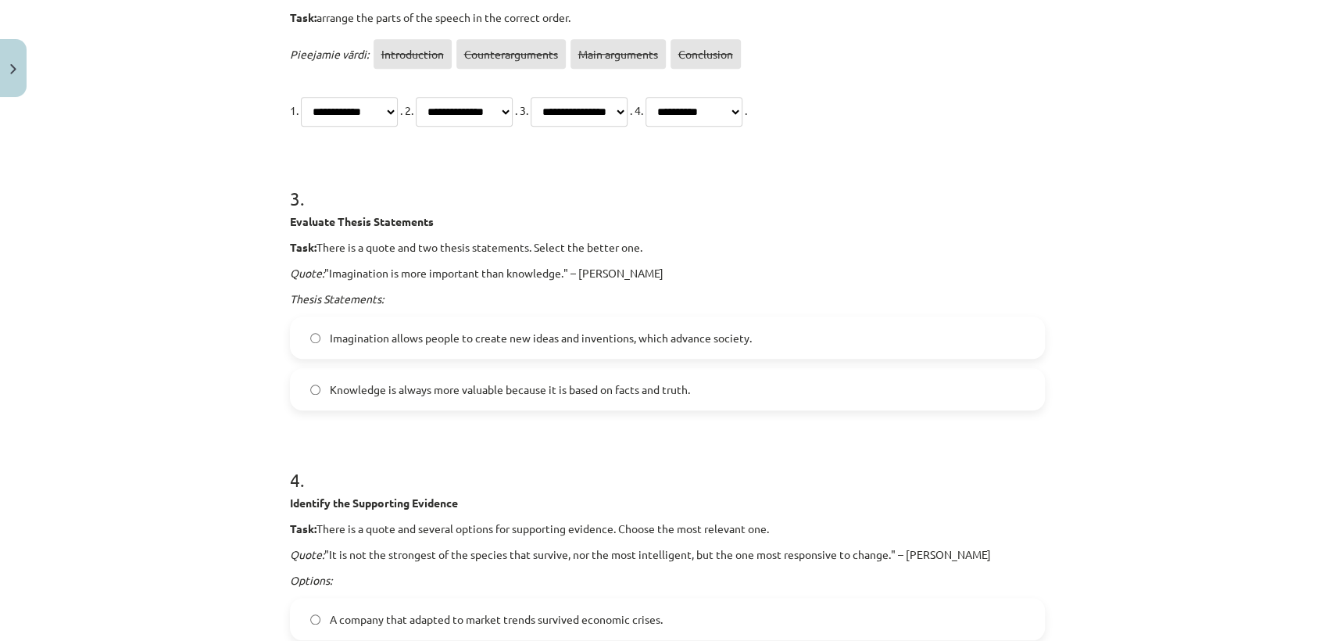
scroll to position [728, 0]
click at [703, 332] on span "Imagination allows people to create new ideas and inventions, which advance soc…" at bounding box center [541, 339] width 422 height 16
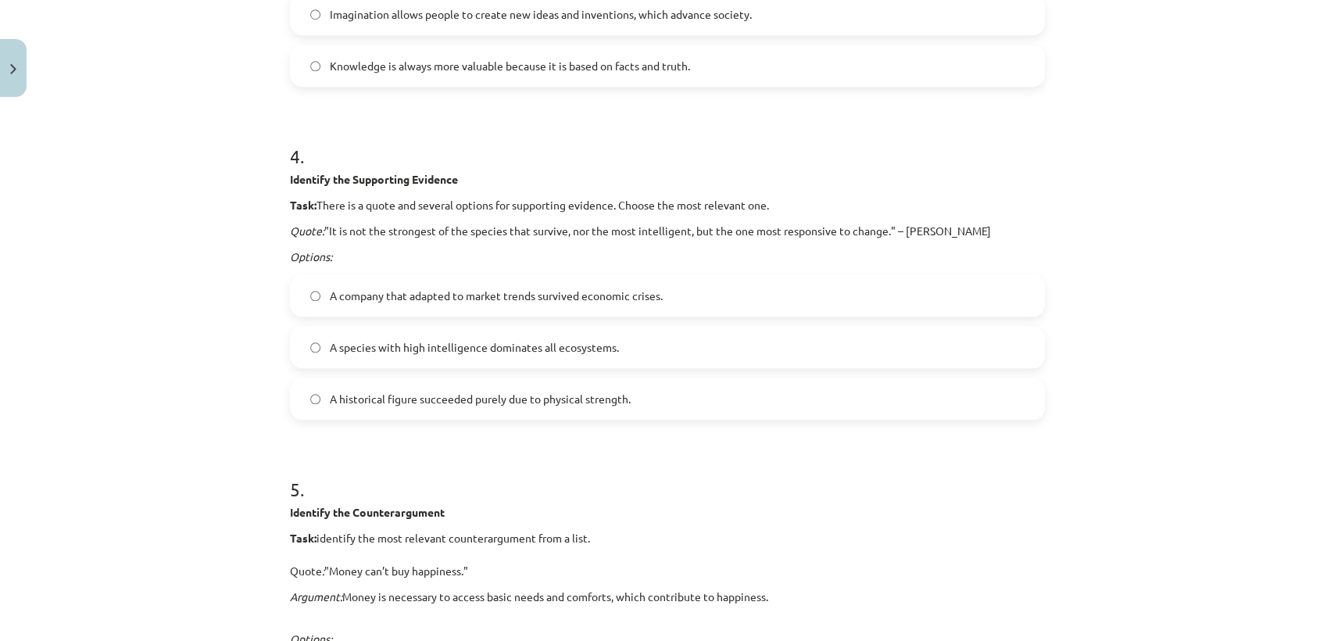
scroll to position [1053, 0]
click at [470, 299] on span "A company that adapted to market trends survived economic crises." at bounding box center [496, 295] width 333 height 16
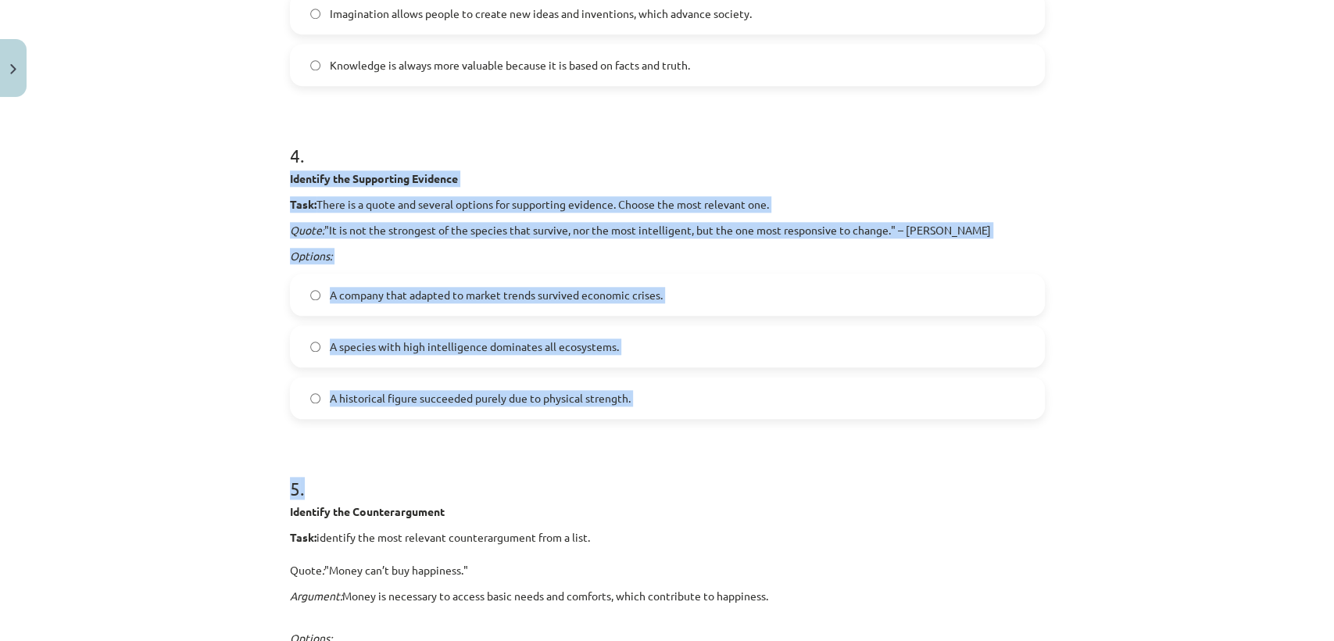
drag, startPoint x: 278, startPoint y: 170, endPoint x: 691, endPoint y: 420, distance: 482.1
copy form "Identify the Supporting Evidence Task: There is a quote and several options for…"
click at [180, 410] on div "**********" at bounding box center [667, 320] width 1334 height 641
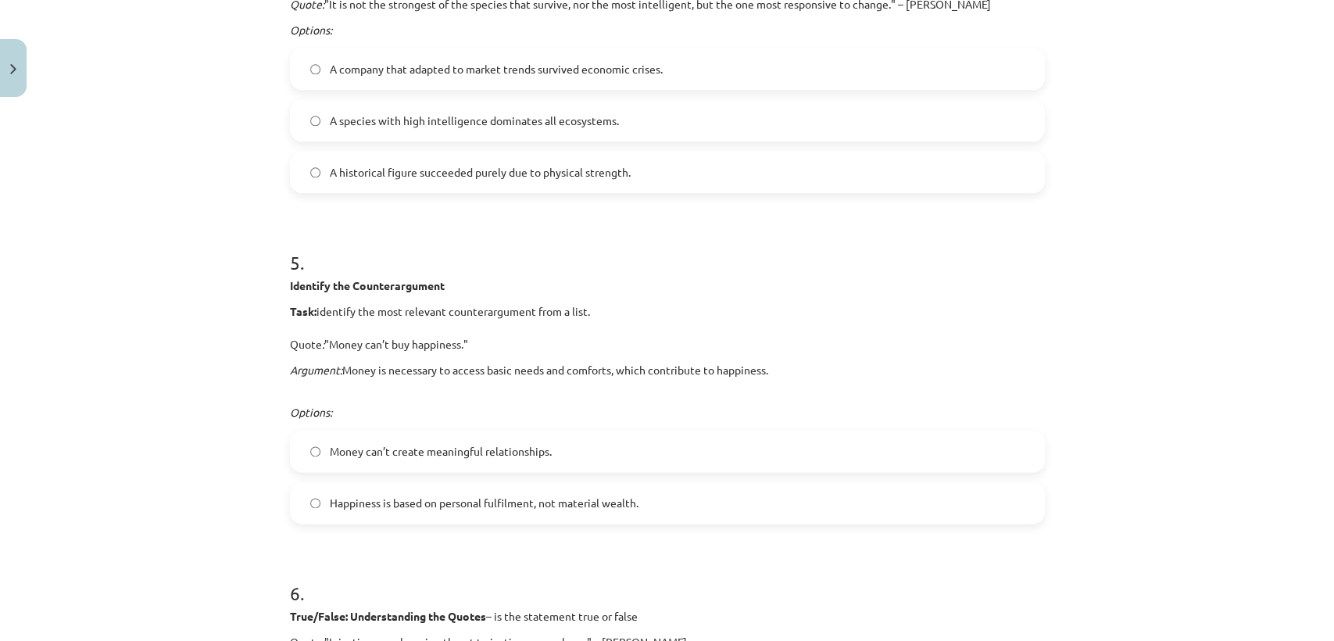
scroll to position [1349, 0]
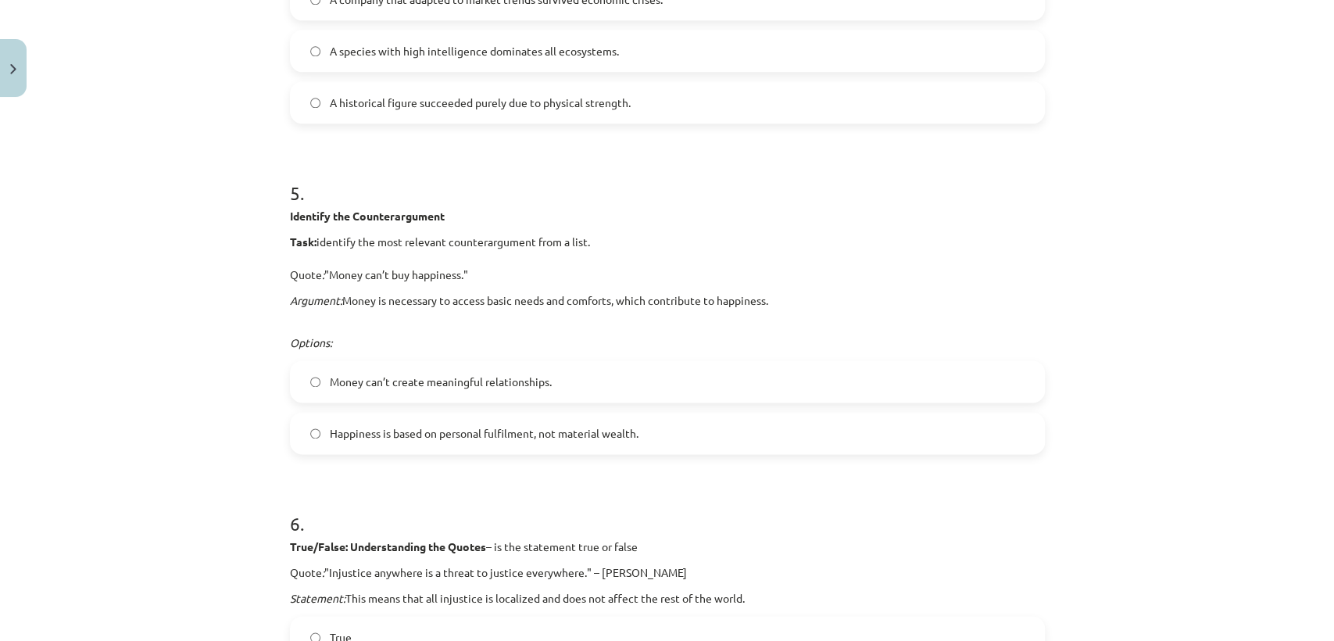
click at [440, 427] on span "Happiness is based on personal fulfilment, not material wealth." at bounding box center [484, 433] width 309 height 16
drag, startPoint x: 280, startPoint y: 213, endPoint x: 669, endPoint y: 433, distance: 447.2
copy div "Identify the Counterargument Task: identify the most relevant counterargument f…"
click at [907, 305] on p "Argument: Money is necessary to access basic needs and comforts, which contribu…" at bounding box center [667, 300] width 755 height 16
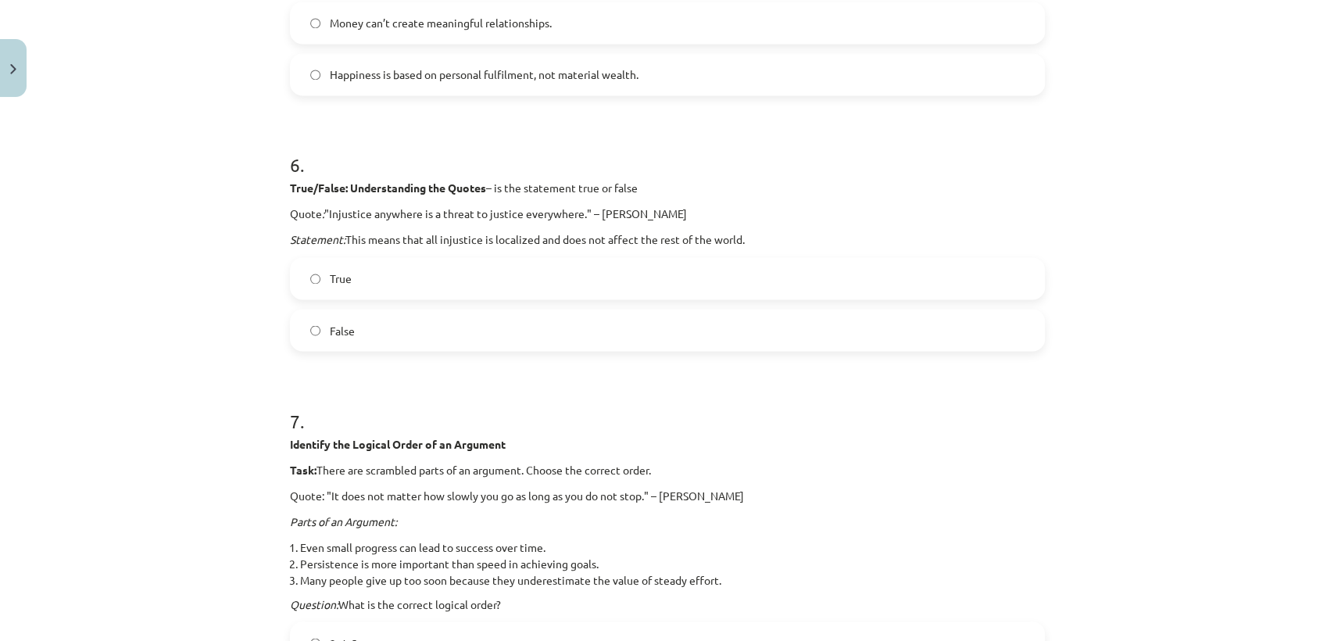
scroll to position [1682, 0]
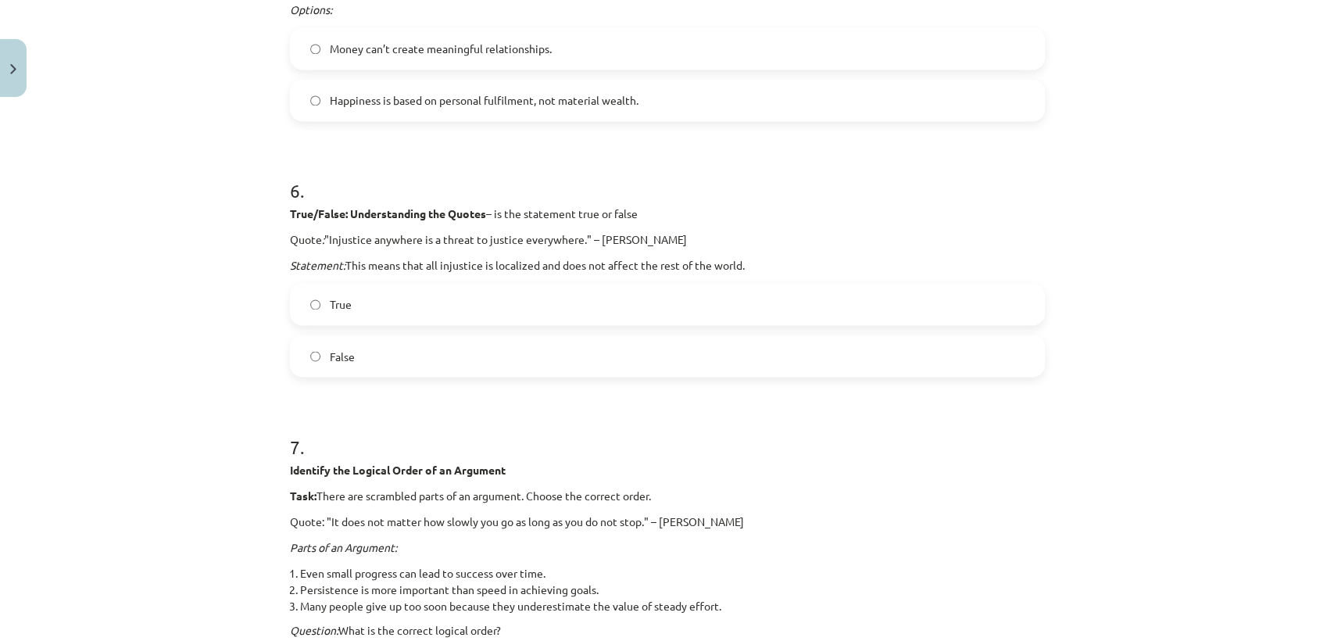
click at [341, 359] on span "False" at bounding box center [342, 356] width 25 height 16
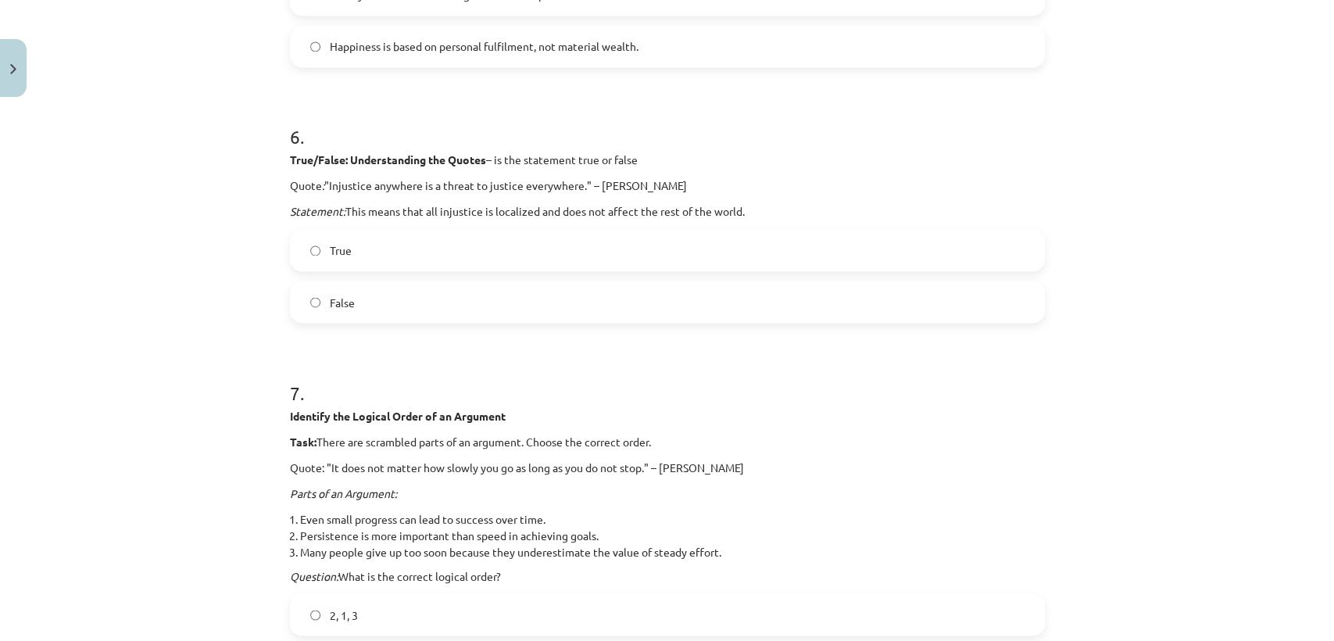
scroll to position [1732, 0]
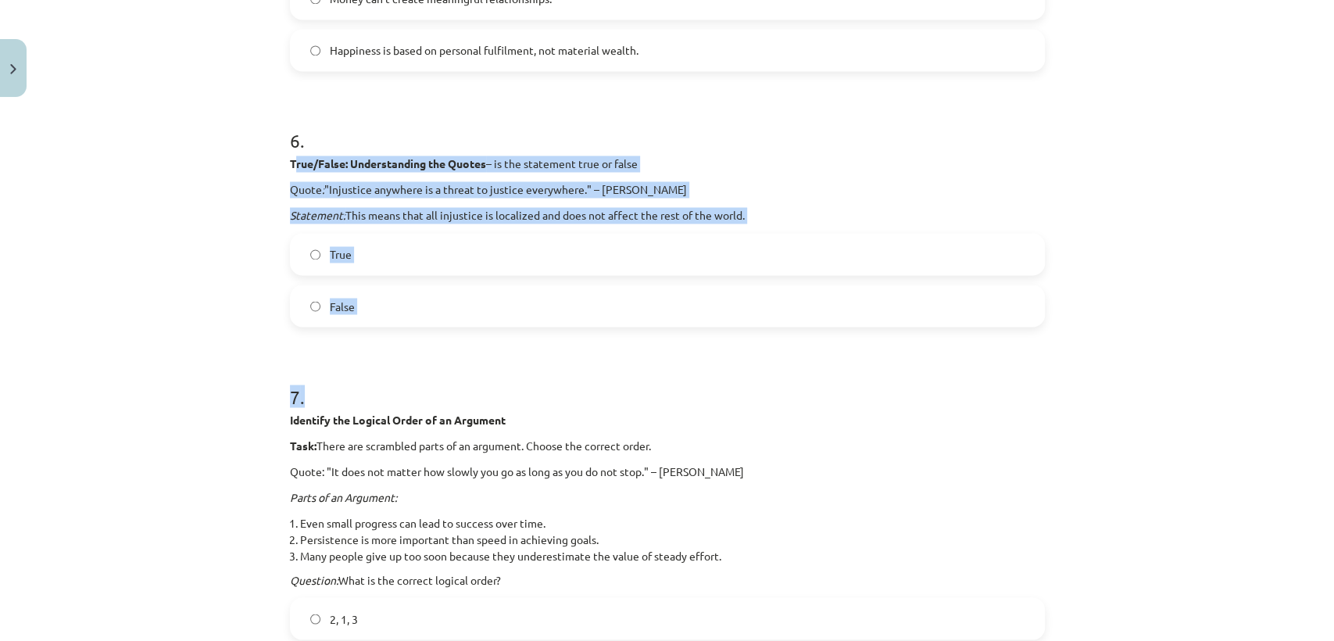
drag, startPoint x: 359, startPoint y: 236, endPoint x: 399, endPoint y: 343, distance: 114.5
click at [399, 343] on form "**********" at bounding box center [667, 613] width 755 height 4019
copy form "rue/False: Understanding the Quotes – is the statement true or false Quote : "I…"
click at [242, 365] on div "**********" at bounding box center [667, 320] width 1334 height 641
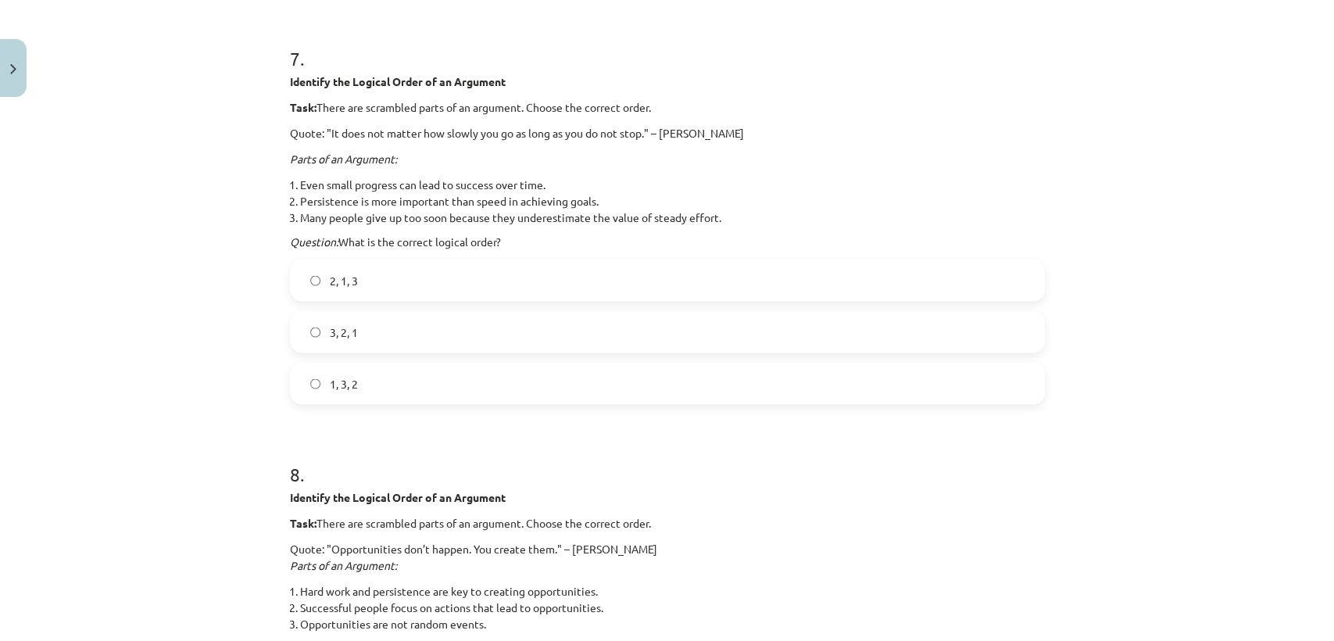
scroll to position [2077, 0]
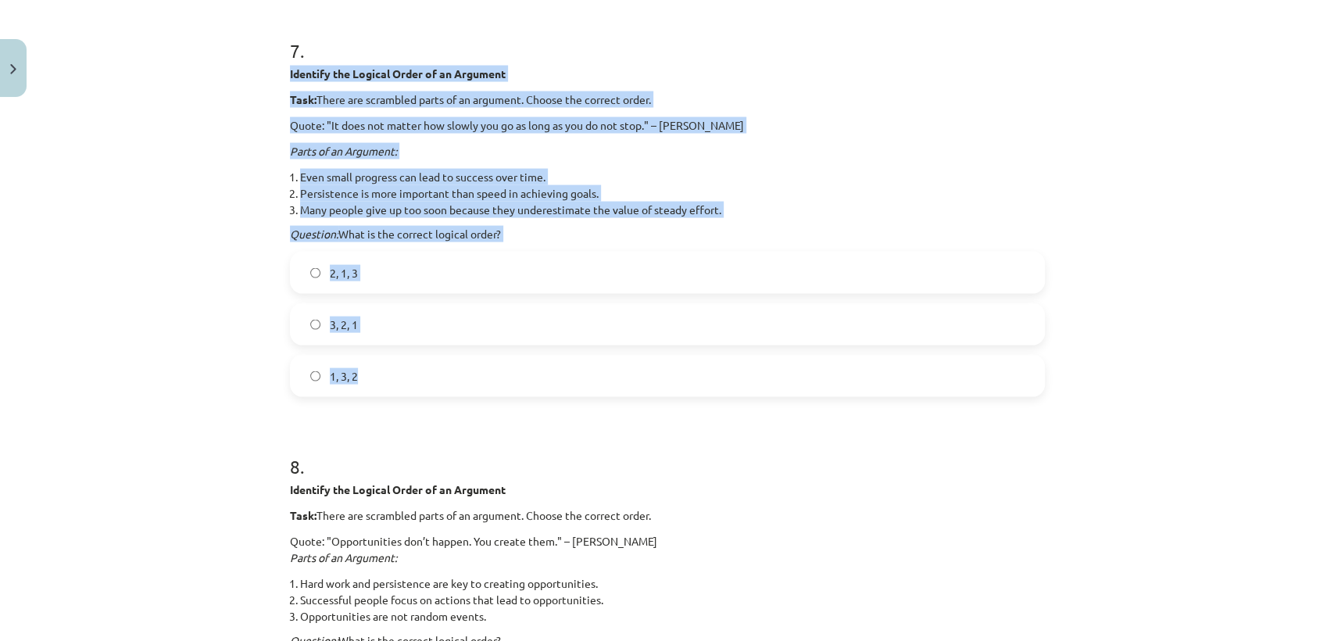
drag, startPoint x: 276, startPoint y: 72, endPoint x: 370, endPoint y: 381, distance: 323.6
click at [370, 381] on div "**********" at bounding box center [668, 236] width 774 height 4369
copy div "Identify the Logical Order of an Argument Task: There are scrambled parts of an…"
click at [232, 331] on div "**********" at bounding box center [667, 320] width 1334 height 641
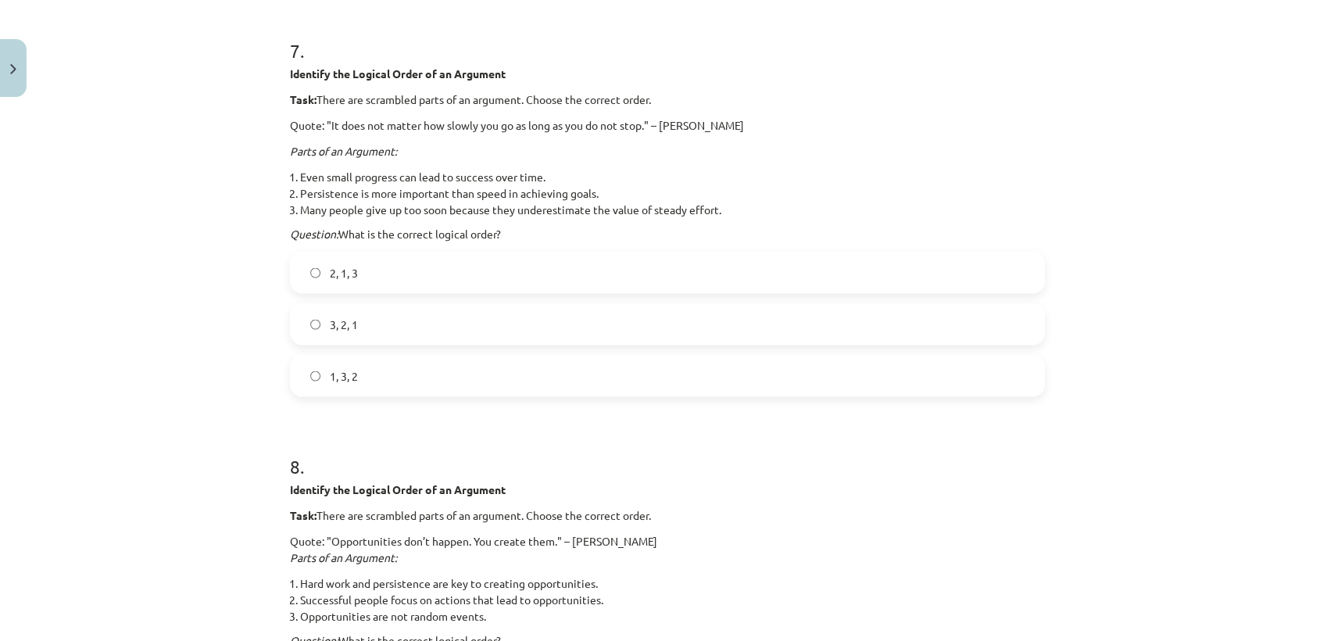
click at [367, 321] on label "3, 2, 1" at bounding box center [667, 324] width 752 height 39
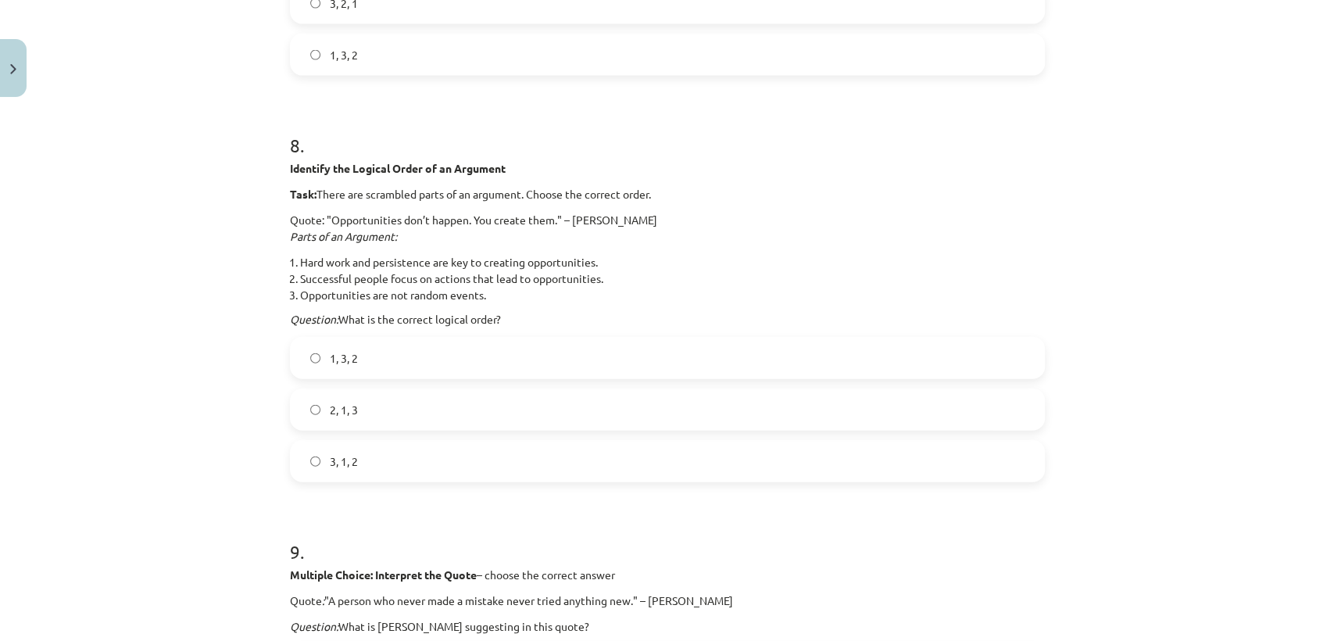
scroll to position [2399, 0]
drag, startPoint x: 291, startPoint y: 168, endPoint x: 439, endPoint y: 460, distance: 327.1
copy div "Identify the Logical Order of an Argument Task: There are scrambled parts of an…"
click at [218, 470] on div "**********" at bounding box center [667, 320] width 1334 height 641
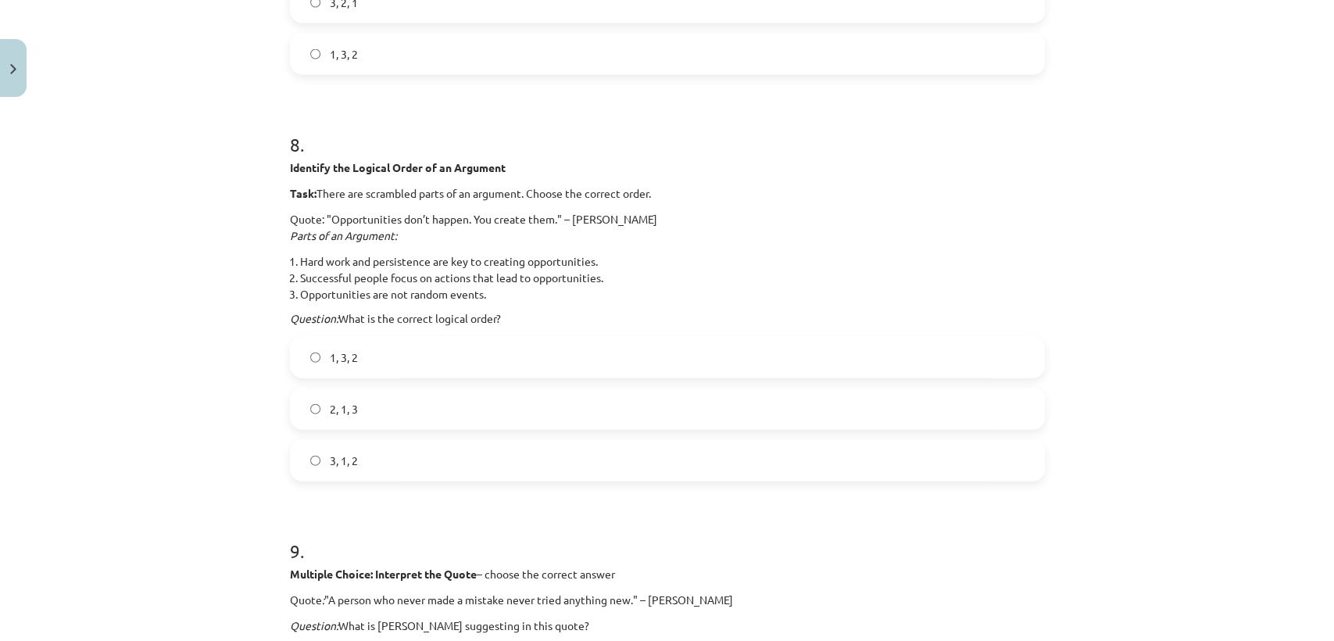
click at [466, 448] on label "3, 1, 2" at bounding box center [667, 460] width 752 height 39
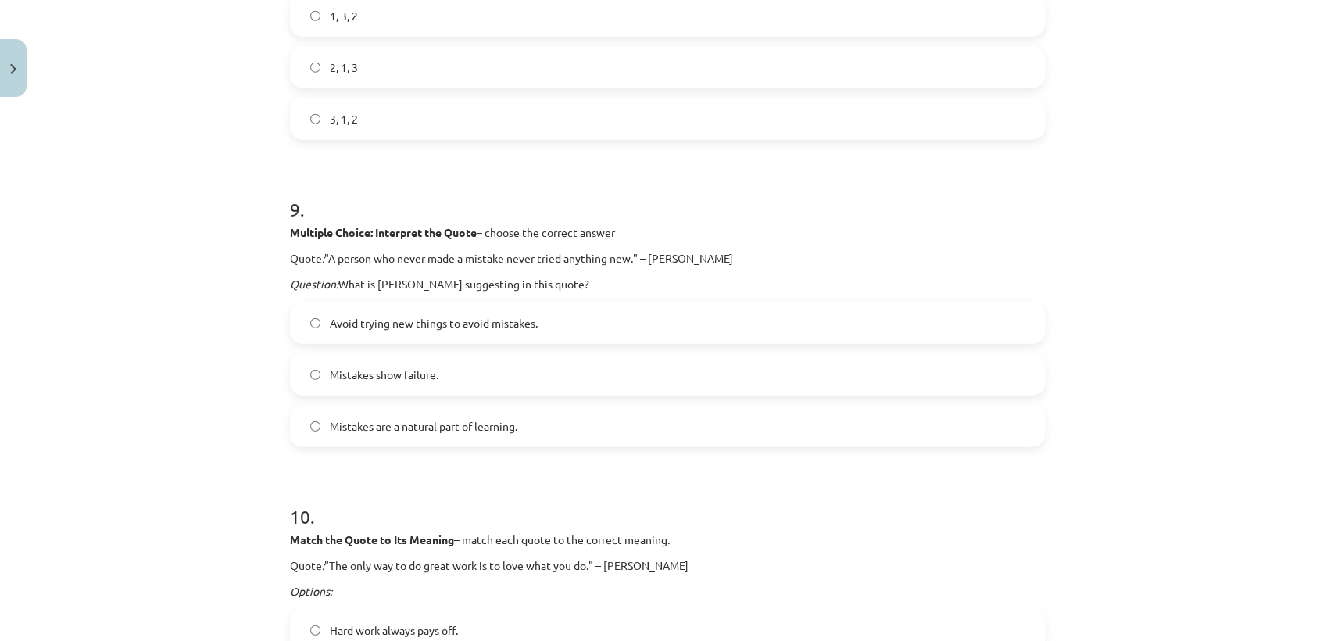
scroll to position [2745, 0]
click at [420, 424] on span "Mistakes are a natural part of learning." at bounding box center [424, 421] width 188 height 16
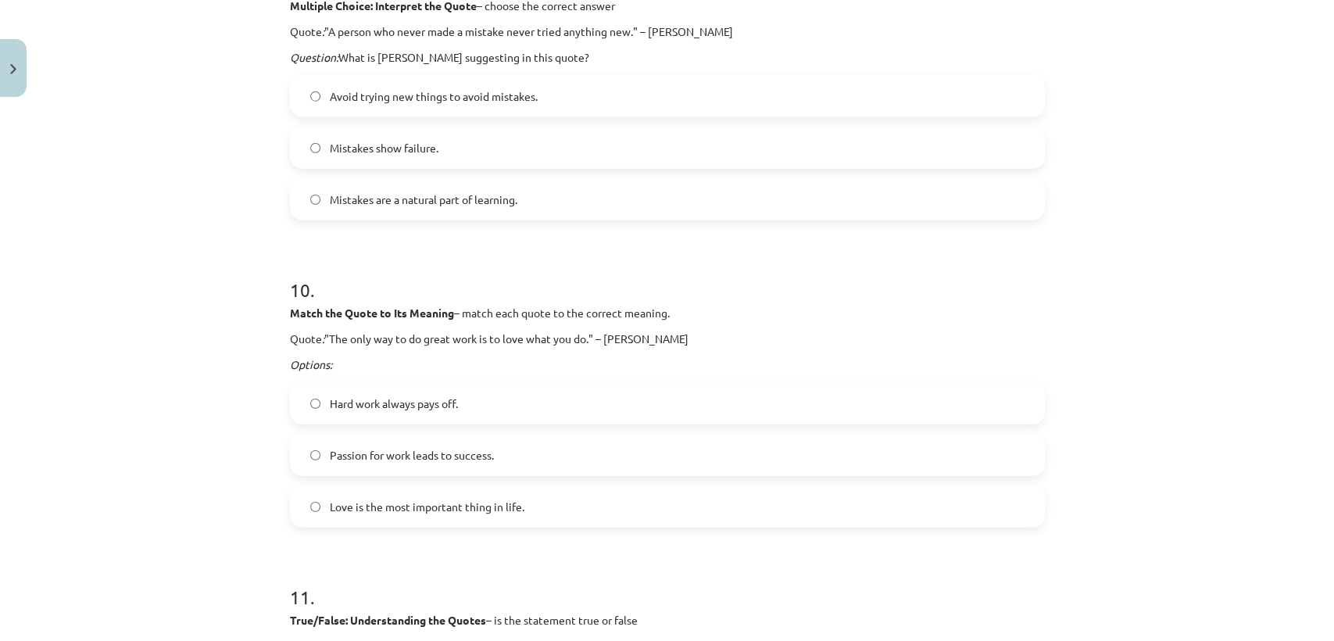
scroll to position [3023, 0]
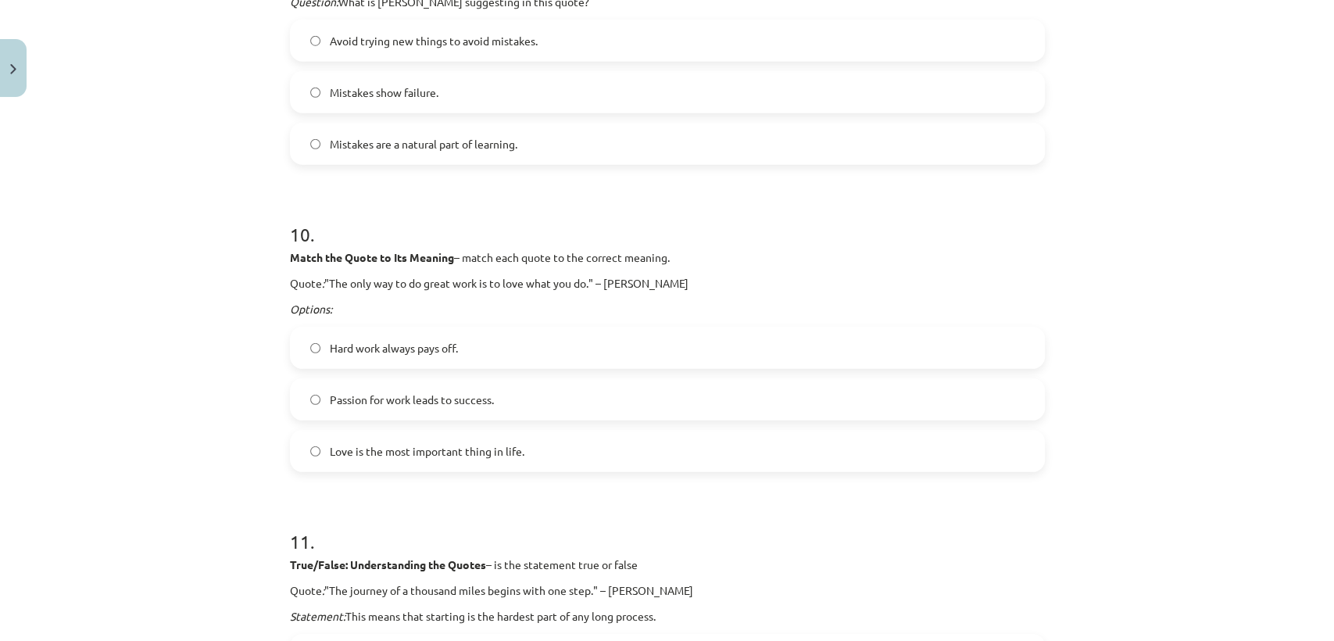
click at [400, 411] on label "Passion for work leads to success." at bounding box center [667, 399] width 752 height 39
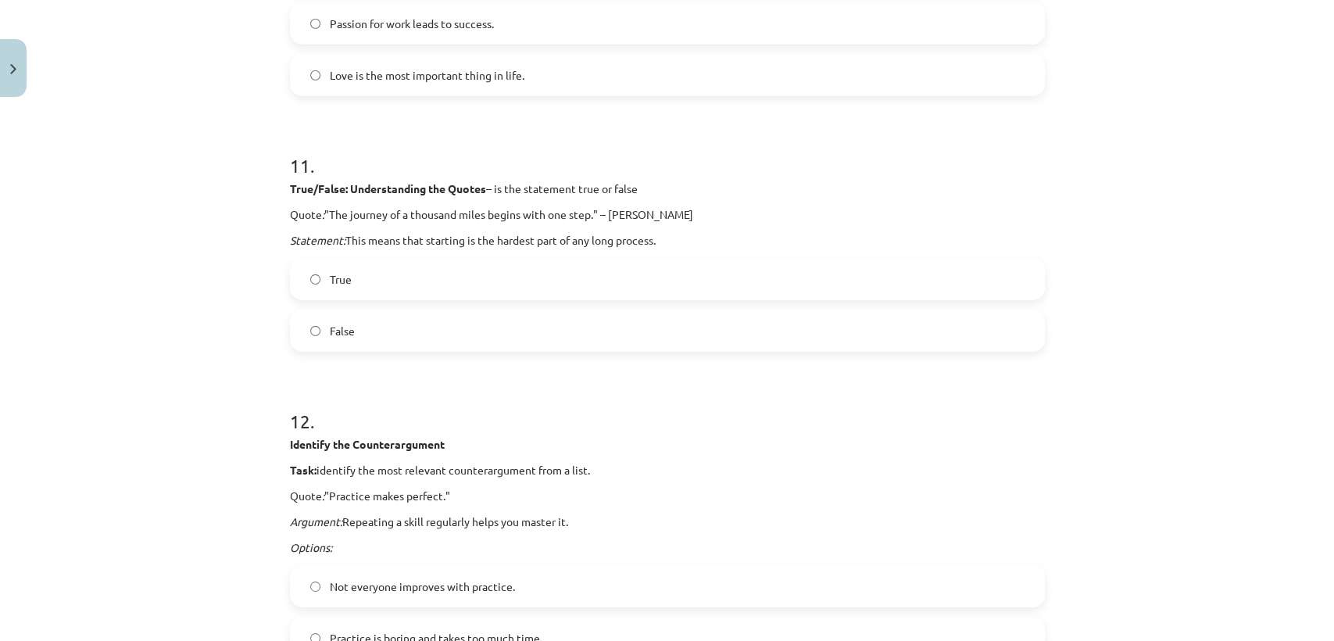
scroll to position [3404, 0]
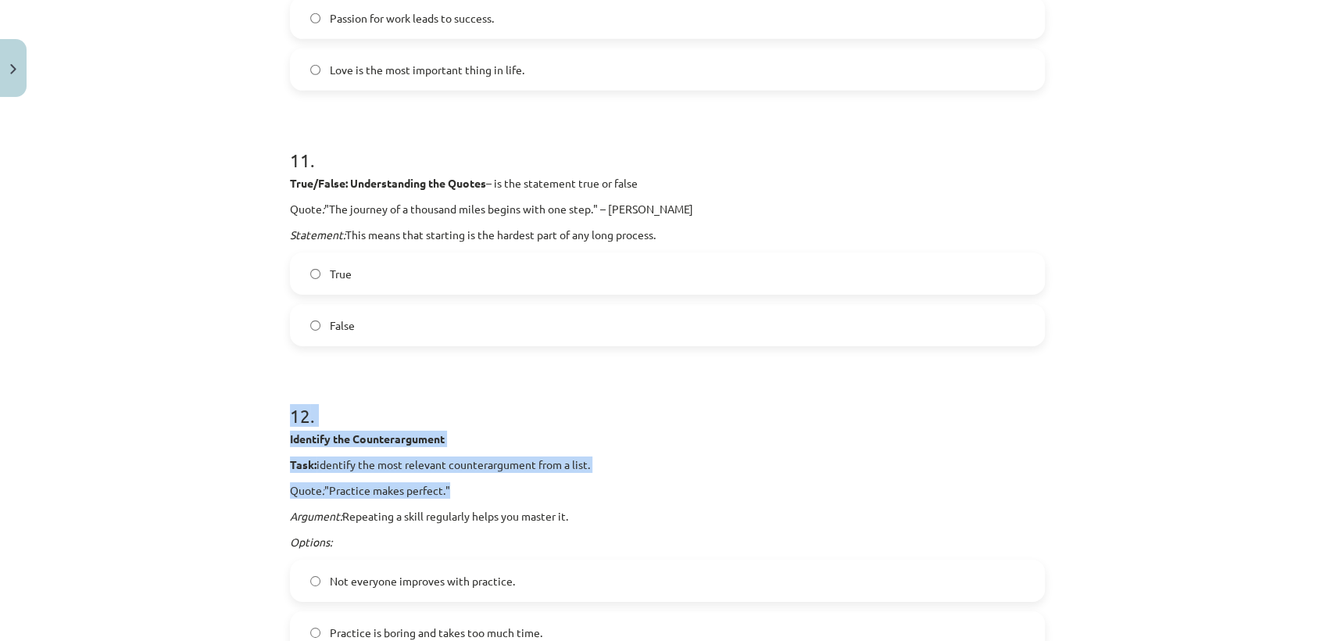
drag, startPoint x: 178, startPoint y: 501, endPoint x: 281, endPoint y: 357, distance: 177.0
click at [281, 357] on div "**********" at bounding box center [667, 320] width 1334 height 641
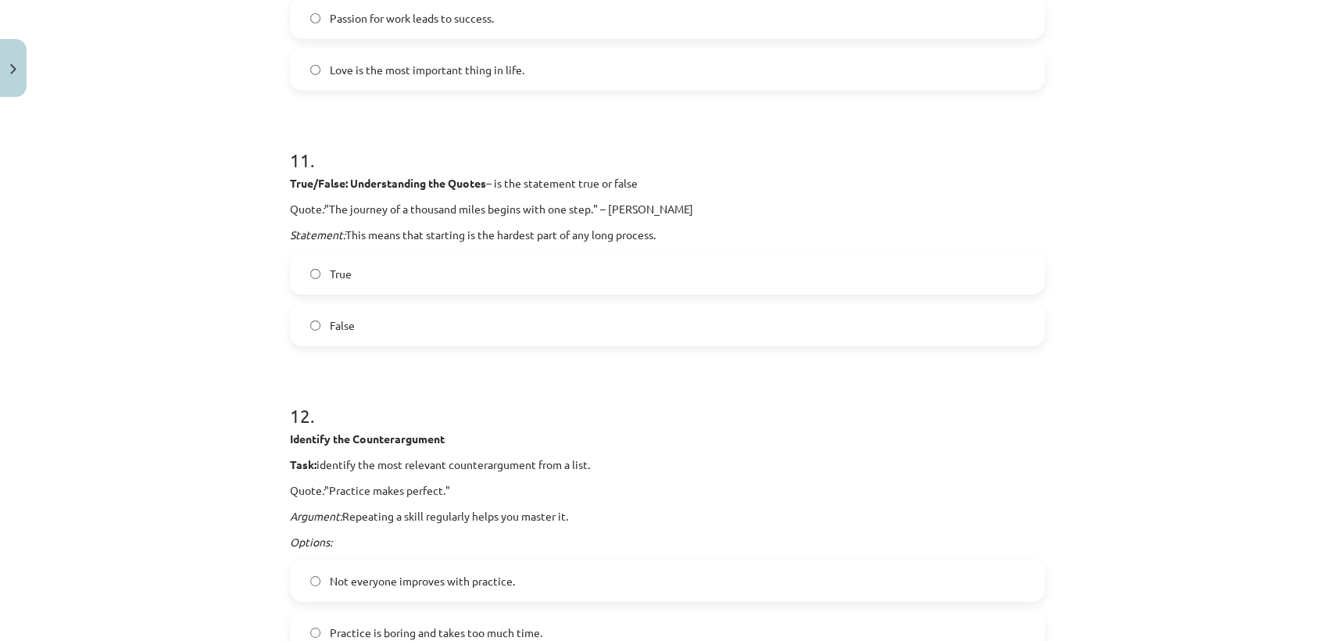
click at [208, 306] on div "**********" at bounding box center [667, 320] width 1334 height 641
click at [330, 280] on span "True" at bounding box center [341, 274] width 22 height 16
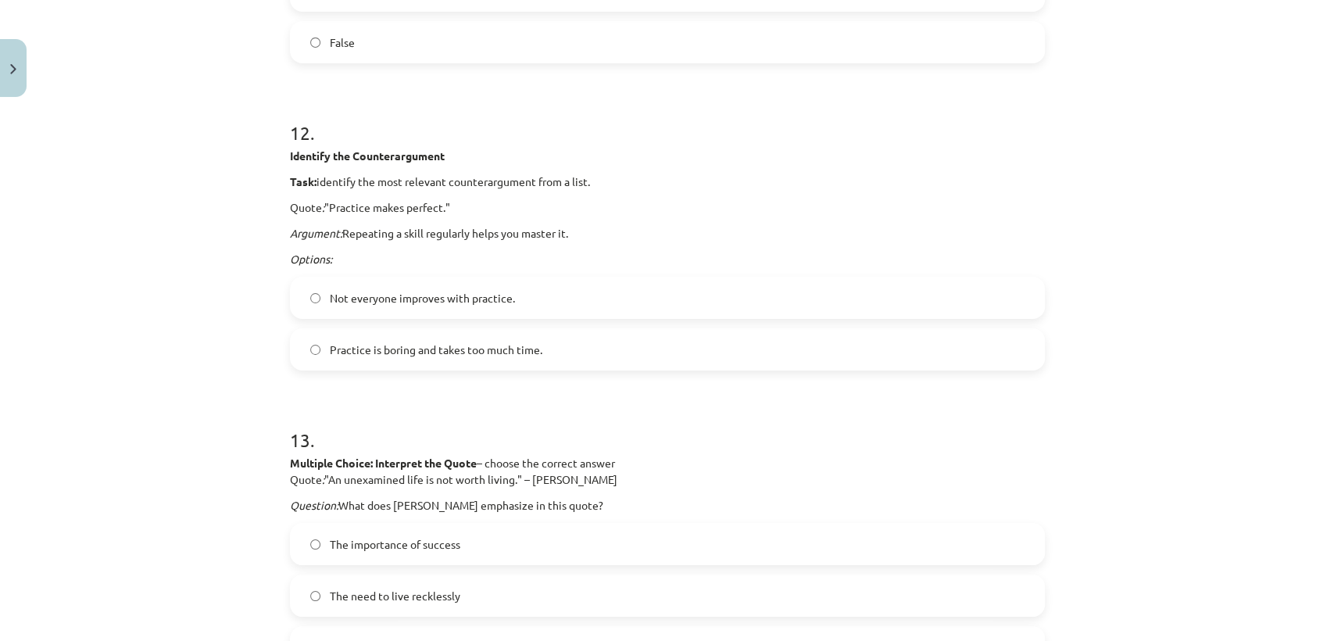
drag, startPoint x: 142, startPoint y: 377, endPoint x: 109, endPoint y: 544, distance: 170.6
click at [109, 544] on div "**********" at bounding box center [667, 320] width 1334 height 641
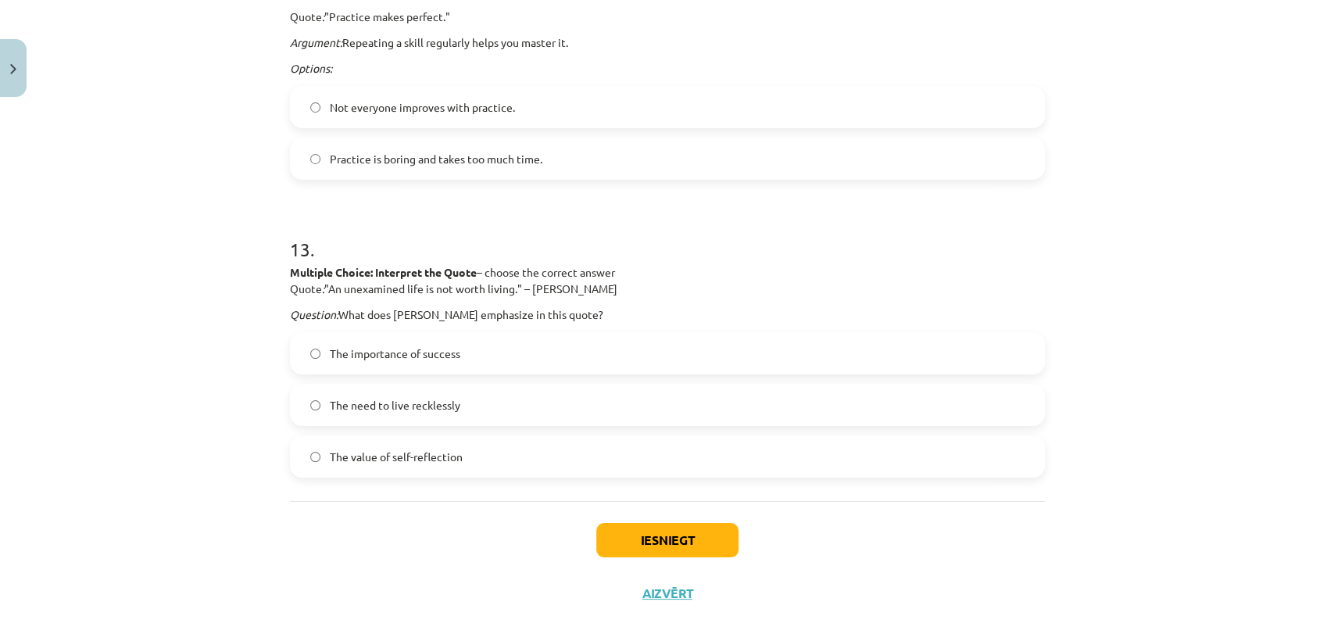
scroll to position [3895, 0]
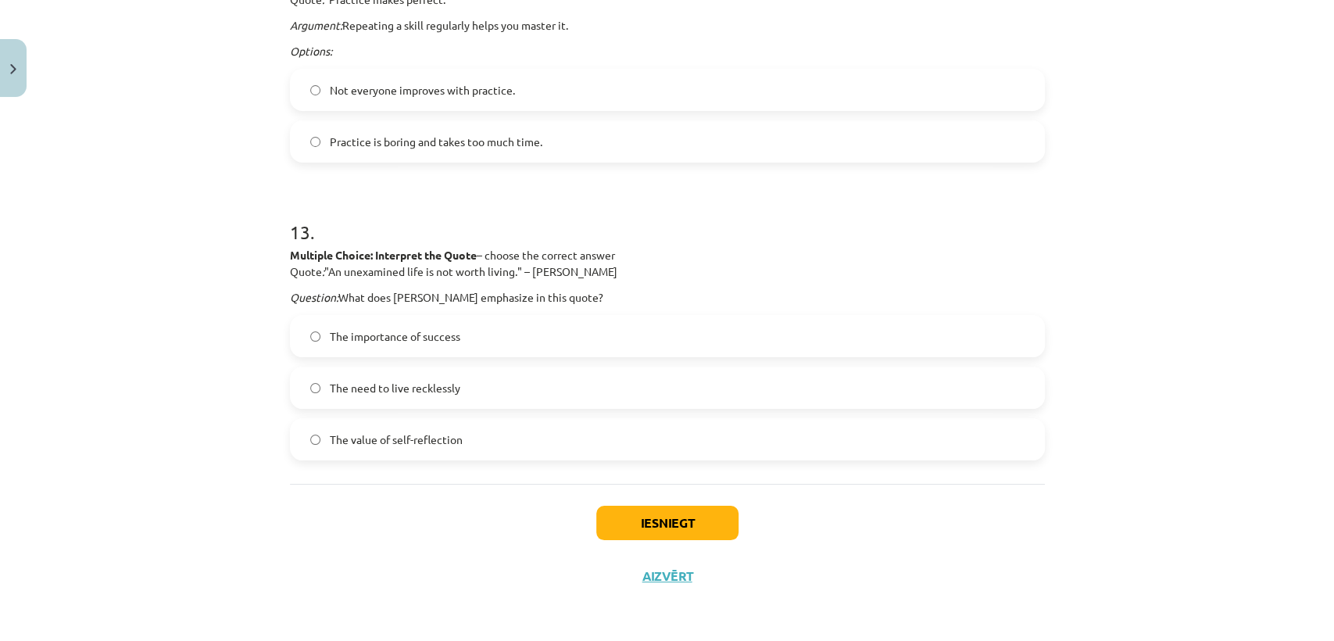
drag, startPoint x: 271, startPoint y: 252, endPoint x: 488, endPoint y: 450, distance: 293.2
click at [488, 450] on div "**********" at bounding box center [667, 320] width 1334 height 641
copy div "Multiple Choice: Interpret the Quote – choose the correct answer Quote : "An un…"
click at [240, 492] on div "**********" at bounding box center [667, 320] width 1334 height 641
click at [457, 425] on label "The value of self-reflection" at bounding box center [667, 439] width 752 height 39
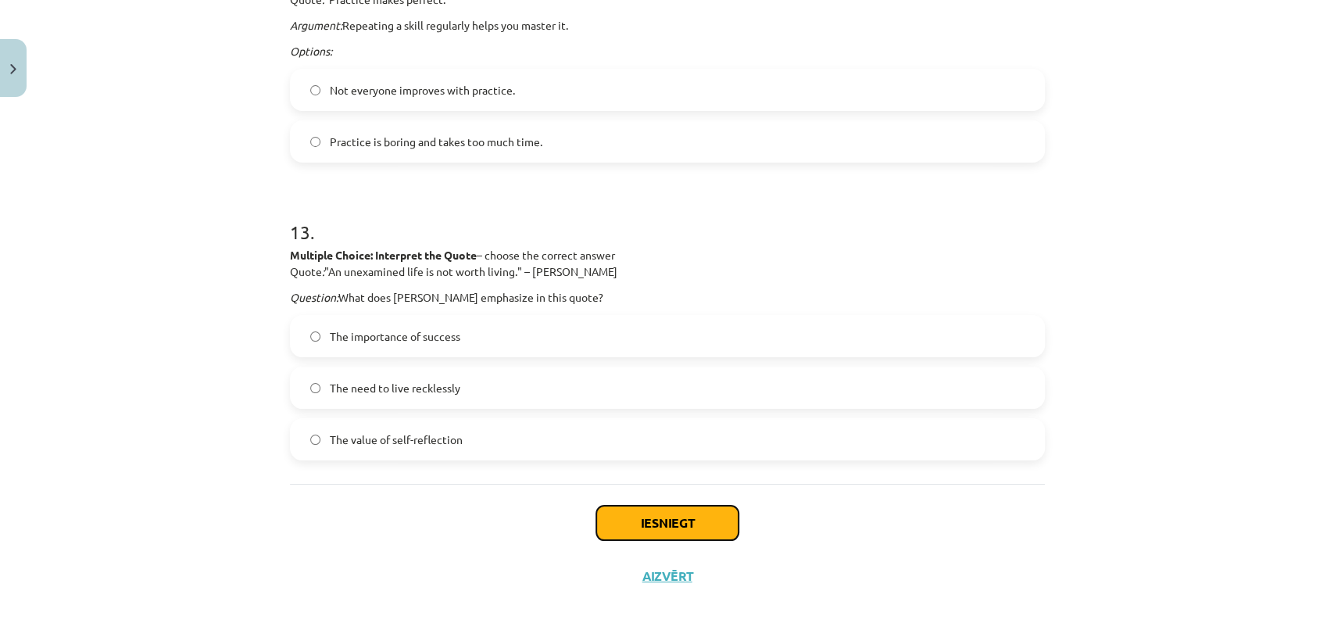
click at [639, 522] on button "Iesniegt" at bounding box center [667, 523] width 142 height 34
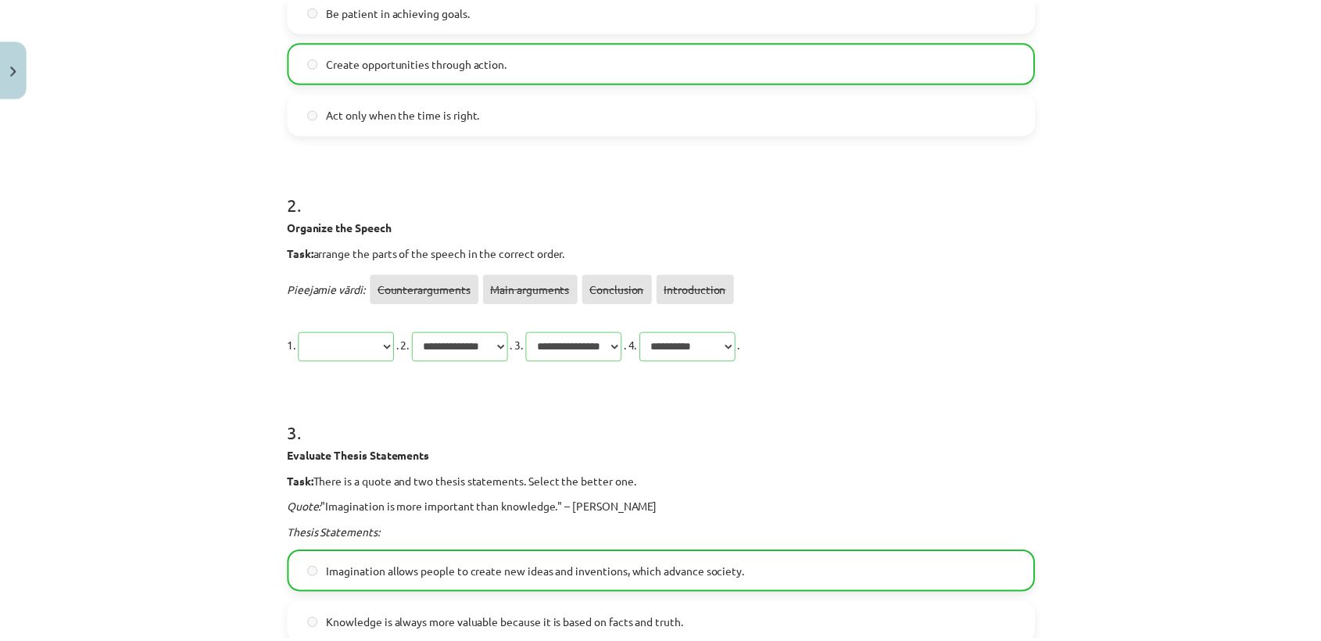
scroll to position [0, 0]
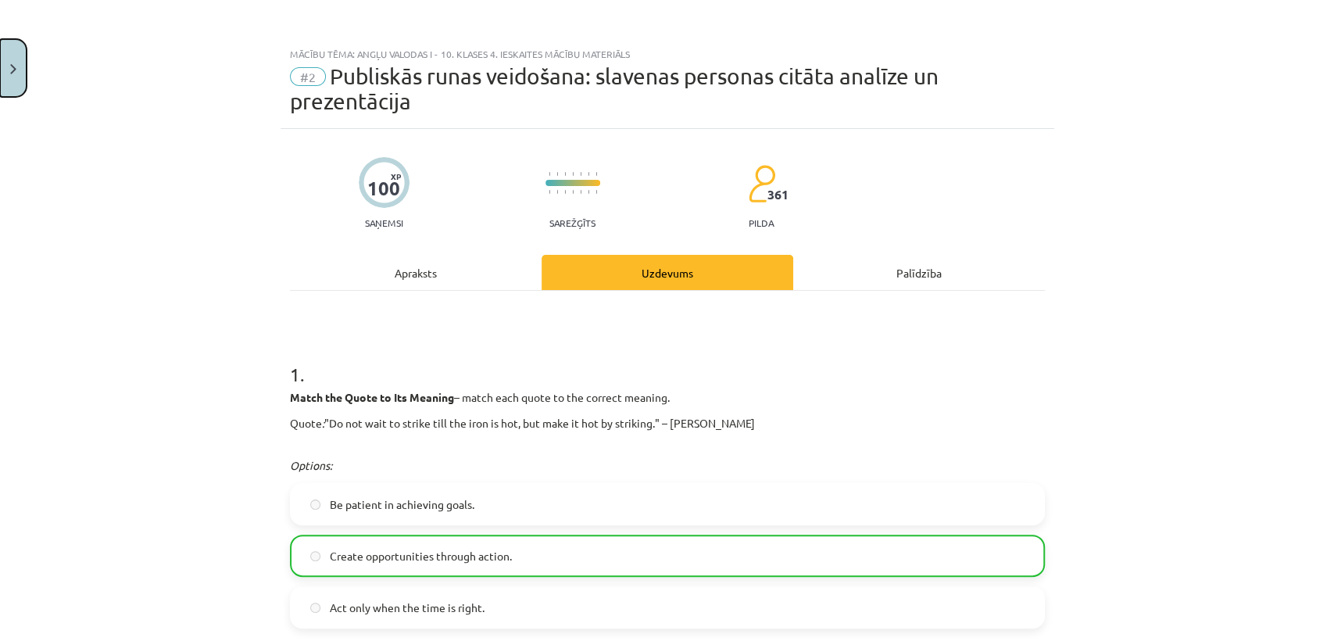
click at [1, 64] on button "Close" at bounding box center [13, 68] width 27 height 58
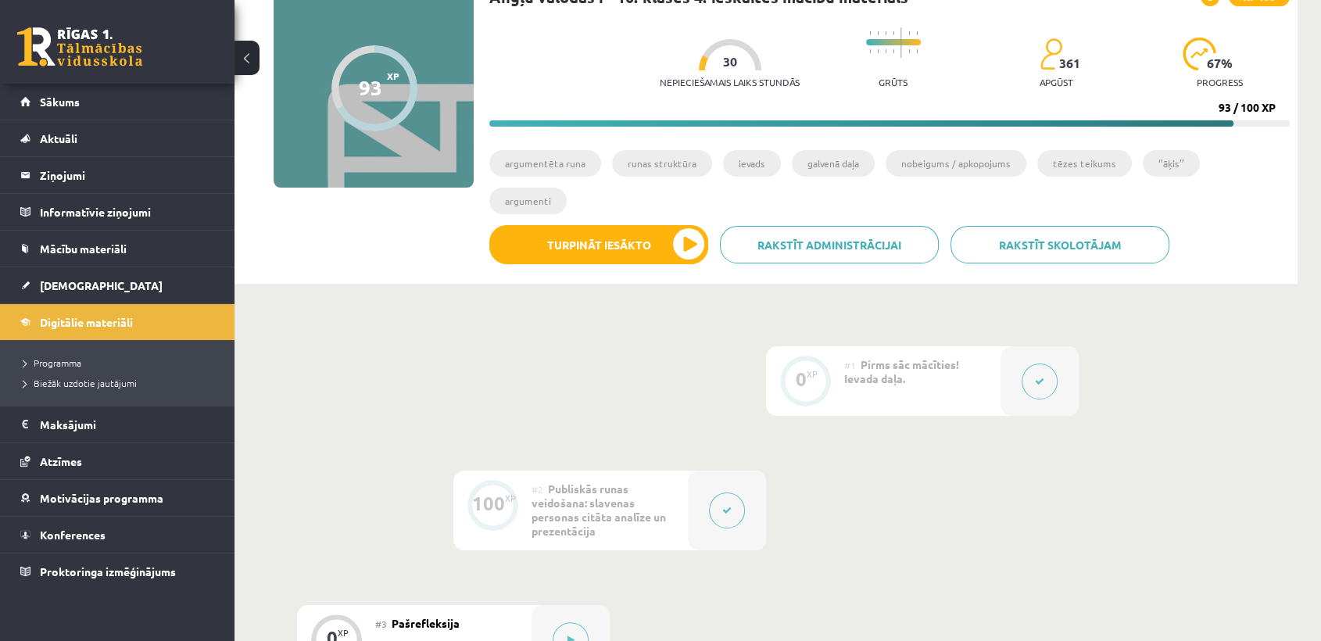
scroll to position [136, 0]
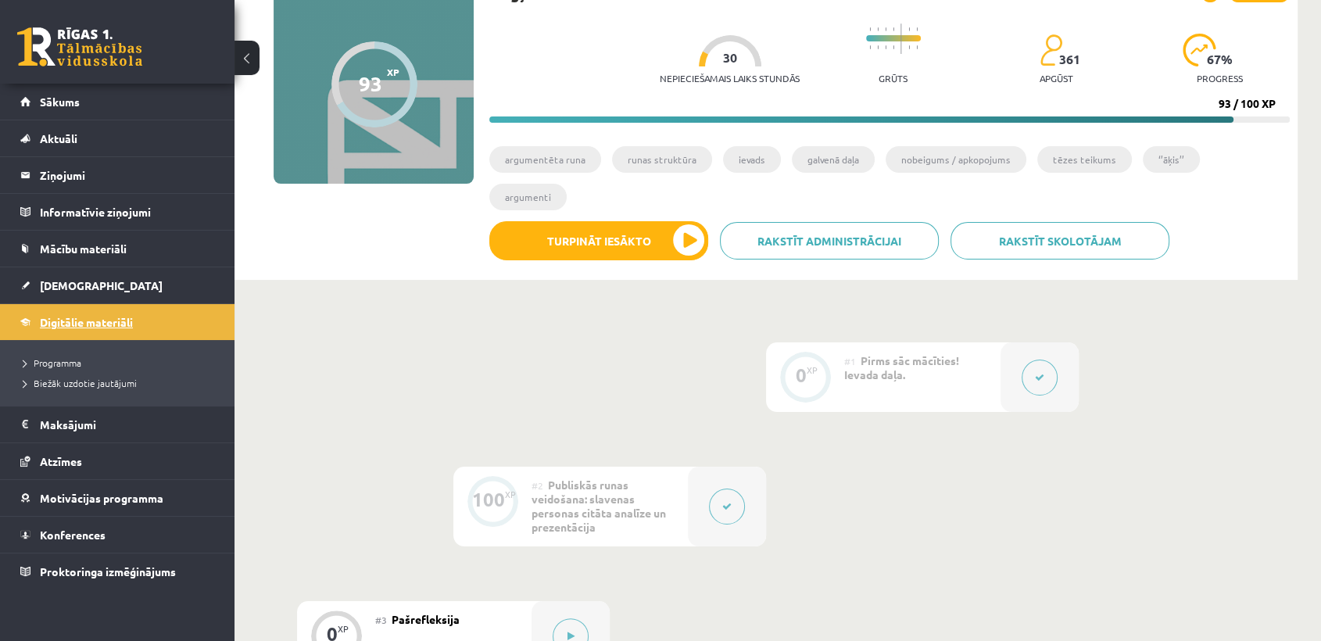
click at [118, 319] on span "Digitālie materiāli" at bounding box center [86, 322] width 93 height 14
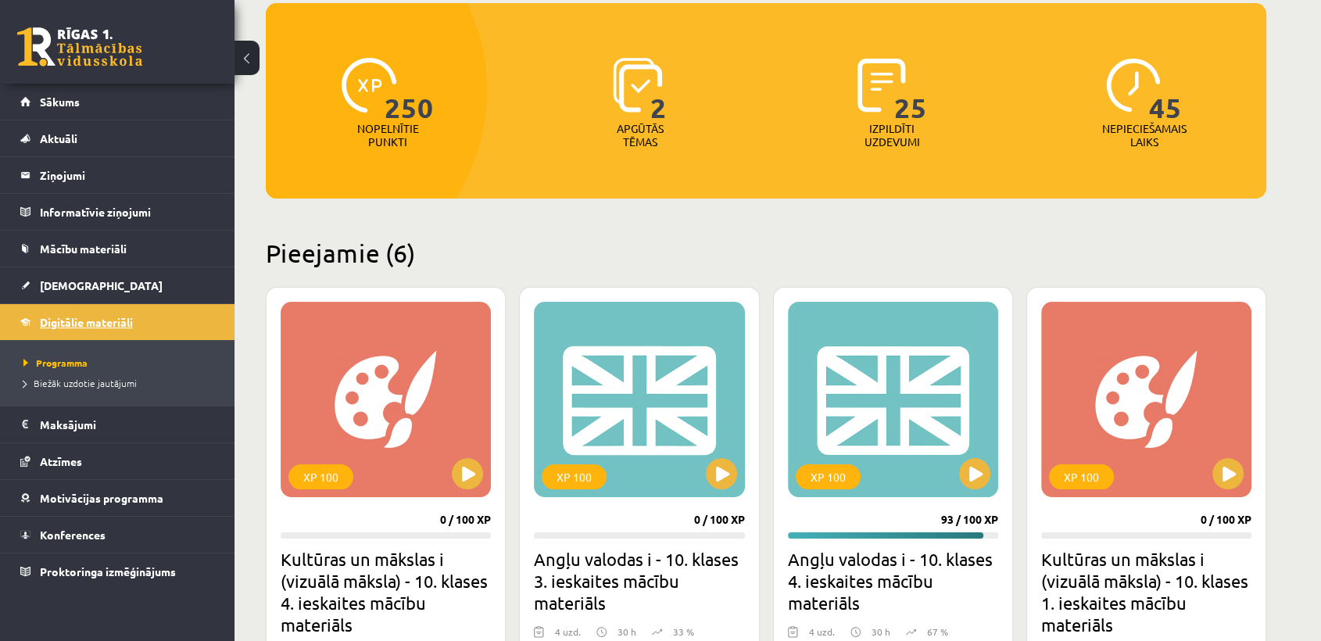
scroll to position [266, 0]
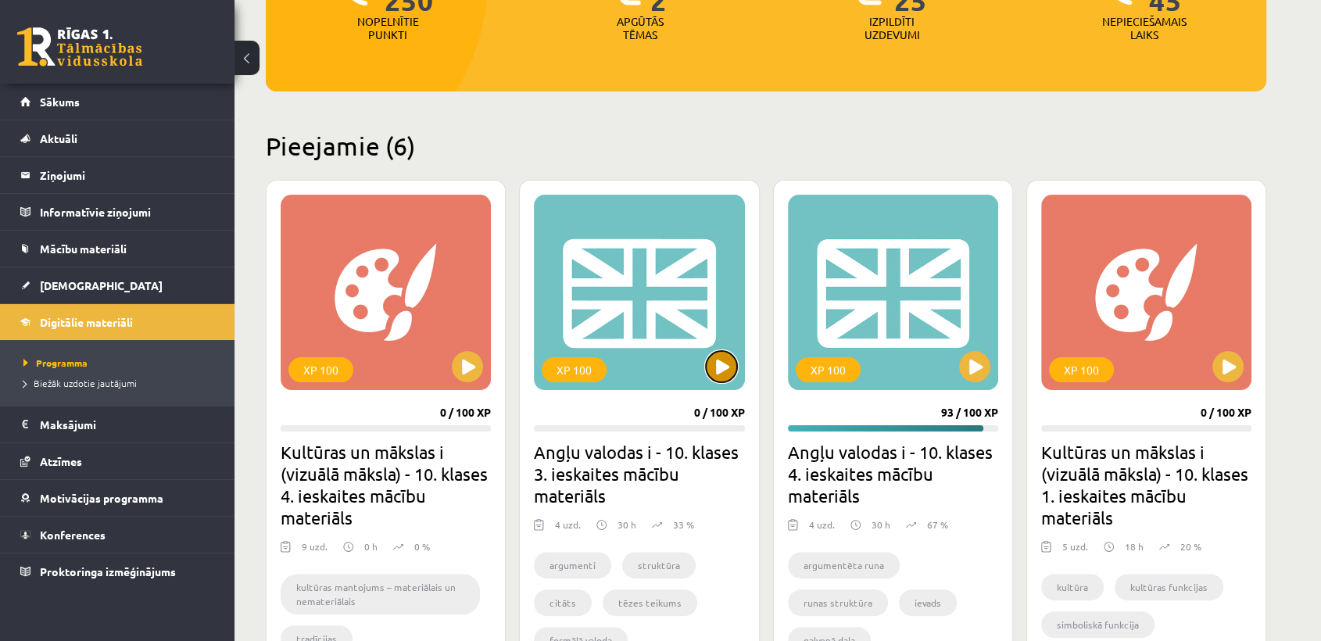
click at [721, 365] on button at bounding box center [721, 366] width 31 height 31
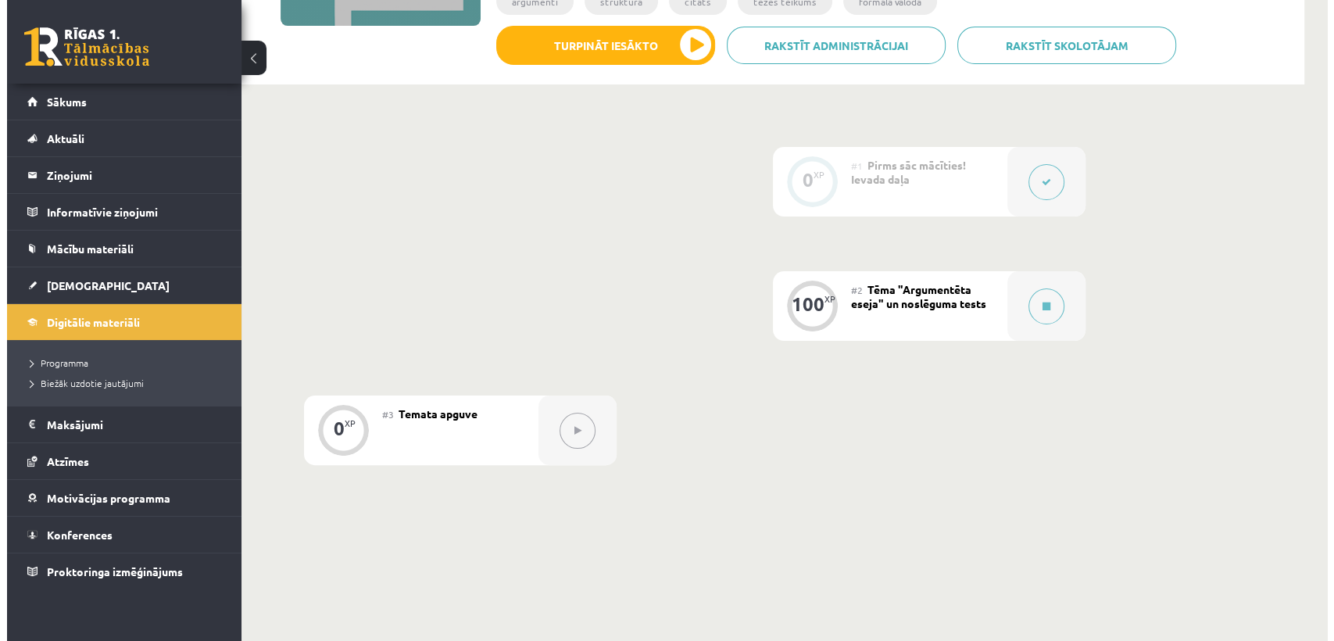
scroll to position [308, 0]
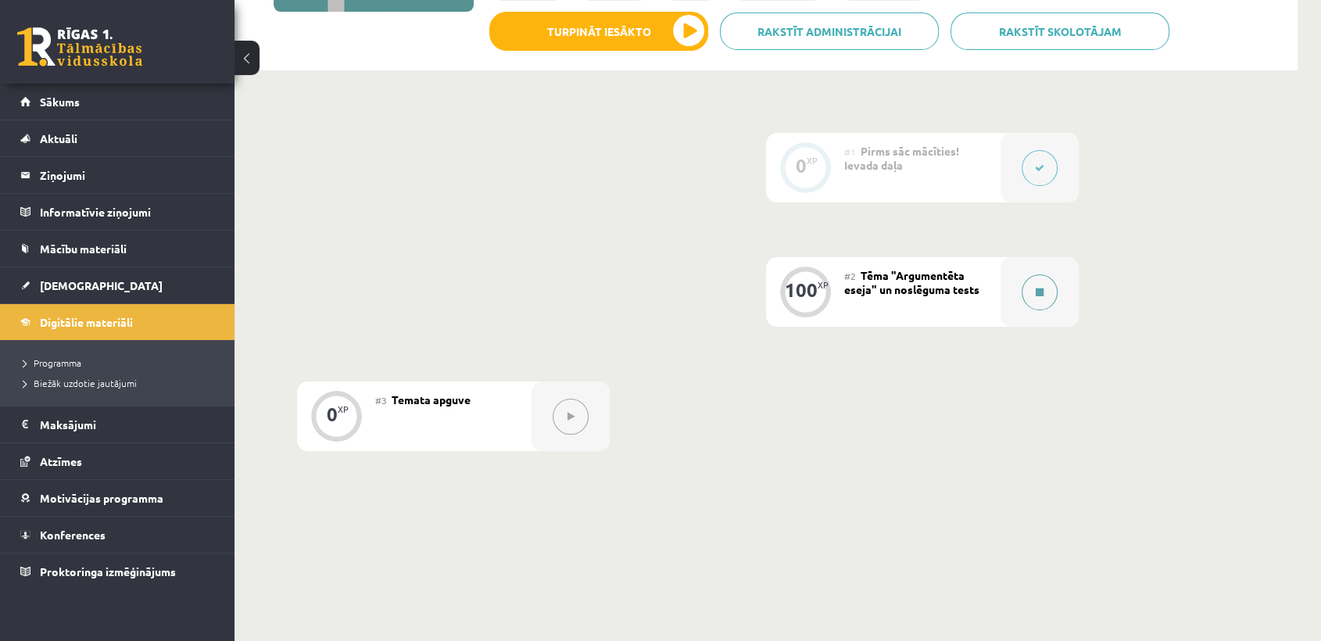
click at [1054, 298] on button at bounding box center [1039, 292] width 36 height 36
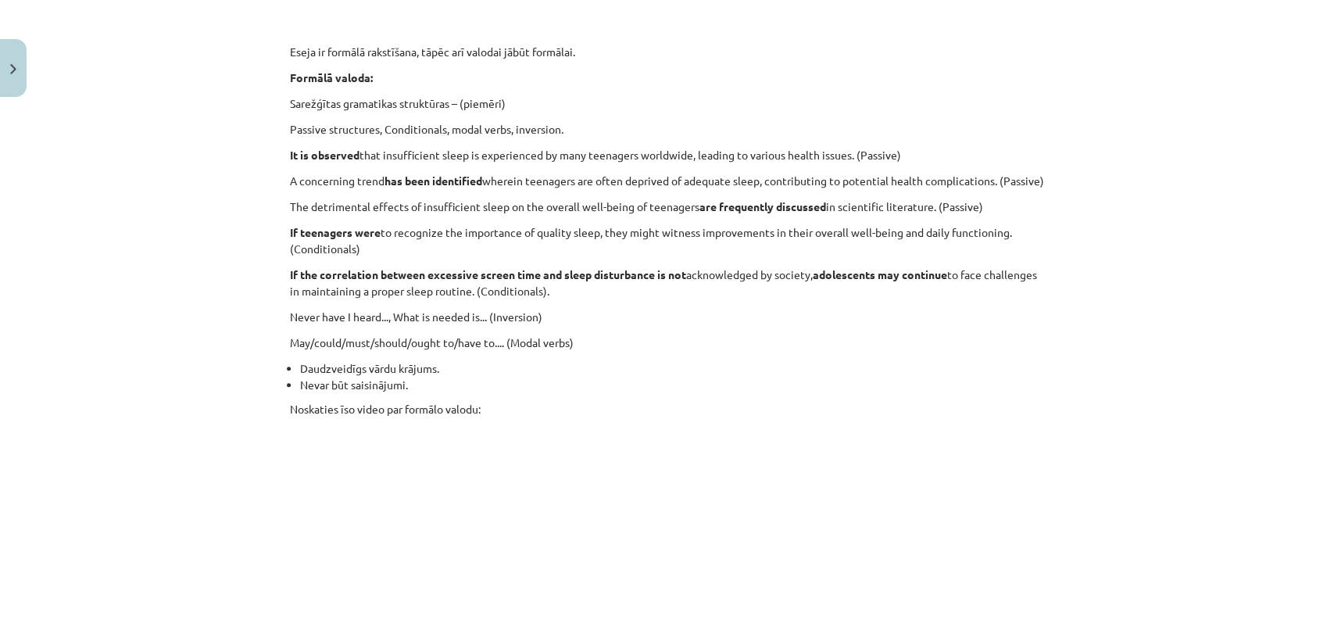
scroll to position [1019, 0]
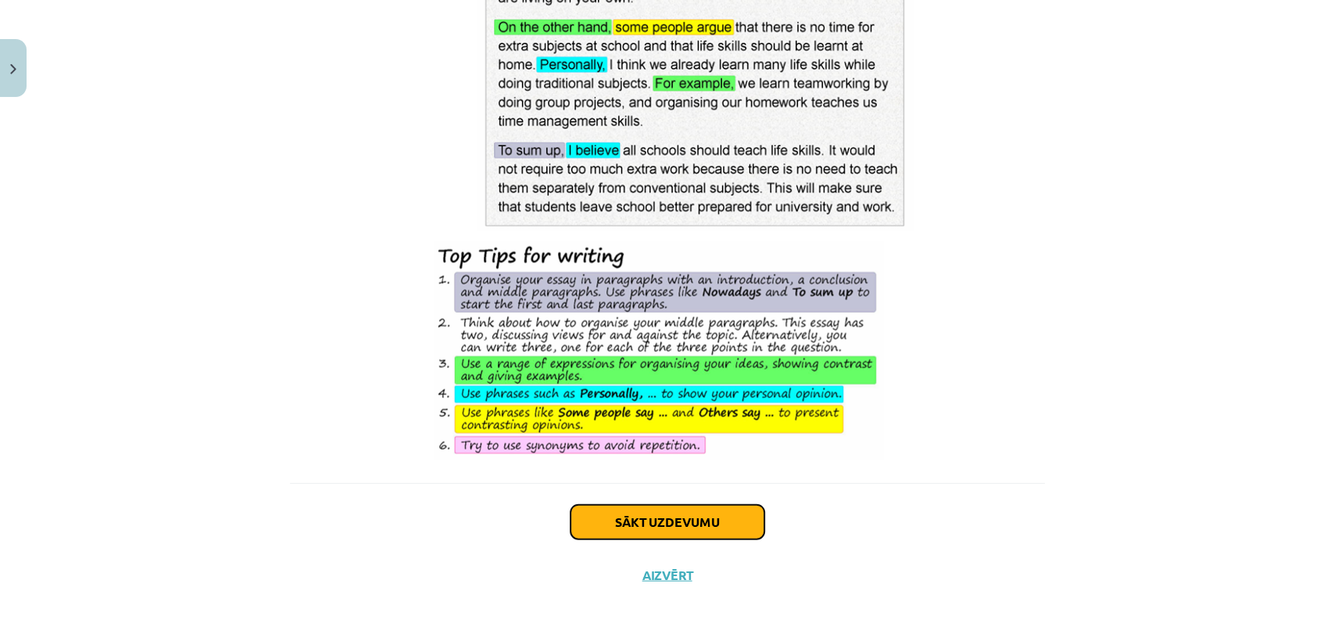
click at [650, 517] on button "Sākt uzdevumu" at bounding box center [667, 522] width 194 height 34
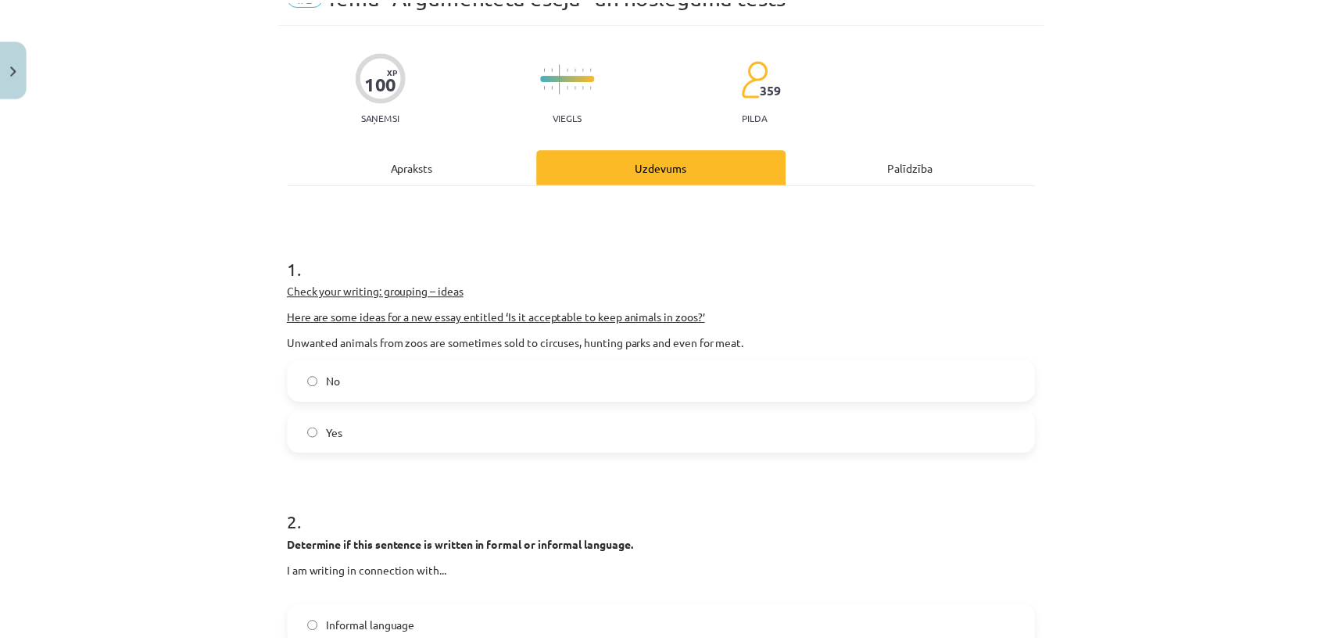
scroll to position [0, 0]
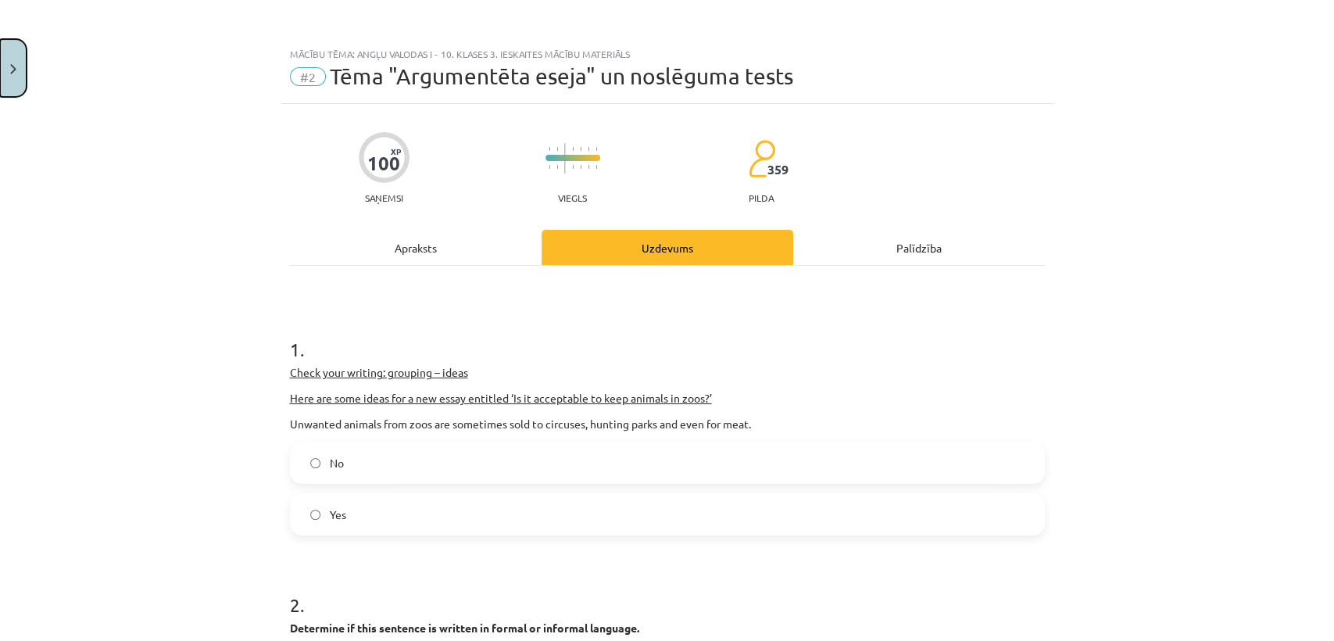
click at [16, 49] on button "Close" at bounding box center [13, 68] width 27 height 58
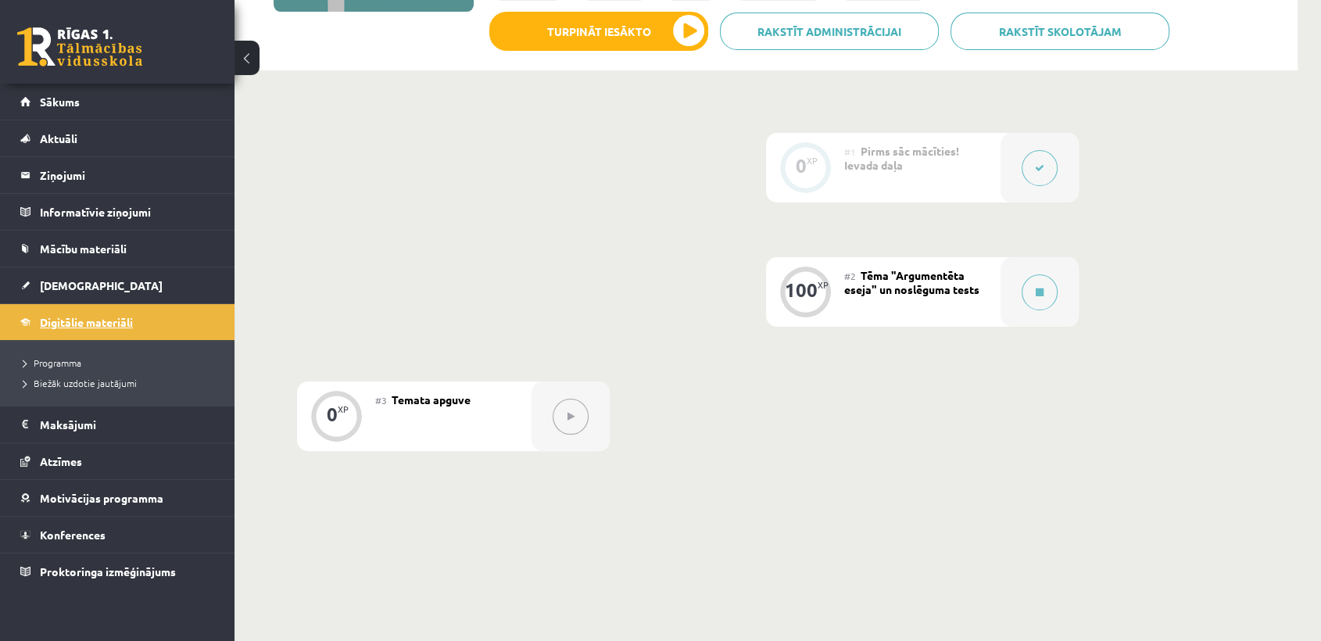
click at [119, 324] on span "Digitālie materiāli" at bounding box center [86, 322] width 93 height 14
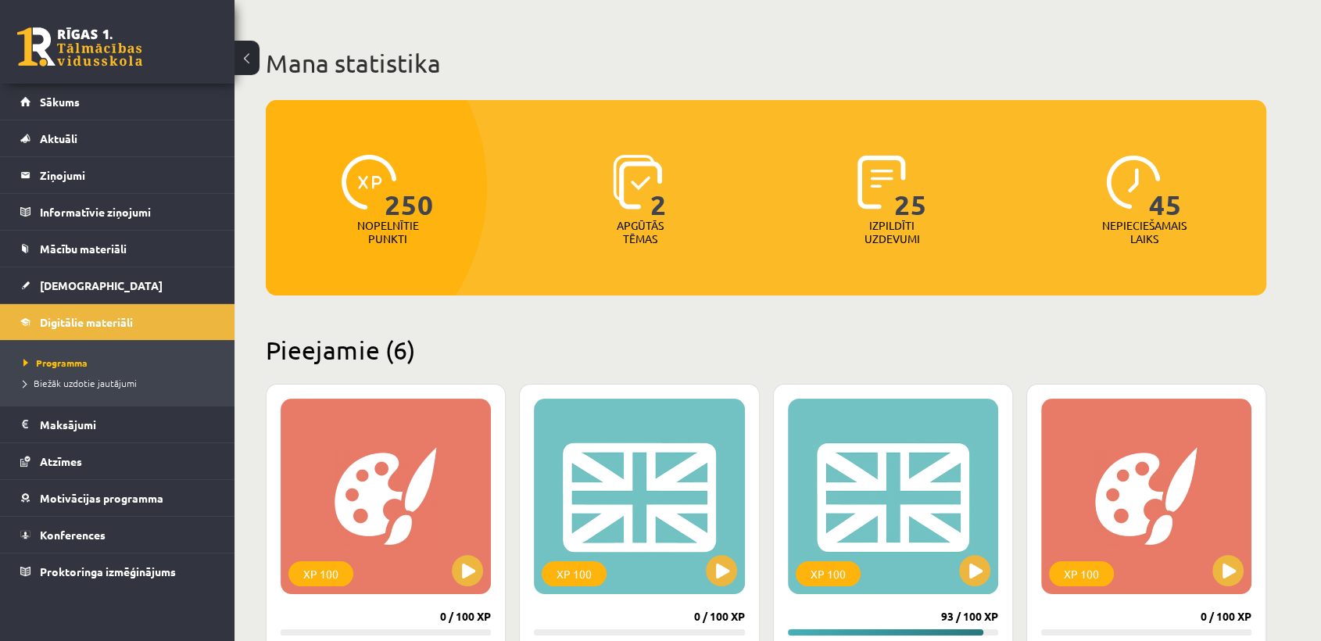
scroll to position [63, 0]
click at [79, 294] on link "[DEMOGRAPHIC_DATA]" at bounding box center [117, 285] width 195 height 36
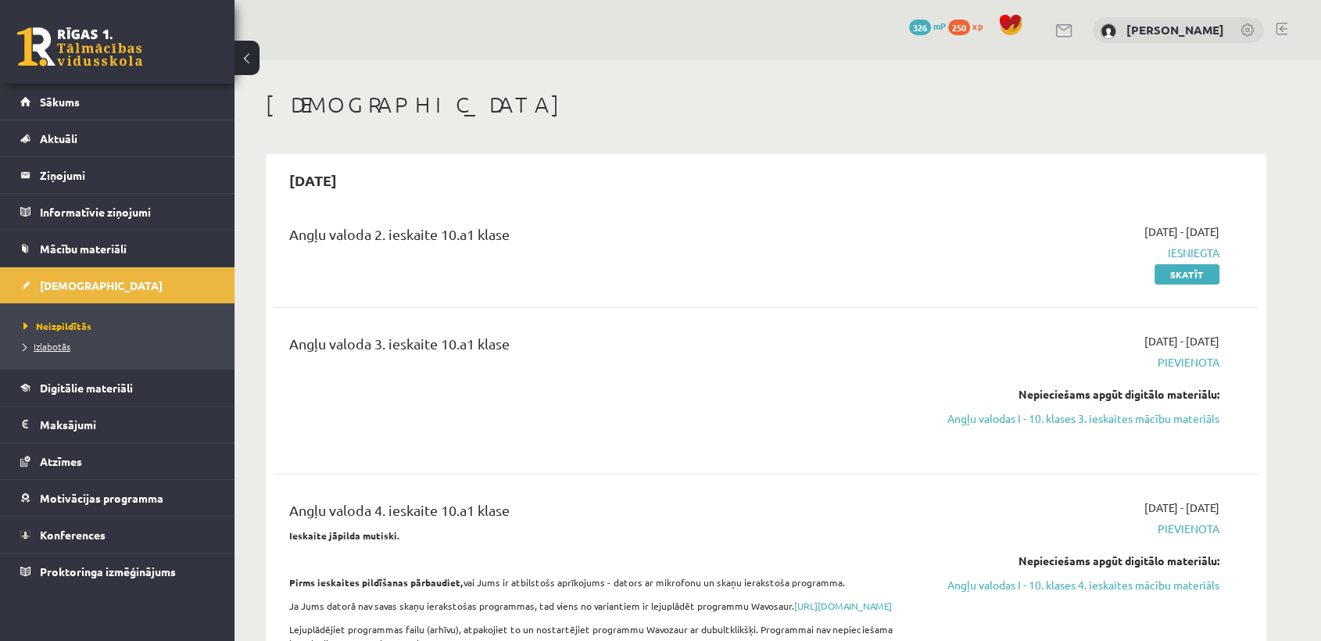
click at [52, 342] on span "Izlabotās" at bounding box center [46, 346] width 47 height 13
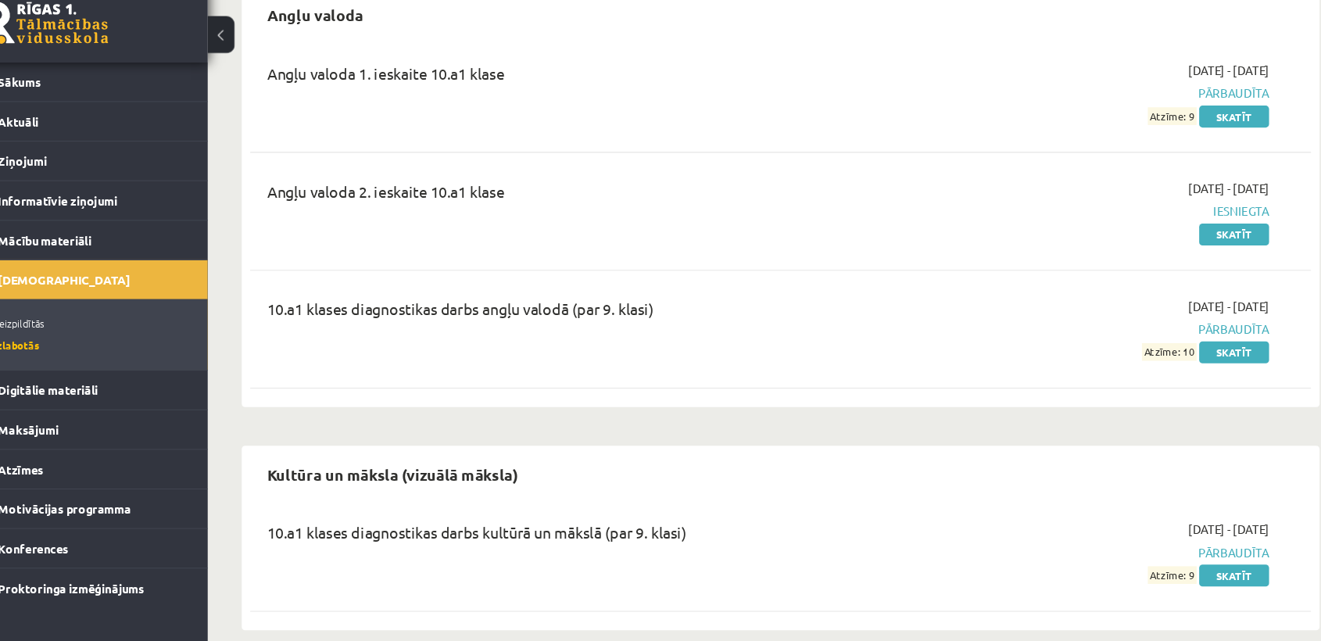
scroll to position [141, 0]
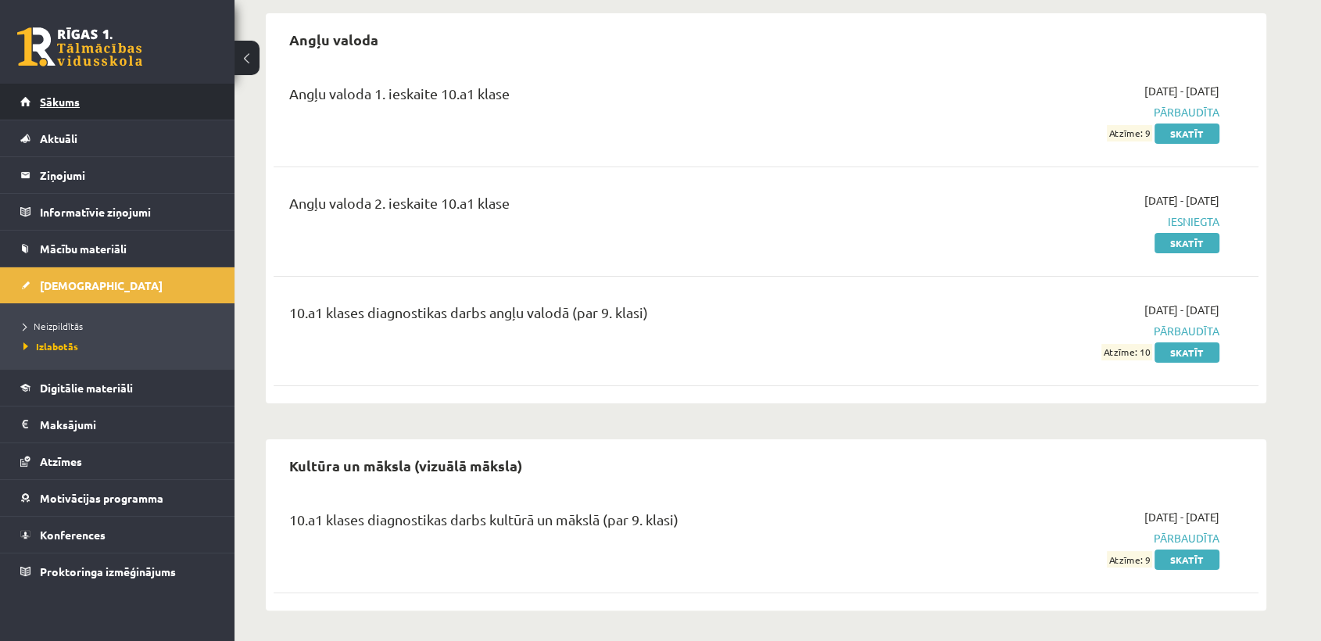
click at [102, 89] on link "Sākums" at bounding box center [117, 102] width 195 height 36
